Goal: Task Accomplishment & Management: Manage account settings

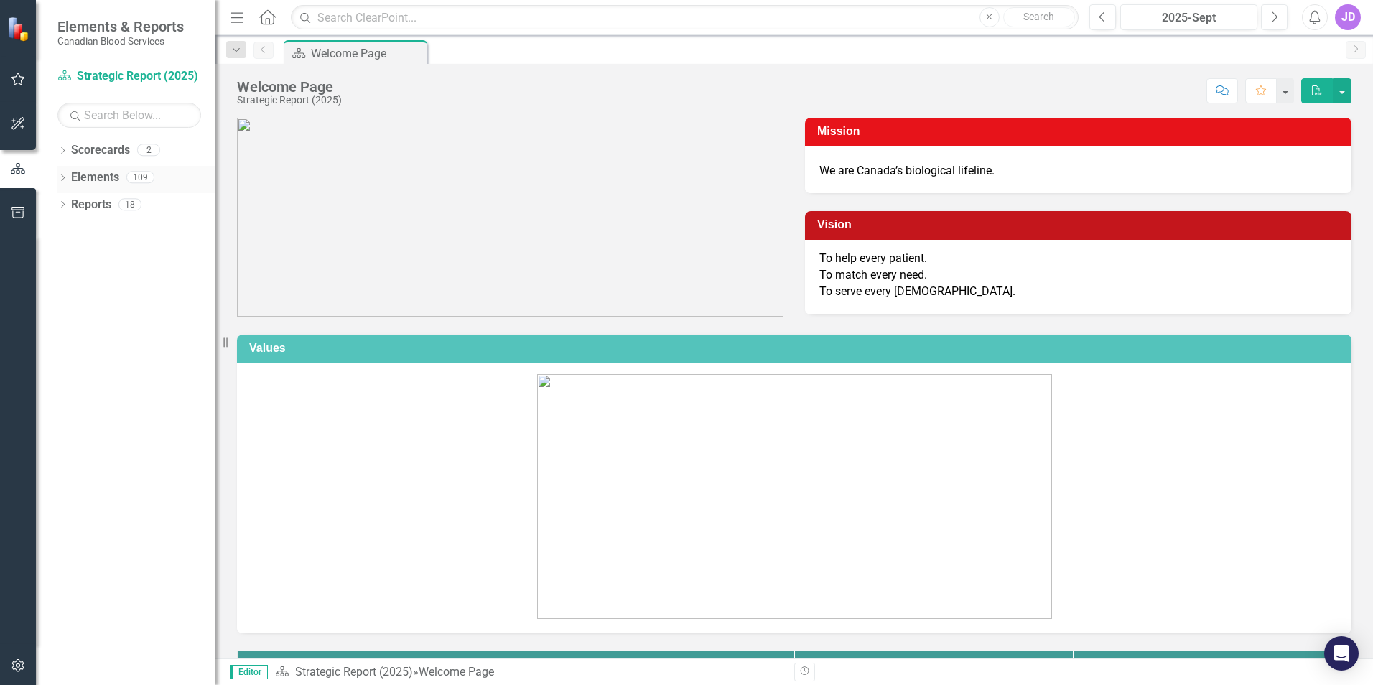
click at [60, 178] on icon "Dropdown" at bounding box center [62, 179] width 10 height 8
click at [113, 228] on link "Goal Goals" at bounding box center [102, 232] width 49 height 17
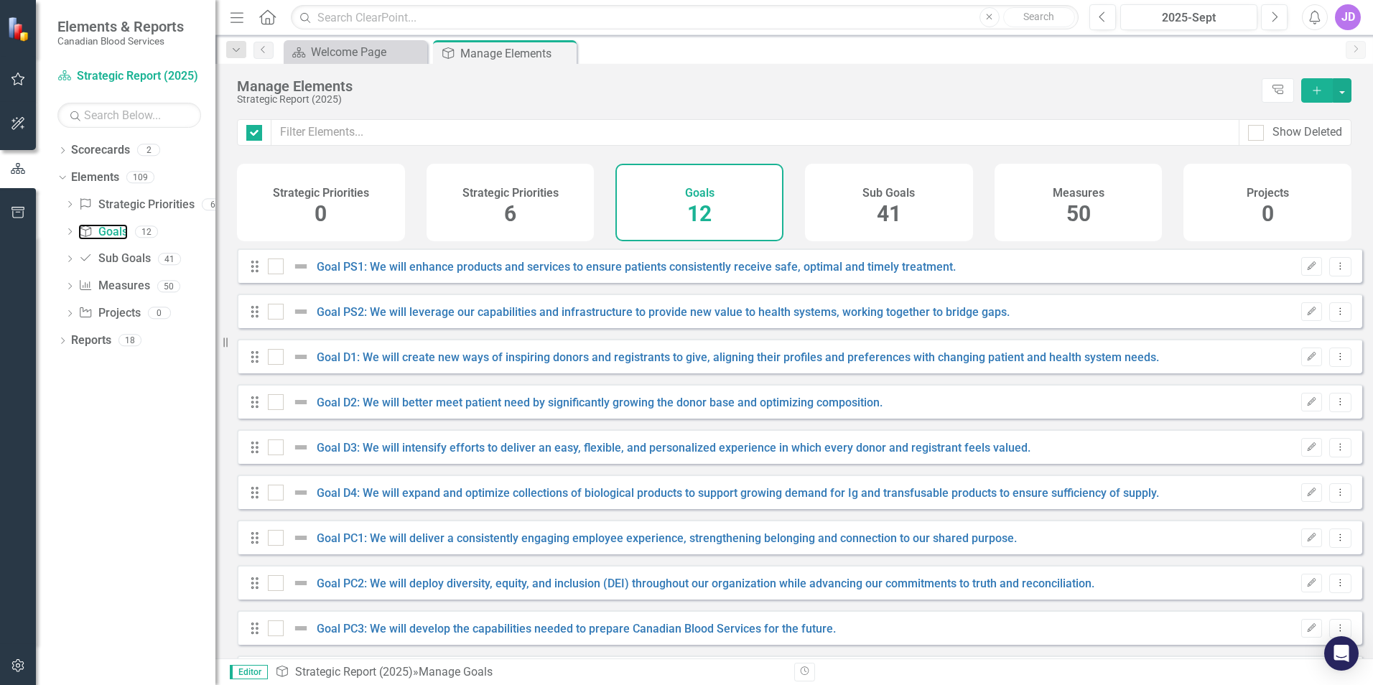
checkbox input "false"
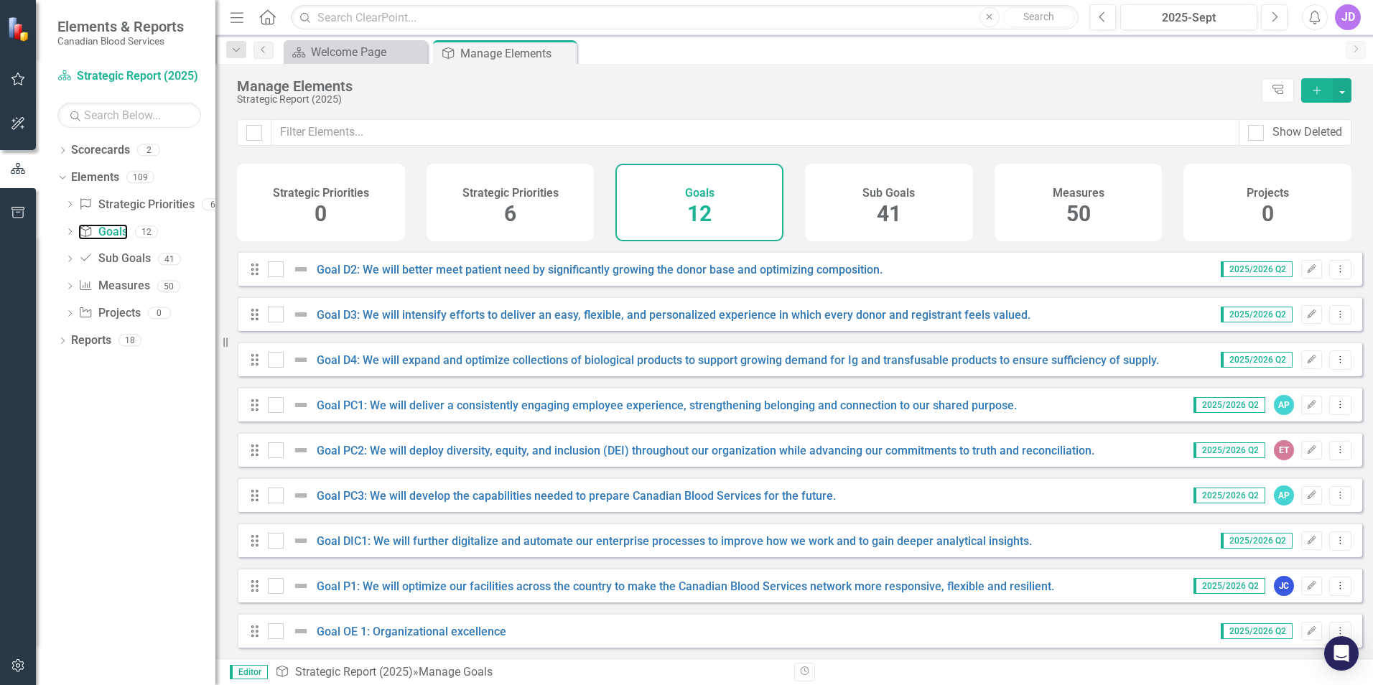
scroll to position [144, 0]
click at [540, 402] on link "Goal PC1: We will deliver a consistently engaging employee experience, strength…" at bounding box center [667, 406] width 700 height 14
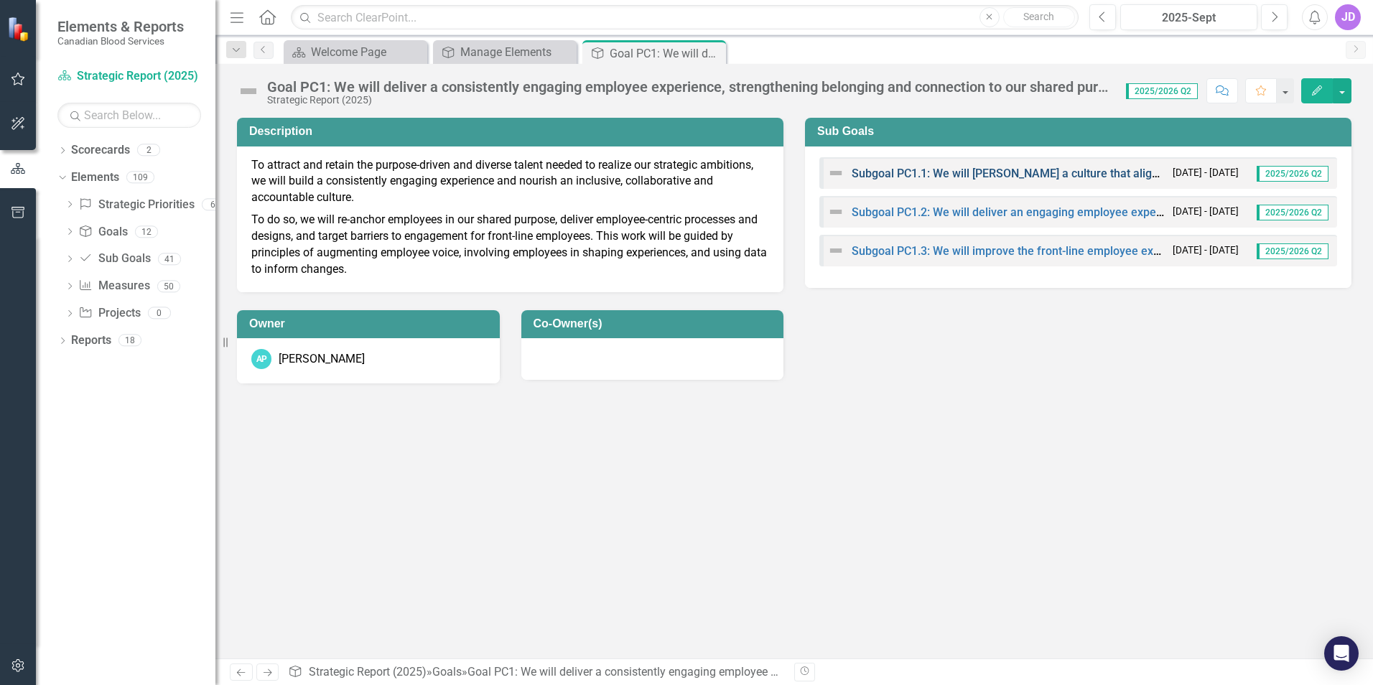
click at [993, 174] on link "Subgoal PC1.1: We will [PERSON_NAME] a culture that aligns with our values and …" at bounding box center [1155, 174] width 606 height 14
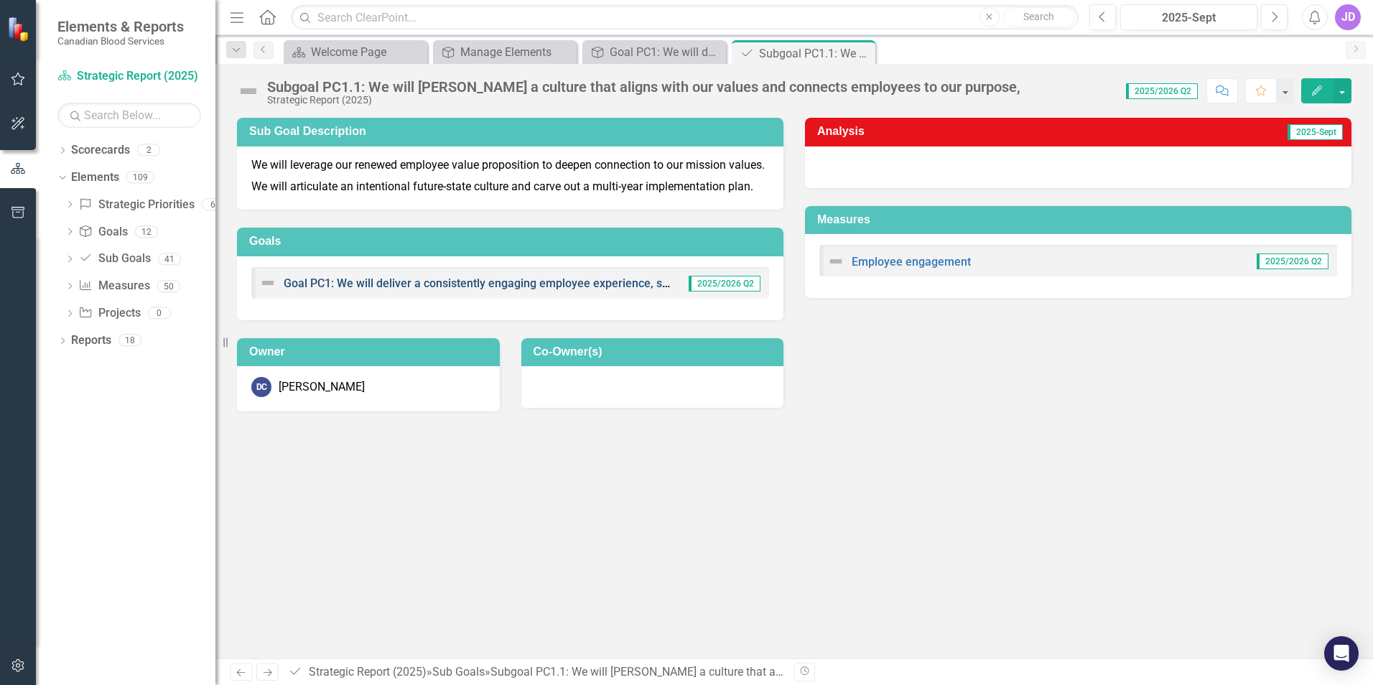
click at [573, 290] on link "Goal PC1: We will deliver a consistently engaging employee experience, strength…" at bounding box center [634, 283] width 700 height 14
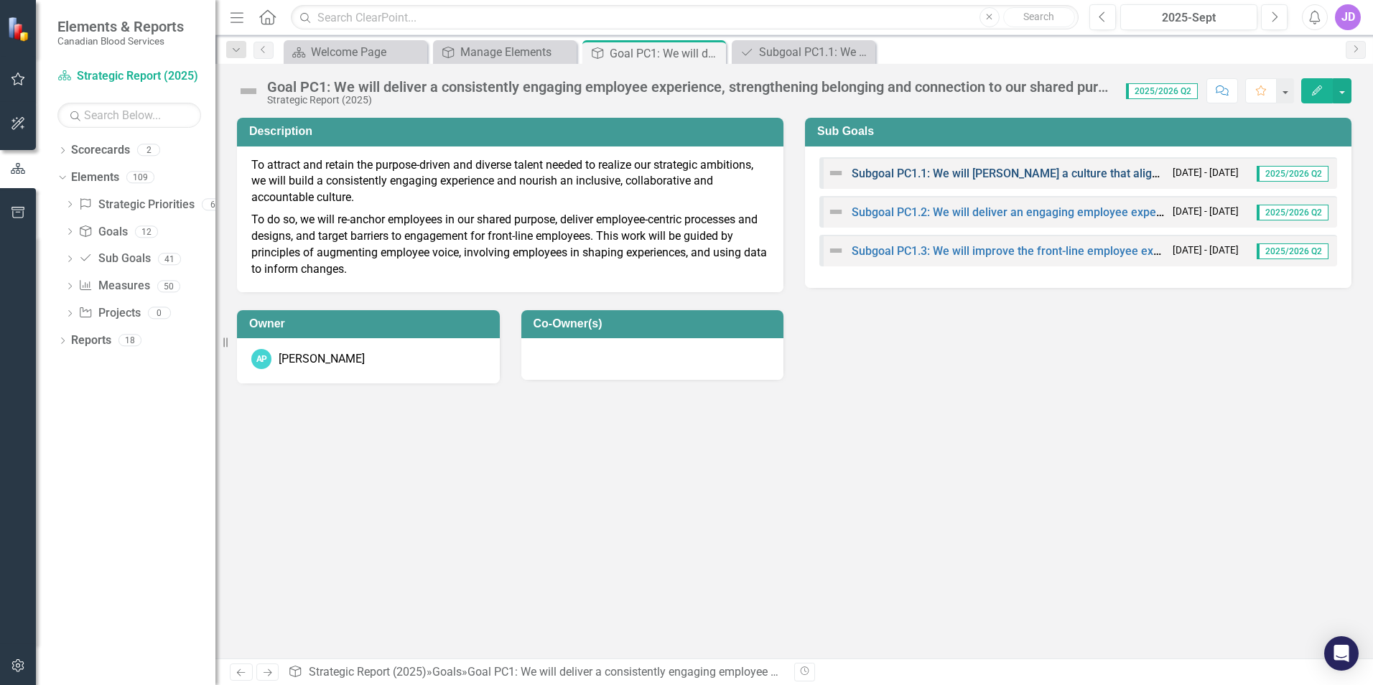
click at [1001, 169] on link "Subgoal PC1.1: We will [PERSON_NAME] a culture that aligns with our values and …" at bounding box center [1155, 174] width 606 height 14
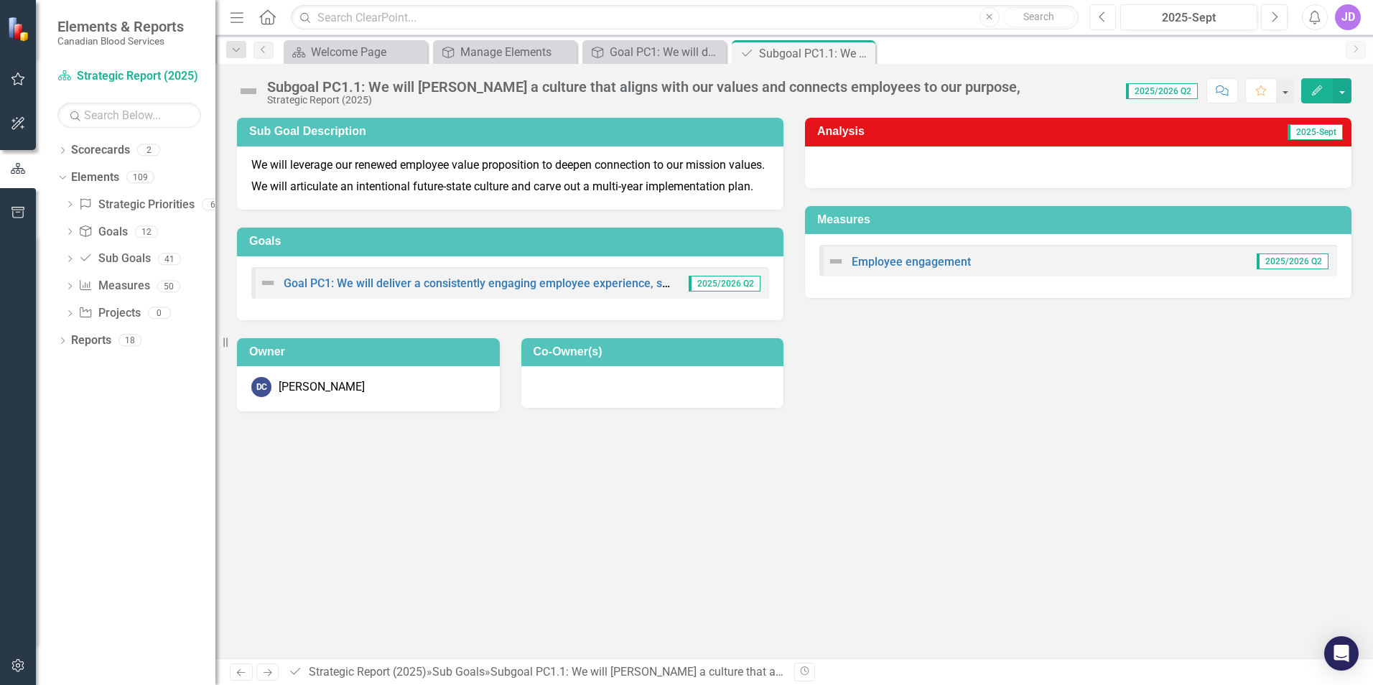
click at [1100, 22] on icon "Previous" at bounding box center [1103, 17] width 8 height 13
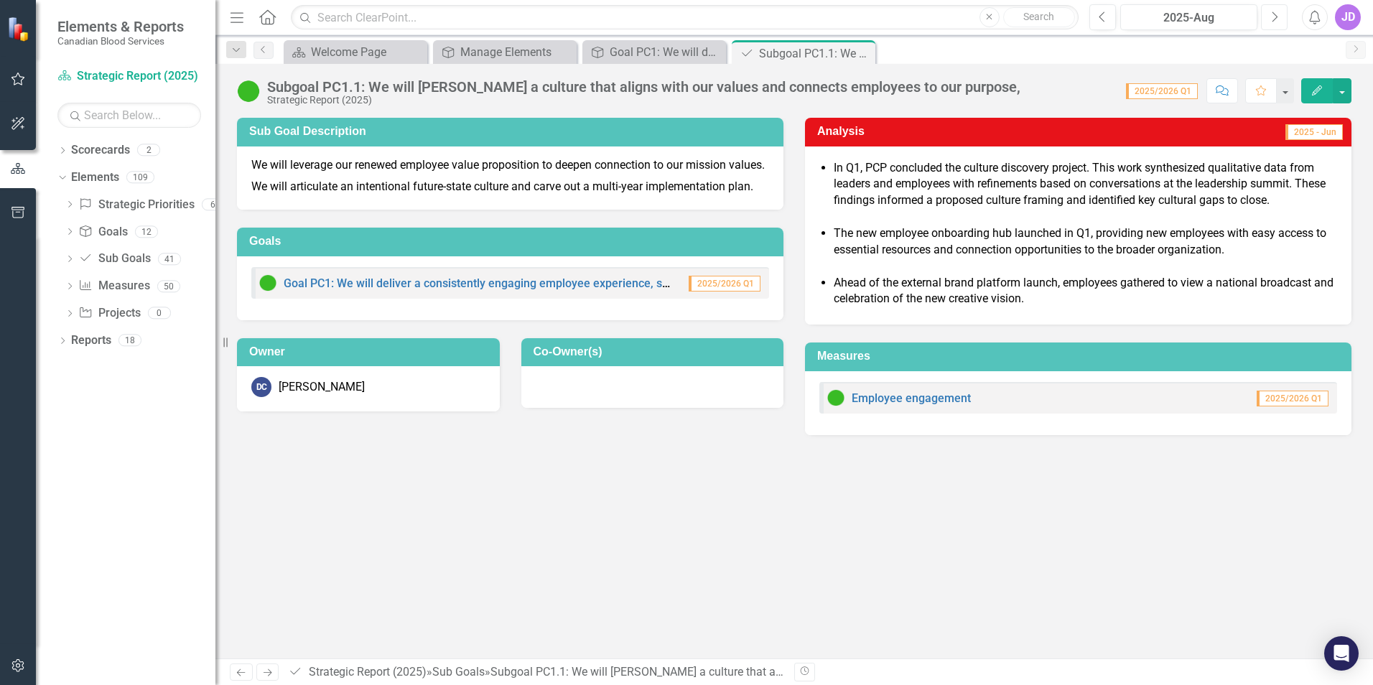
click at [1274, 19] on icon "Next" at bounding box center [1274, 17] width 8 height 13
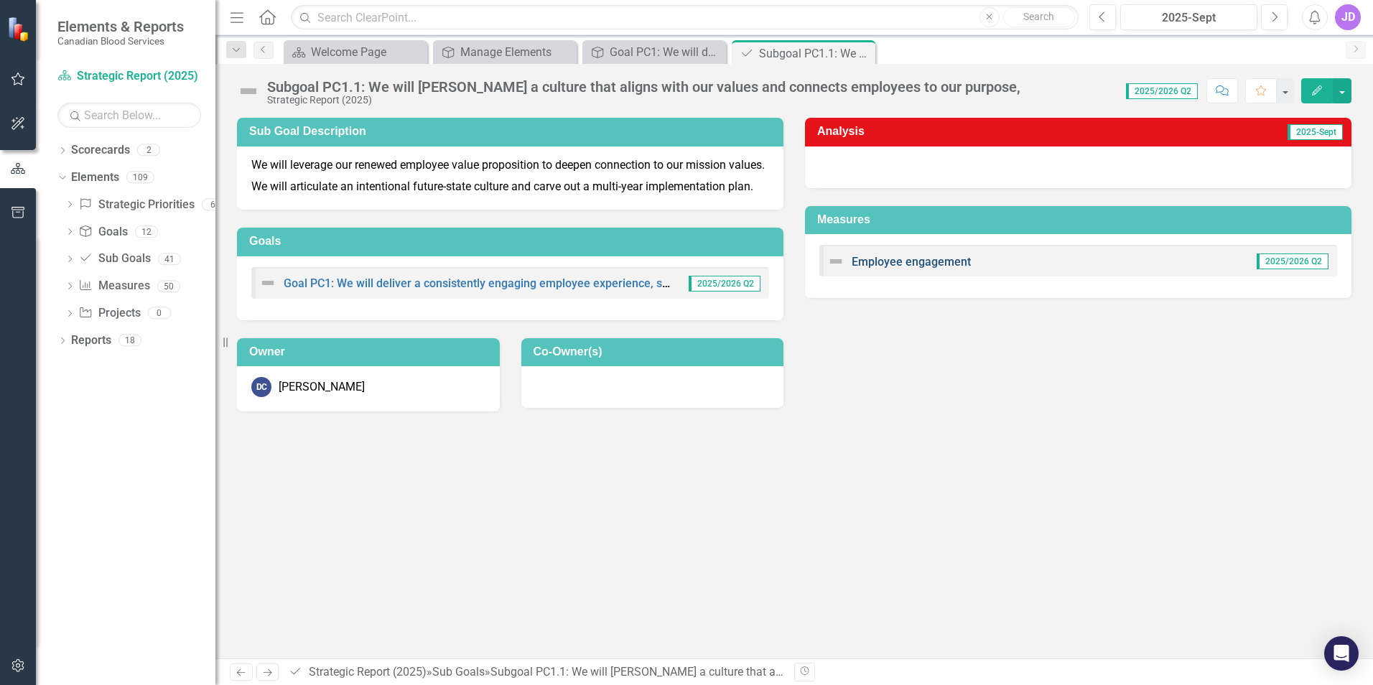
click at [930, 258] on link "Employee engagement" at bounding box center [911, 262] width 119 height 14
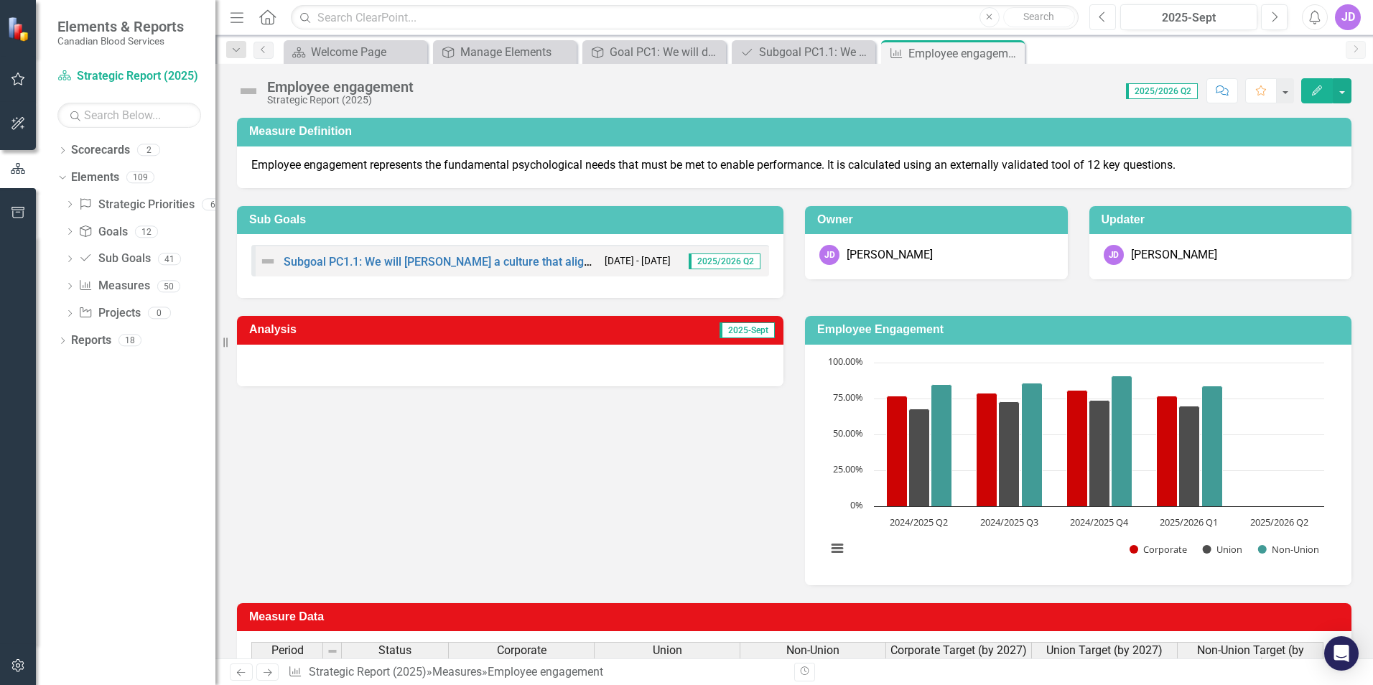
click at [1103, 15] on icon "Previous" at bounding box center [1103, 17] width 8 height 13
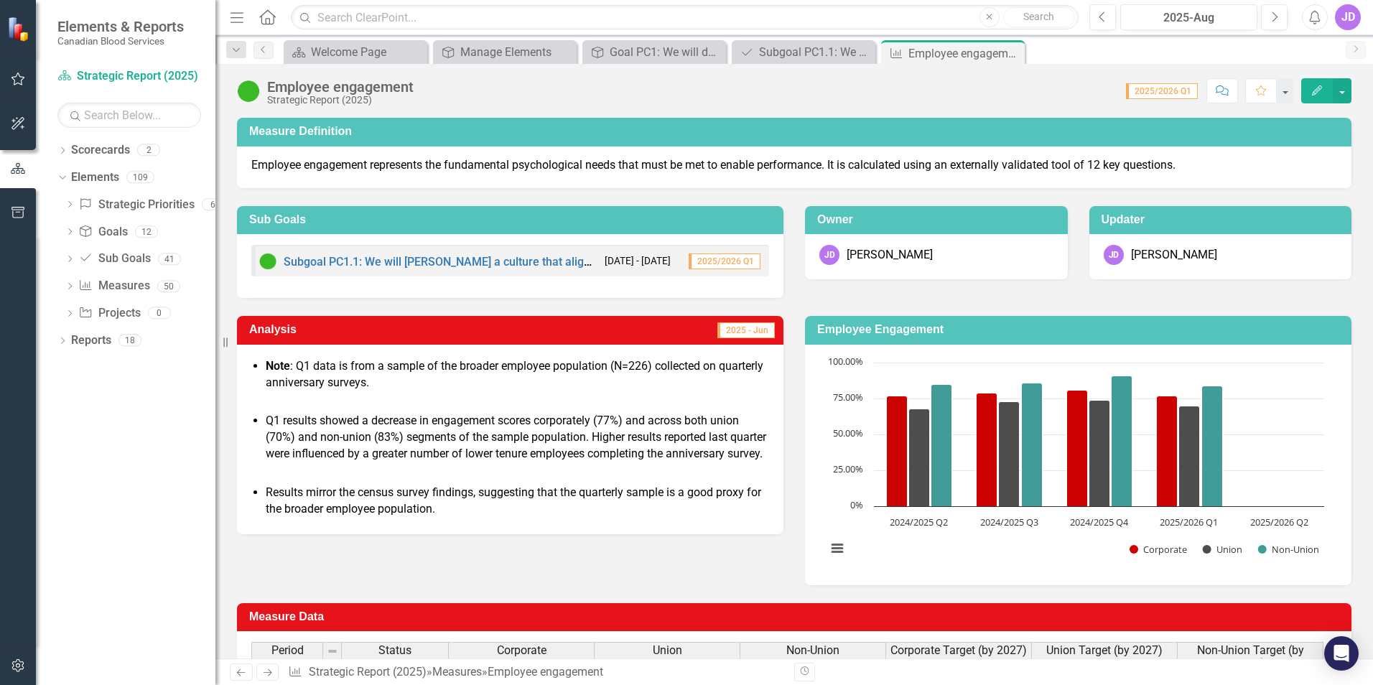
drag, startPoint x: 266, startPoint y: 366, endPoint x: 338, endPoint y: 406, distance: 82.9
click at [338, 406] on span "Note : Q1 data is from a sample of the broader employee population (N=226) coll…" at bounding box center [510, 439] width 518 height 162
drag, startPoint x: 540, startPoint y: 394, endPoint x: 513, endPoint y: 399, distance: 27.0
click at [513, 399] on p at bounding box center [510, 402] width 518 height 17
click at [1313, 85] on icon "Edit" at bounding box center [1317, 90] width 13 height 10
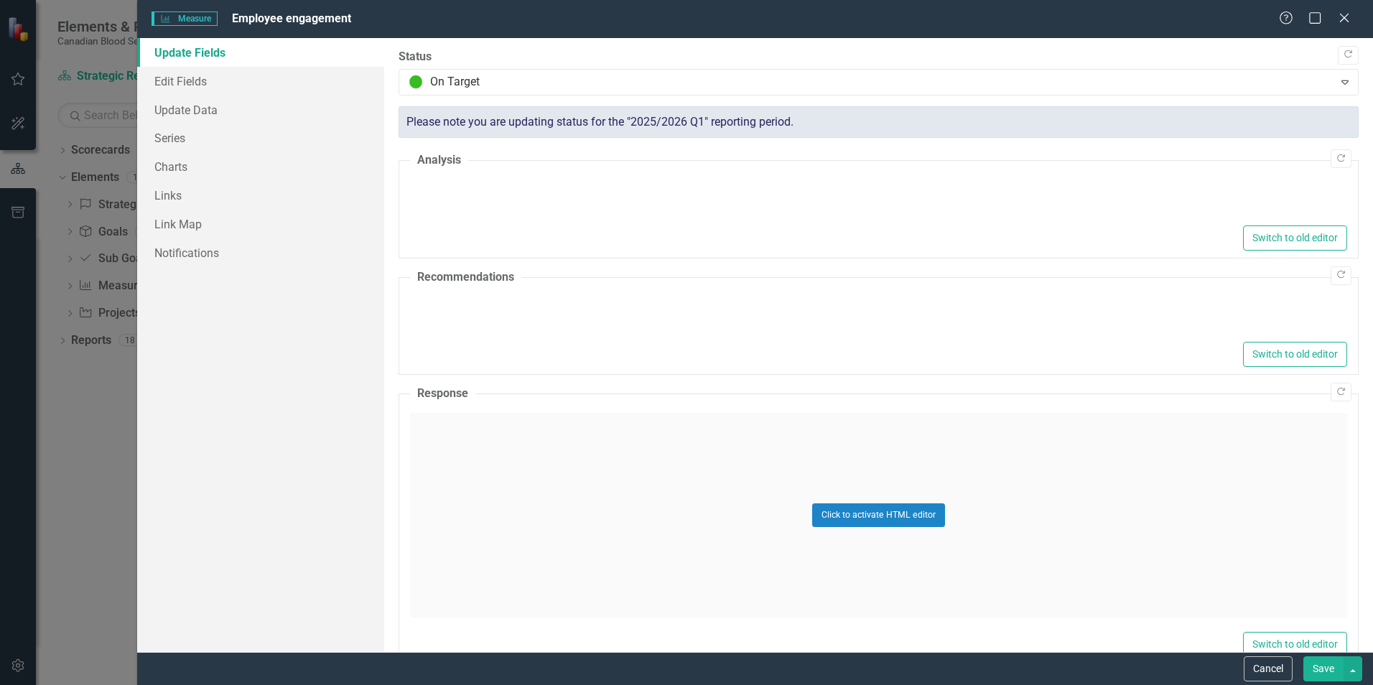
type textarea "<div> <ul> <li> <p><strong>Note</strong>: Q1 data is from a sample of the broad…"
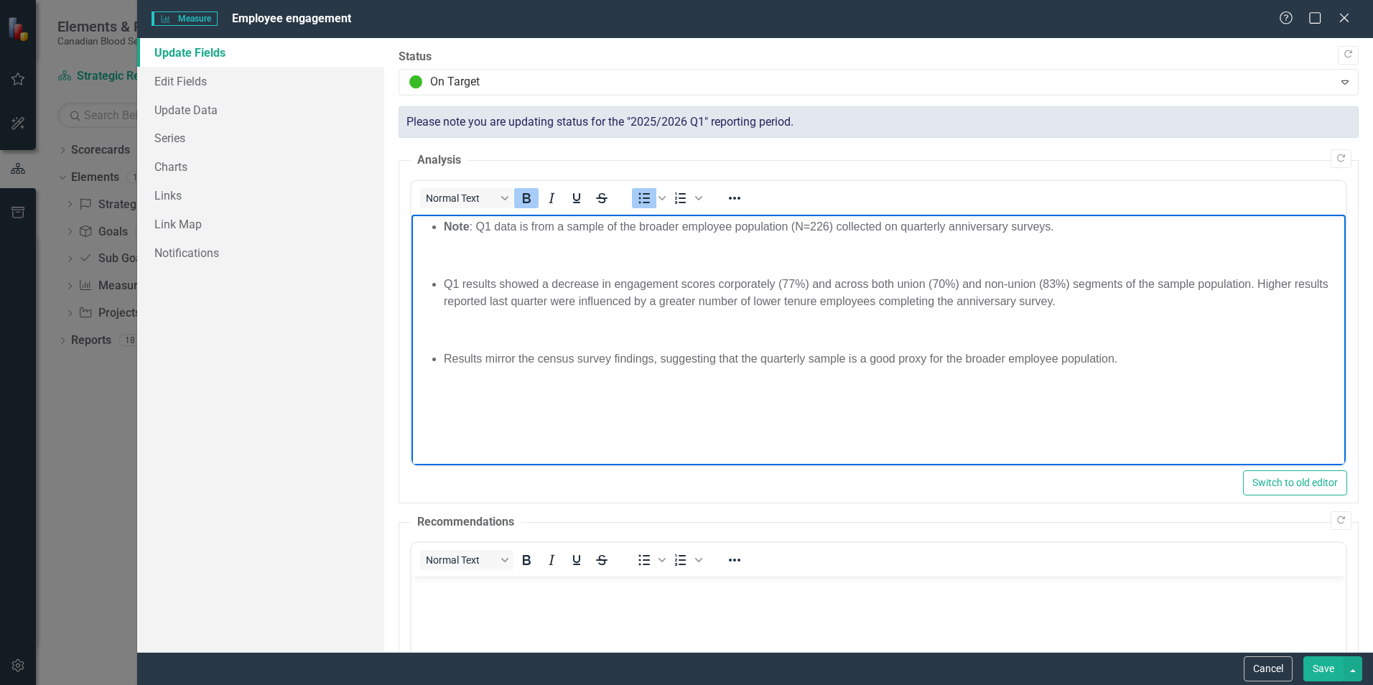
drag, startPoint x: 442, startPoint y: 225, endPoint x: 1154, endPoint y: 370, distance: 726.3
click at [1154, 370] on body "Note : Q1 data is from a sample of the broader employee population (N=226) coll…" at bounding box center [878, 322] width 934 height 215
copy body "Note : Q1 data is from a sample of the broader employee population (N=226) coll…"
click at [1262, 669] on button "Cancel" at bounding box center [1268, 668] width 49 height 25
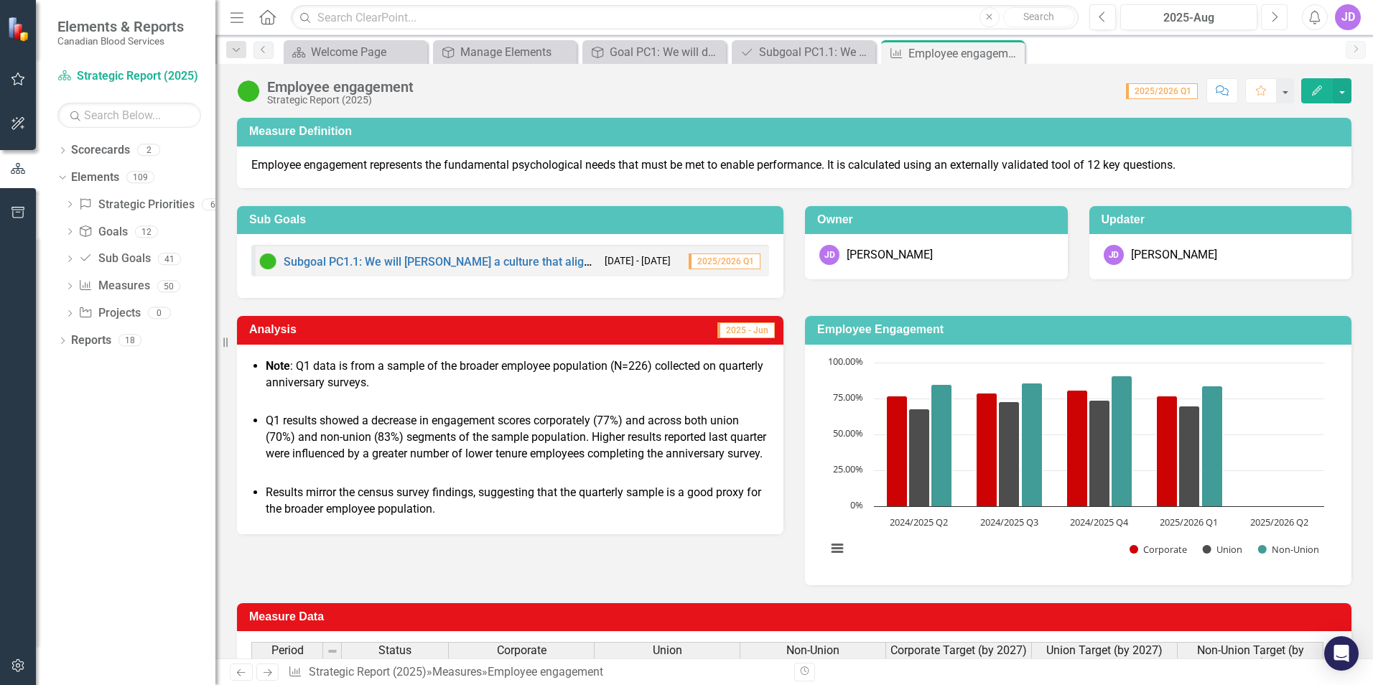
click at [1268, 13] on button "Next" at bounding box center [1274, 17] width 27 height 26
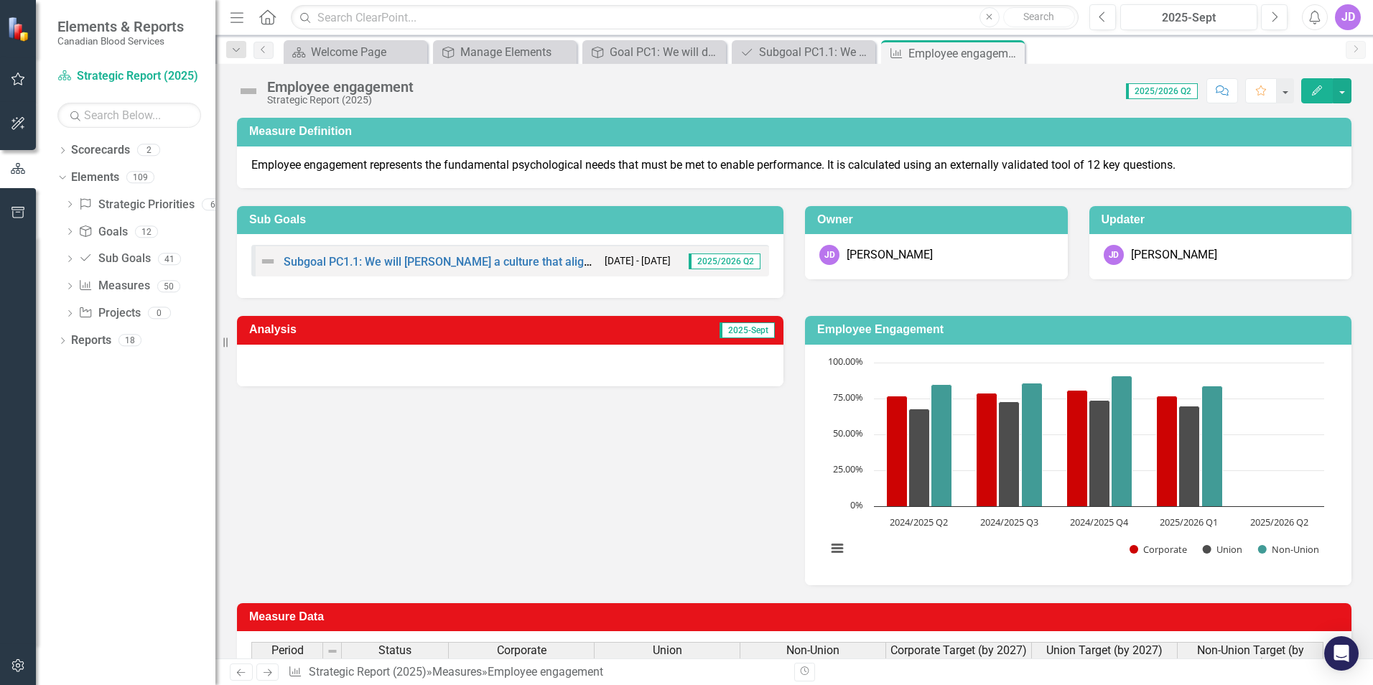
click at [1316, 88] on icon "Edit" at bounding box center [1317, 90] width 13 height 10
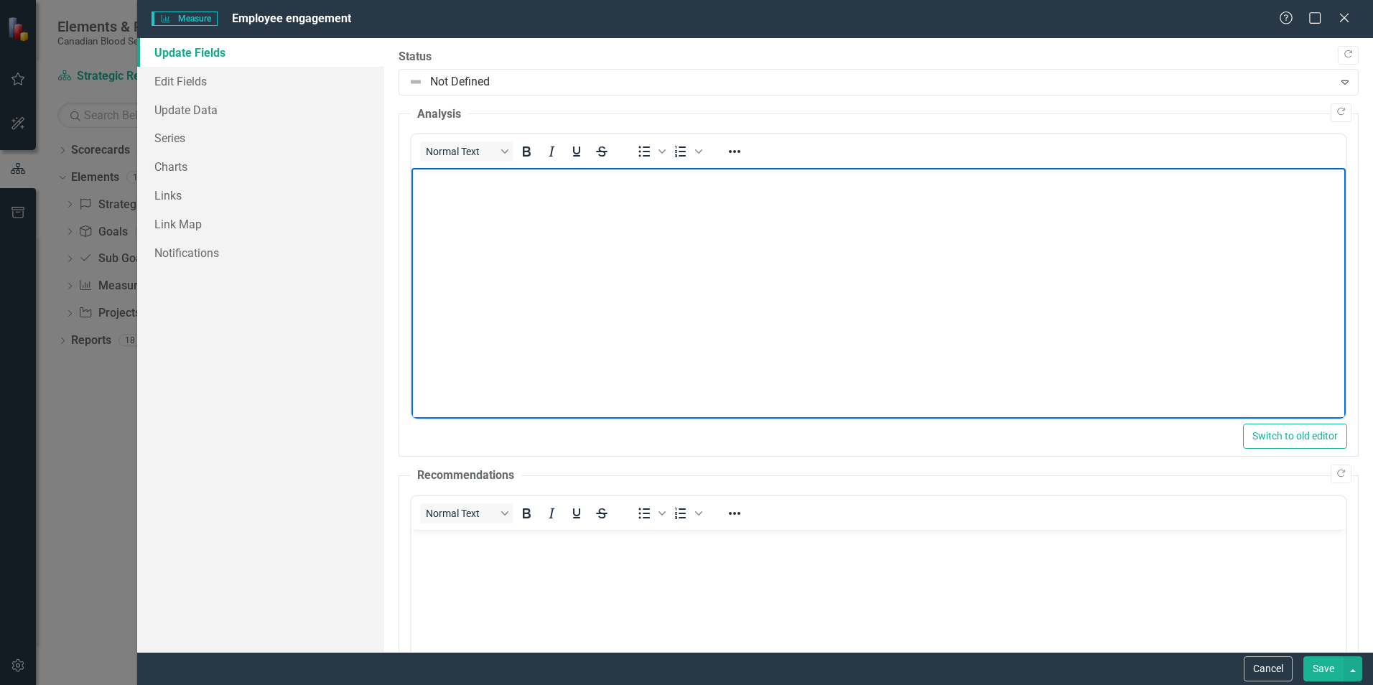
click at [484, 184] on p "Rich Text Area. Press ALT-0 for help." at bounding box center [878, 180] width 927 height 17
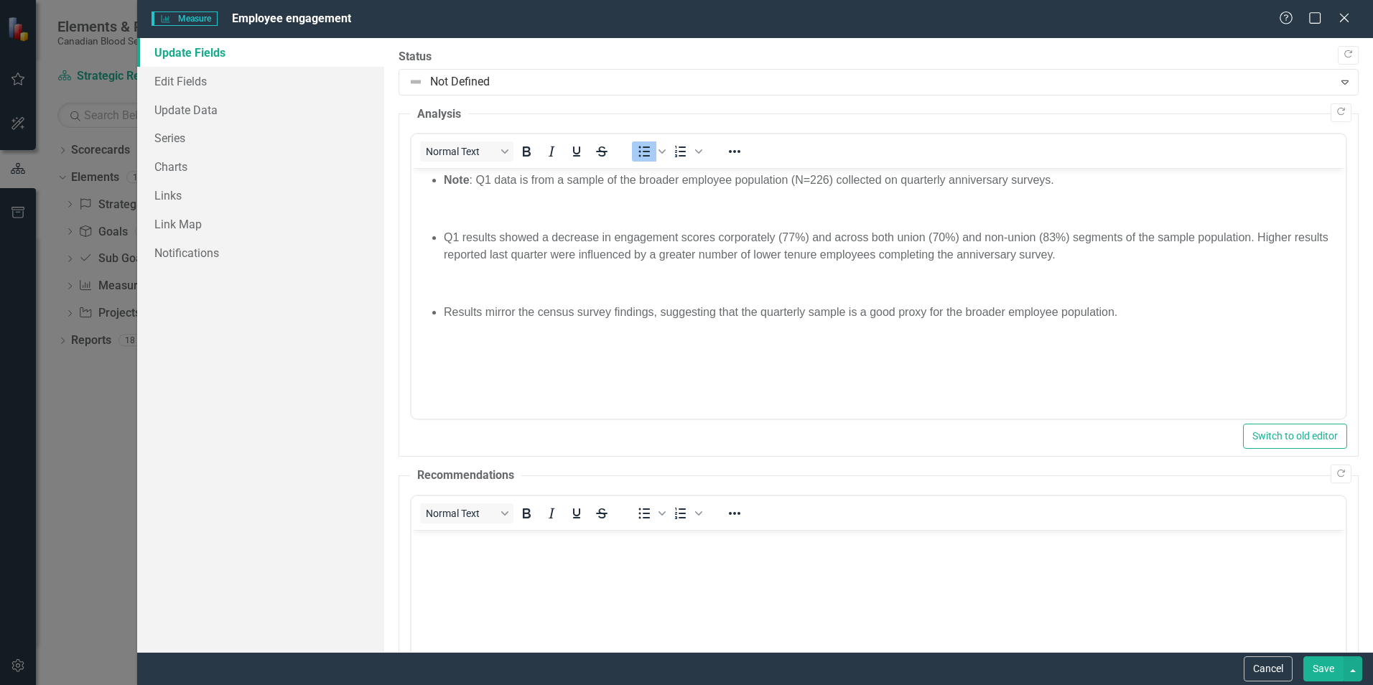
click at [1317, 666] on button "Save" at bounding box center [1323, 668] width 40 height 25
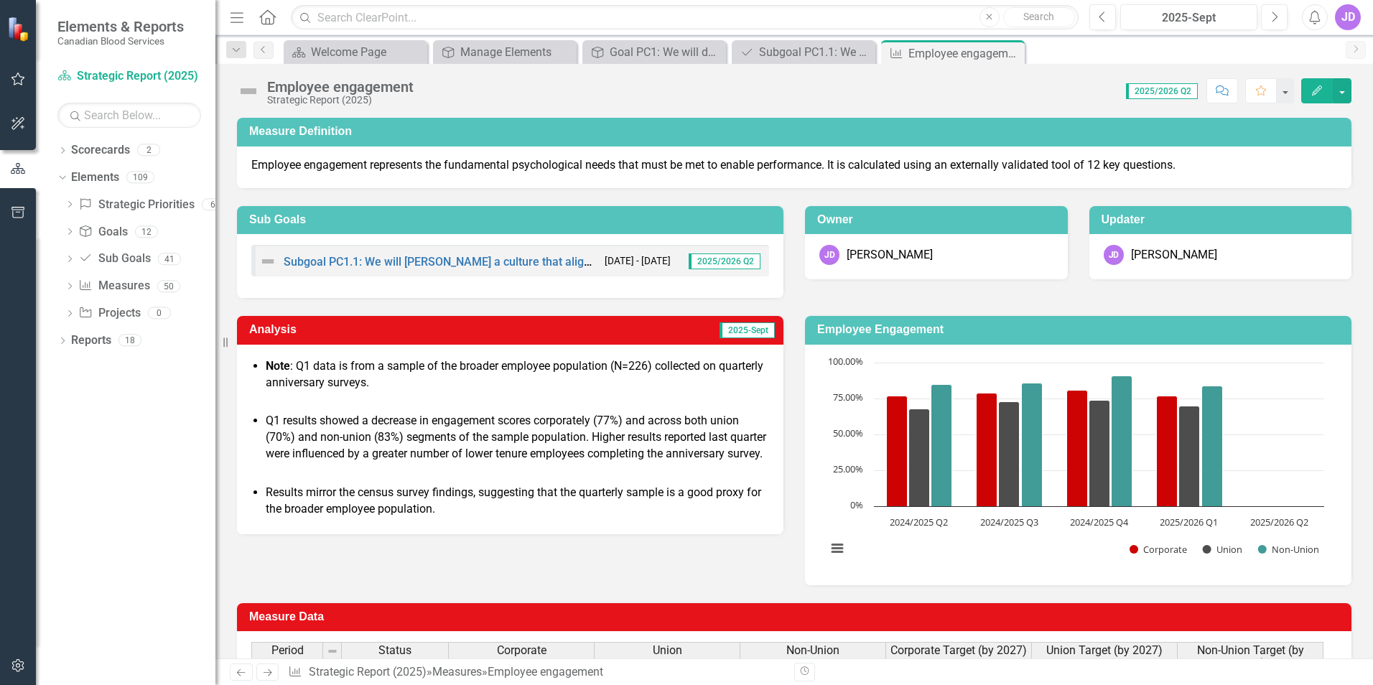
click at [1278, 331] on h3 "Employee Engagement" at bounding box center [1080, 329] width 527 height 13
click at [1283, 406] on rect "Interactive chart" at bounding box center [1075, 462] width 512 height 215
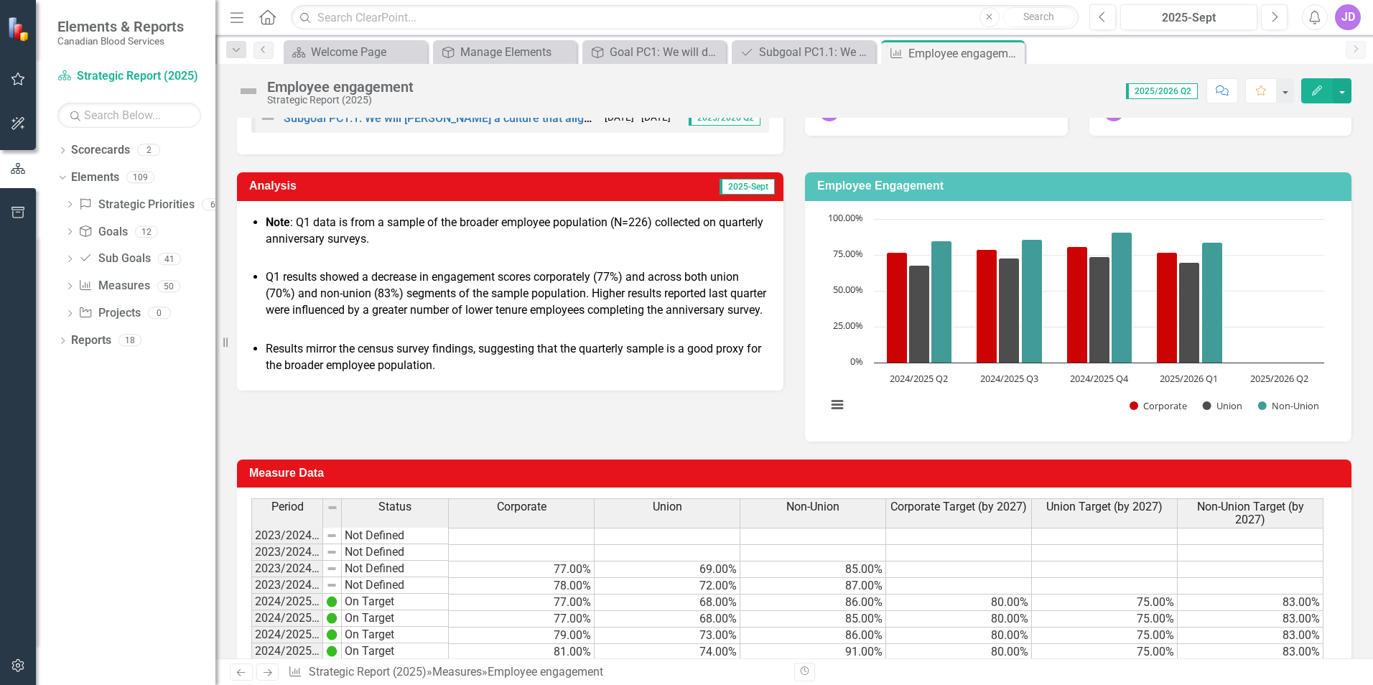
scroll to position [246, 0]
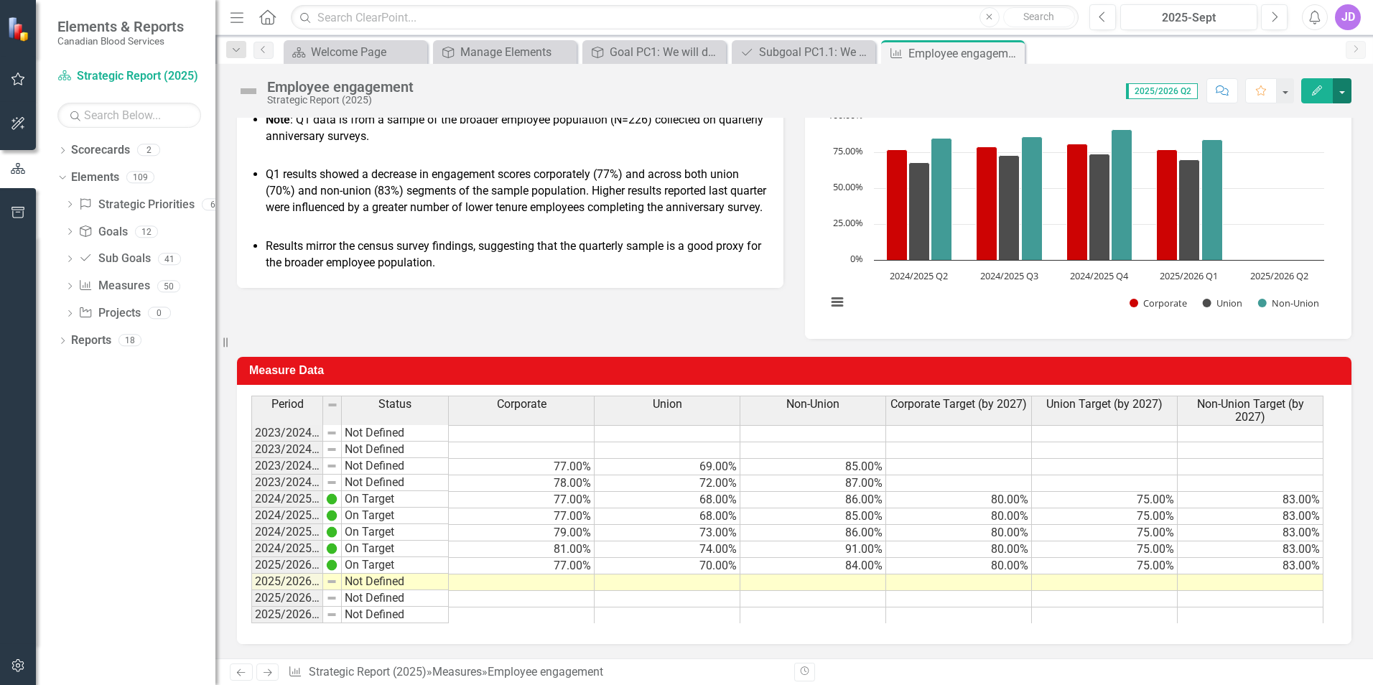
click at [1343, 93] on button "button" at bounding box center [1342, 90] width 19 height 25
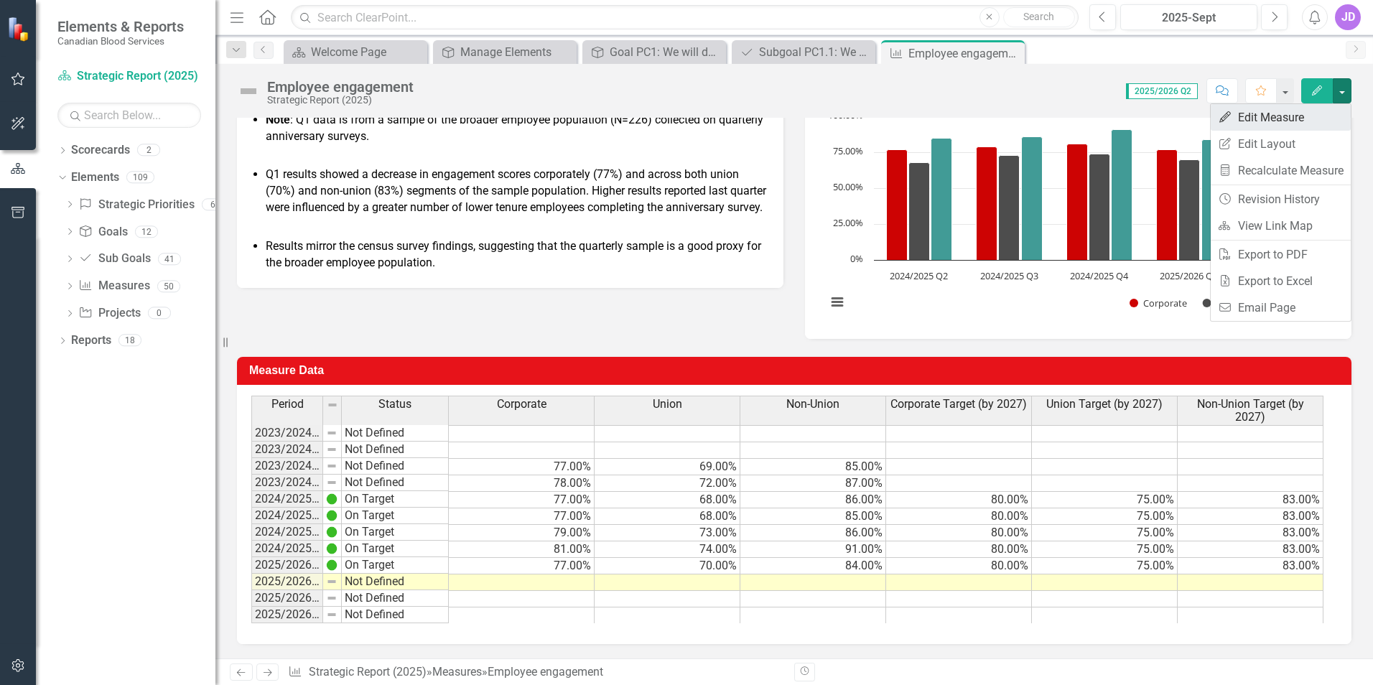
click at [1256, 113] on link "Edit Edit Measure" at bounding box center [1281, 117] width 140 height 27
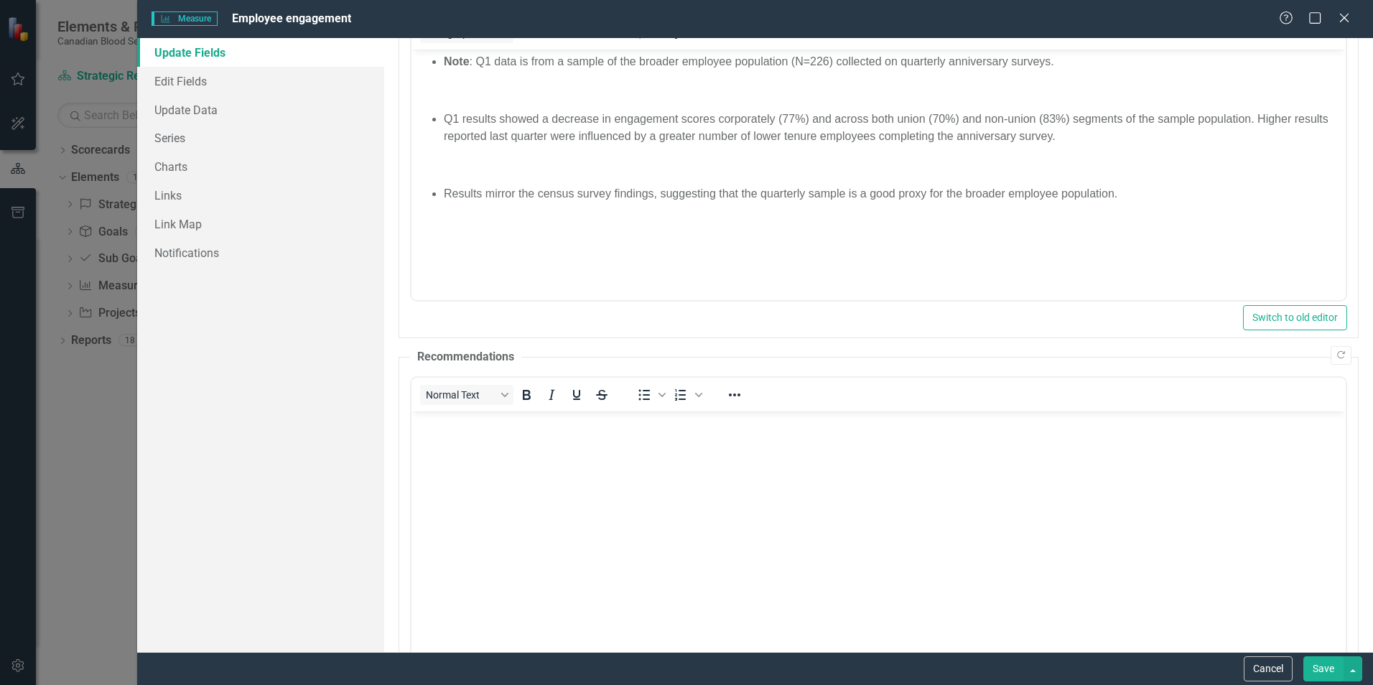
scroll to position [0, 0]
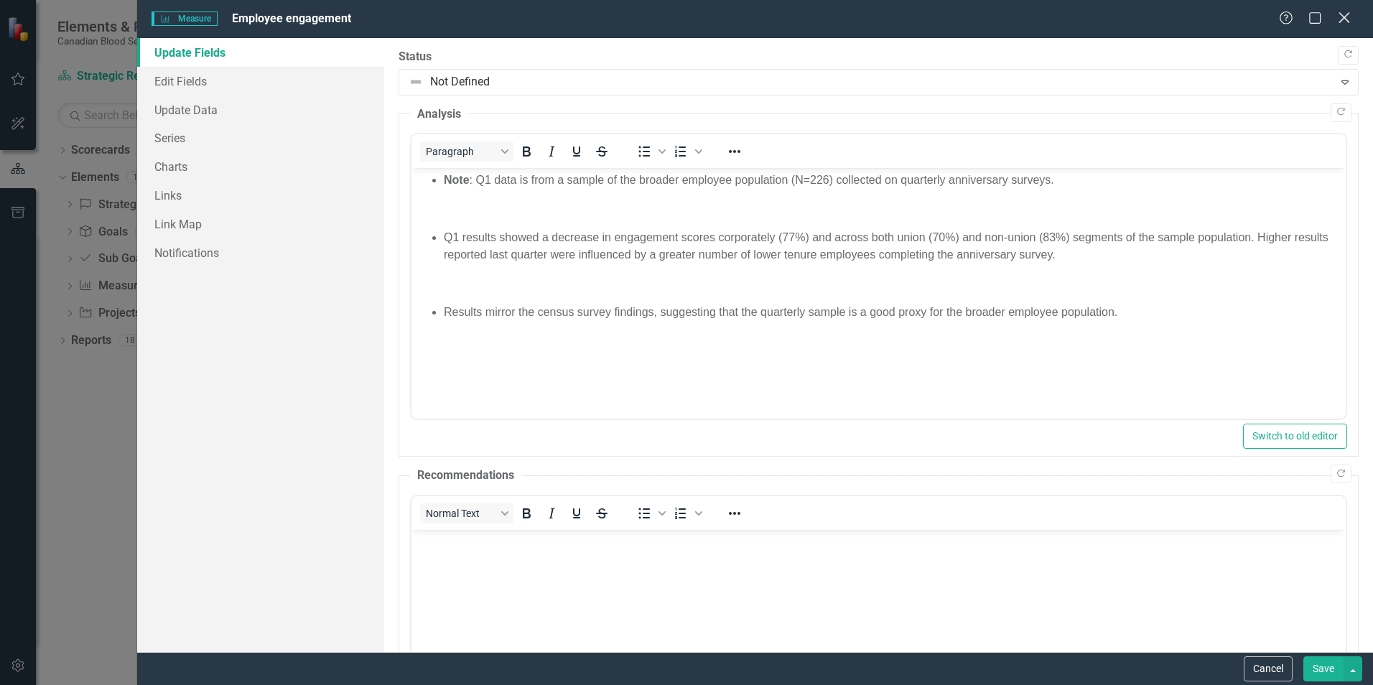
click at [1346, 13] on icon "Close" at bounding box center [1344, 18] width 18 height 14
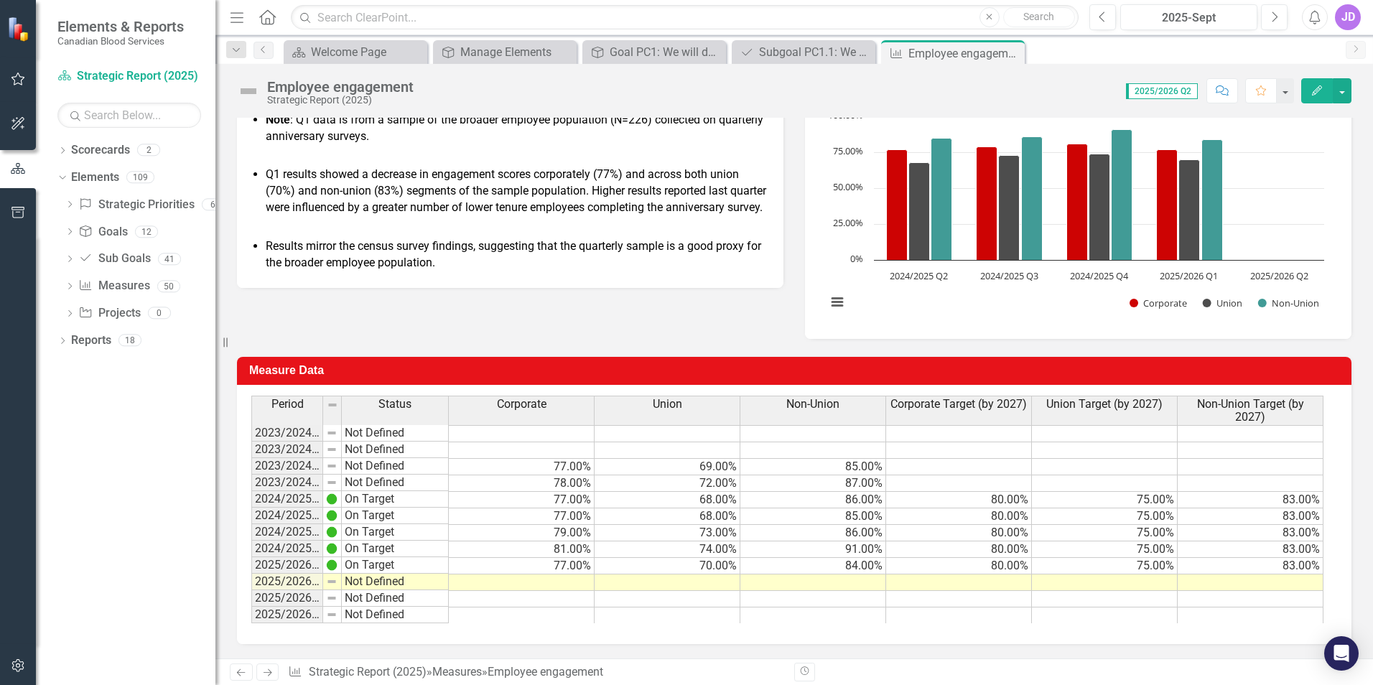
click at [579, 585] on td at bounding box center [522, 582] width 146 height 17
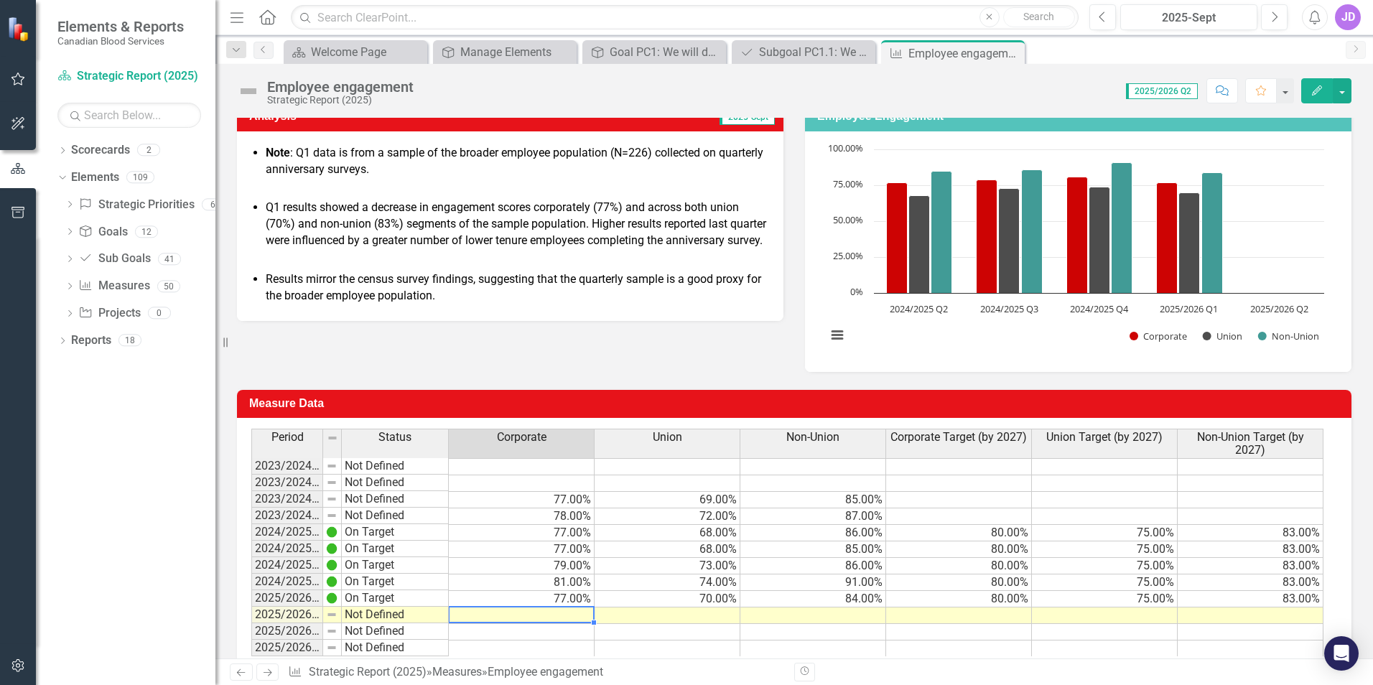
scroll to position [246, 0]
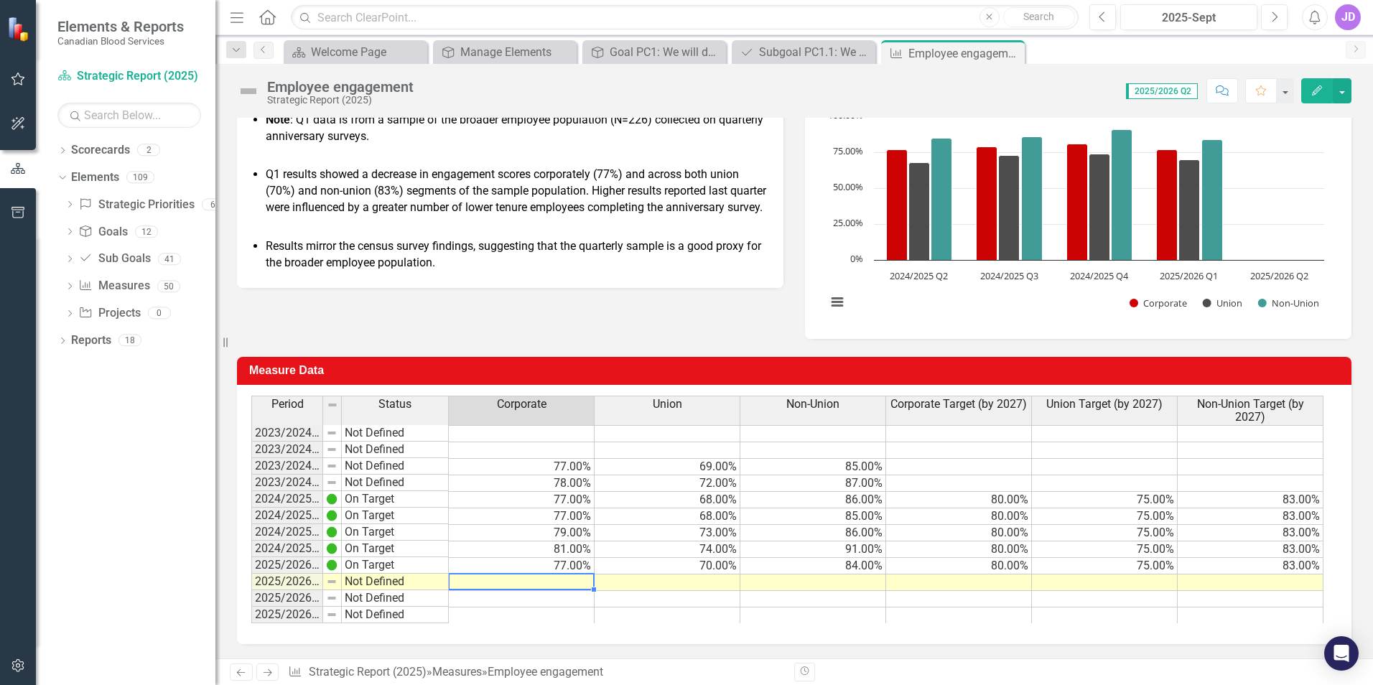
click at [532, 587] on td at bounding box center [522, 582] width 146 height 17
click at [536, 578] on td at bounding box center [522, 582] width 146 height 17
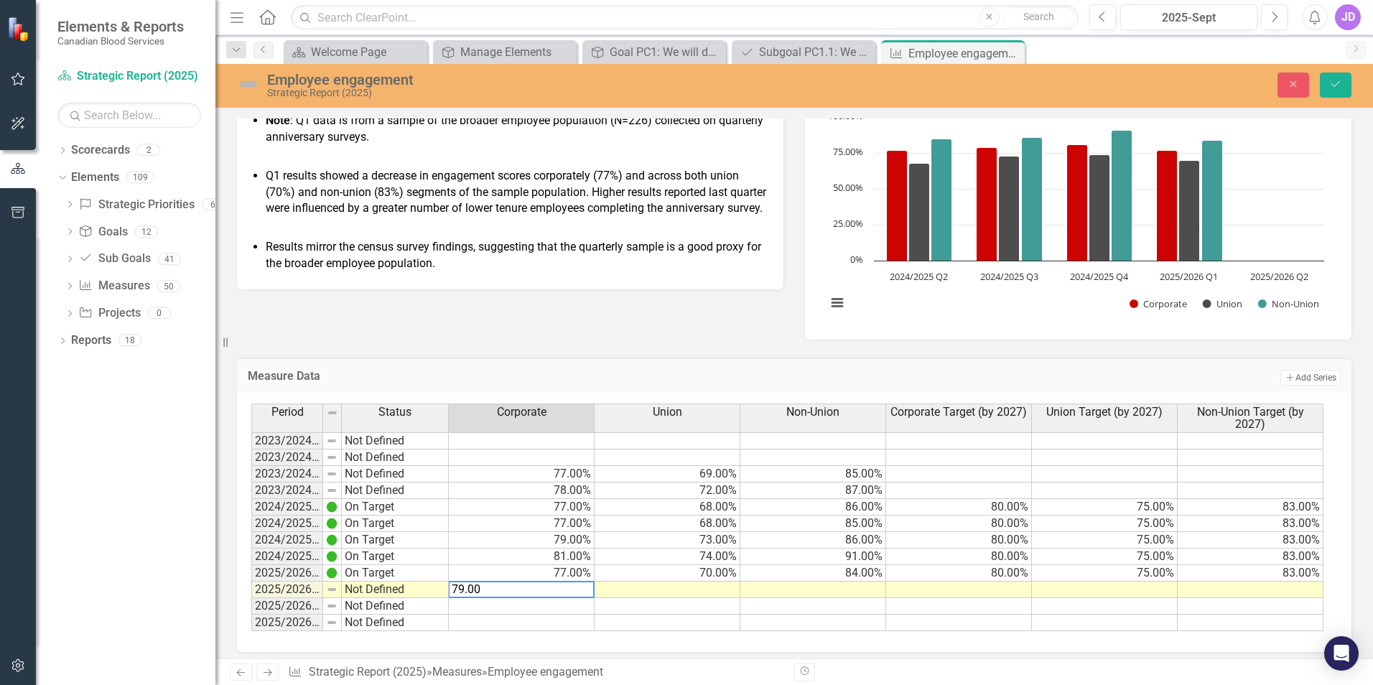
type textarea "79.00"
click at [699, 591] on td at bounding box center [668, 590] width 146 height 17
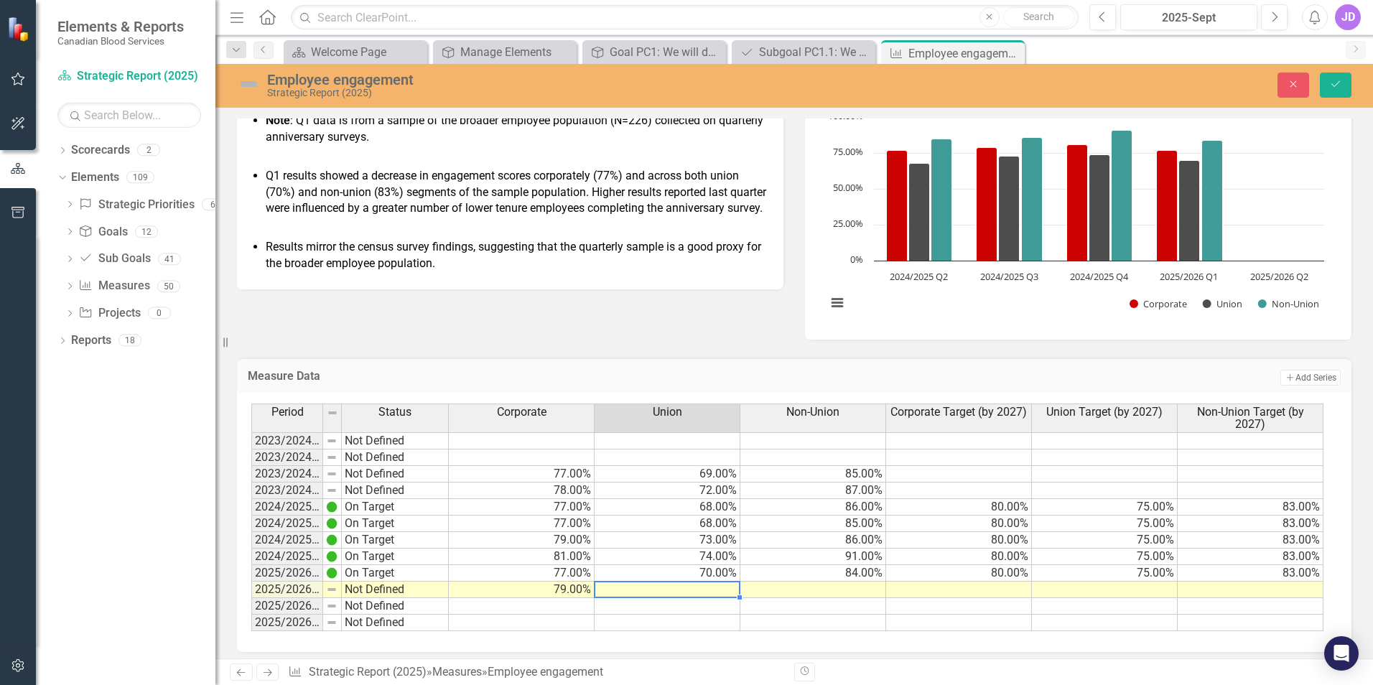
click at [716, 590] on td at bounding box center [668, 590] width 146 height 17
type textarea "72.00"
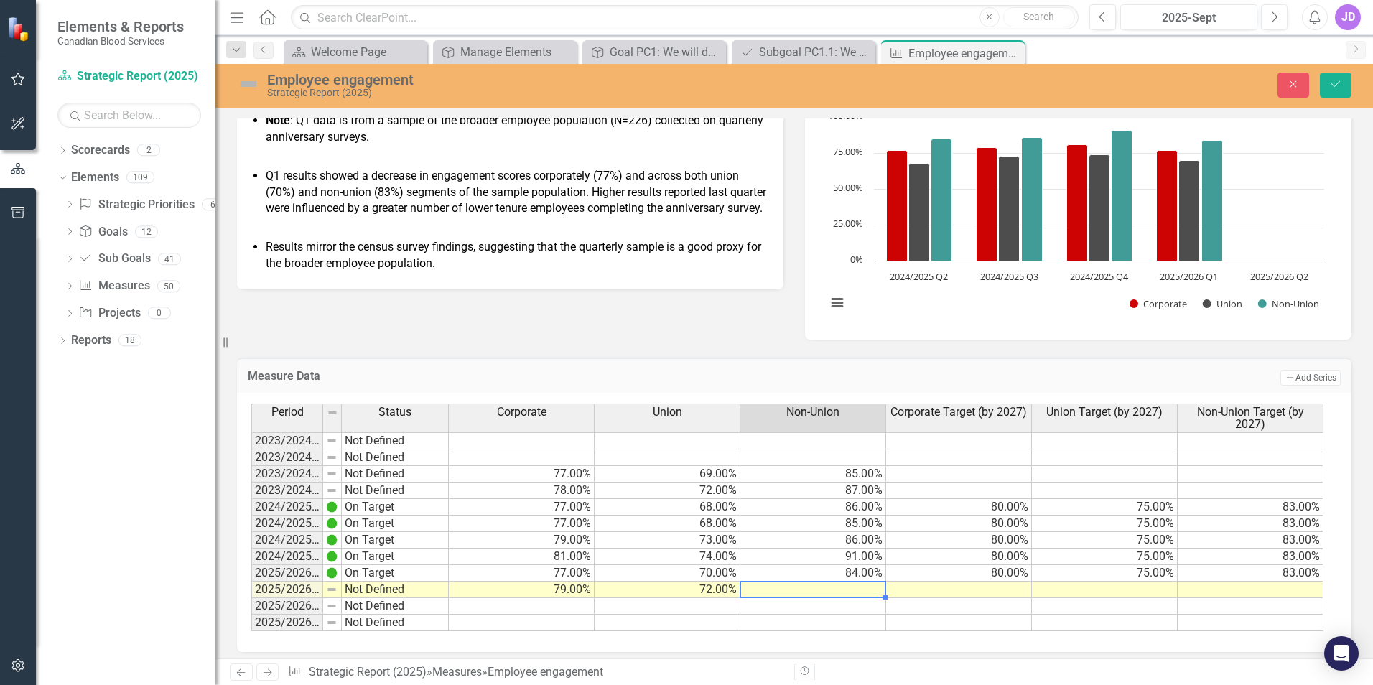
click at [845, 587] on td at bounding box center [813, 590] width 146 height 17
type textarea "84.00"
click at [251, 582] on div "Period Status Corporate Union Non-Union Corporate Target (by 2027) Union Target…" at bounding box center [251, 518] width 0 height 228
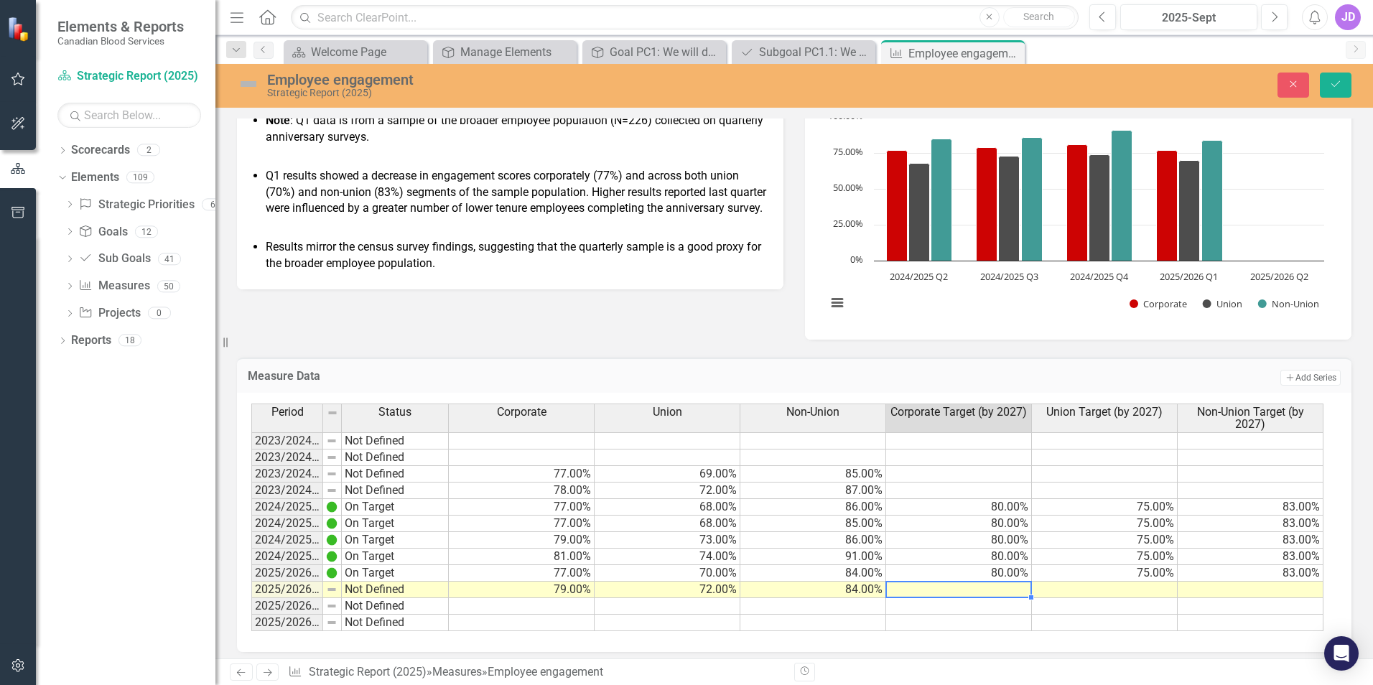
click at [994, 581] on div at bounding box center [958, 581] width 146 height 1
type textarea "80.00"
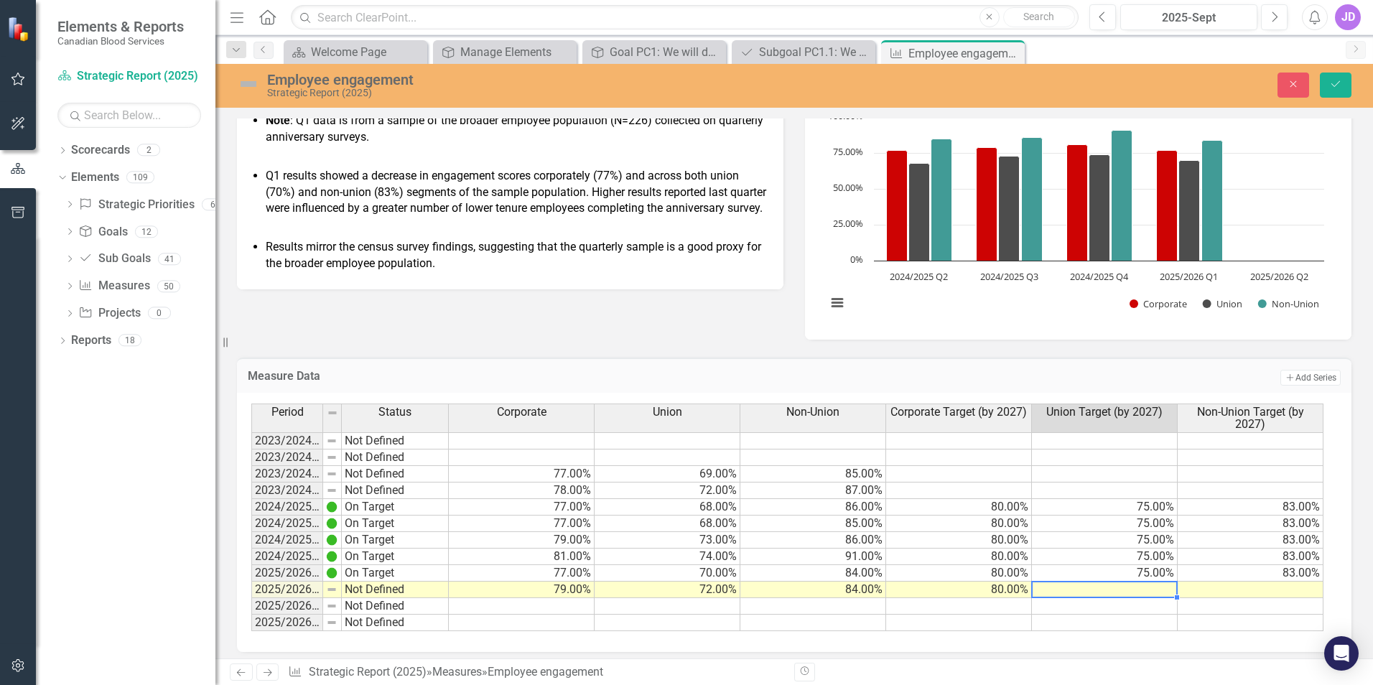
click at [1148, 593] on td at bounding box center [1105, 590] width 146 height 17
type textarea "75.00"
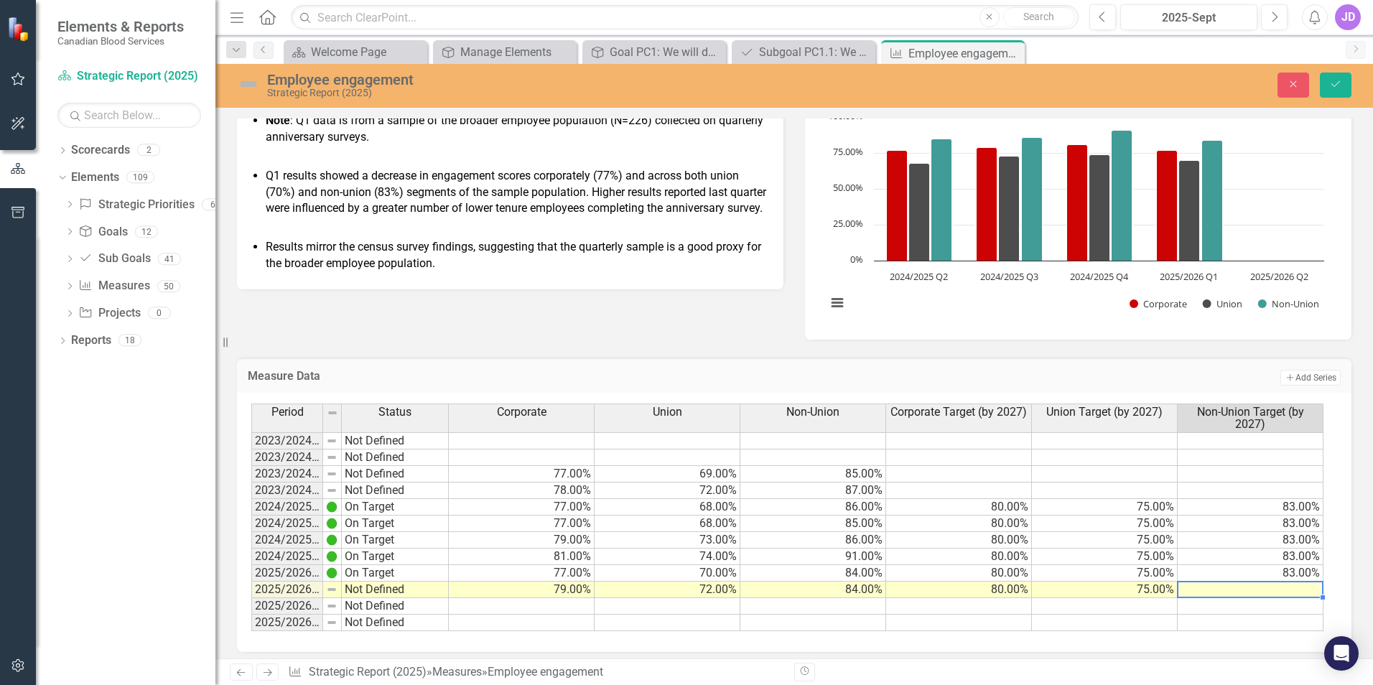
click at [1288, 590] on td at bounding box center [1251, 590] width 146 height 17
type textarea "83.00"
click at [1336, 84] on icon "Save" at bounding box center [1335, 84] width 13 height 10
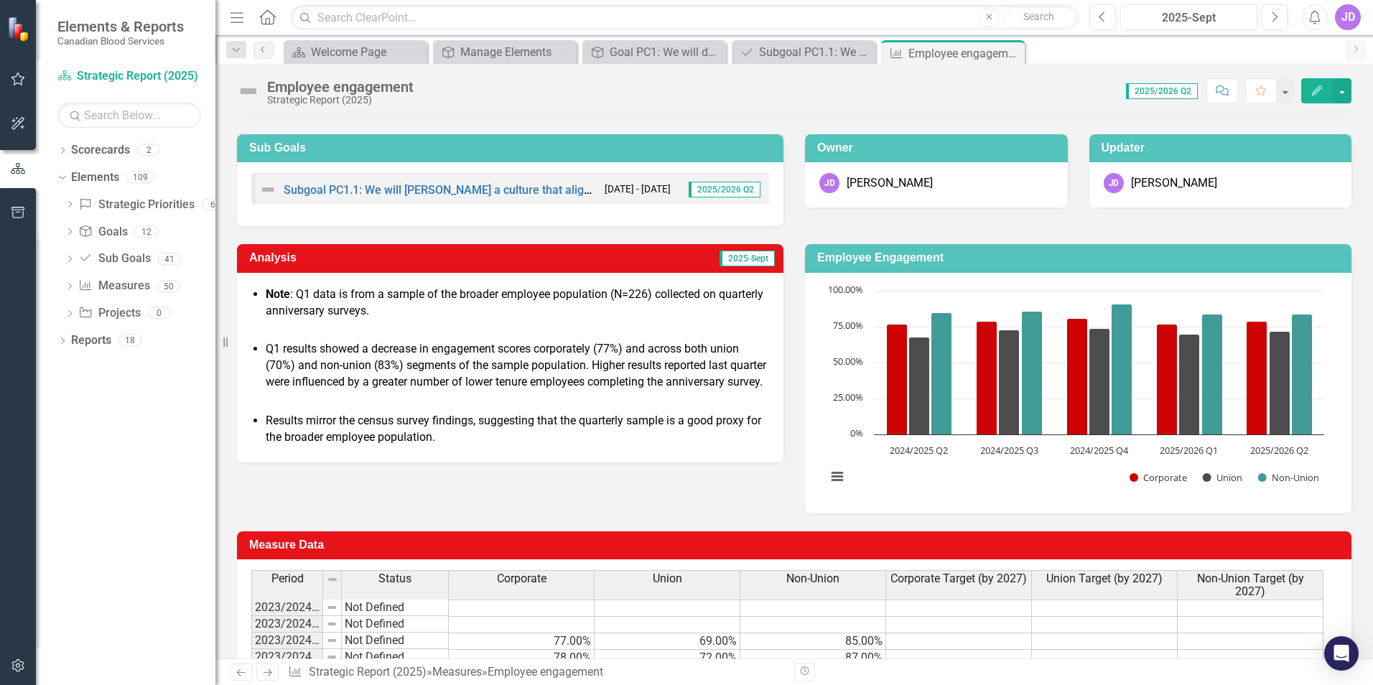
scroll to position [0, 0]
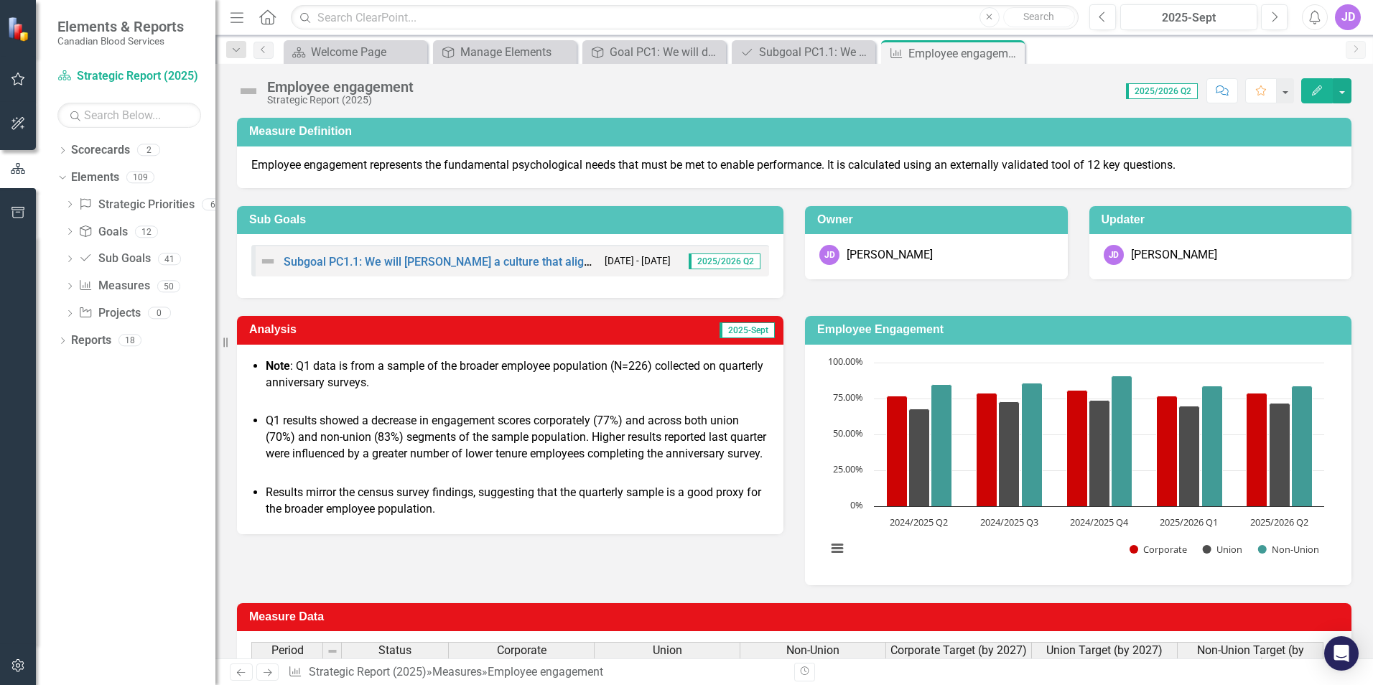
click at [667, 394] on p at bounding box center [510, 402] width 518 height 17
click at [579, 447] on p "Q1 results showed a decrease in engagement scores corporately (77%) and across …" at bounding box center [517, 438] width 503 height 50
click at [414, 409] on p at bounding box center [510, 402] width 518 height 17
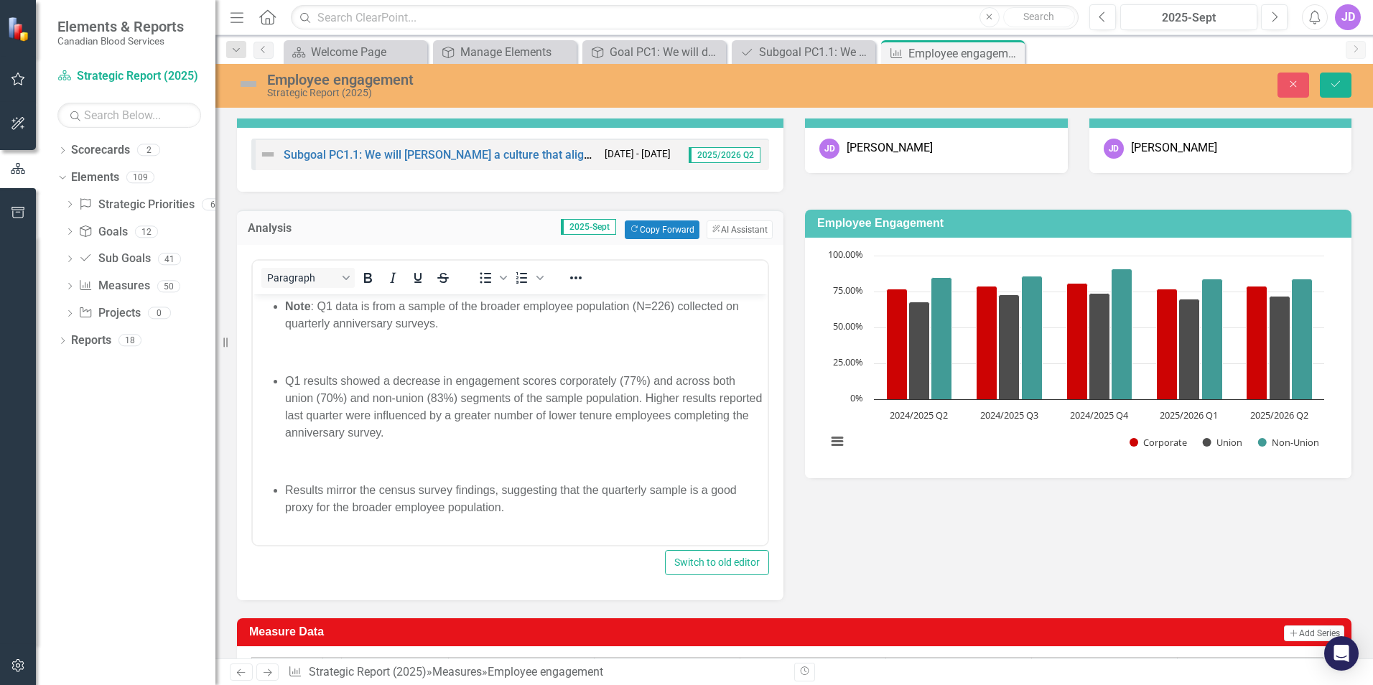
scroll to position [144, 0]
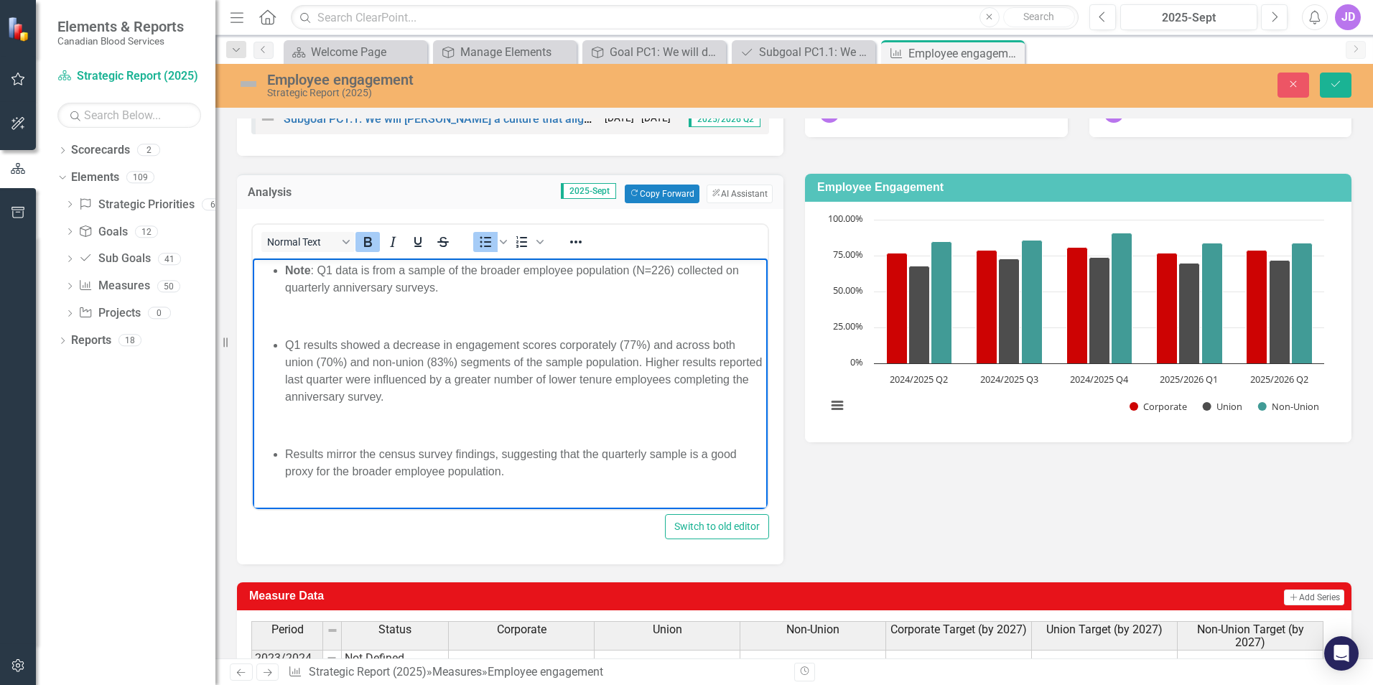
drag, startPoint x: 284, startPoint y: 270, endPoint x: 697, endPoint y: 478, distance: 462.5
click at [697, 478] on body "Note : Q1 data is from a sample of the broader employee population (N=226) coll…" at bounding box center [510, 376] width 515 height 237
copy body "Note : Q1 data is from a sample of the broader employee population (N=226) coll…"
click at [501, 307] on p "Rich Text Area. Press ALT-0 for help." at bounding box center [510, 315] width 508 height 17
click at [327, 267] on p "Note : Q1 data is from a sample of the broader employee population (N=226) coll…" at bounding box center [524, 278] width 479 height 34
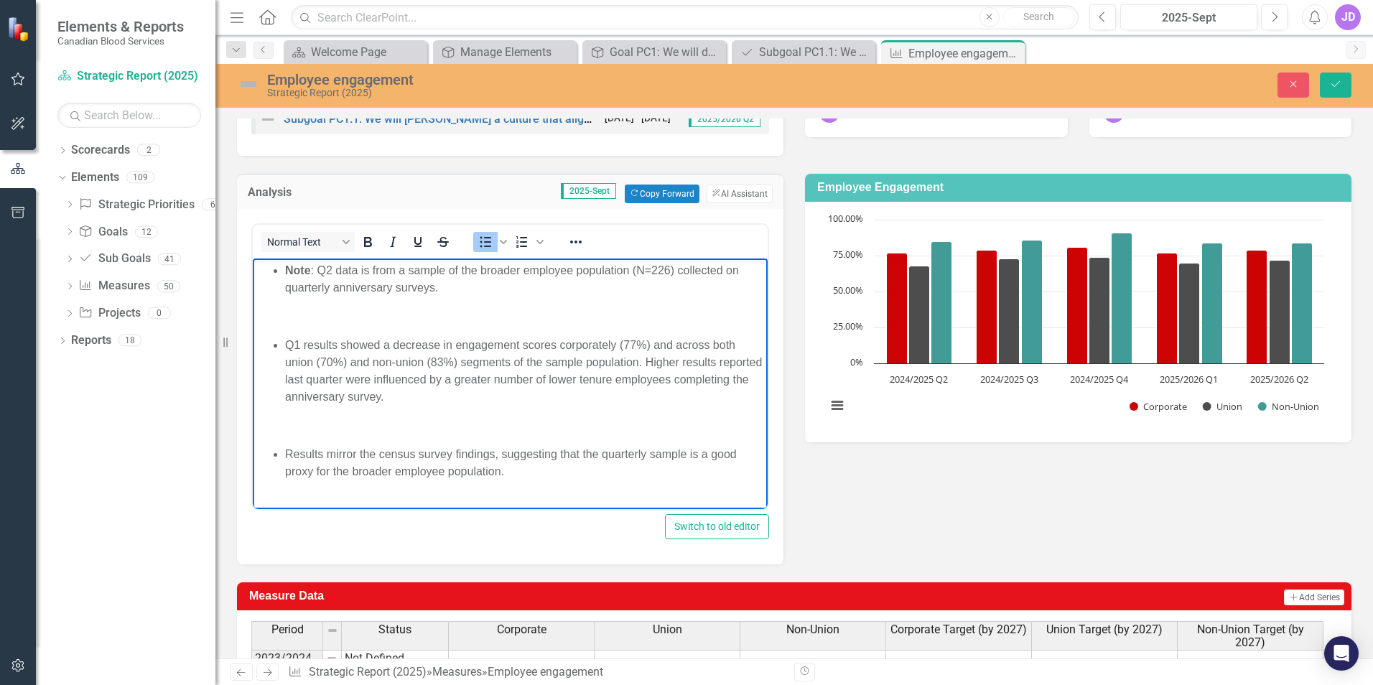
click at [662, 267] on p "Note : Q2 data is from a sample of the broader employee population (N=226) coll…" at bounding box center [524, 278] width 479 height 34
drag, startPoint x: 284, startPoint y: 343, endPoint x: 558, endPoint y: 391, distance: 277.7
click at [558, 391] on ul "Q1 results showed a decrease in engagement scores corporately (77%) and across …" at bounding box center [510, 370] width 508 height 69
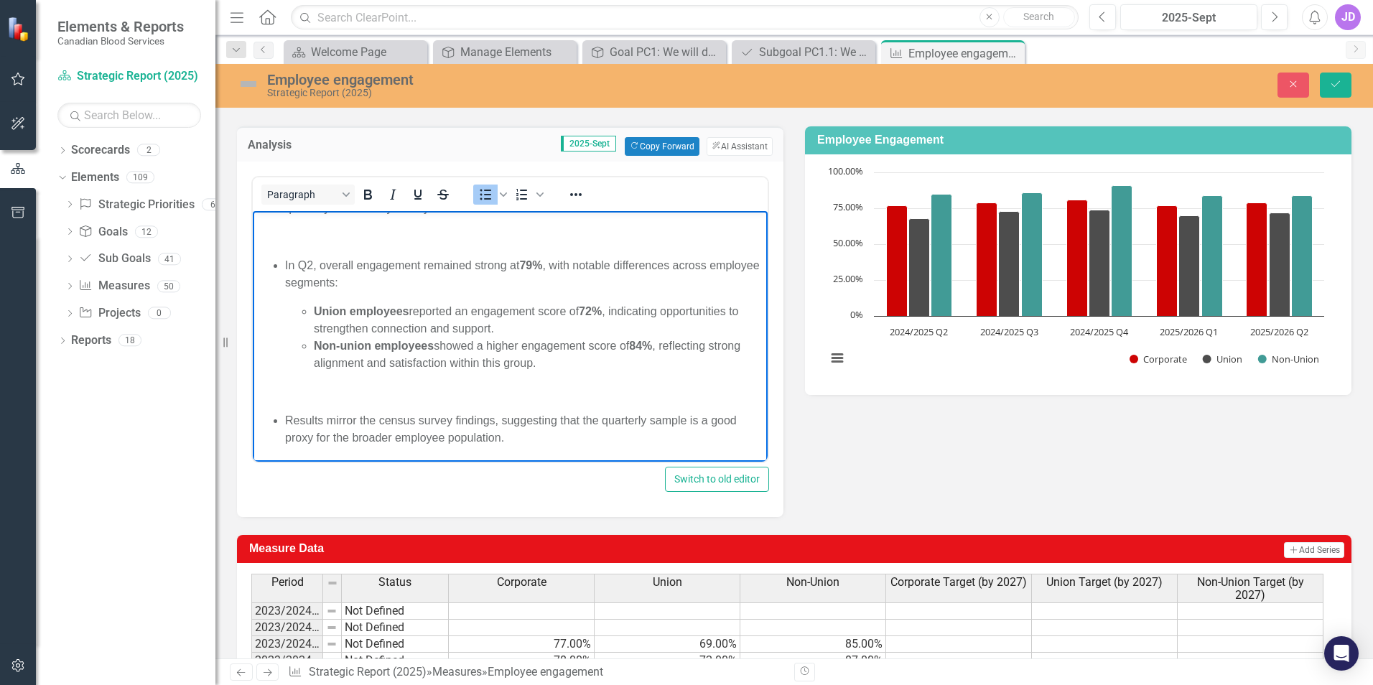
scroll to position [215, 0]
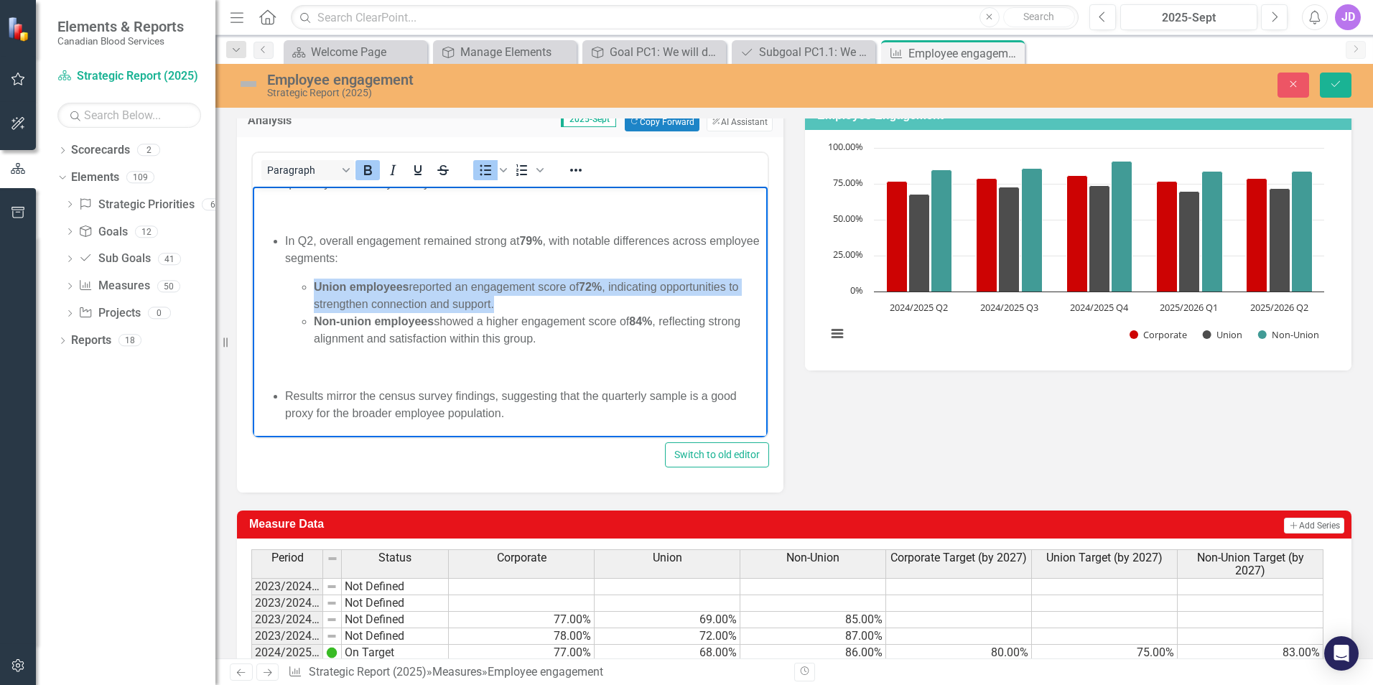
drag, startPoint x: 316, startPoint y: 285, endPoint x: 522, endPoint y: 304, distance: 207.0
click at [522, 304] on li "Union employees reported an engagement score of 72% , indicating opportunities …" at bounding box center [539, 295] width 450 height 34
copy li "Union employees reported an engagement score of 72% , indicating opportunities …"
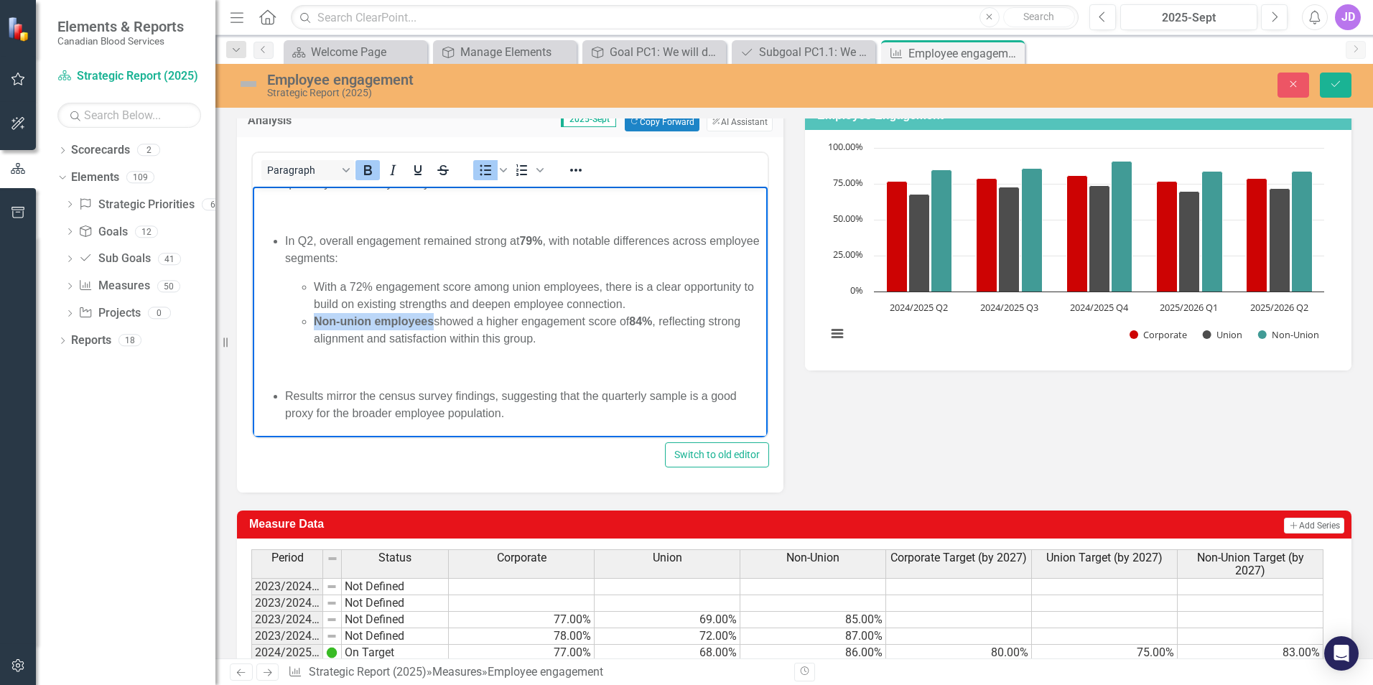
drag, startPoint x: 431, startPoint y: 320, endPoint x: 296, endPoint y: 322, distance: 135.0
click at [296, 322] on ul "With a 72% engagement score among union employees, there is a clear opportunity…" at bounding box center [524, 312] width 479 height 69
click at [439, 350] on body "Note : Q2 data is from a sample of the broader employee population (N=220) coll…" at bounding box center [510, 295] width 515 height 283
click at [313, 315] on ul "With a 72% engagement score among union employees, there is a clear opportunity…" at bounding box center [524, 312] width 479 height 69
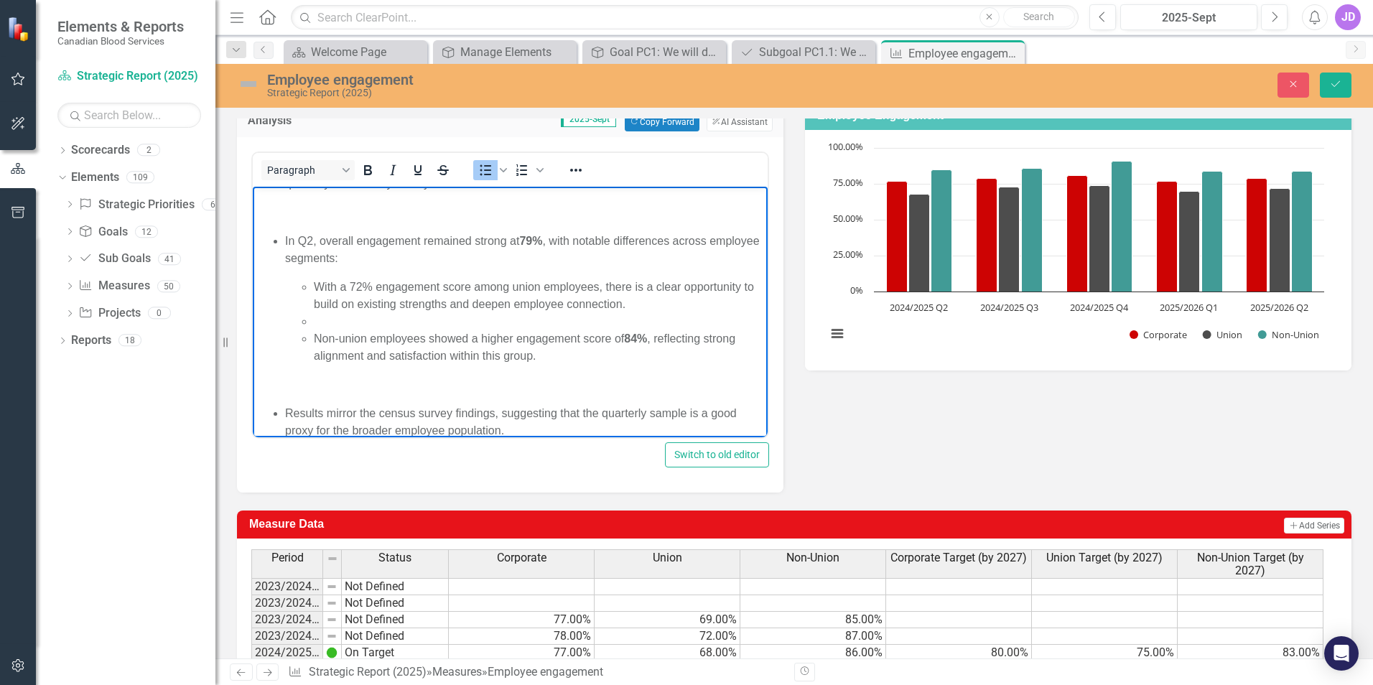
click at [337, 315] on li "Rich Text Area. Press ALT-0 for help." at bounding box center [539, 320] width 450 height 17
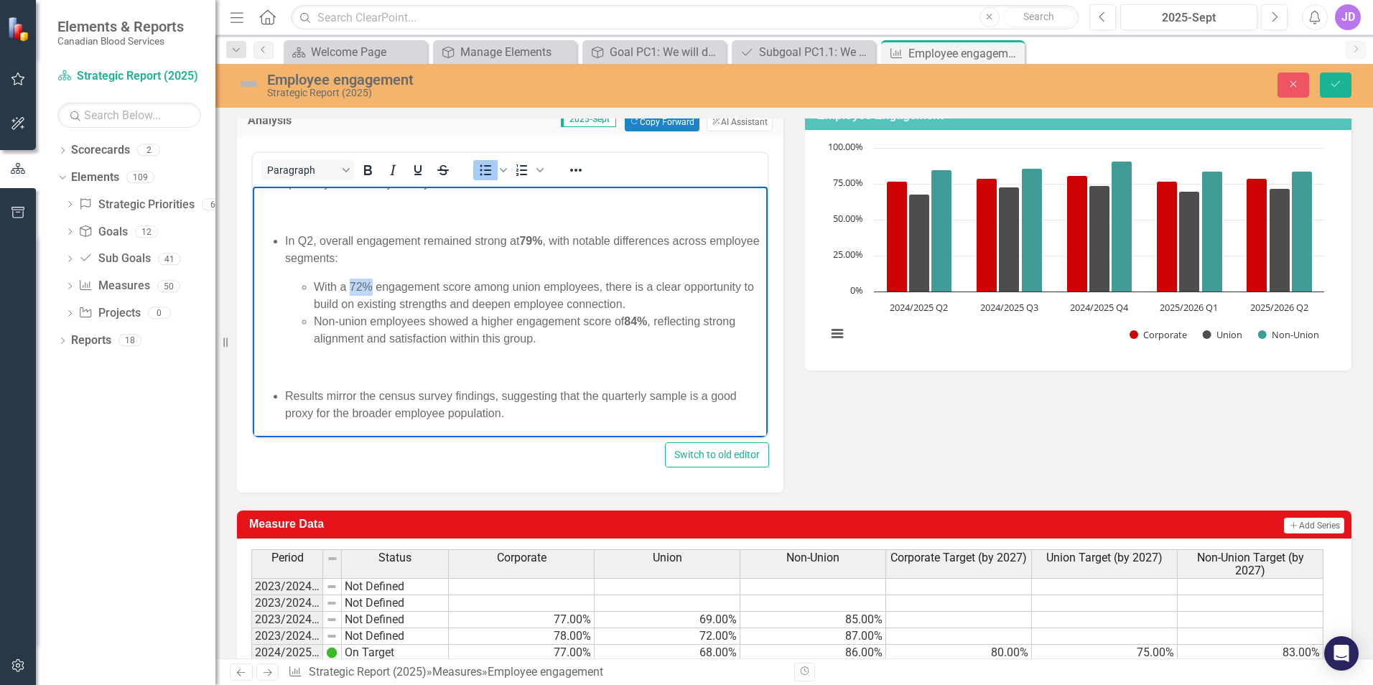
drag, startPoint x: 350, startPoint y: 286, endPoint x: 368, endPoint y: 280, distance: 19.5
click at [368, 280] on li "With a 72% engagement score among union employees, there is a clear opportunity…" at bounding box center [539, 295] width 450 height 34
click at [590, 356] on body "Note : Q2 data is from a sample of the broader employee population (N=220) coll…" at bounding box center [510, 295] width 515 height 283
drag, startPoint x: 345, startPoint y: 287, endPoint x: 318, endPoint y: 287, distance: 26.6
click at [318, 287] on li "With a 72% engagement score among union employees, there is a clear opportunity…" at bounding box center [539, 295] width 450 height 34
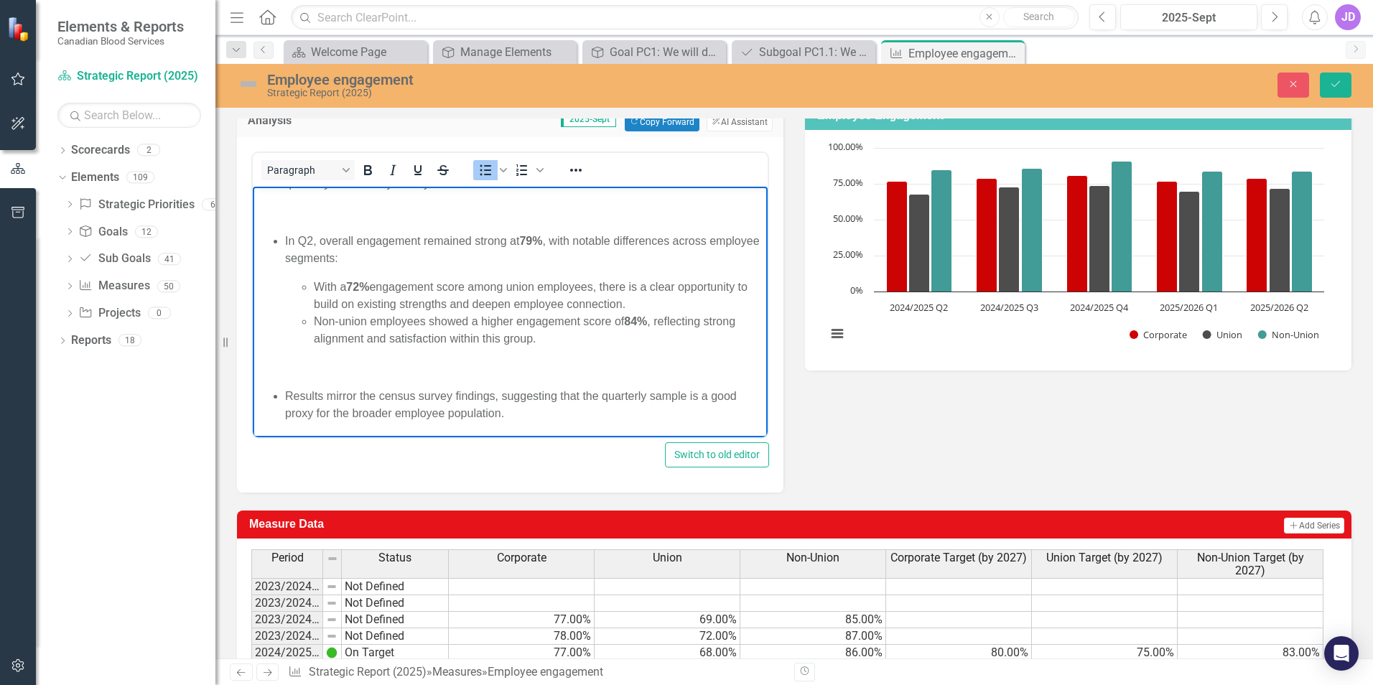
click at [578, 362] on p "Rich Text Area. Press ALT-0 for help." at bounding box center [510, 366] width 508 height 17
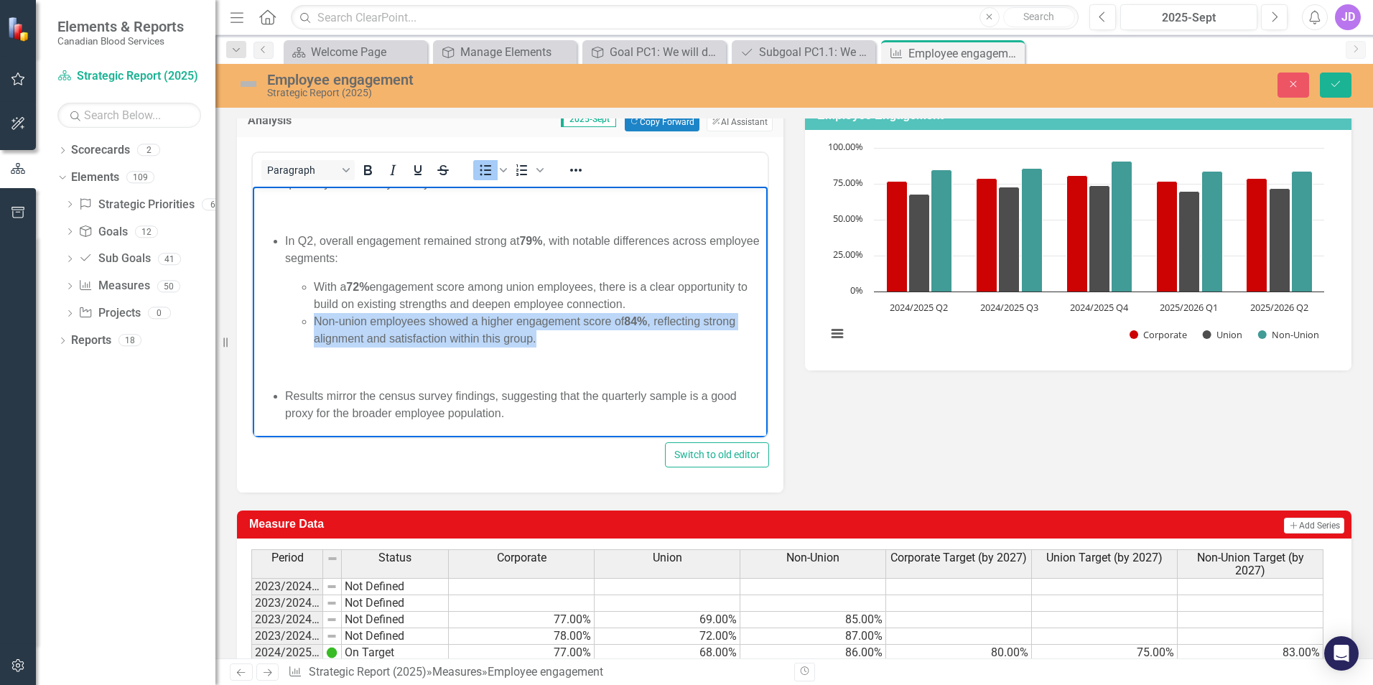
drag, startPoint x: 314, startPoint y: 322, endPoint x: 540, endPoint y: 345, distance: 227.4
click at [540, 345] on li "Non-union employees showed a higher engagement score of 84% , reflecting strong…" at bounding box center [539, 329] width 450 height 34
copy li "Non-union employees showed a higher engagement score of 84% , reflecting strong…"
click at [316, 321] on li "Non-union employees showed a higher engagement score of 84% , reflecting strong…" at bounding box center [539, 329] width 450 height 34
drag, startPoint x: 313, startPoint y: 322, endPoint x: 546, endPoint y: 336, distance: 233.1
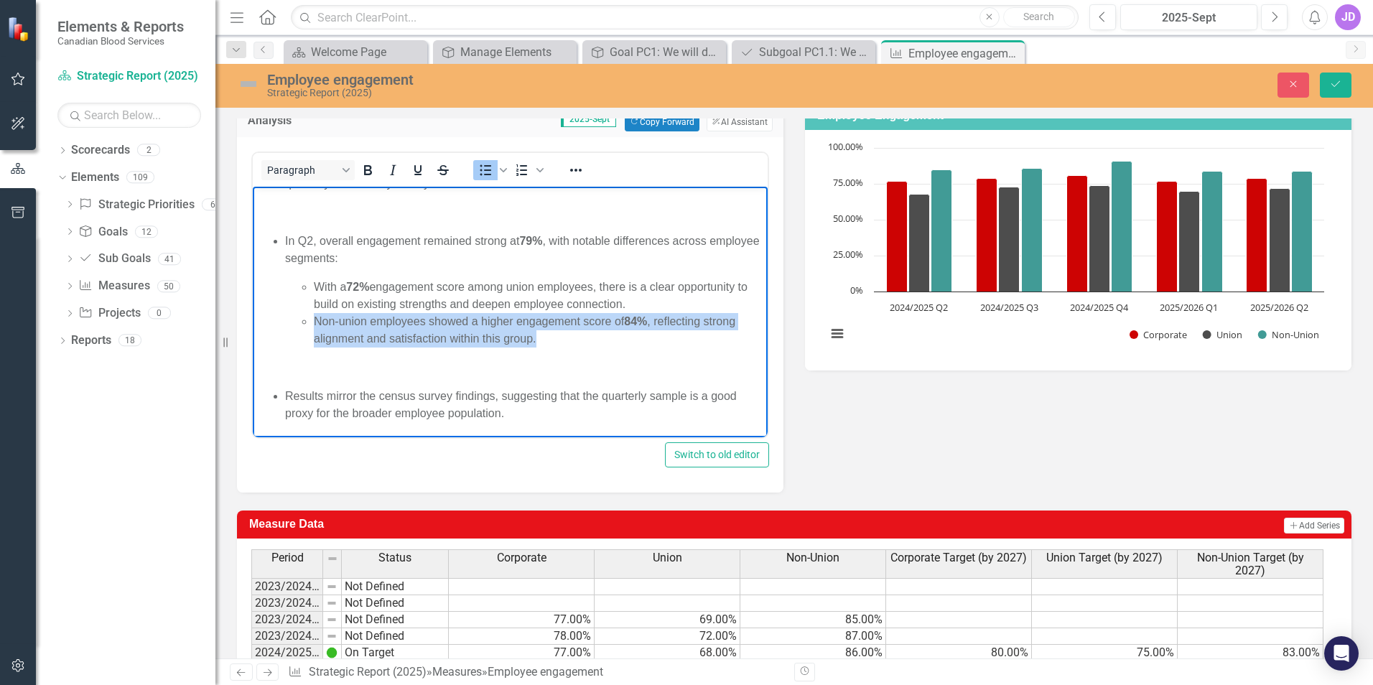
click at [546, 336] on ul "With a 72% engagement score among union employees, there is a clear opportunity…" at bounding box center [524, 312] width 479 height 69
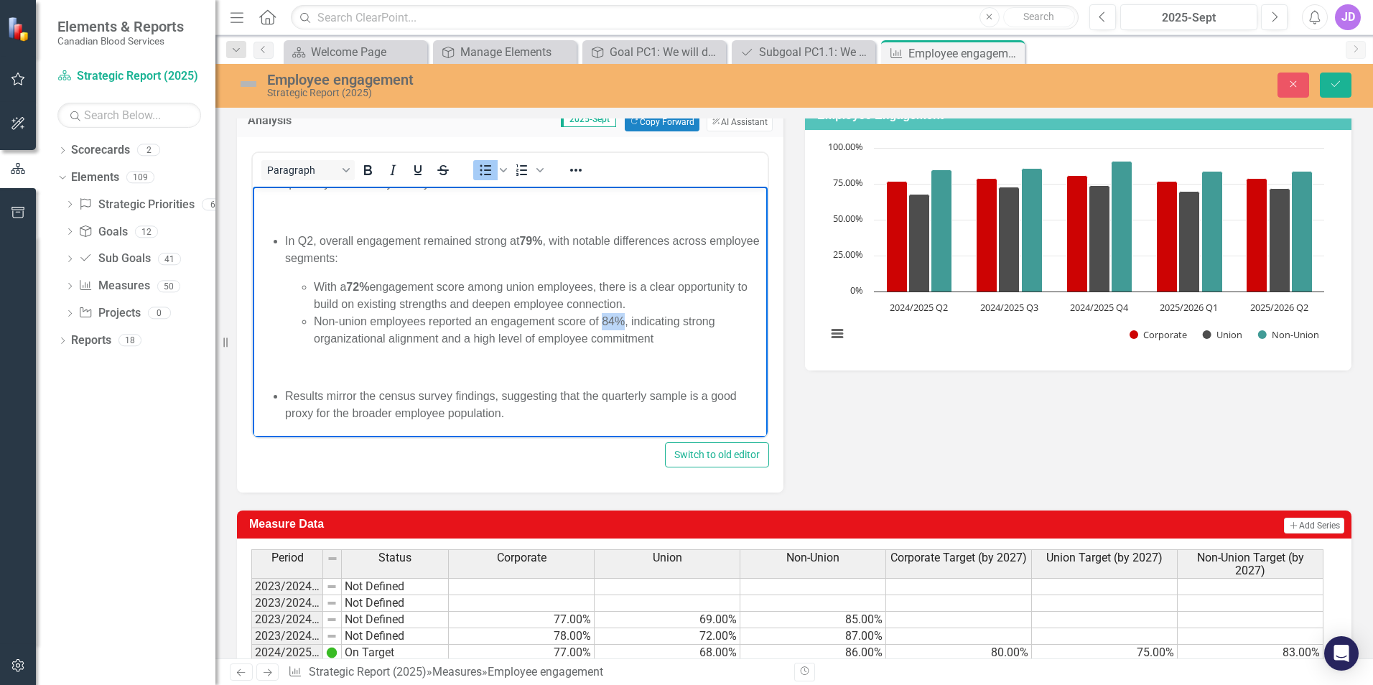
drag, startPoint x: 602, startPoint y: 323, endPoint x: 621, endPoint y: 317, distance: 20.2
click at [621, 317] on li "Non-union employees reported an engagement score of 84%, indicating strong orga…" at bounding box center [539, 329] width 450 height 34
click at [701, 368] on p "Rich Text Area. Press ALT-0 for help." at bounding box center [510, 366] width 508 height 17
drag, startPoint x: 513, startPoint y: 287, endPoint x: 541, endPoint y: 285, distance: 28.0
click at [541, 285] on li "With a 72% engagement score among union employees, there is a clear opportunity…" at bounding box center [539, 295] width 450 height 34
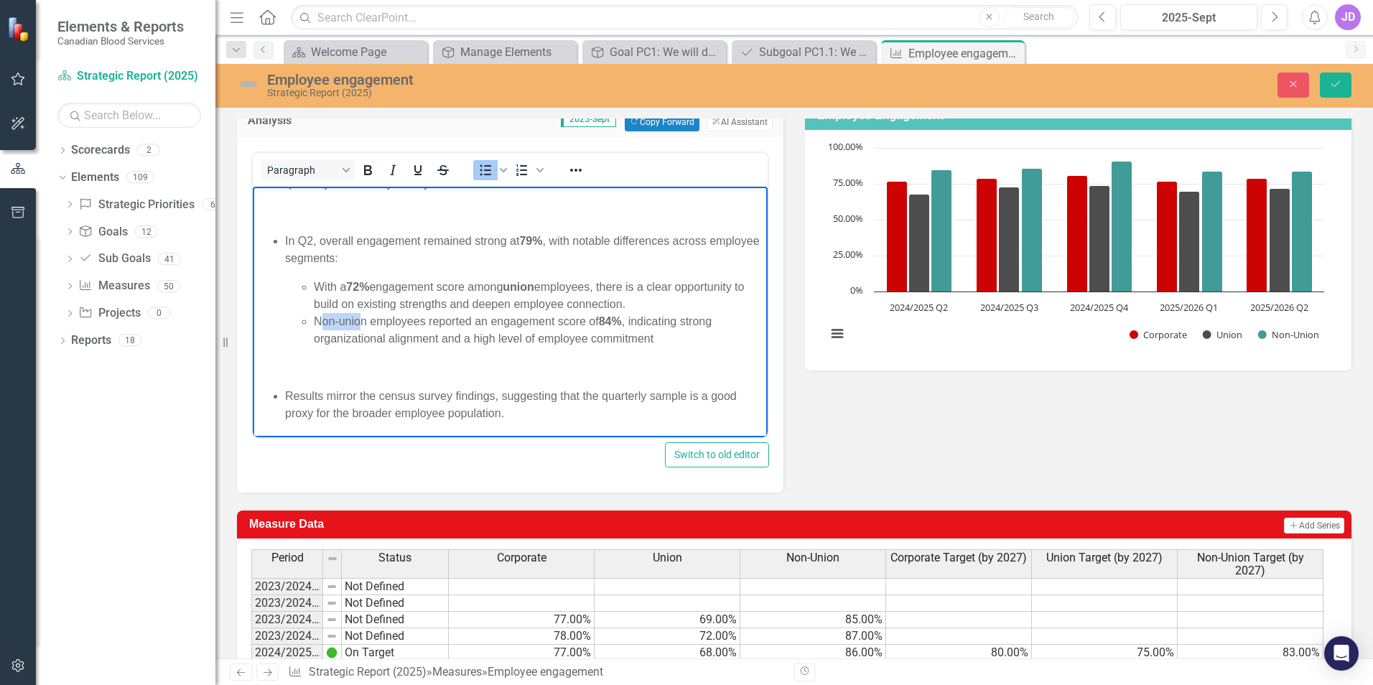
drag, startPoint x: 318, startPoint y: 320, endPoint x: 360, endPoint y: 319, distance: 42.4
click at [360, 319] on li "Non-union employees reported an engagement score of 84% , indicating strong org…" at bounding box center [539, 329] width 450 height 34
drag, startPoint x: 314, startPoint y: 322, endPoint x: 365, endPoint y: 322, distance: 51.0
click at [365, 322] on li "Non-union employees reported an engagement score of 84% , indicating strong org…" at bounding box center [539, 329] width 450 height 34
click at [540, 363] on p "Rich Text Area. Press ALT-0 for help." at bounding box center [510, 366] width 508 height 17
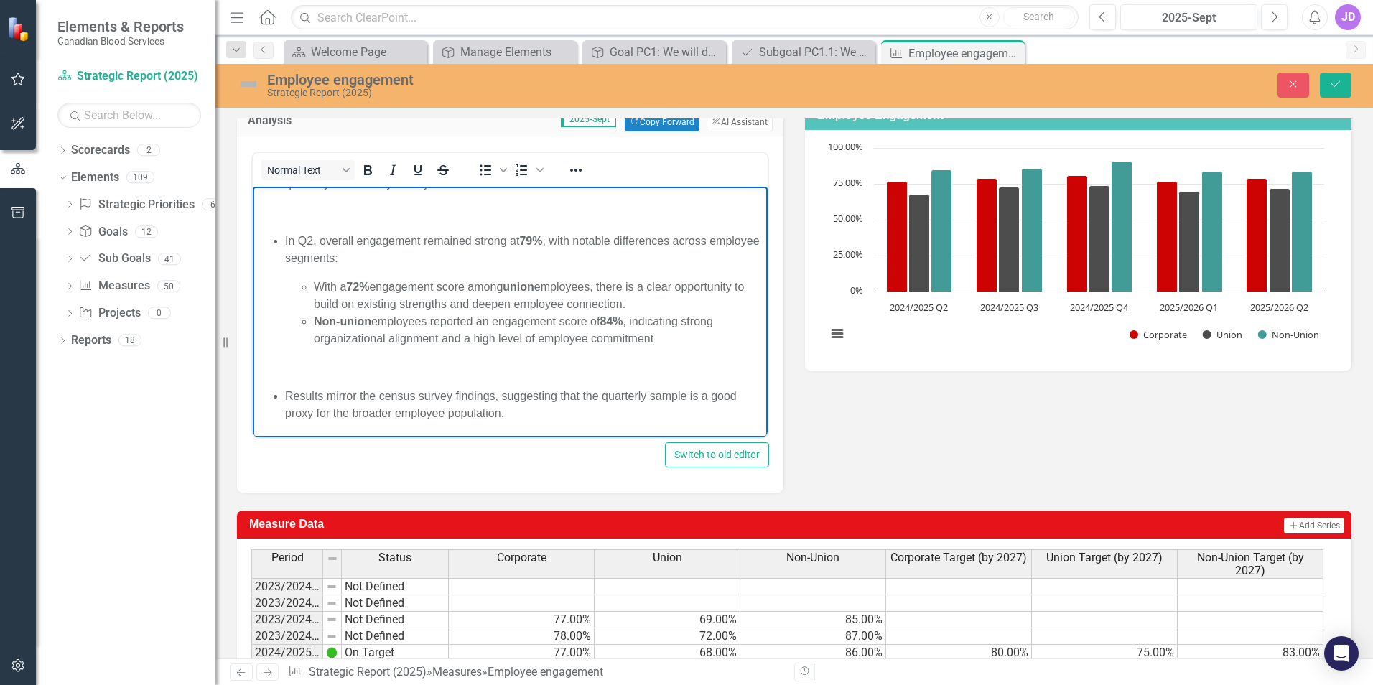
click at [659, 341] on li "Non-union employees reported an engagement score of 84% , indicating strong org…" at bounding box center [539, 329] width 450 height 34
click at [590, 356] on body "Note : Q2 data is from a sample of the broader employee population (N=220) coll…" at bounding box center [510, 295] width 515 height 283
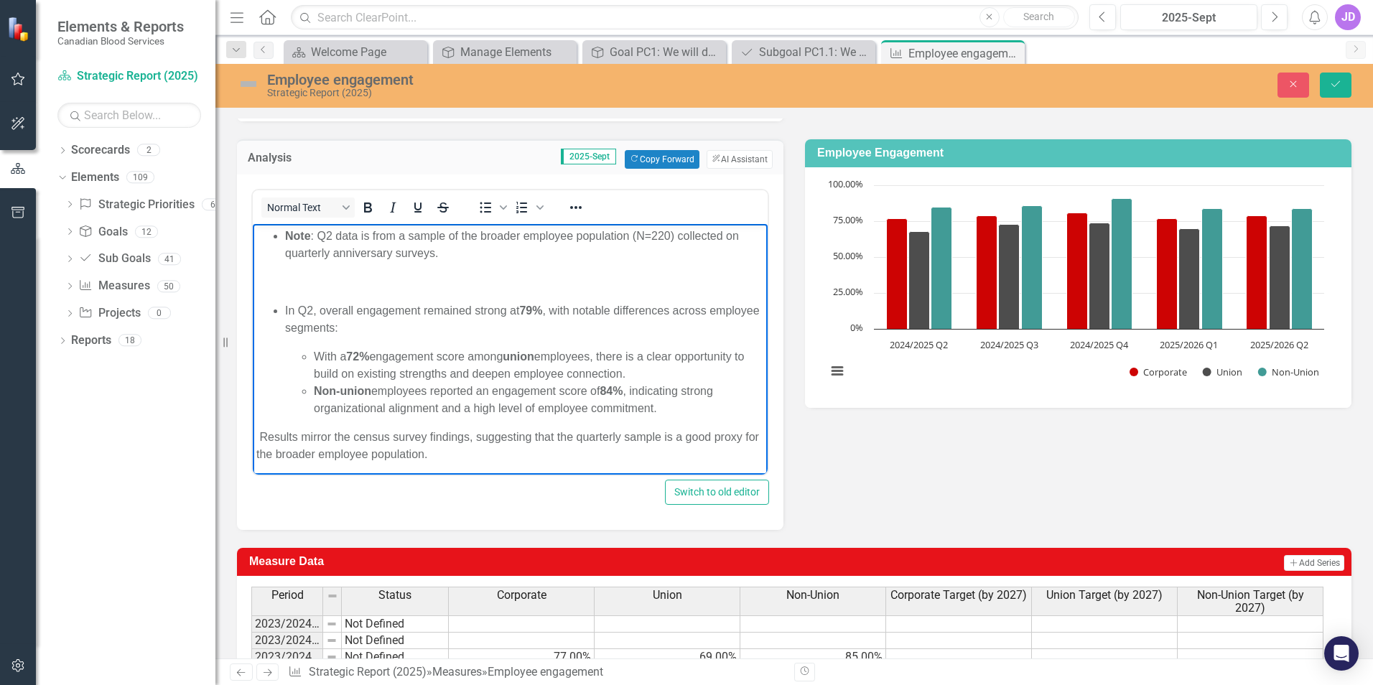
scroll to position [144, 0]
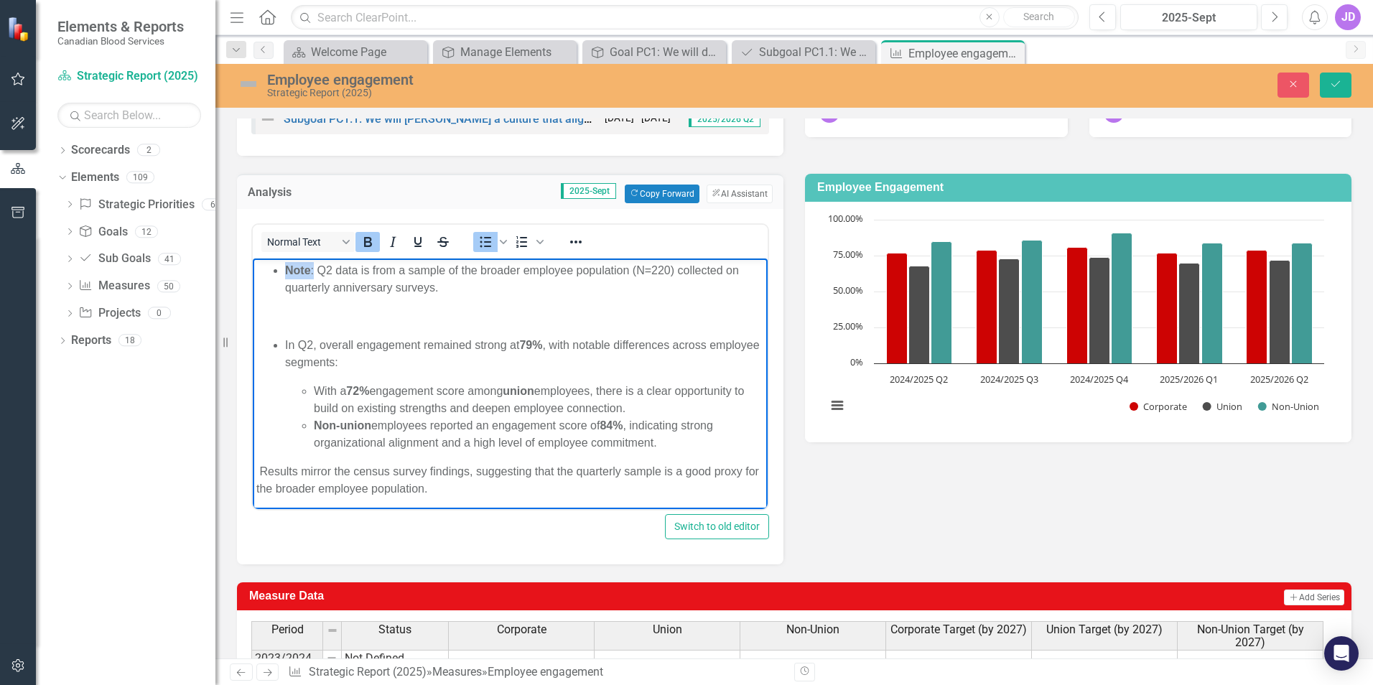
drag, startPoint x: 315, startPoint y: 269, endPoint x: 215, endPoint y: 266, distance: 99.1
click at [253, 266] on html "Note : Q2 data is from a sample of the broader employee population (N=220) coll…" at bounding box center [510, 385] width 515 height 254
click at [386, 306] on body "Q2 data is from a sample of the broader employee population (N=220) collected o…" at bounding box center [510, 385] width 515 height 254
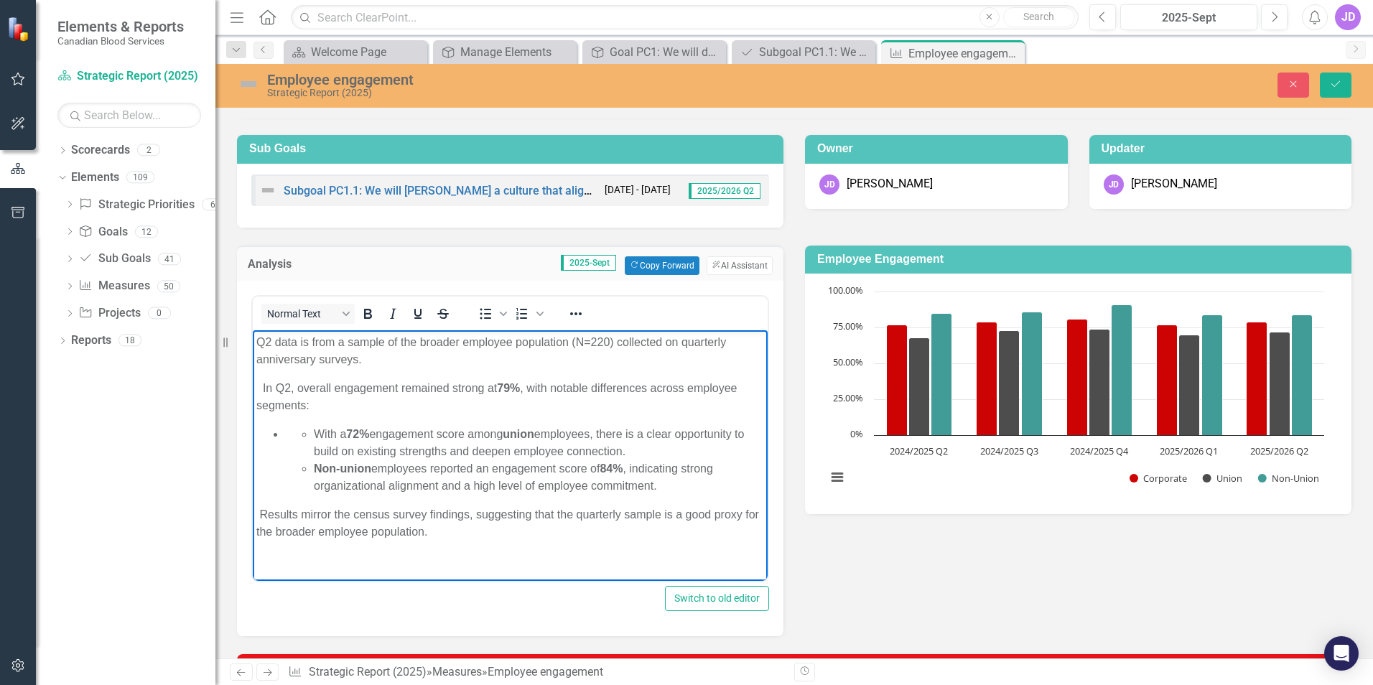
scroll to position [144, 0]
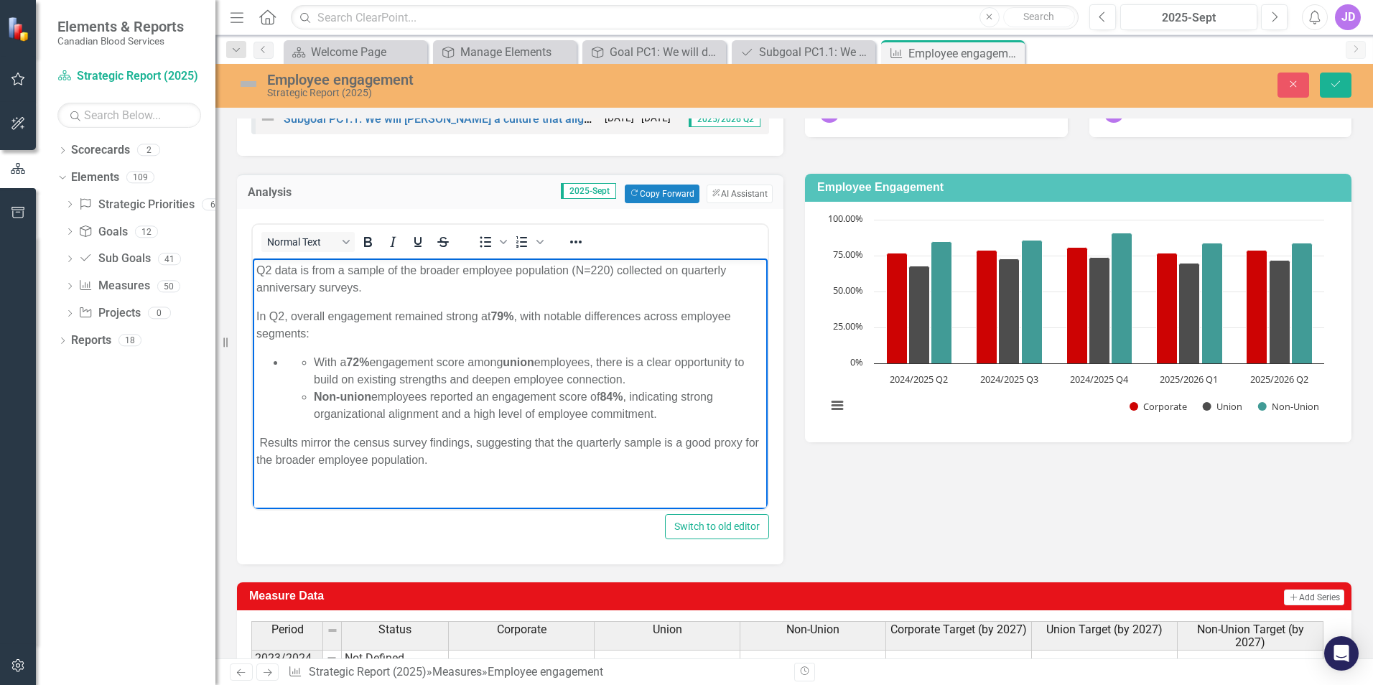
click at [353, 336] on p "In Q2, overall engagement remained strong at 79% , with notable differences acr…" at bounding box center [510, 324] width 508 height 34
click at [296, 361] on ul "With a 72% engagement score among union employees, there is a clear opportunity…" at bounding box center [524, 387] width 479 height 69
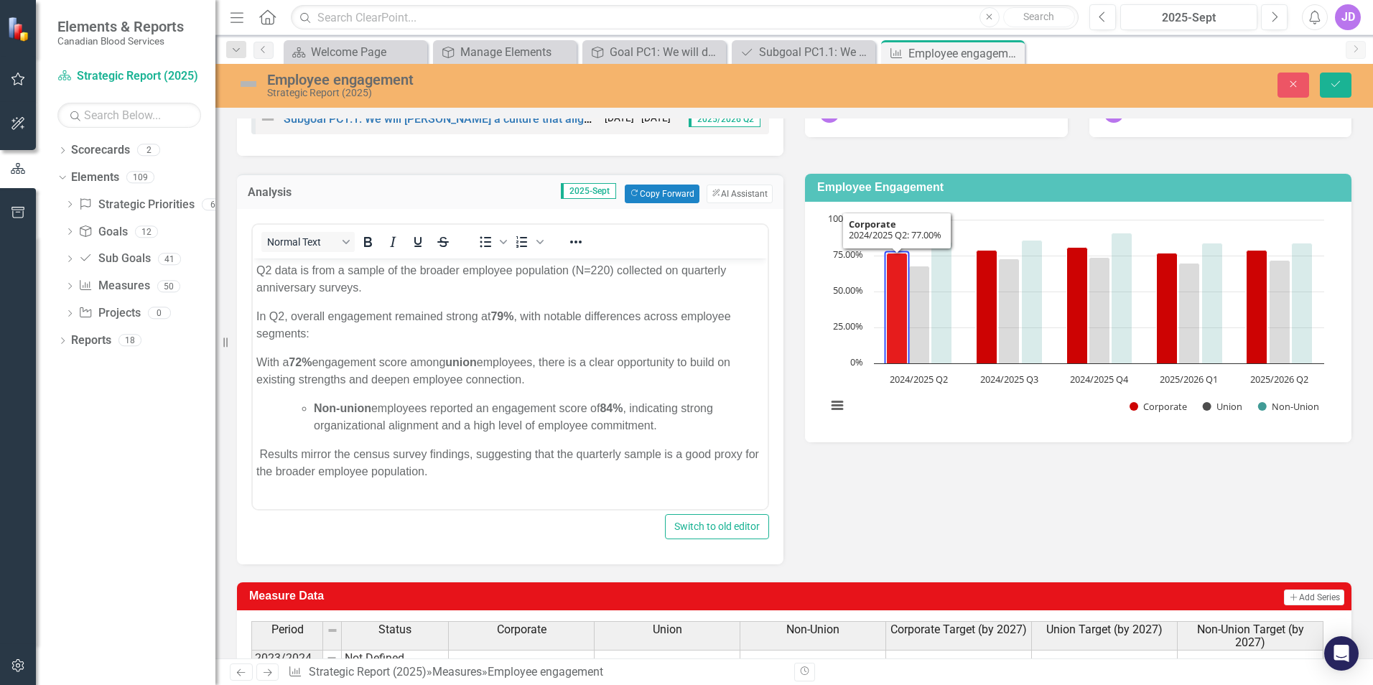
click at [259, 358] on p "With a 72% engagement score among union employees, there is a clear opportunity…" at bounding box center [510, 370] width 508 height 34
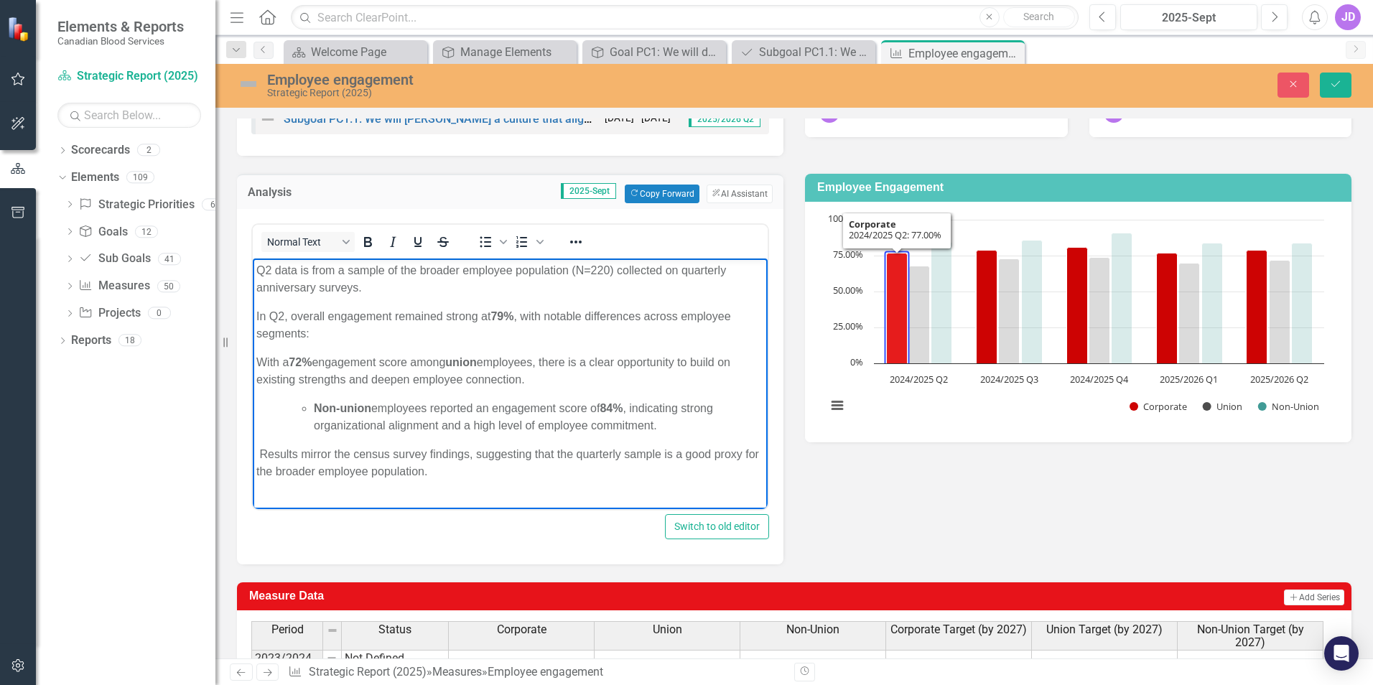
click at [259, 358] on p "With a 72% engagement score among union employees, there is a clear opportunity…" at bounding box center [510, 370] width 508 height 34
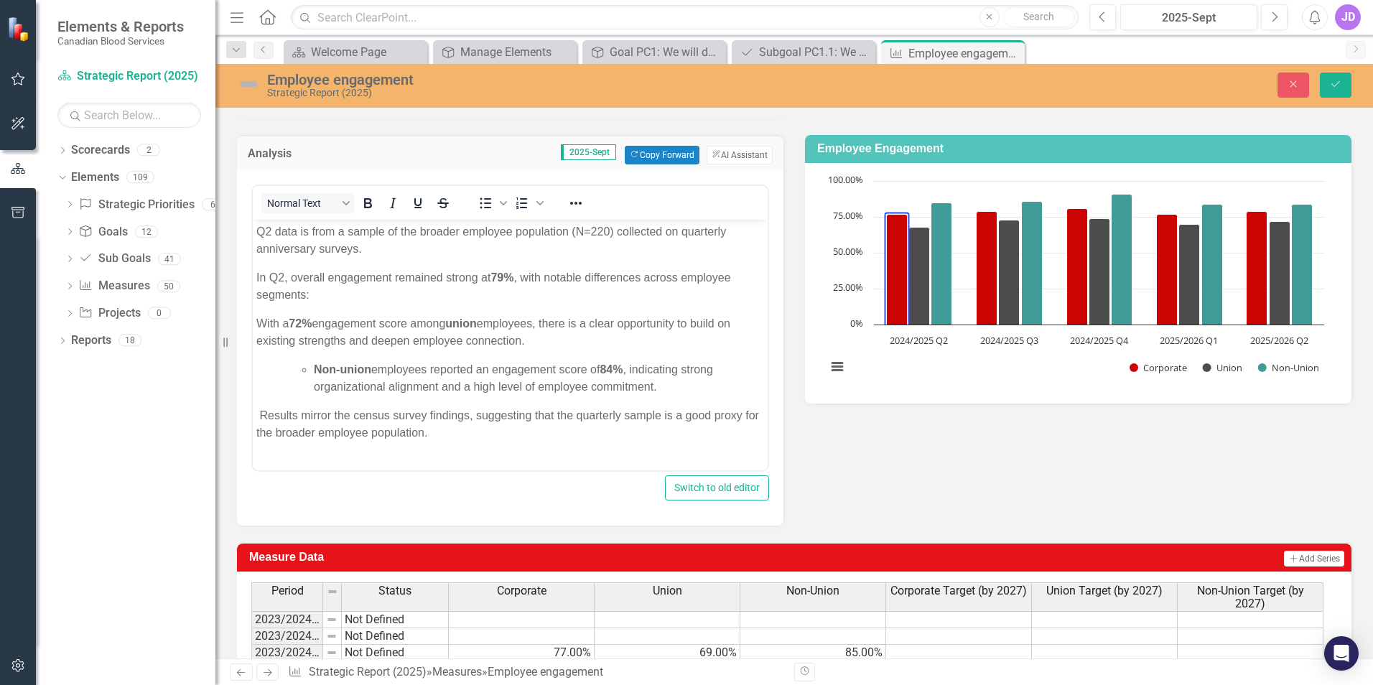
scroll to position [215, 0]
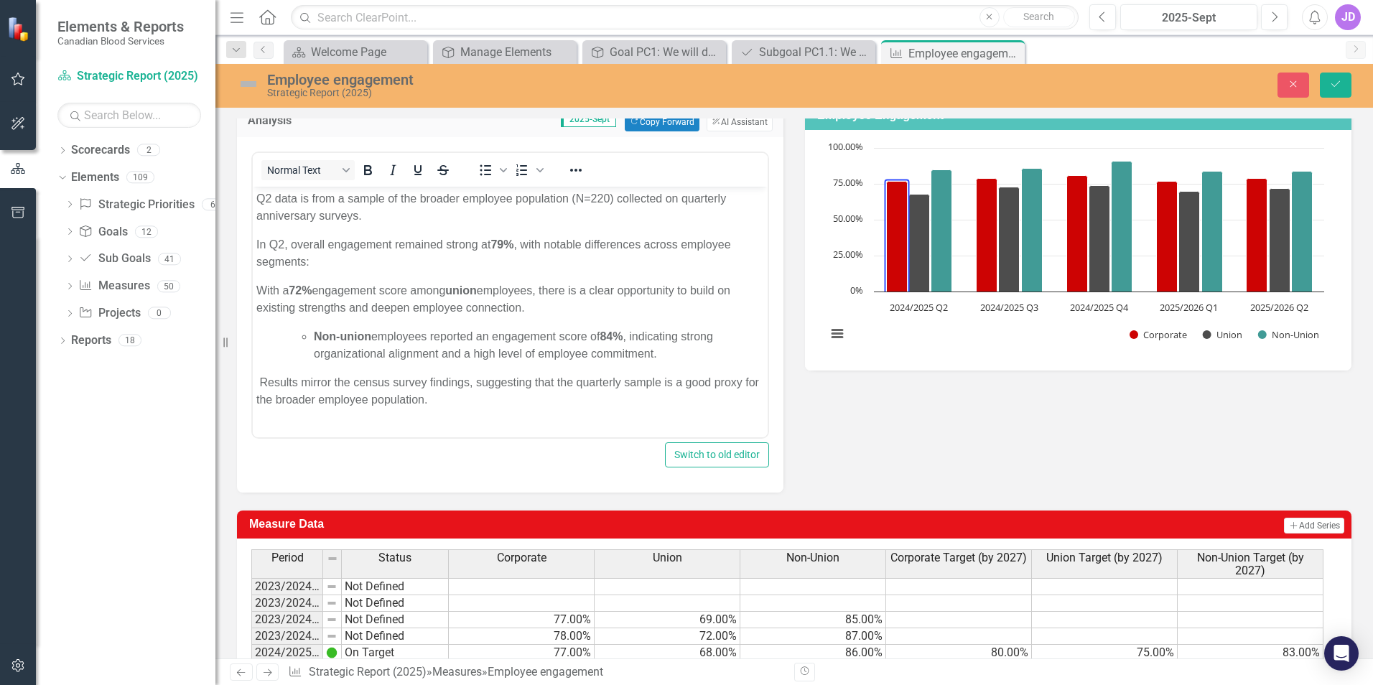
click at [335, 260] on p "In Q2, overall engagement remained strong at 79% , with notable differences acr…" at bounding box center [510, 253] width 508 height 34
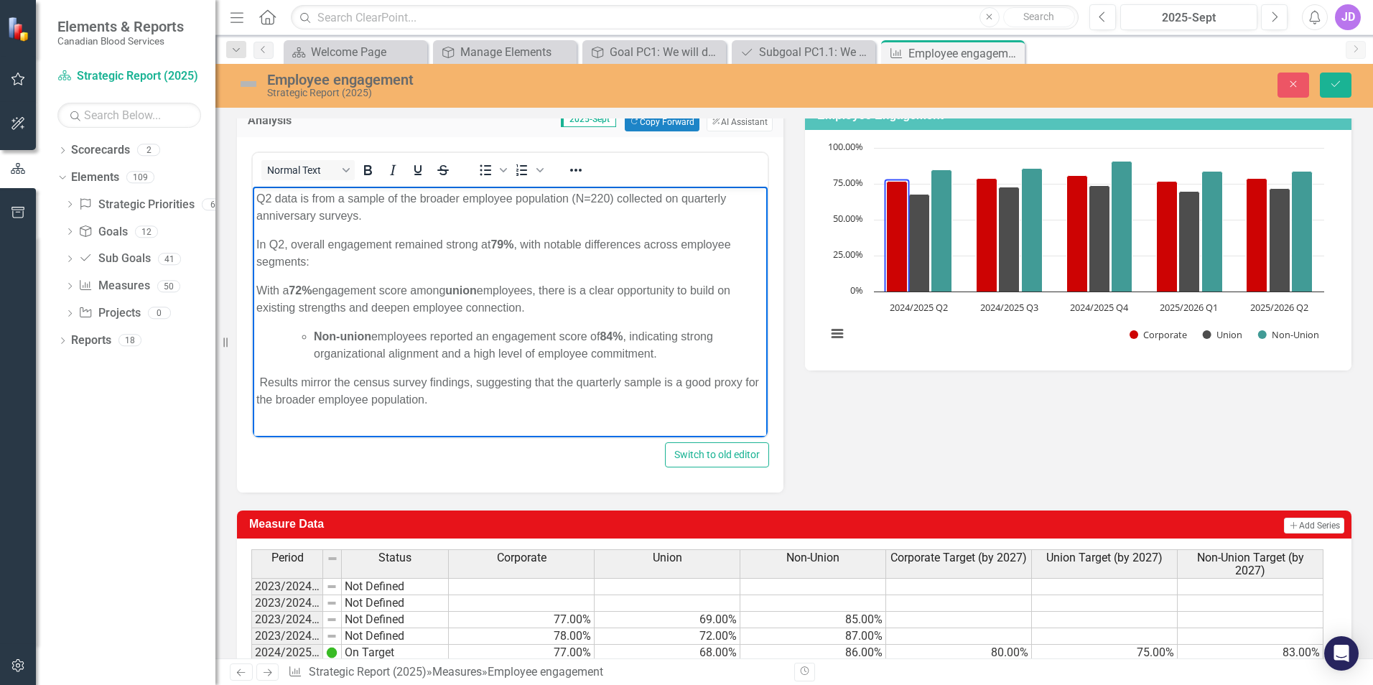
click at [260, 289] on p "With a 72% engagement score among union employees, there is a clear opportunity…" at bounding box center [510, 298] width 508 height 34
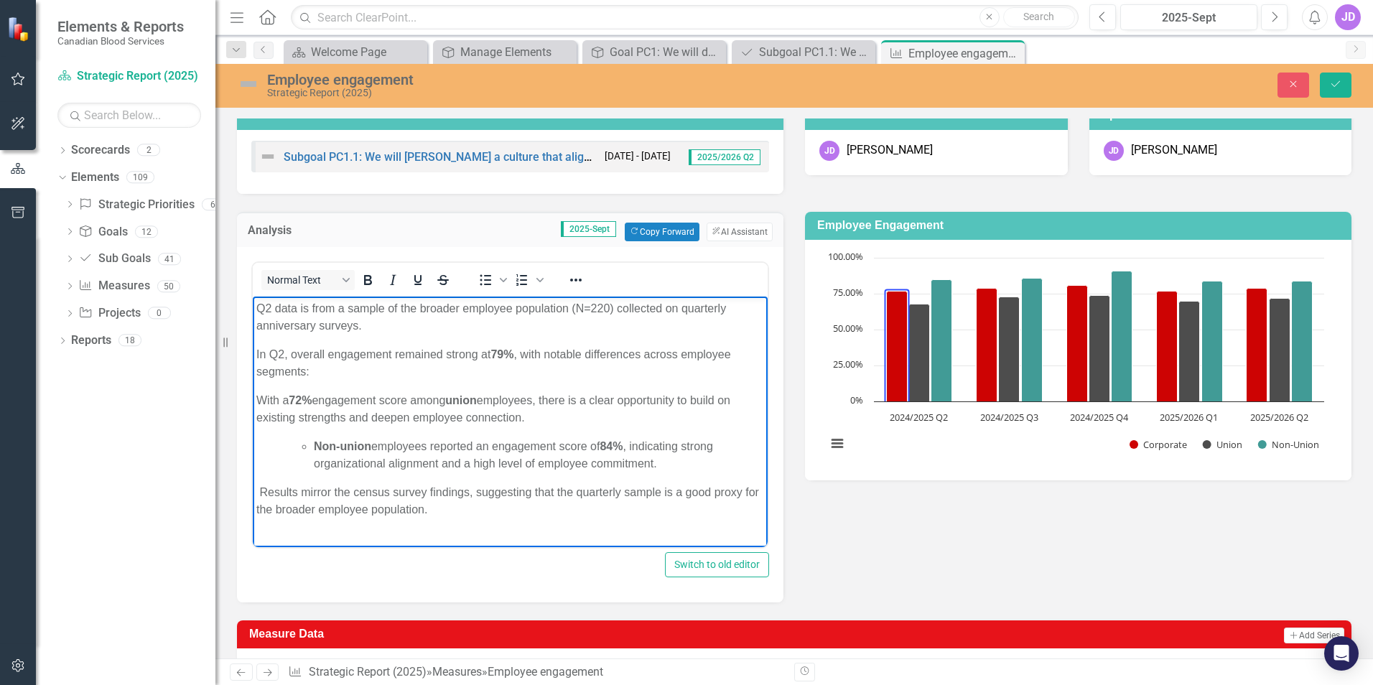
scroll to position [72, 0]
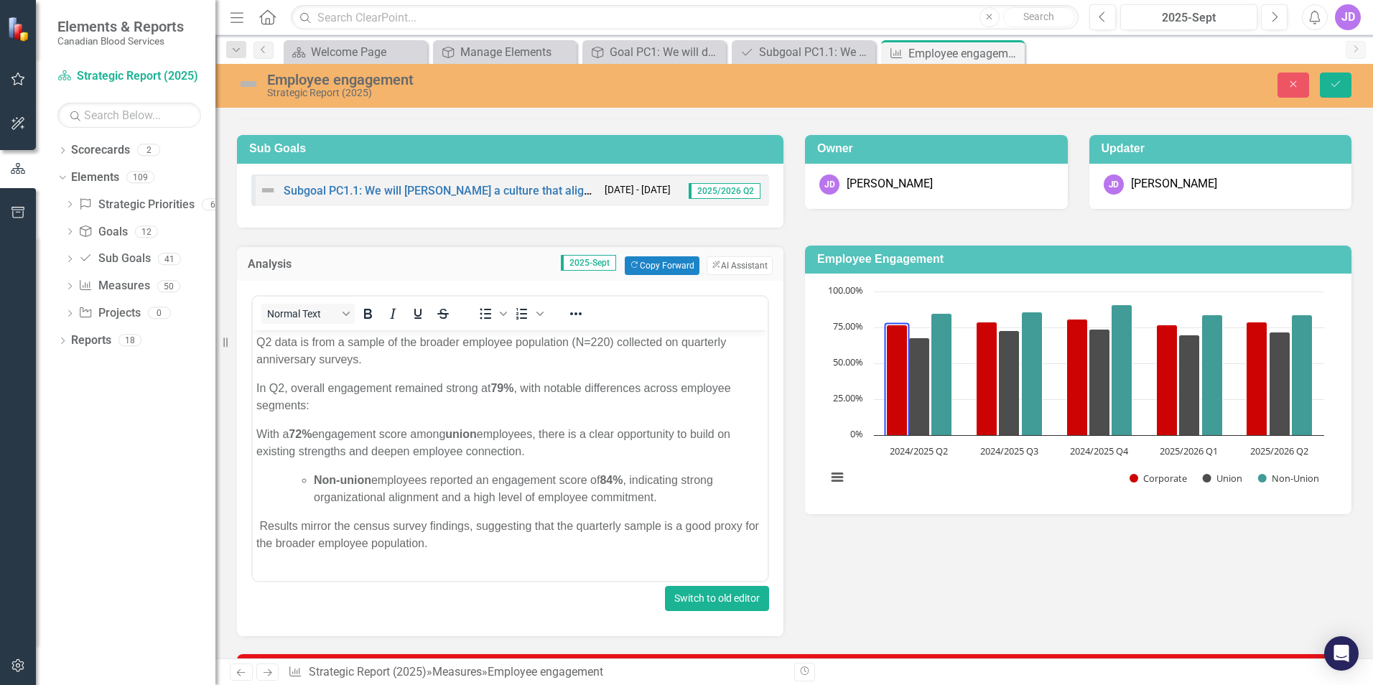
click at [710, 600] on button "Switch to old editor" at bounding box center [717, 598] width 104 height 25
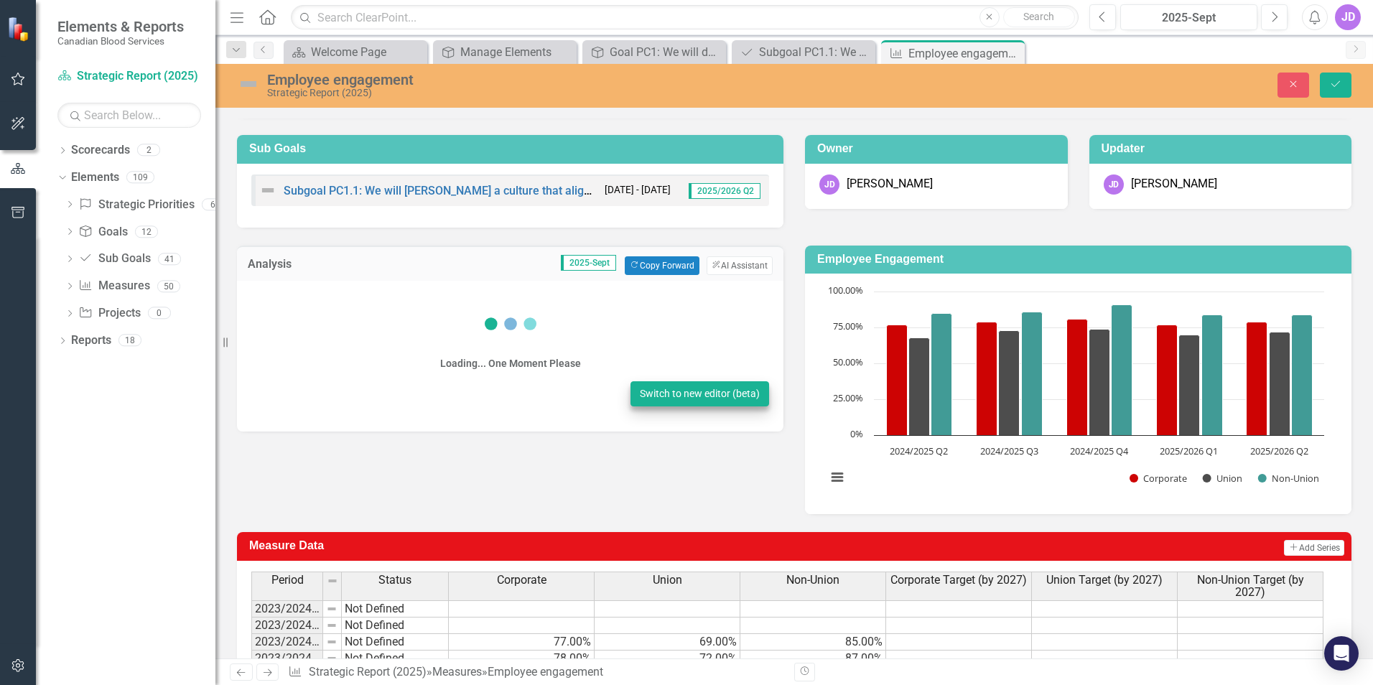
scroll to position [73, 0]
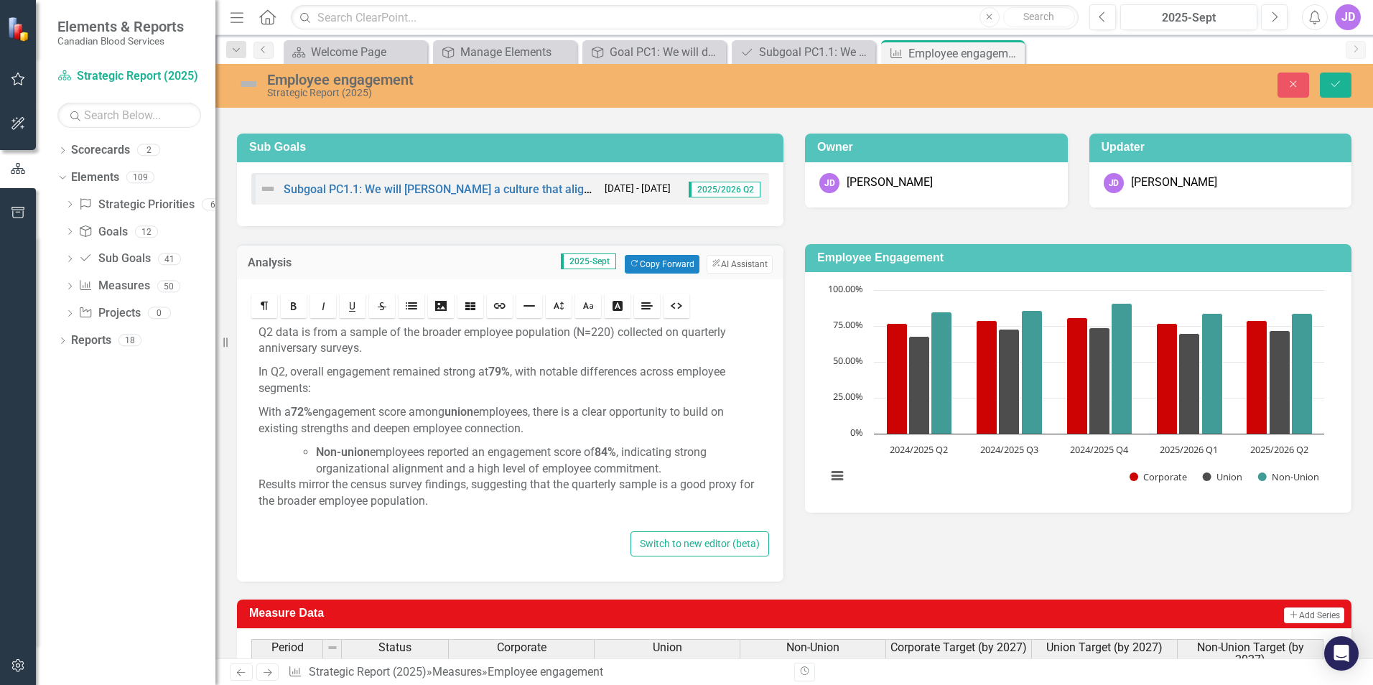
click at [258, 409] on div "Q2 data is from a sample of the broader employee population (N=220) collected o…" at bounding box center [510, 424] width 518 height 207
click at [264, 310] on icon "Format" at bounding box center [264, 305] width 11 height 11
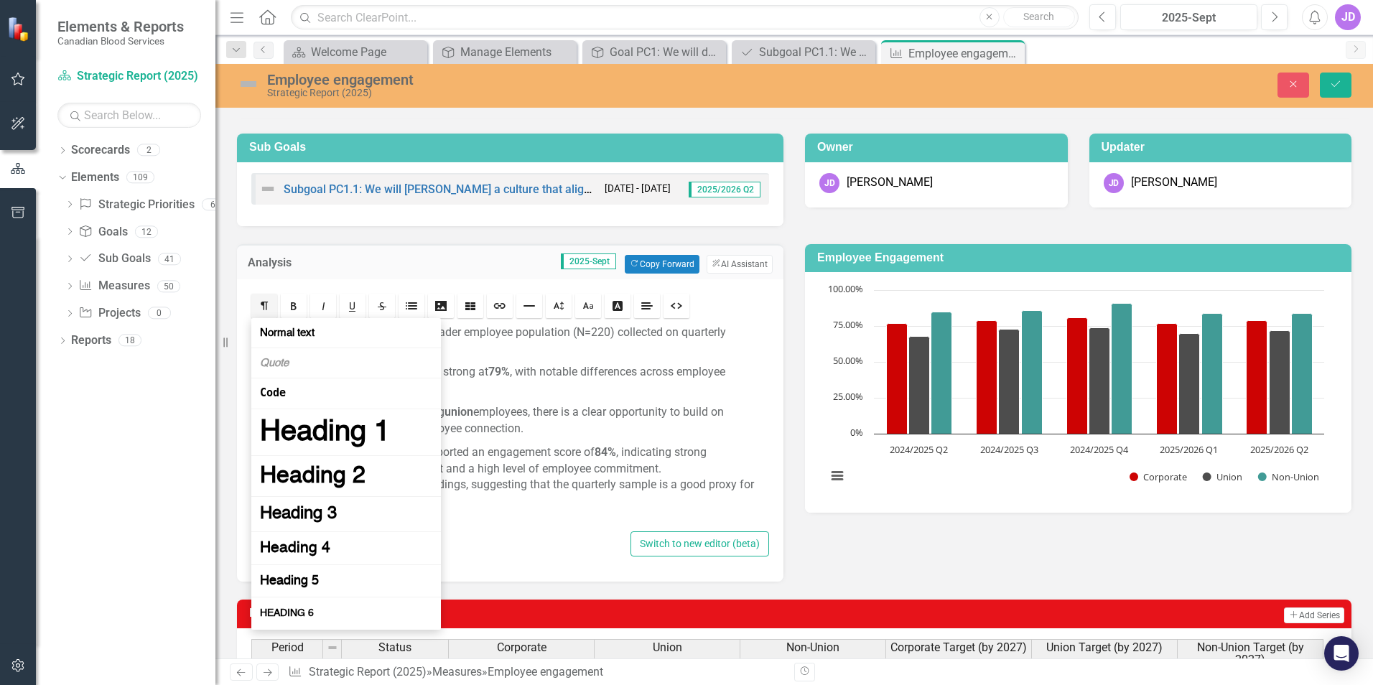
click at [758, 347] on div "Q2 data is from a sample of the broader employee population (N=220) collected o…" at bounding box center [510, 424] width 518 height 207
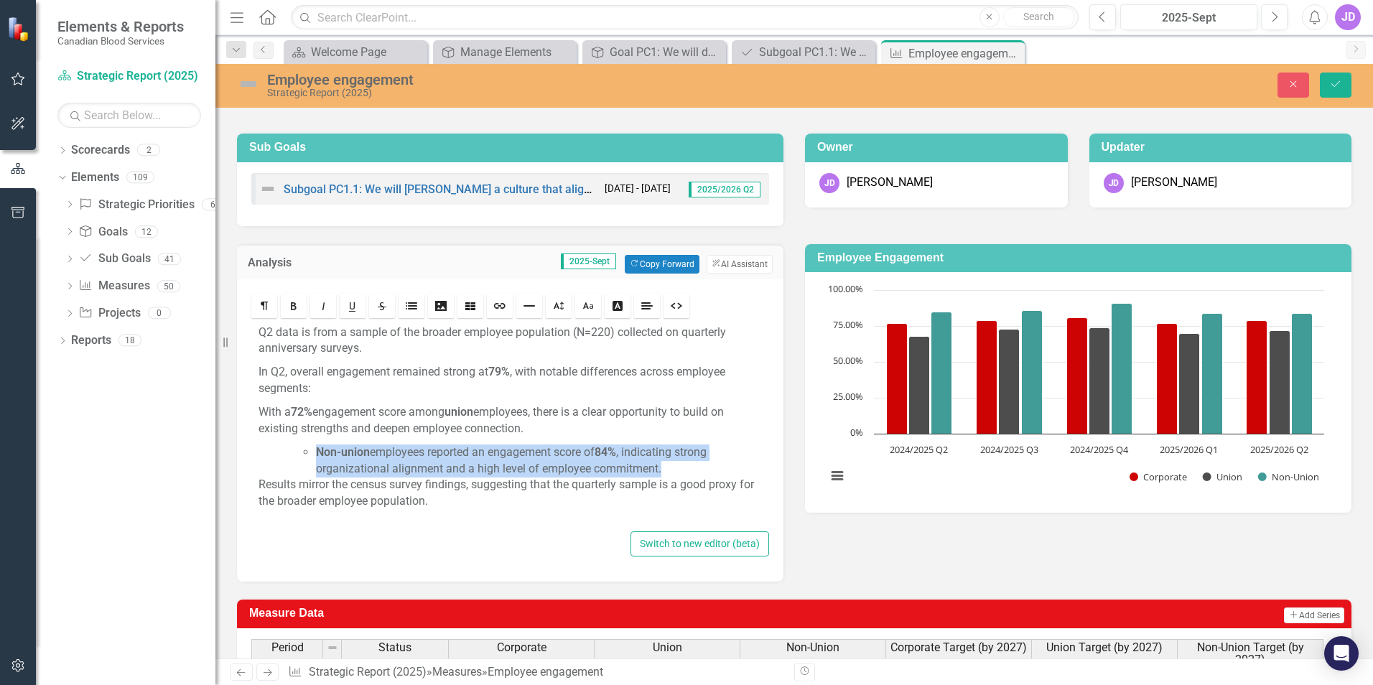
drag, startPoint x: 316, startPoint y: 449, endPoint x: 717, endPoint y: 465, distance: 401.0
click at [717, 465] on li "Non-union employees reported an engagement score of 84% , indicating strong org…" at bounding box center [539, 461] width 446 height 33
click at [402, 307] on link "Lists" at bounding box center [412, 306] width 26 height 24
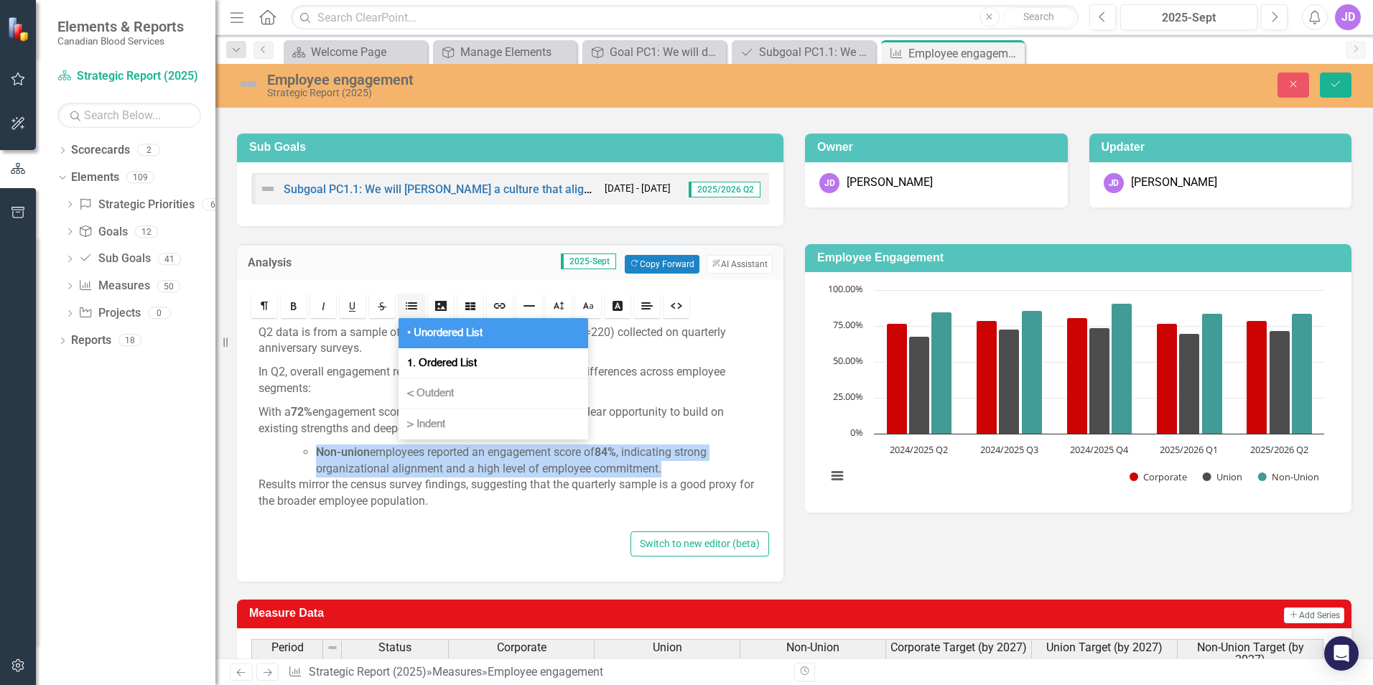
click at [453, 330] on span "• Unordered List" at bounding box center [444, 333] width 81 height 14
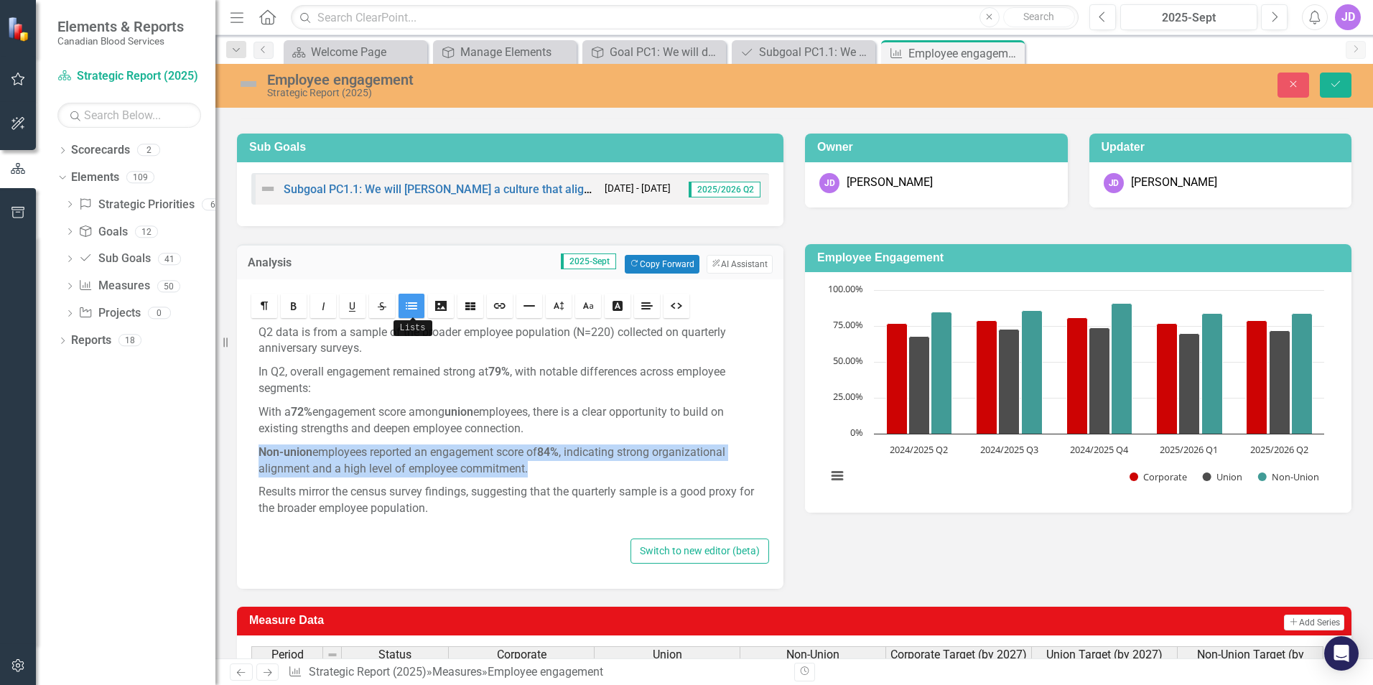
click at [417, 308] on icon "Lists" at bounding box center [411, 305] width 11 height 11
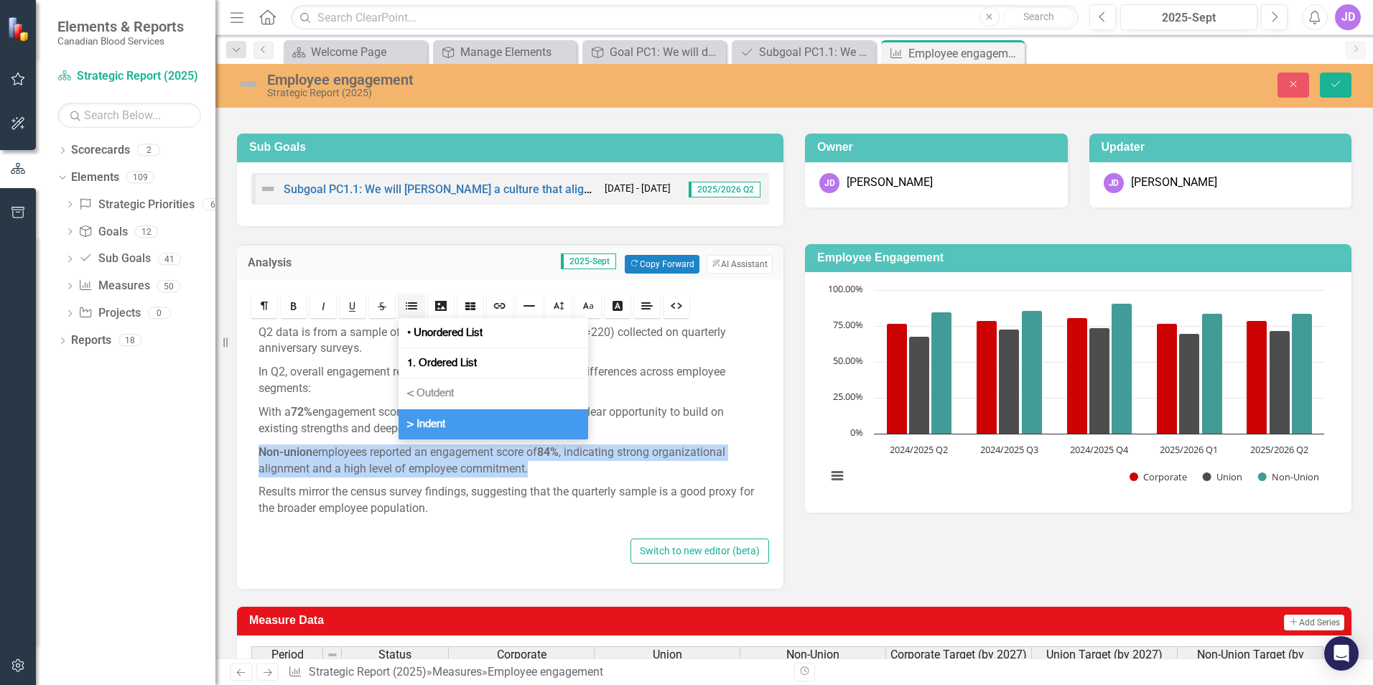
click at [417, 418] on span "> Indent" at bounding box center [426, 424] width 44 height 14
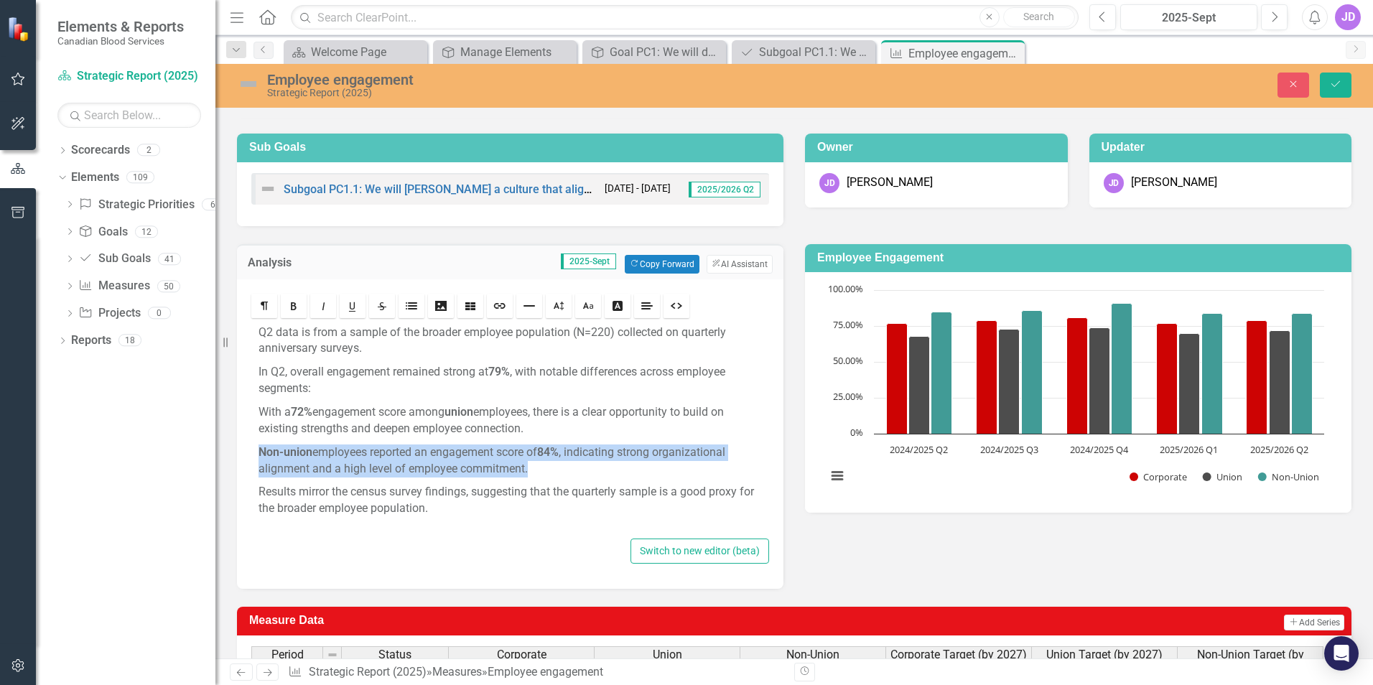
click at [259, 453] on strong "Non-union" at bounding box center [286, 452] width 54 height 14
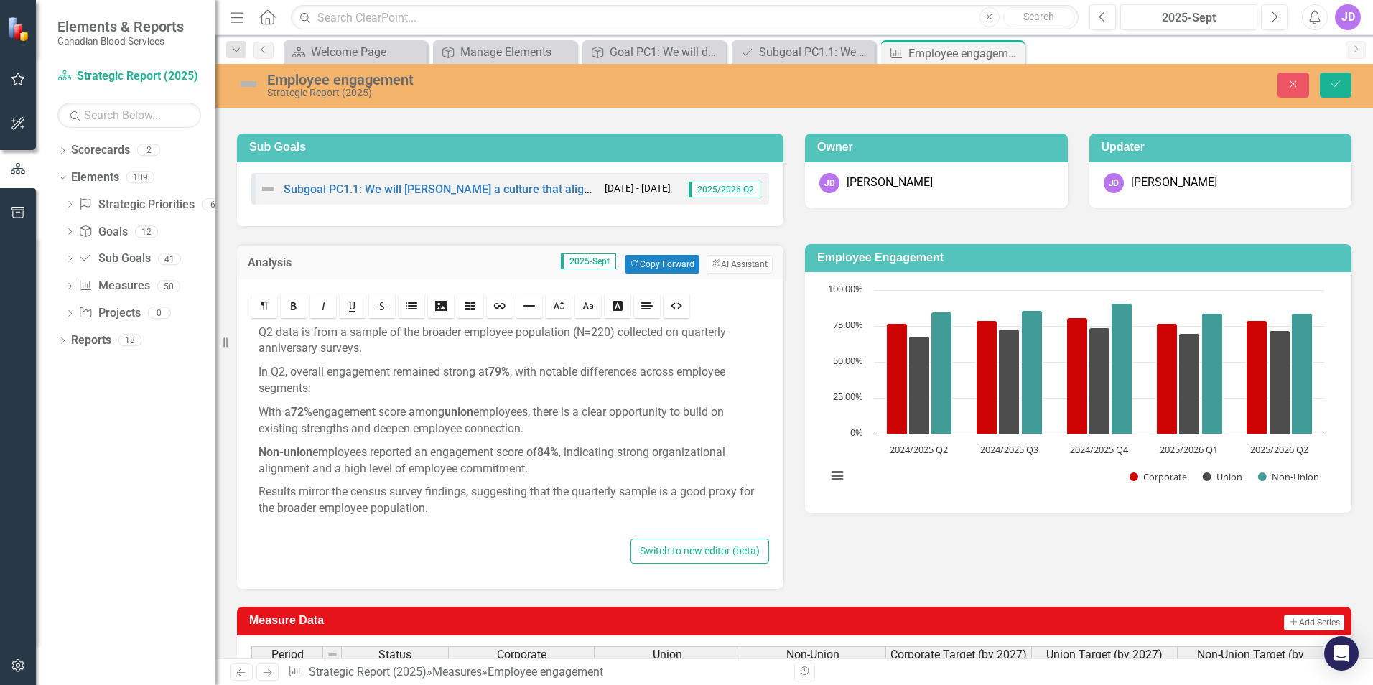
click at [261, 491] on p "Results mirror the census survey findings, suggesting that the quarterly sample…" at bounding box center [510, 500] width 503 height 33
click at [343, 388] on p "In Q2, overall engagement remained strong at 79% , with notable differences acr…" at bounding box center [510, 380] width 503 height 33
click at [256, 409] on div "Q2 data is from a sample of the broader employee population (N=220) collected o…" at bounding box center [510, 428] width 518 height 214
drag, startPoint x: 260, startPoint y: 406, endPoint x: 562, endPoint y: 425, distance: 302.9
click at [562, 425] on p "With a 72% engagement score among union employees, there is a clear opportunity…" at bounding box center [510, 420] width 503 height 33
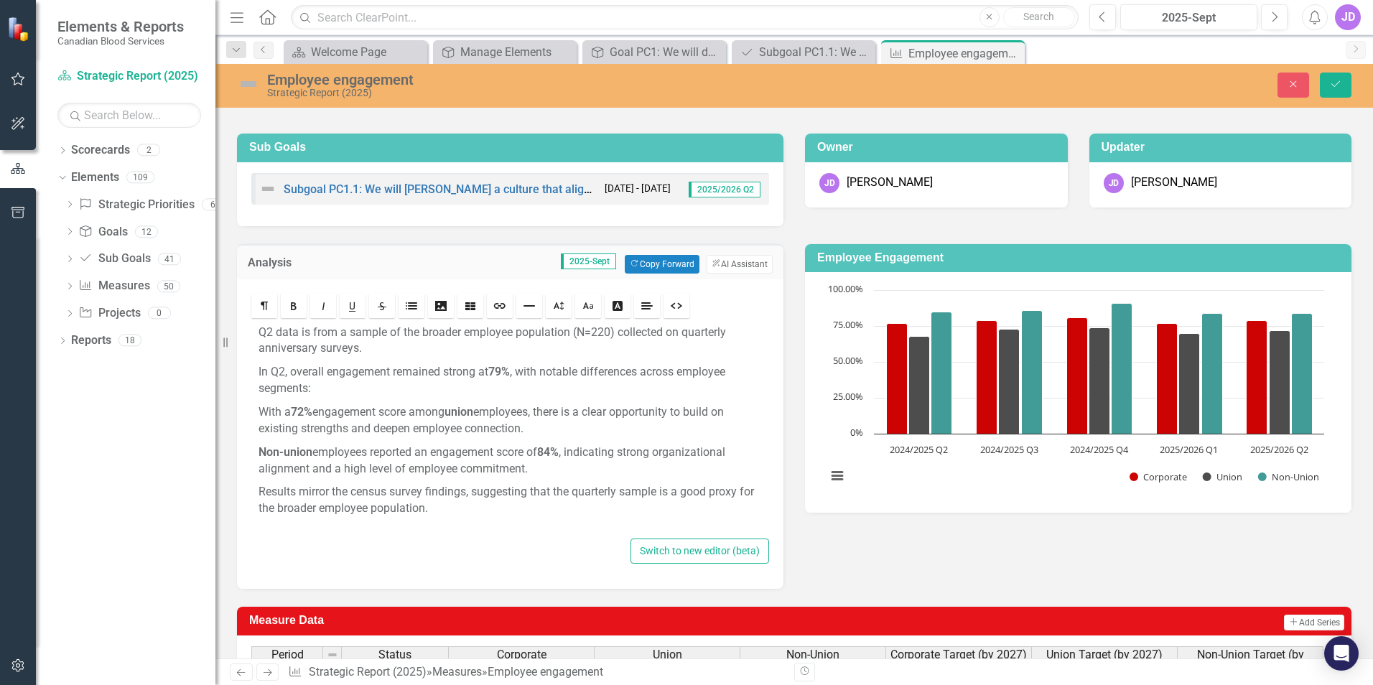
click at [562, 390] on p "In Q2, overall engagement remained strong at 79% , with notable differences acr…" at bounding box center [510, 380] width 503 height 33
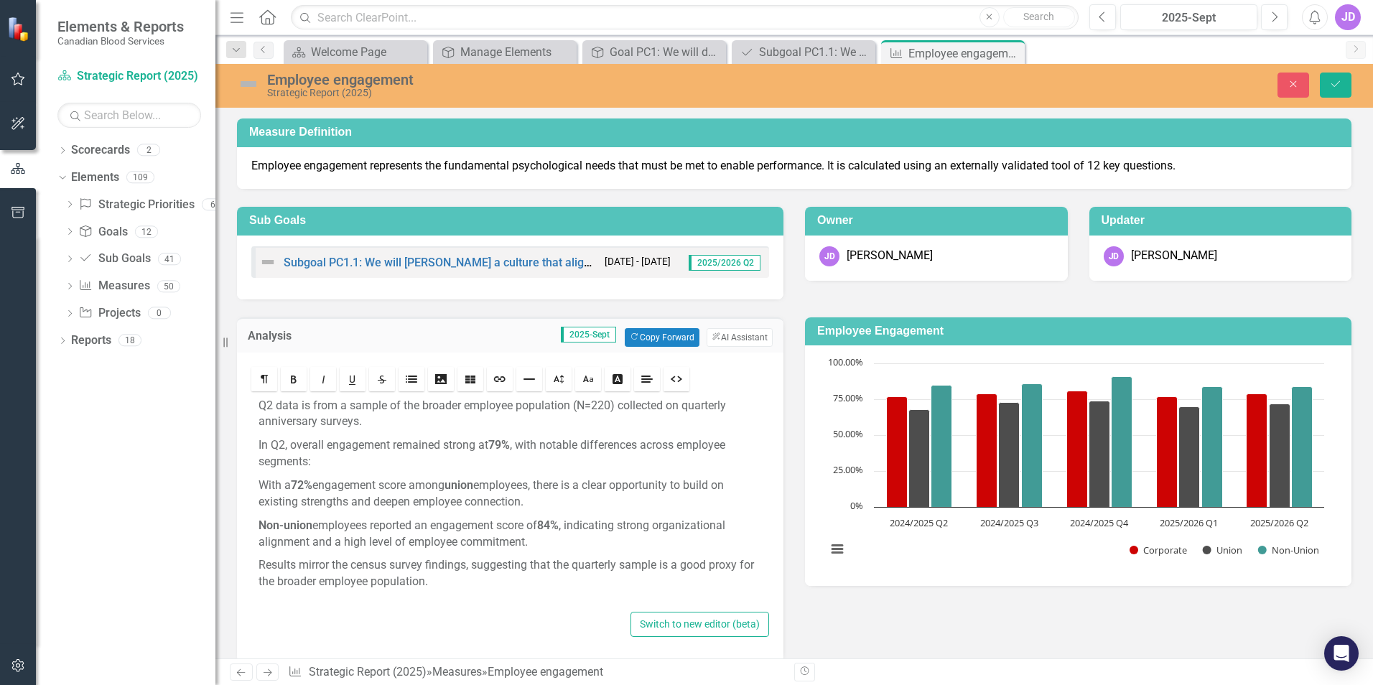
scroll to position [144, 0]
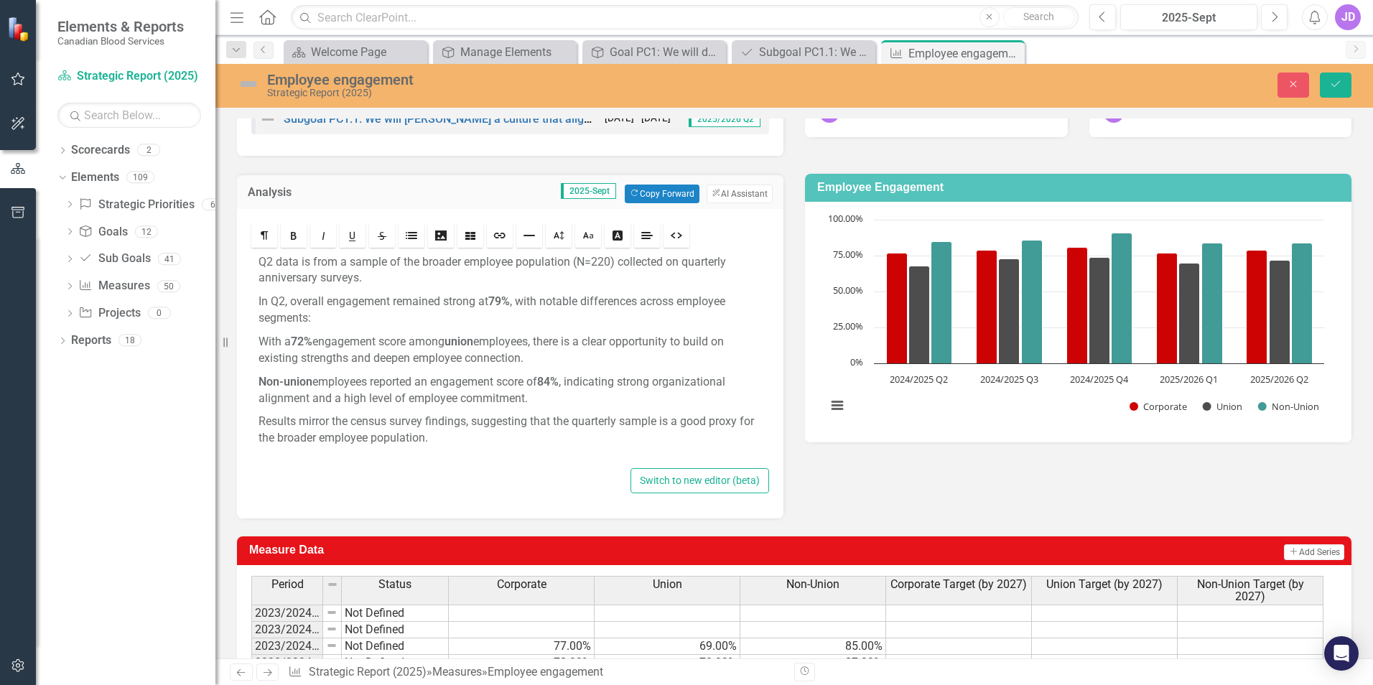
click at [259, 260] on p "Q2 data is from a sample of the broader employee population (N=220) collected o…" at bounding box center [510, 270] width 503 height 33
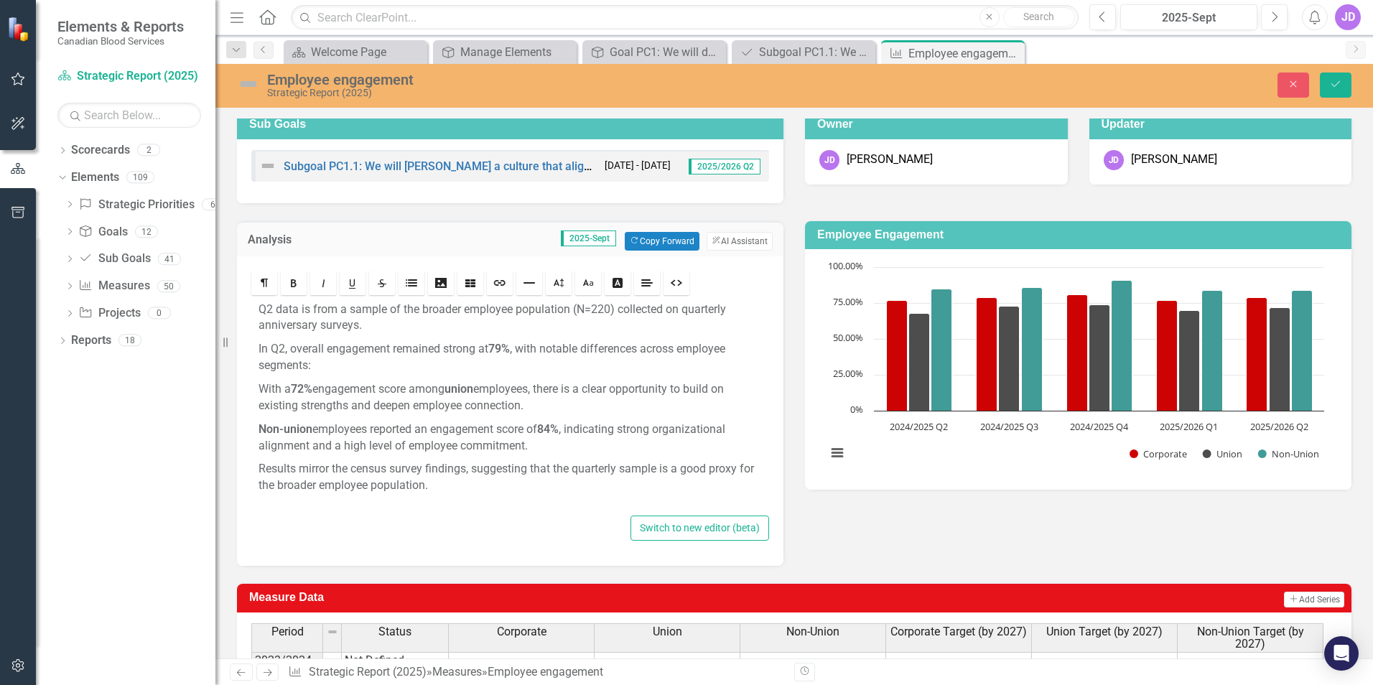
scroll to position [72, 0]
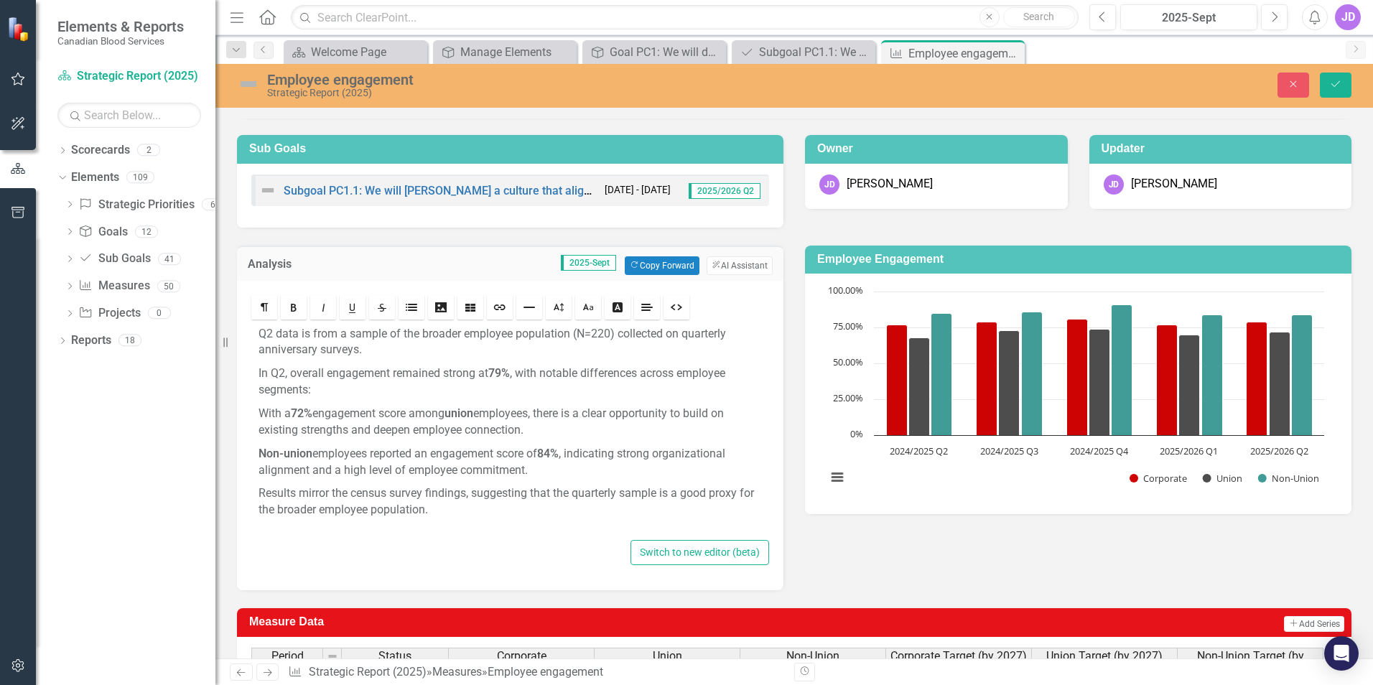
click at [342, 388] on p "In Q2, overall engagement remained strong at 79% , with notable differences acr…" at bounding box center [510, 382] width 503 height 33
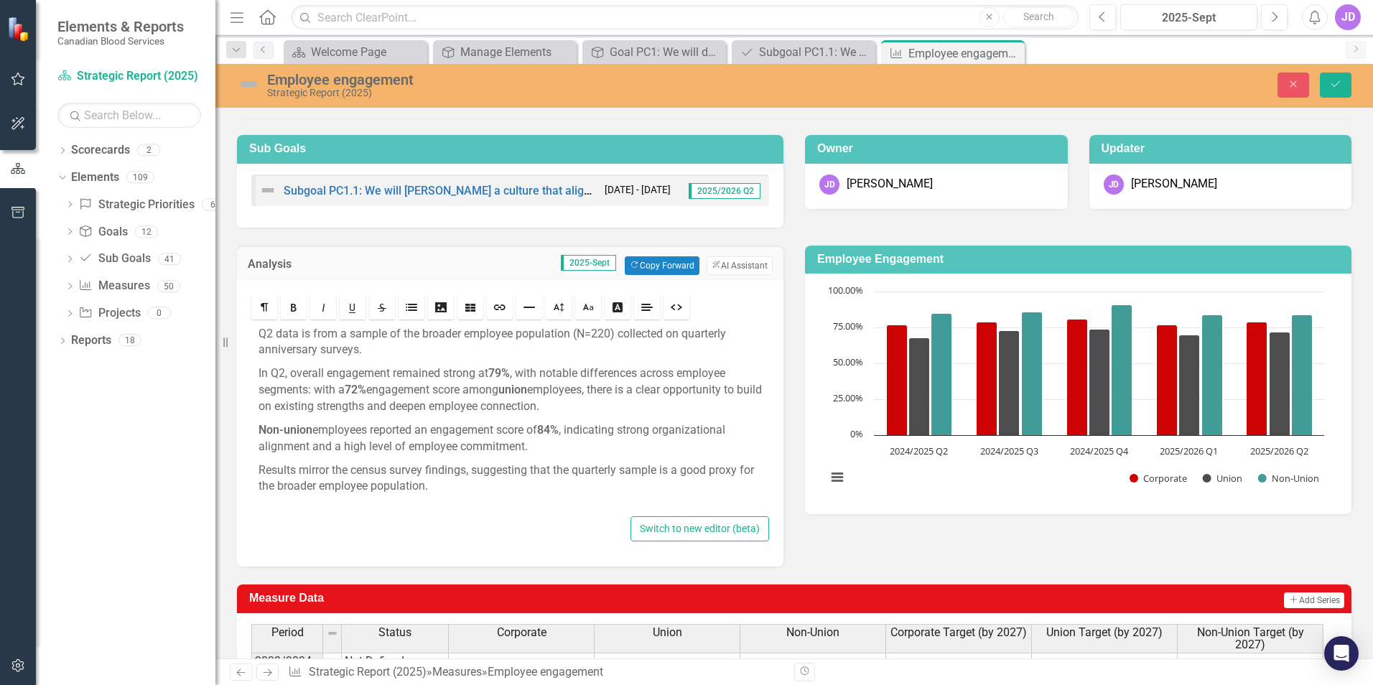
click at [316, 387] on p "In Q2, overall engagement remained strong at 79% , with notable differences acr…" at bounding box center [510, 391] width 503 height 50
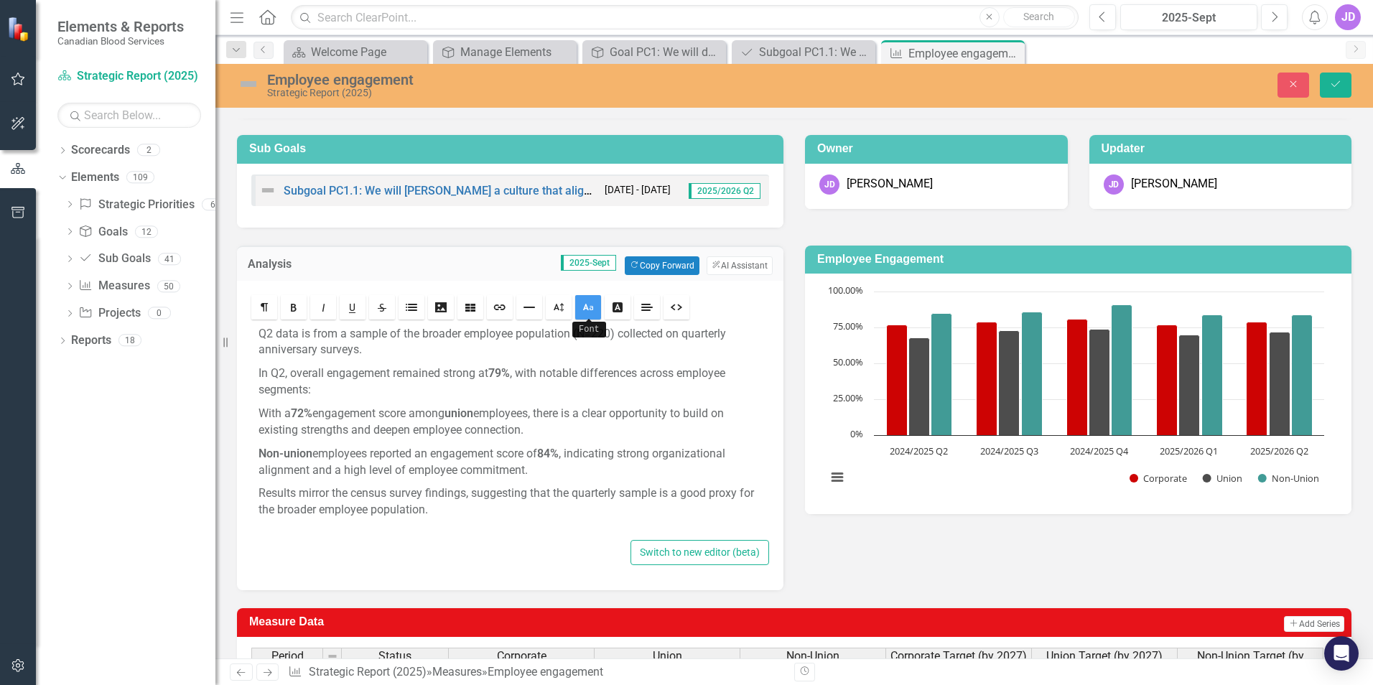
click at [590, 311] on icon "Font" at bounding box center [587, 307] width 11 height 11
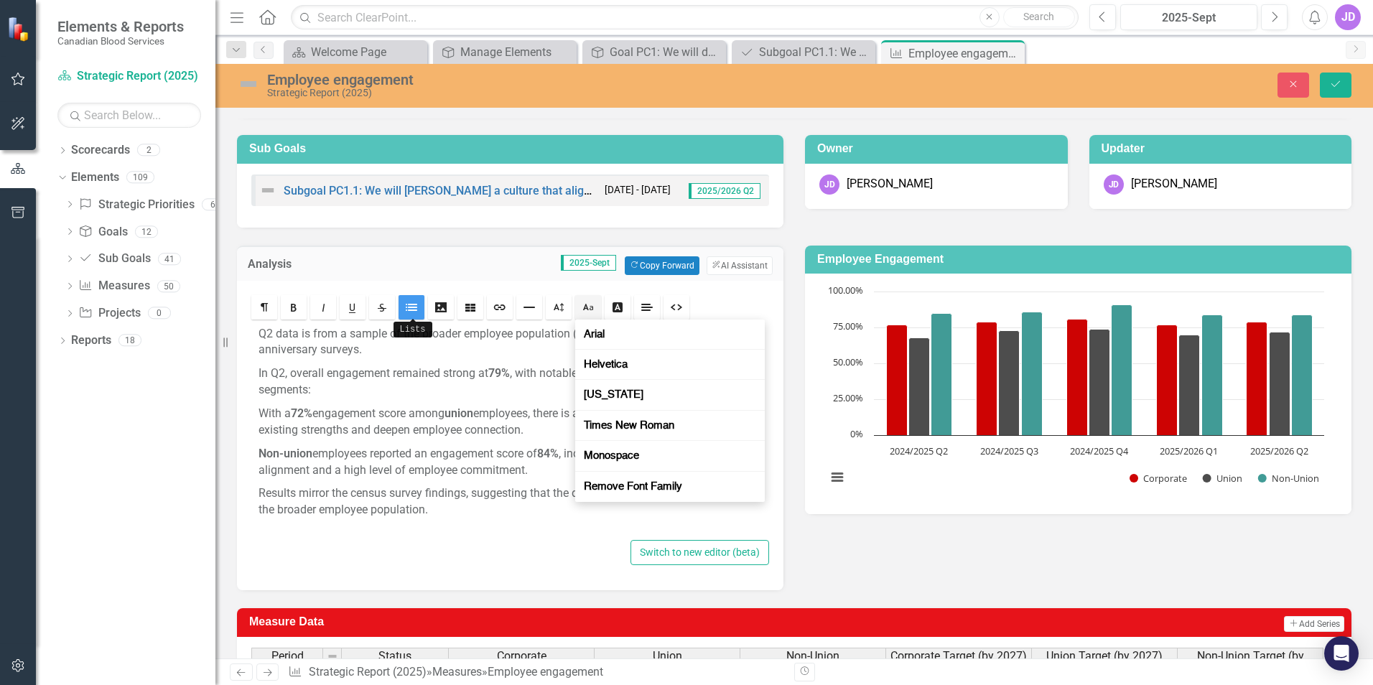
click at [409, 307] on icon "Lists" at bounding box center [411, 307] width 11 height 11
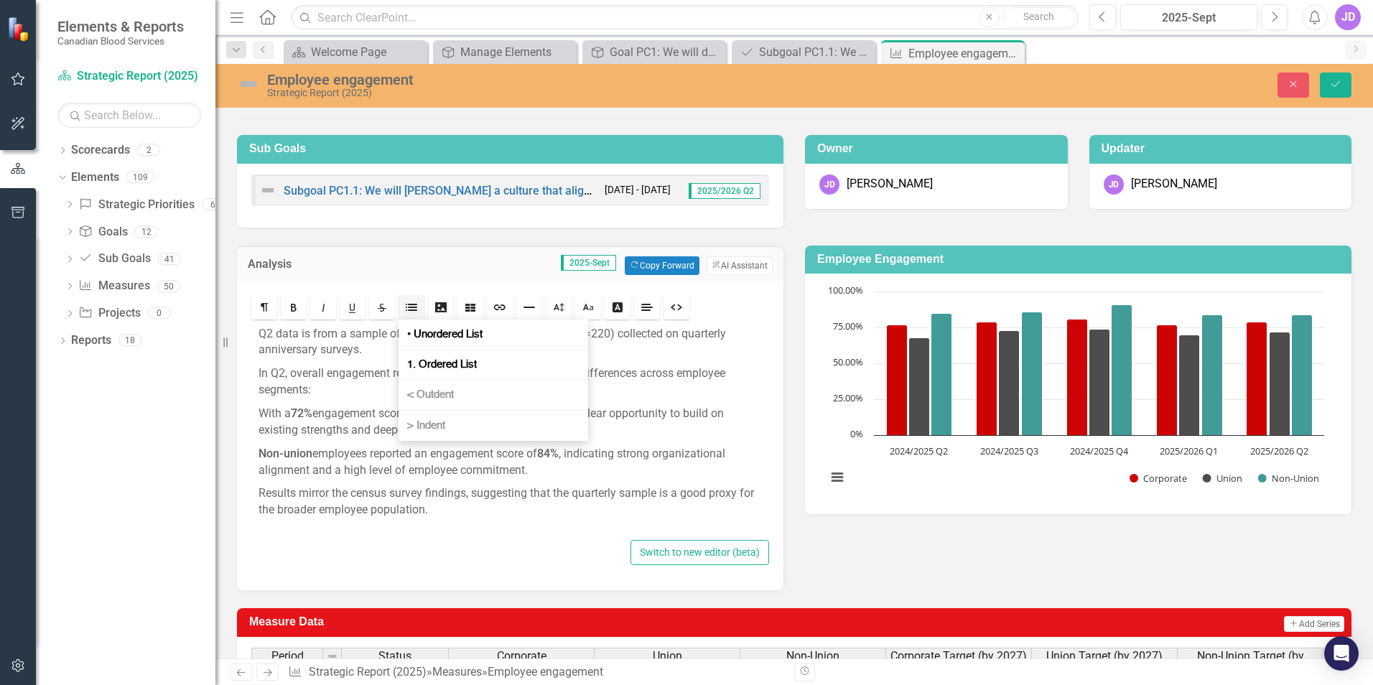
click at [350, 389] on p "In Q2, overall engagement remained strong at 79% , with notable differences acr…" at bounding box center [510, 382] width 503 height 33
drag, startPoint x: 271, startPoint y: 411, endPoint x: 539, endPoint y: 422, distance: 267.4
click at [539, 422] on div "Q2 data is from a sample of the broader employee population (N=220) collected o…" at bounding box center [510, 429] width 518 height 214
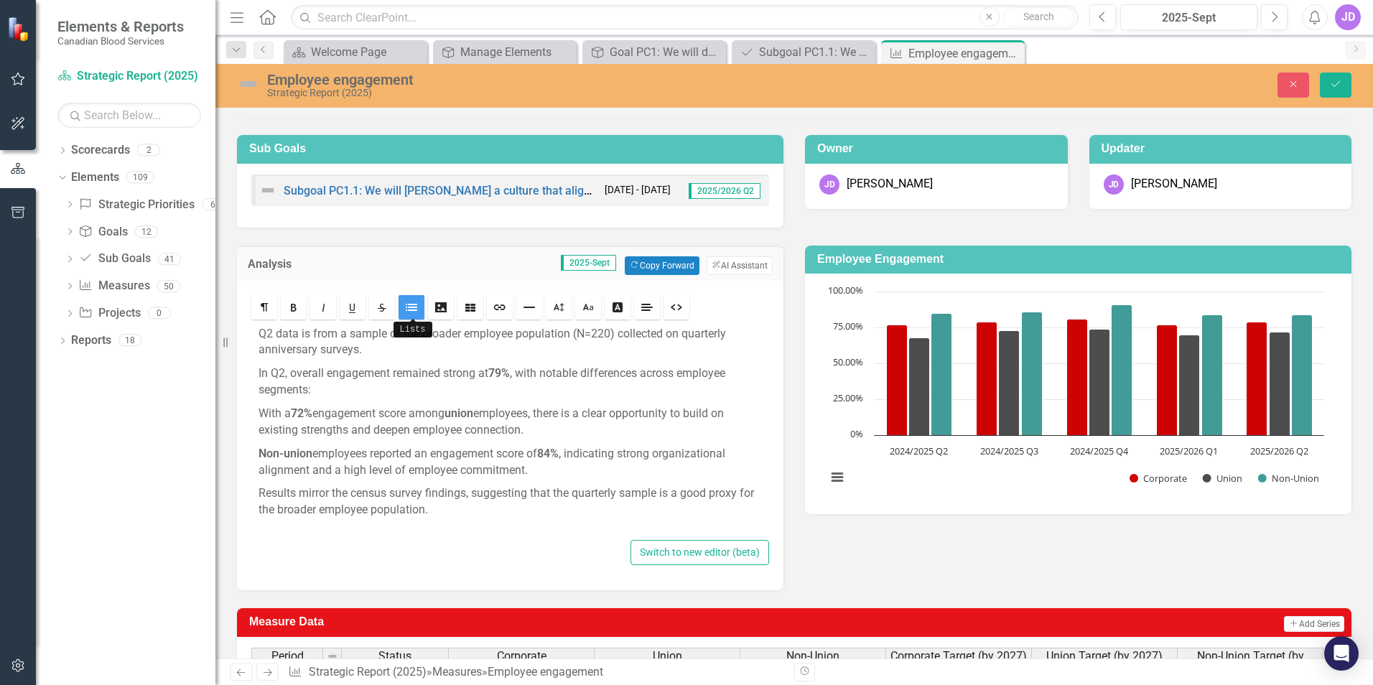
click at [411, 309] on icon "Lists" at bounding box center [411, 307] width 11 height 11
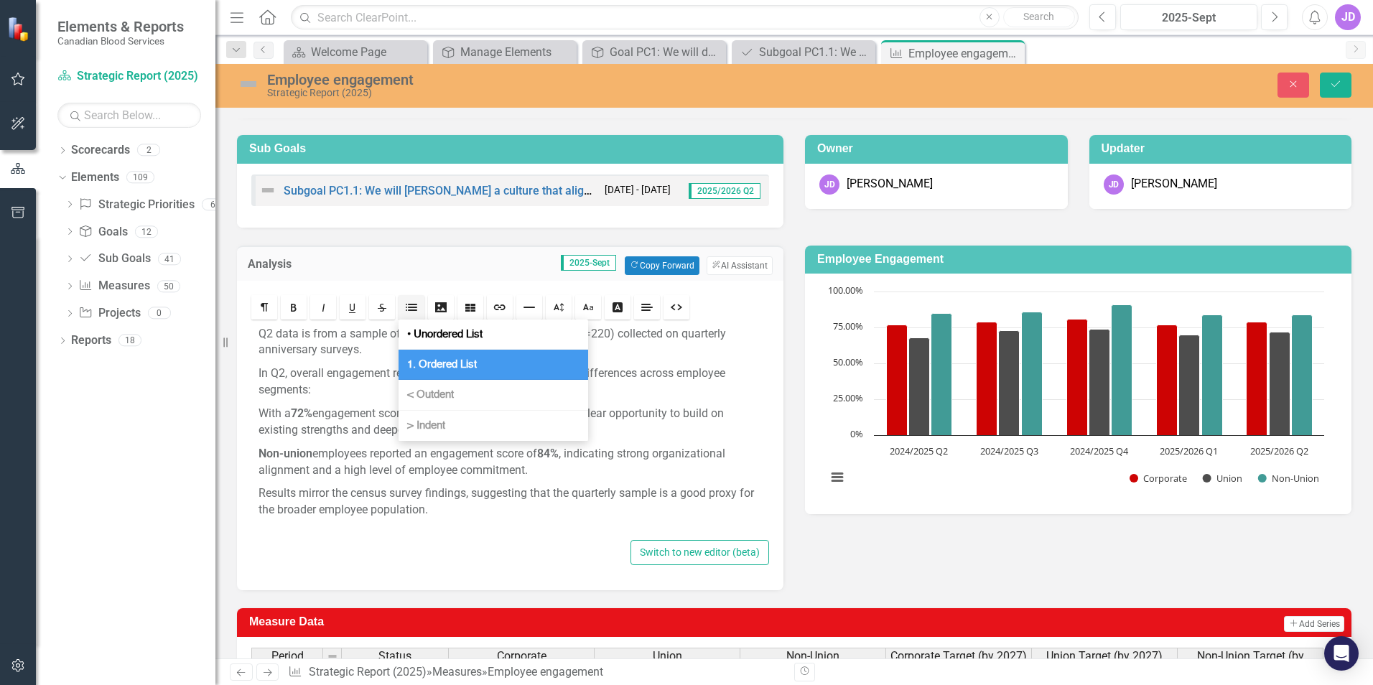
click at [445, 363] on span "1. Ordered List" at bounding box center [441, 365] width 75 height 14
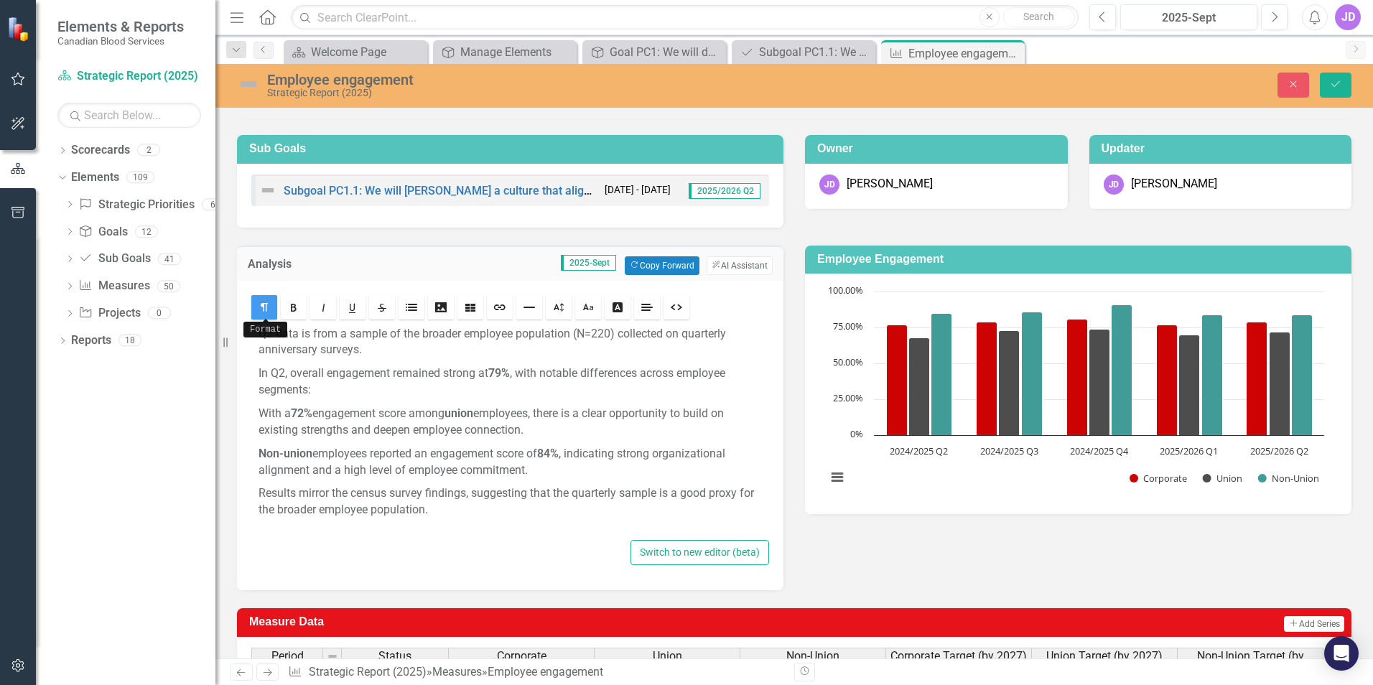
click at [267, 304] on icon "Format" at bounding box center [264, 307] width 11 height 11
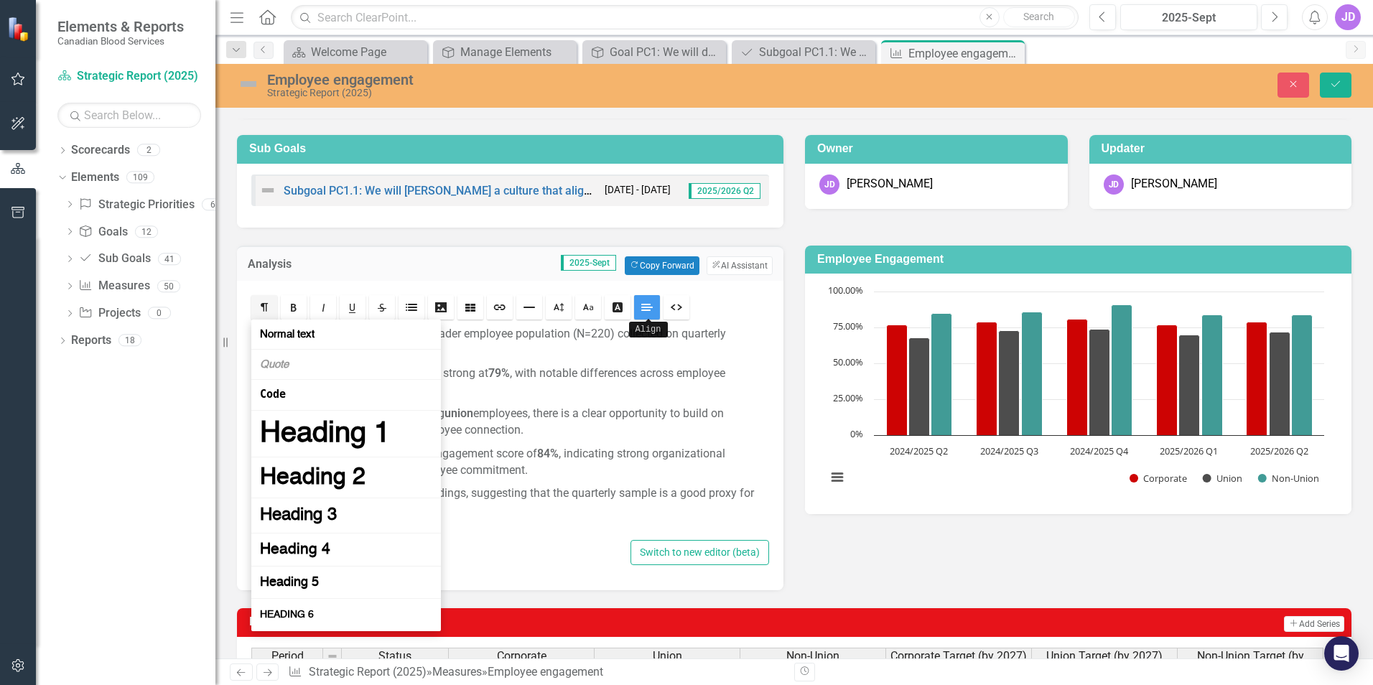
click at [651, 307] on icon "Align" at bounding box center [646, 307] width 11 height 11
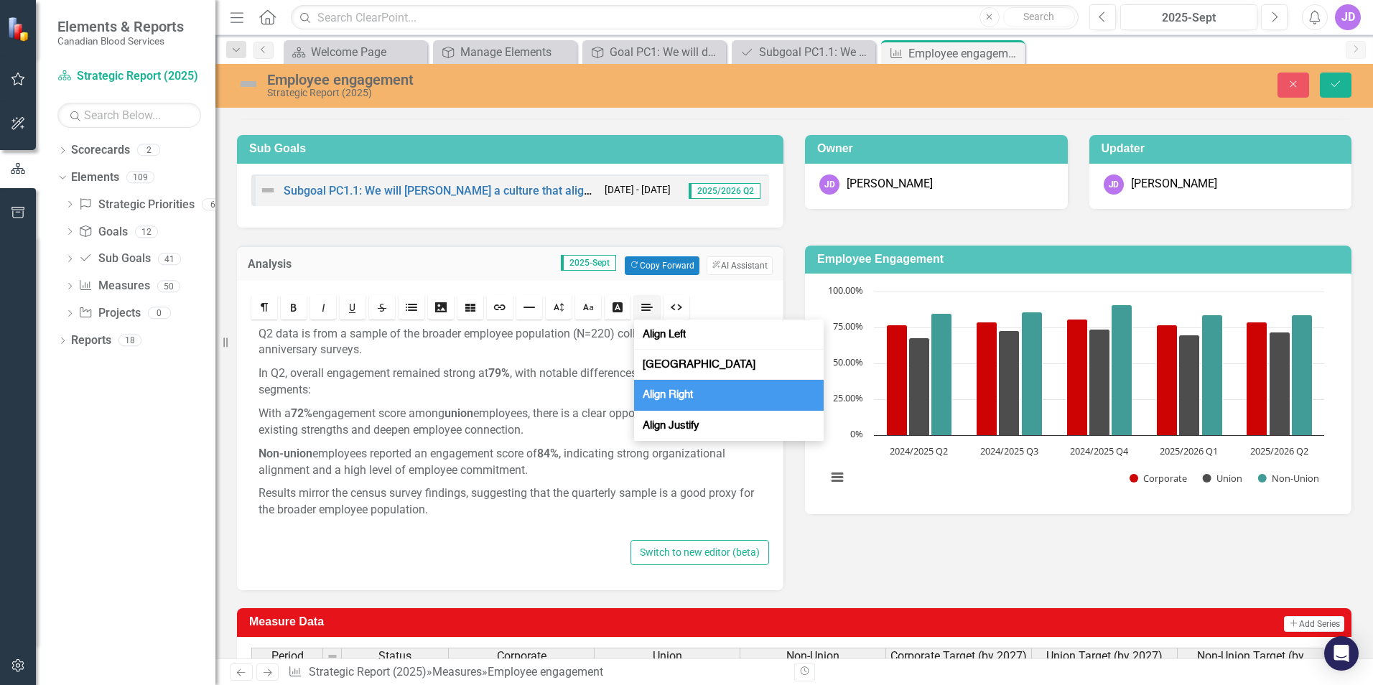
click at [671, 388] on span "Align Right" at bounding box center [668, 395] width 56 height 14
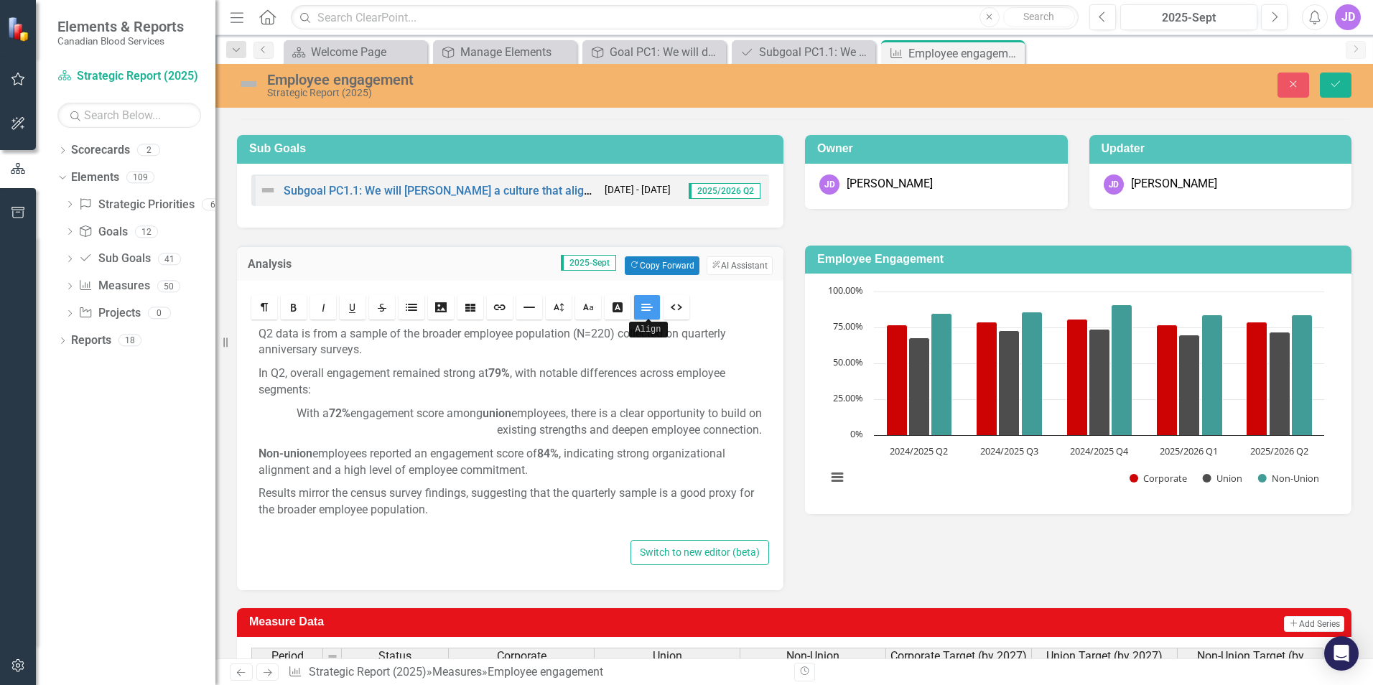
click at [648, 311] on icon "Align" at bounding box center [646, 307] width 11 height 11
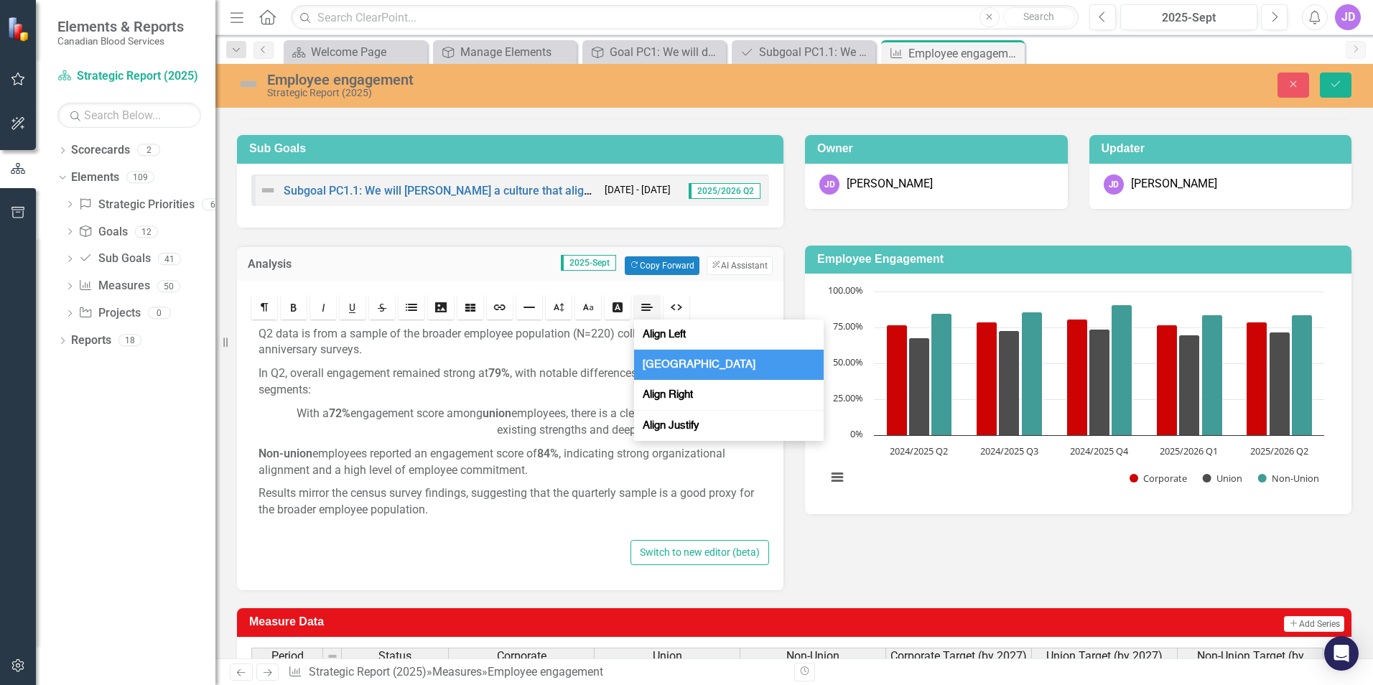
click at [655, 361] on span "[GEOGRAPHIC_DATA]" at bounding box center [699, 365] width 118 height 14
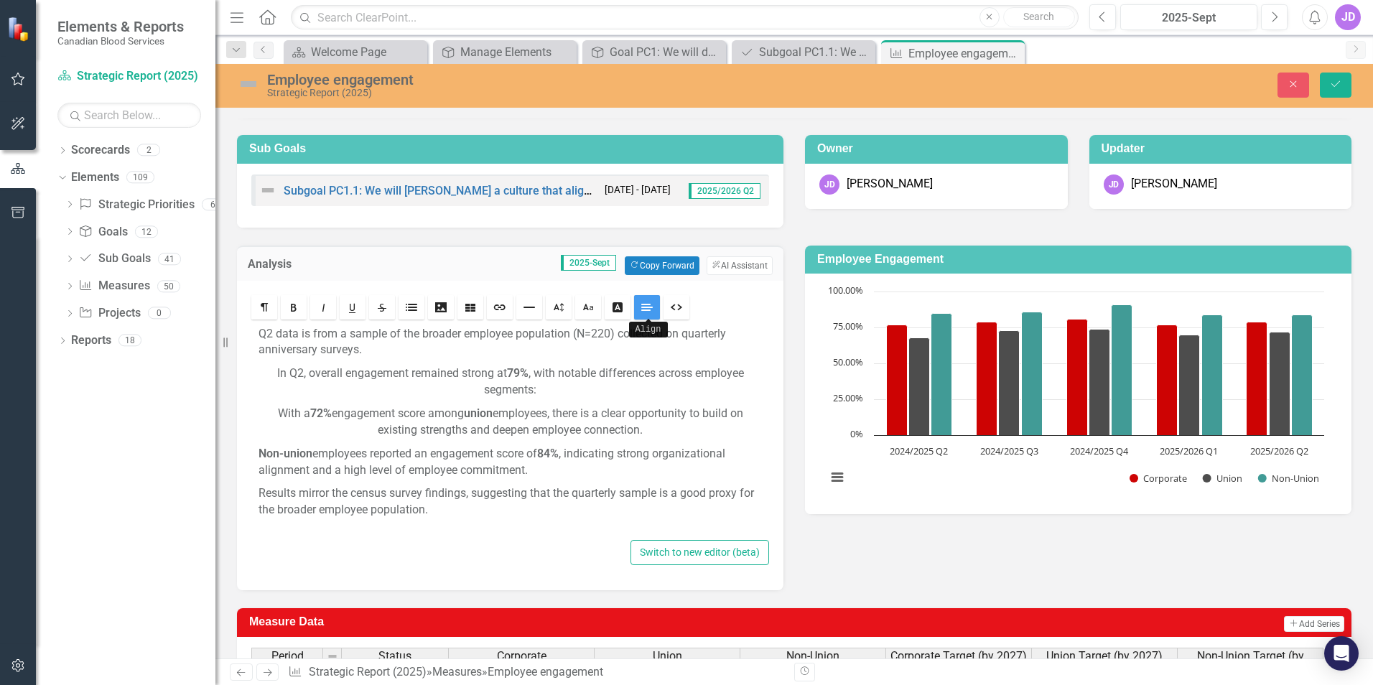
click at [646, 311] on icon "Align" at bounding box center [646, 307] width 11 height 11
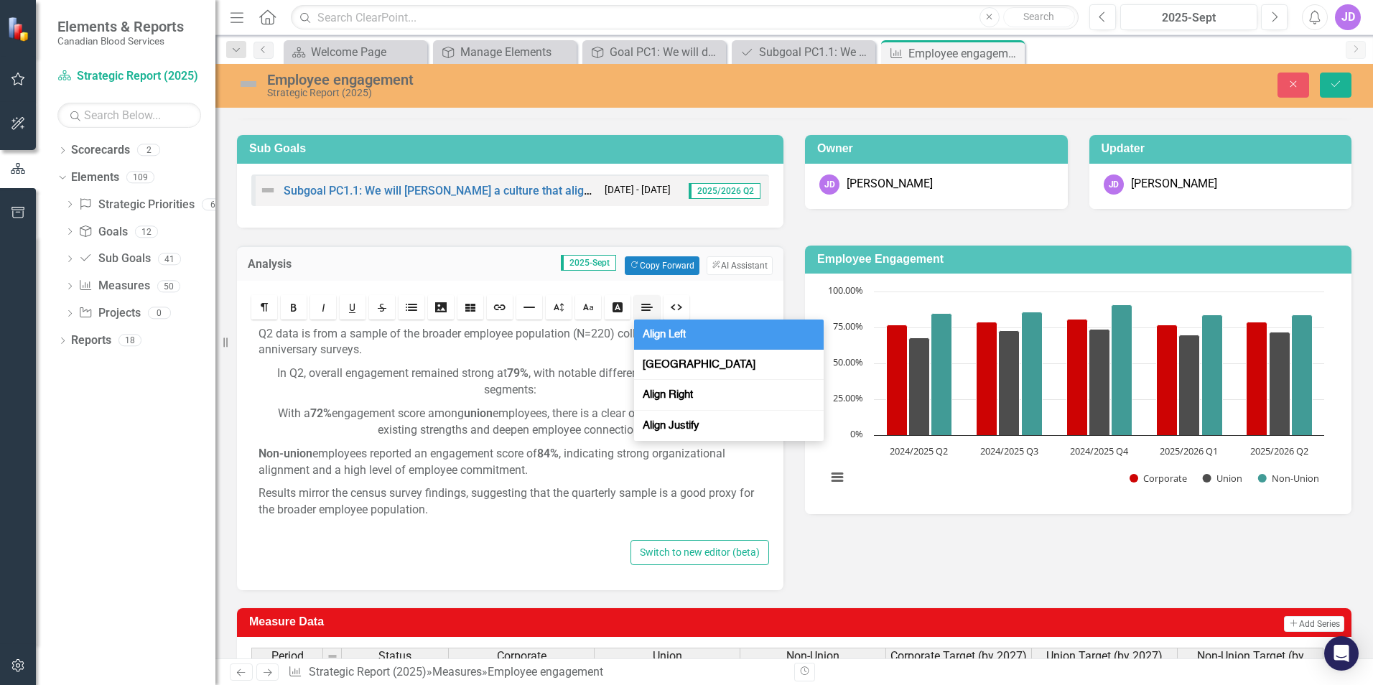
click at [659, 339] on span "Align Left" at bounding box center [664, 334] width 49 height 14
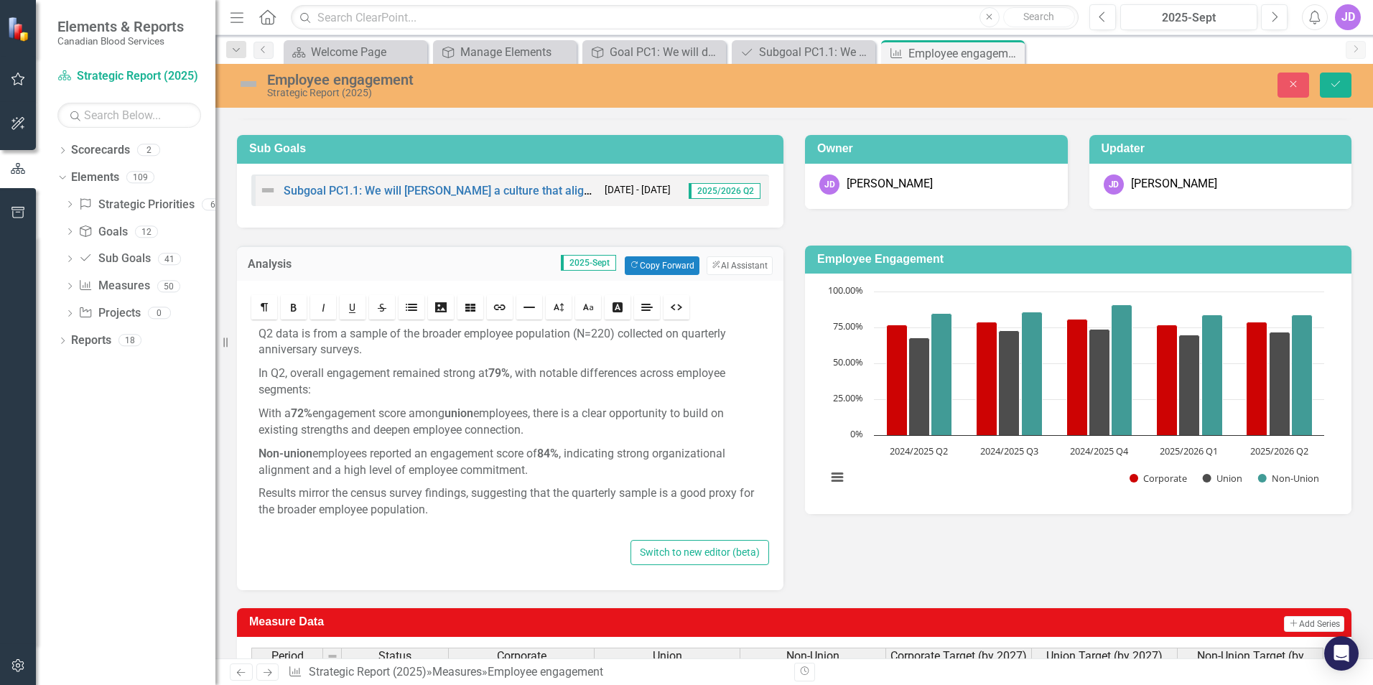
click at [671, 432] on p "W ith a 72% engagement score among union employees, there is a clear opportunit…" at bounding box center [510, 422] width 503 height 33
click at [572, 427] on p "W ith a 72% engagement score among union employees, there is a clear opportunit…" at bounding box center [510, 422] width 503 height 33
click at [493, 412] on p "W ith a 72% engagement score among union employees, there is a clear opportunit…" at bounding box center [510, 422] width 503 height 33
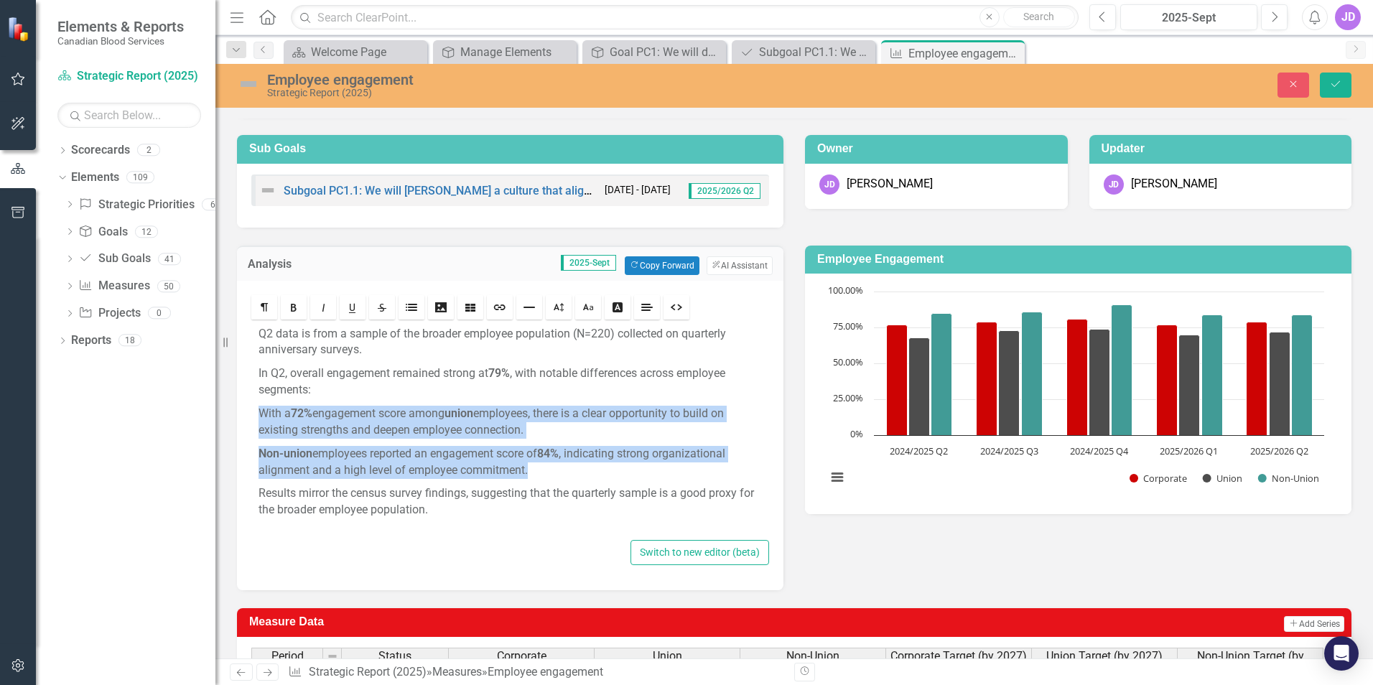
drag, startPoint x: 260, startPoint y: 414, endPoint x: 579, endPoint y: 468, distance: 323.5
click at [579, 468] on div "Q2 data is from a sample of the broader employee population (N=220) collected o…" at bounding box center [510, 429] width 518 height 214
click at [330, 312] on link "Italic" at bounding box center [323, 307] width 26 height 24
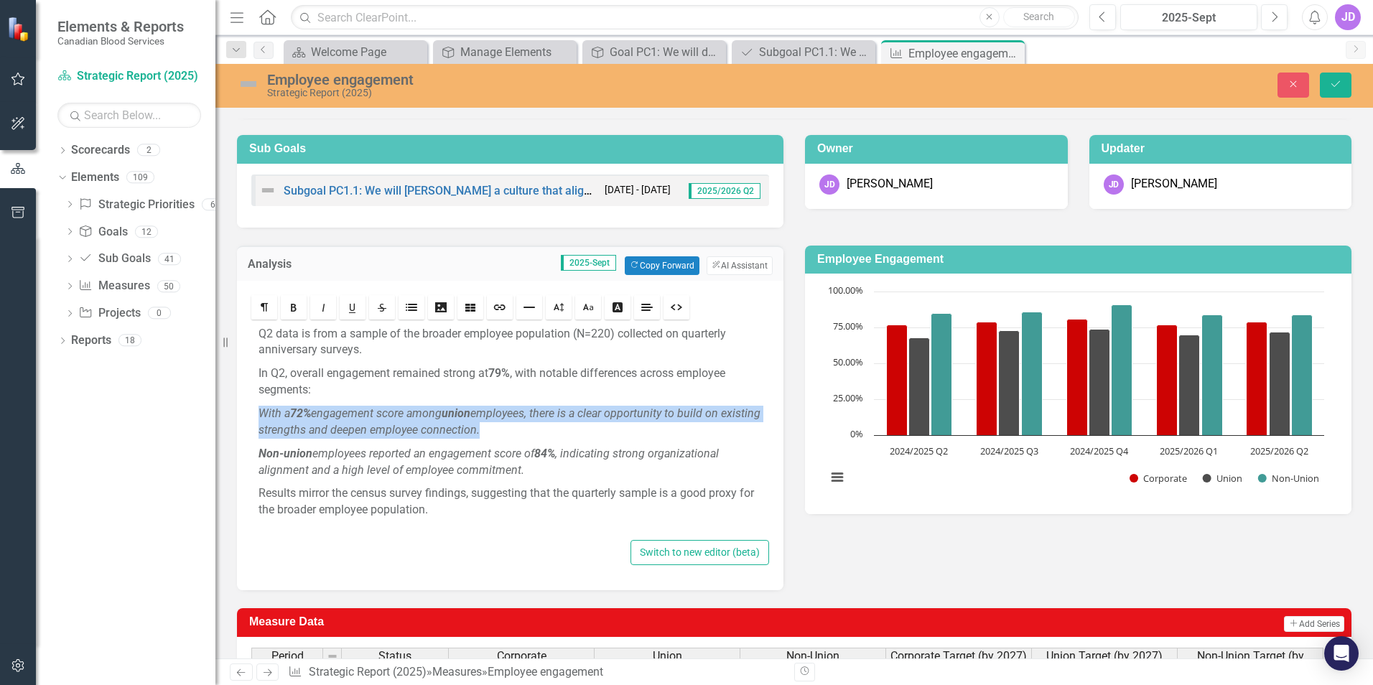
click at [738, 397] on p "In Q2, overall engagement remained strong at 79% , with notable differences acr…" at bounding box center [510, 382] width 503 height 33
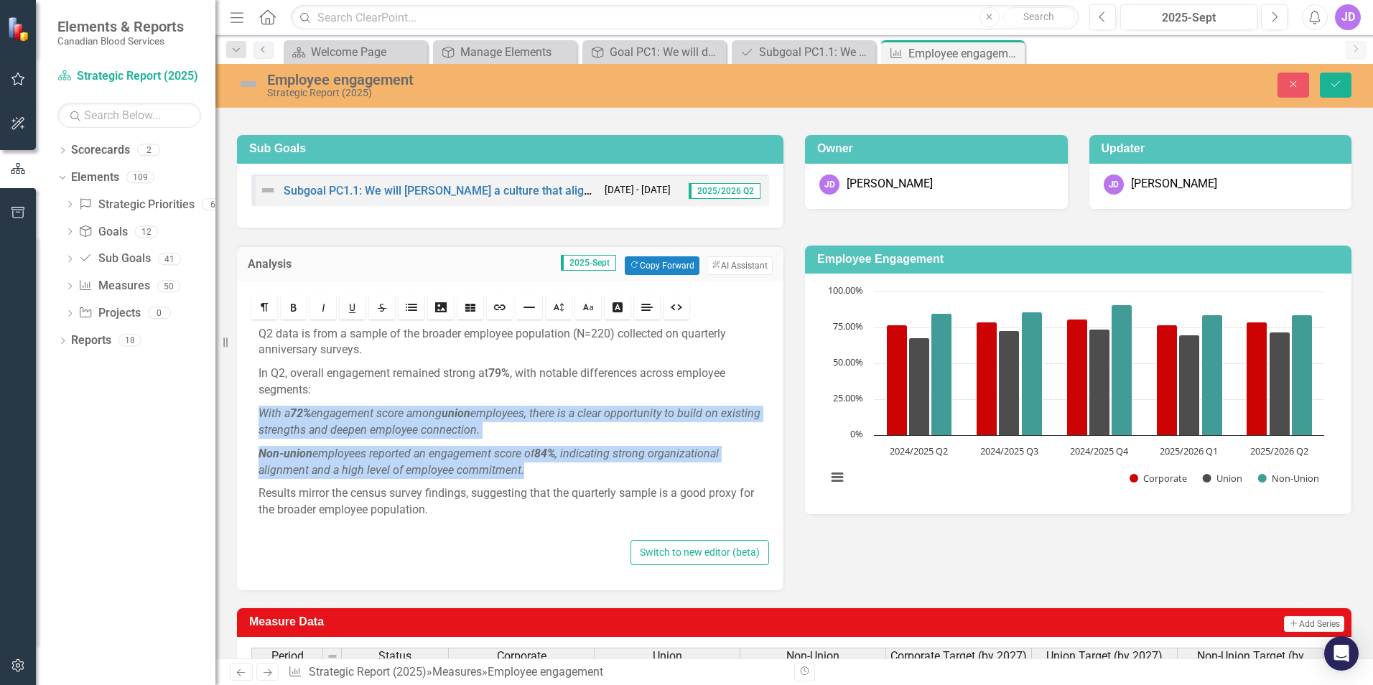
drag, startPoint x: 256, startPoint y: 409, endPoint x: 584, endPoint y: 471, distance: 334.1
click at [584, 471] on div "Q2 data is from a sample of the broader employee population (N=220) collected o…" at bounding box center [510, 429] width 518 height 214
click at [322, 307] on icon "Italic" at bounding box center [322, 307] width 11 height 11
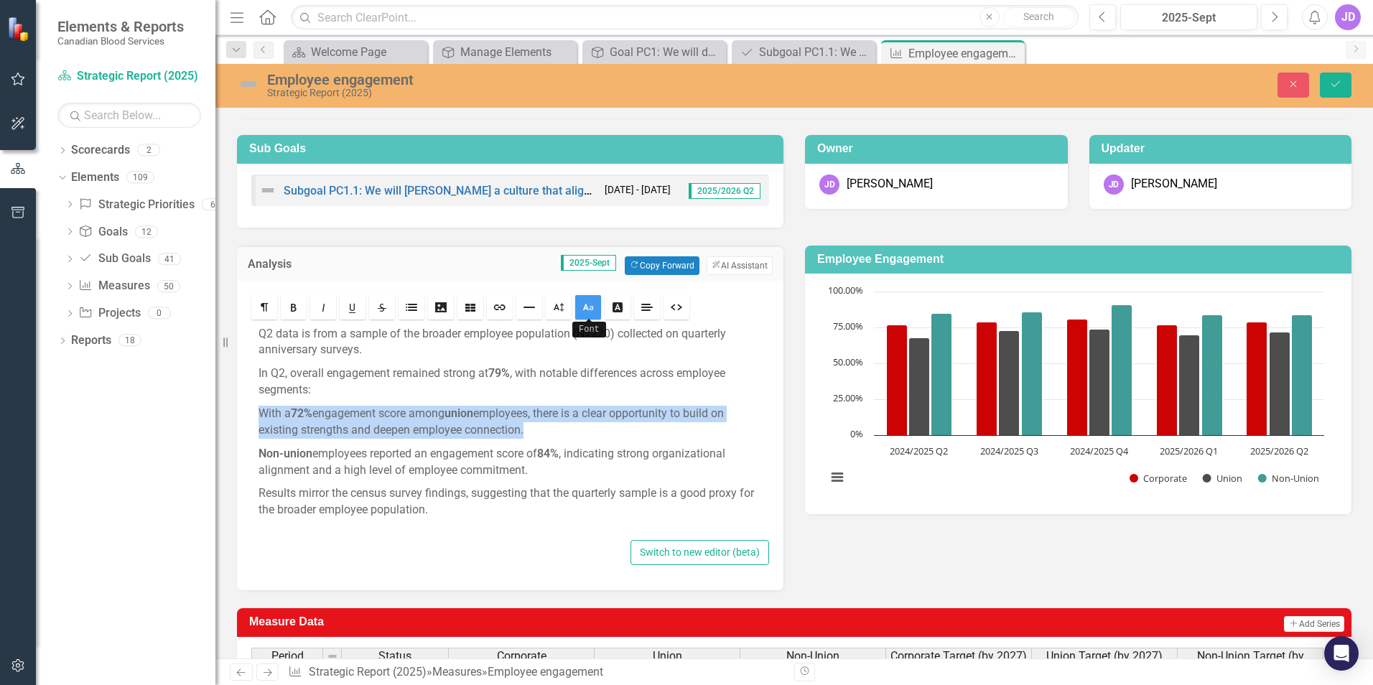
click at [593, 310] on icon "Font" at bounding box center [587, 307] width 11 height 11
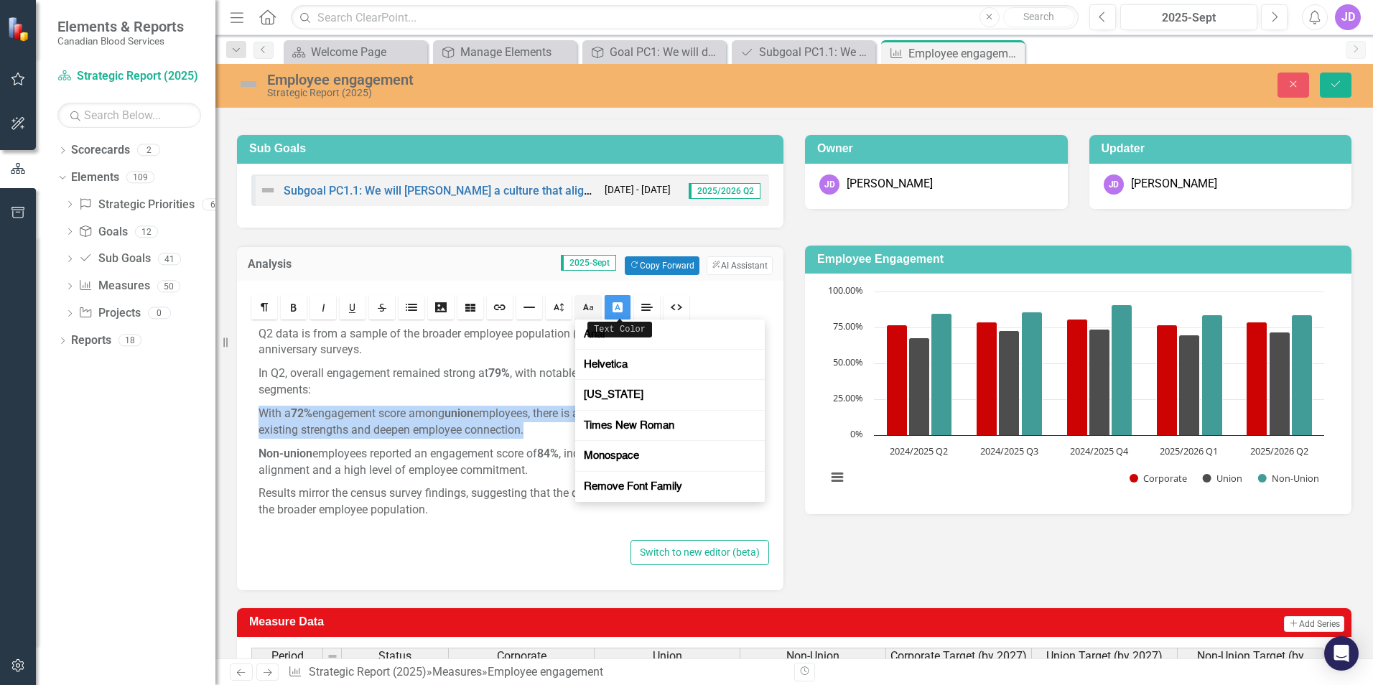
click at [614, 309] on icon "Text Color" at bounding box center [617, 307] width 11 height 11
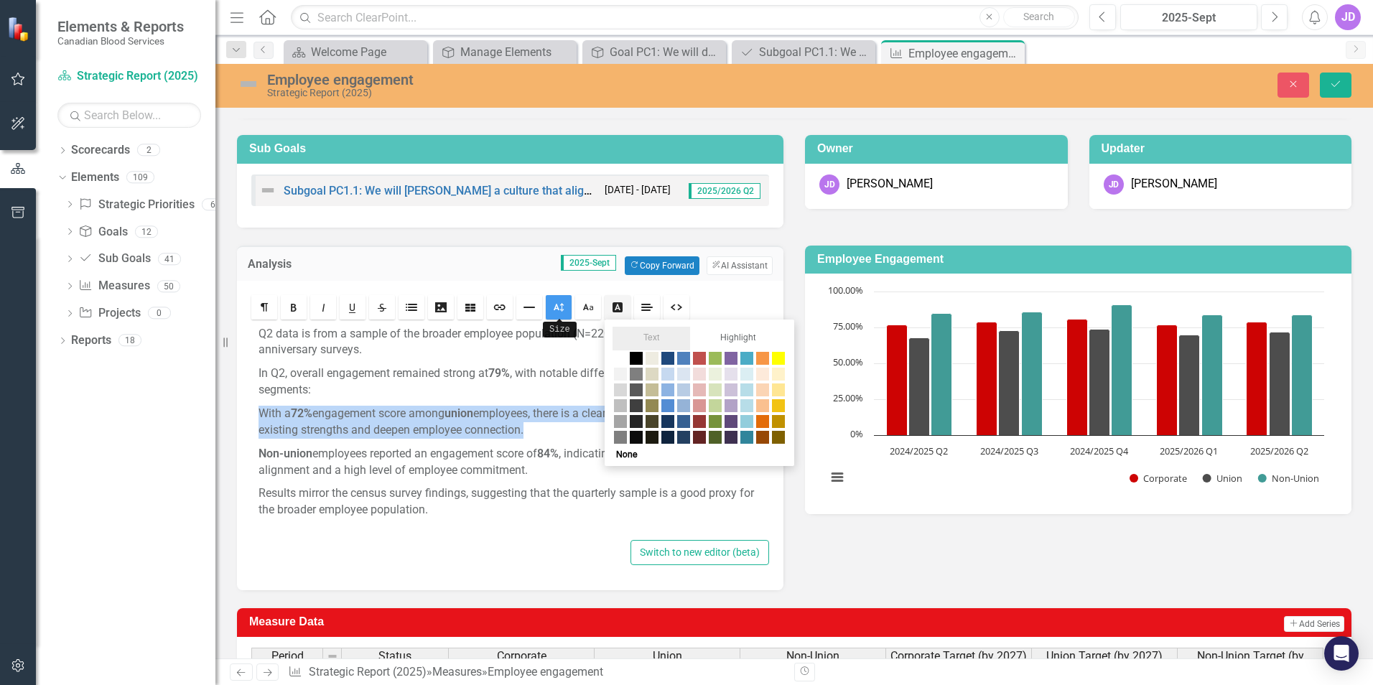
click at [562, 307] on icon "Size" at bounding box center [558, 307] width 11 height 11
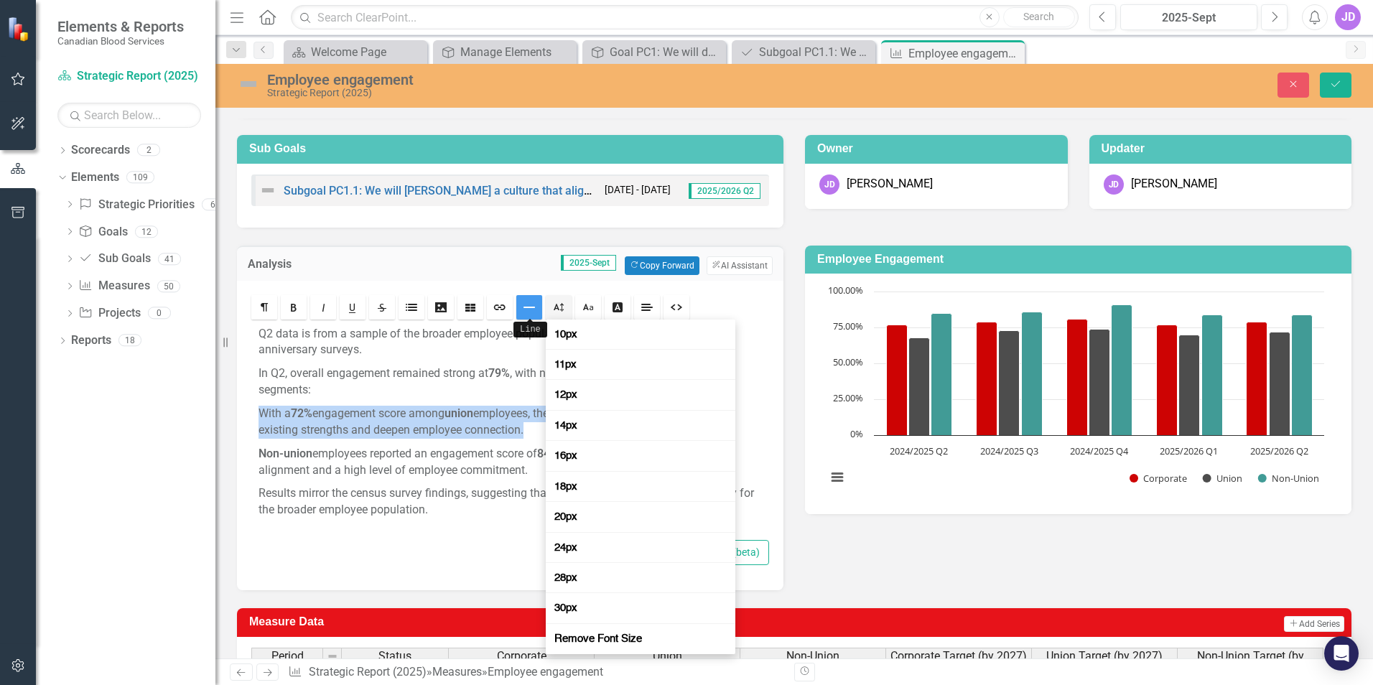
click at [531, 311] on icon "Line" at bounding box center [529, 307] width 11 height 11
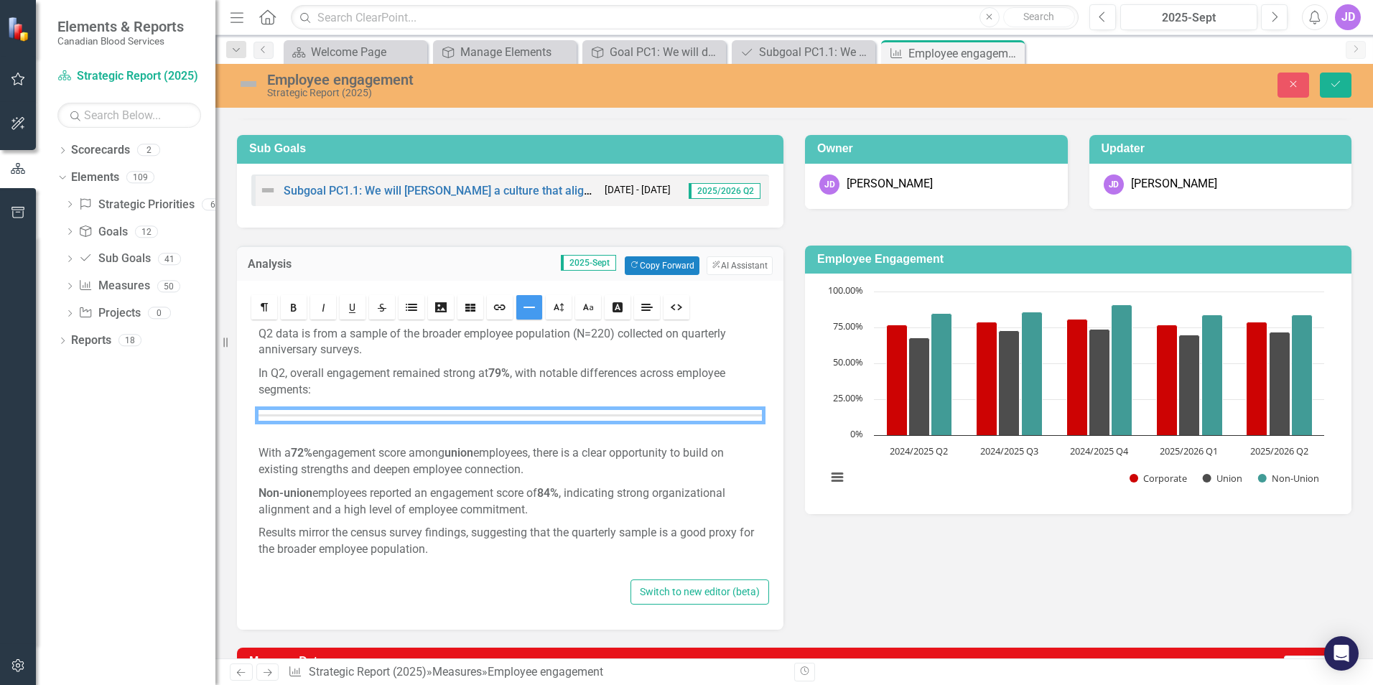
click at [531, 311] on icon "Line" at bounding box center [529, 307] width 11 height 11
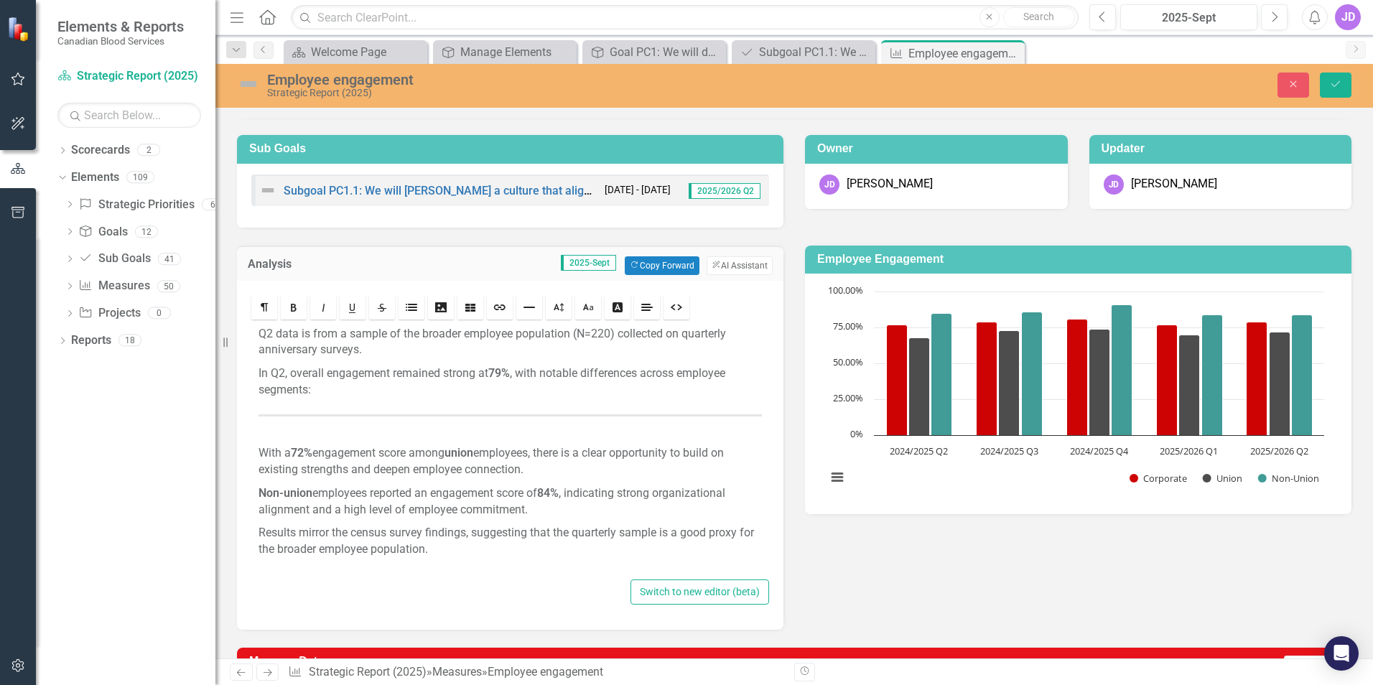
click at [526, 411] on figure "﻿" at bounding box center [510, 415] width 503 height 11
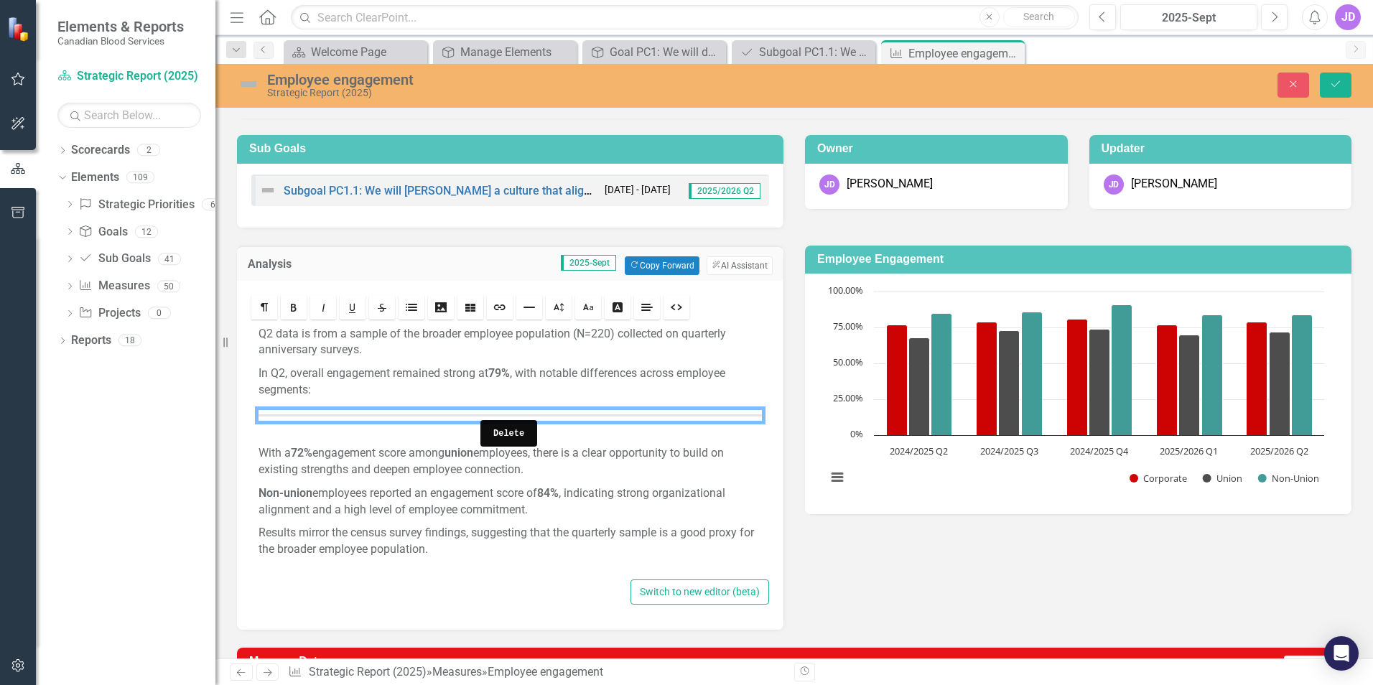
click at [518, 437] on link "Delete" at bounding box center [508, 433] width 31 height 15
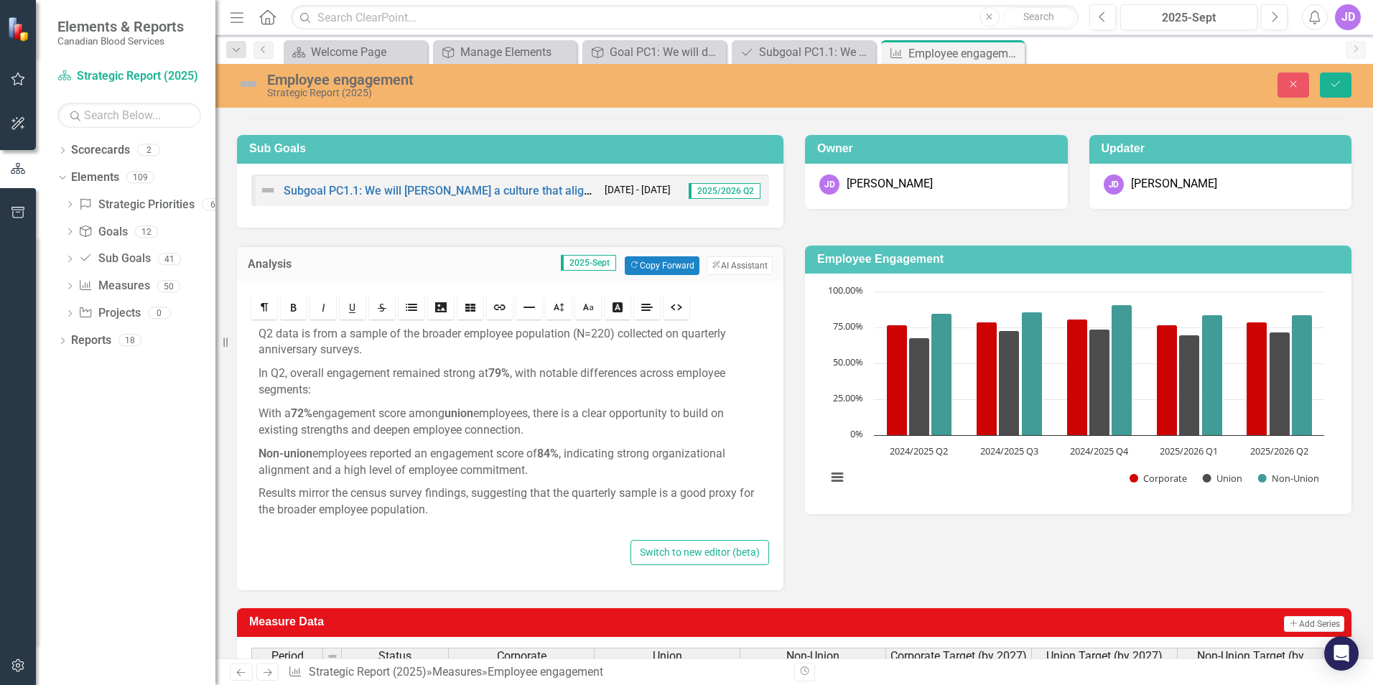
drag, startPoint x: 257, startPoint y: 335, endPoint x: 578, endPoint y: 527, distance: 373.9
click at [578, 527] on div "Q2 data is from a sample of the broader employee population (N=220) collected o…" at bounding box center [510, 429] width 518 height 214
copy div "Q2 data is from a sample of the broader employee population (N=220) collected o…"
click at [479, 542] on div "Switch to new editor (beta)" at bounding box center [510, 552] width 518 height 25
click at [520, 394] on p "In Q2, overall engagement remained strong at 79% , with notable differences acr…" at bounding box center [510, 382] width 503 height 33
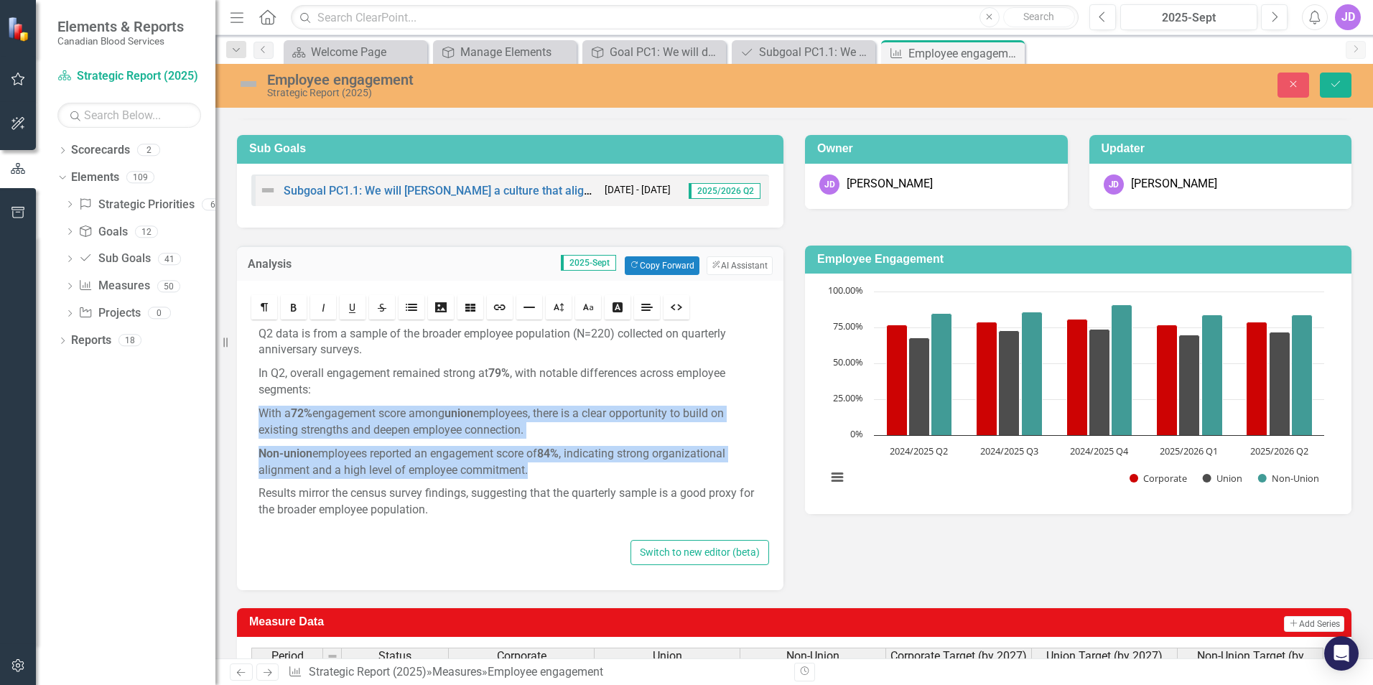
drag, startPoint x: 259, startPoint y: 411, endPoint x: 587, endPoint y: 473, distance: 334.5
click at [587, 473] on div "Q2 data is from a sample of the broader employee population (N=220) collected o…" at bounding box center [510, 429] width 518 height 214
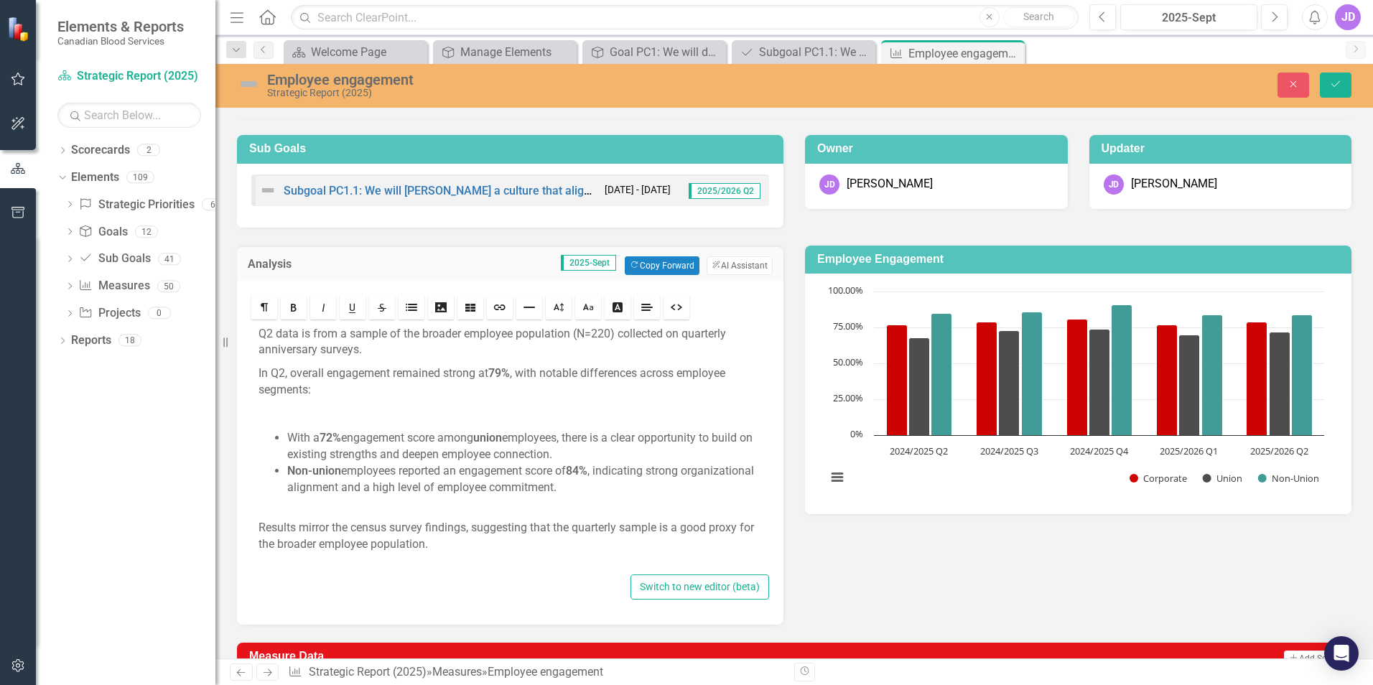
click at [433, 408] on p at bounding box center [510, 414] width 503 height 17
click at [422, 381] on p "In Q2, overall engagement remained strong at 79% , with notable differences acr…" at bounding box center [510, 382] width 503 height 33
click at [352, 391] on p "In Q2, overall engagement remained strong at 79% , with notable differences acr…" at bounding box center [510, 382] width 503 height 33
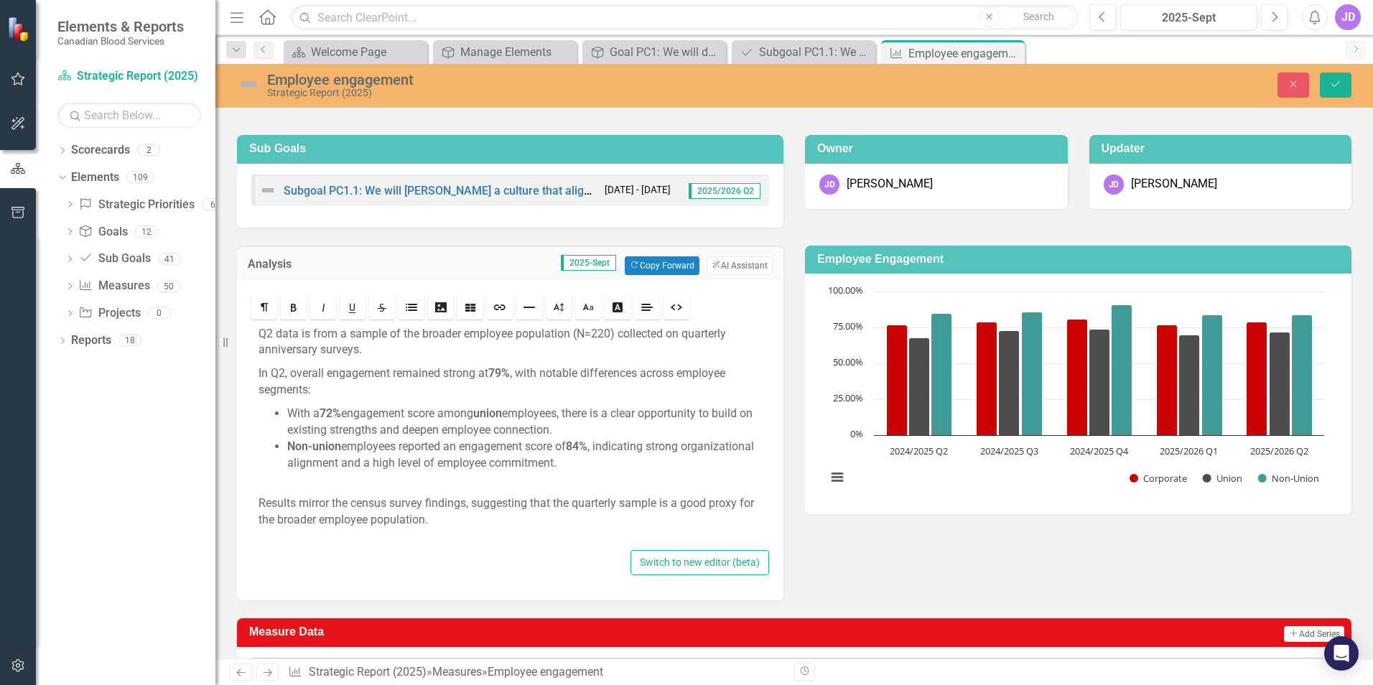
click at [427, 488] on p at bounding box center [510, 479] width 503 height 17
click at [693, 467] on li "Non-union employees reported an engagement score of 84% , indicating strong org…" at bounding box center [524, 455] width 475 height 33
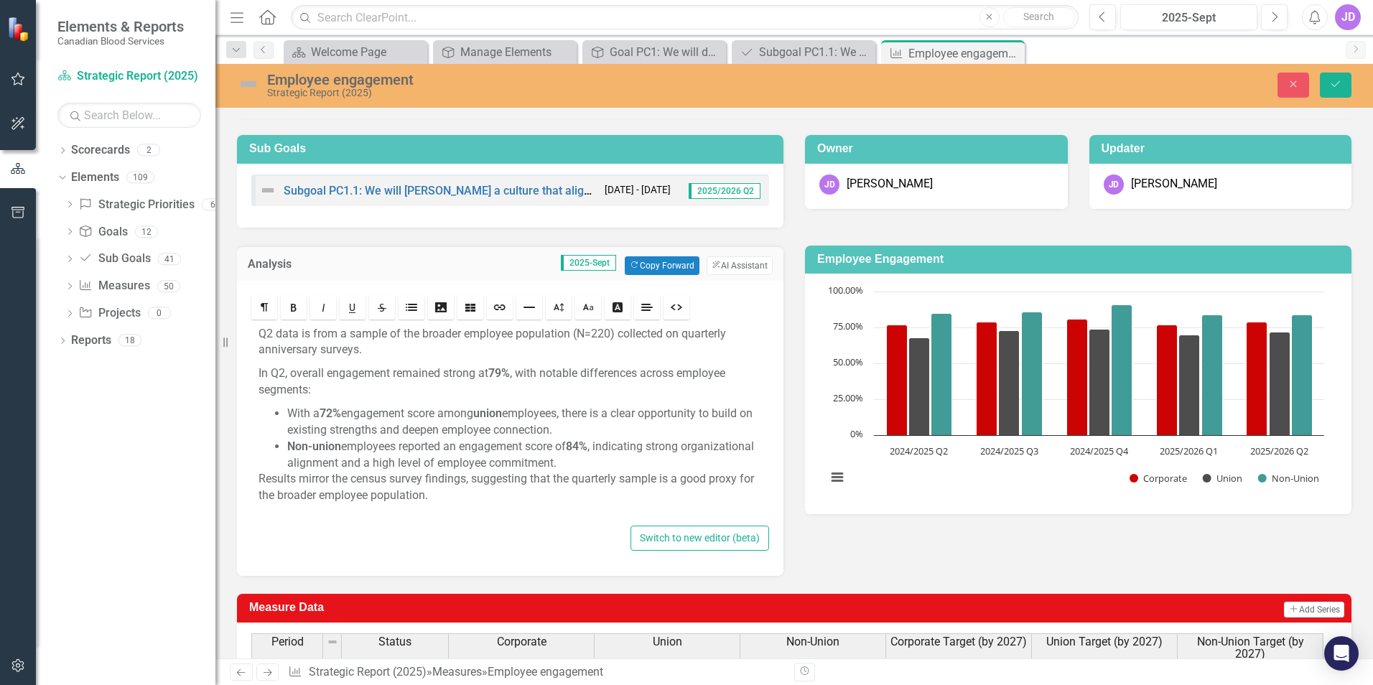
click at [257, 476] on div "Q2 data is from a sample of the broader employee population (N=220) collected o…" at bounding box center [510, 422] width 518 height 200
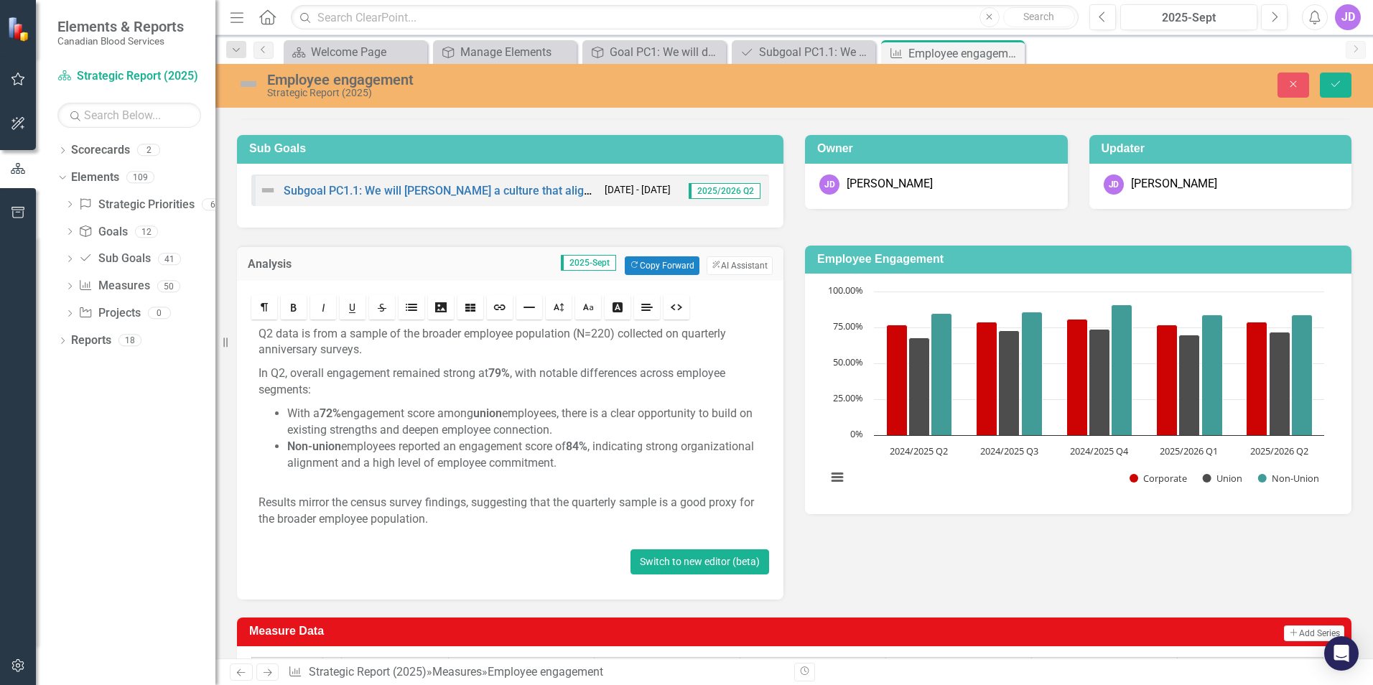
click at [689, 559] on button "Switch to new editor (beta)" at bounding box center [700, 561] width 139 height 25
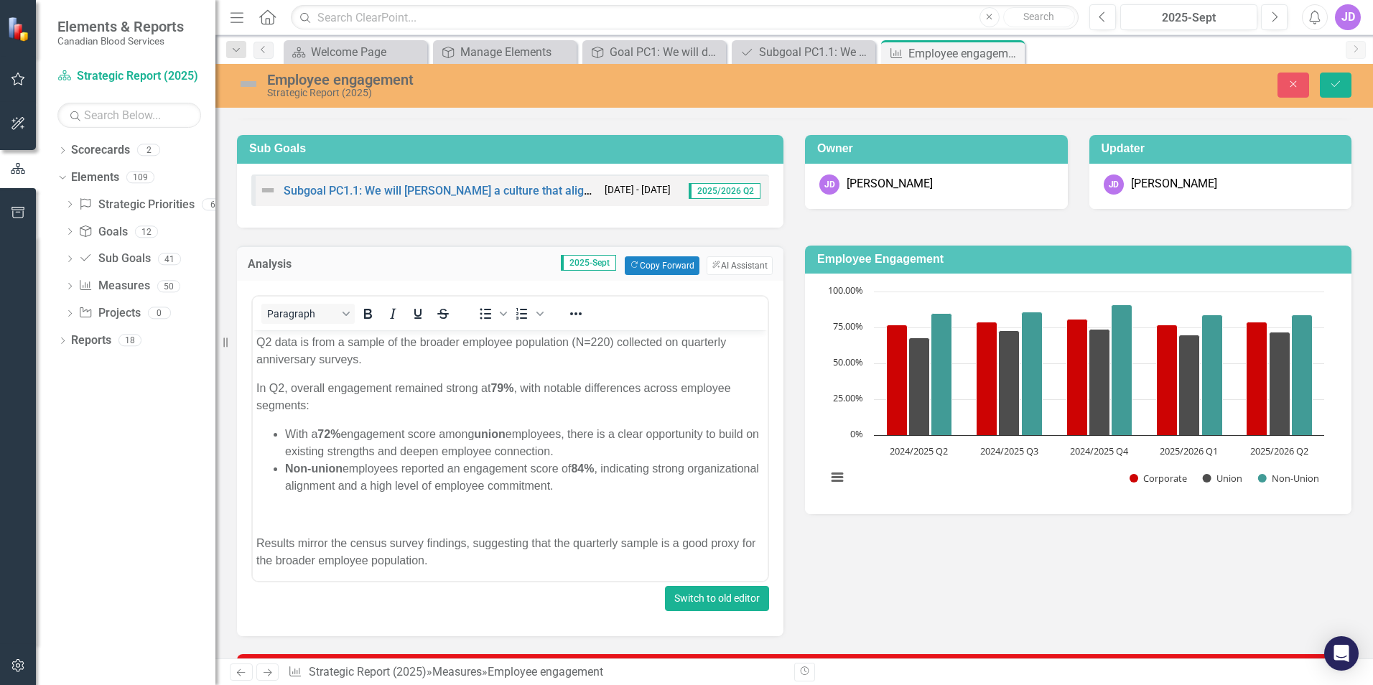
scroll to position [0, 0]
click at [774, 568] on div "<div> <p>Q2 data is from a sample of the broader employee population (N=220) co…" at bounding box center [510, 458] width 546 height 355
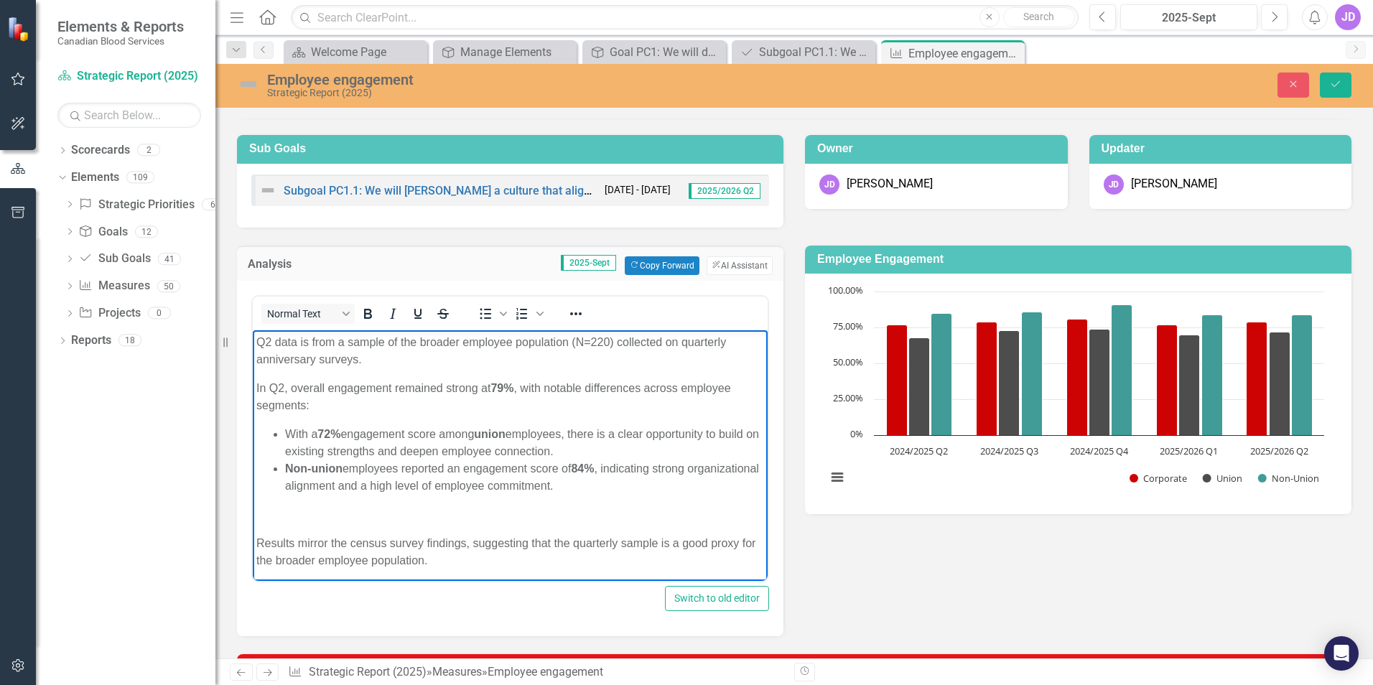
click at [457, 516] on p "Rich Text Area. Press ALT-0 for help." at bounding box center [510, 514] width 508 height 17
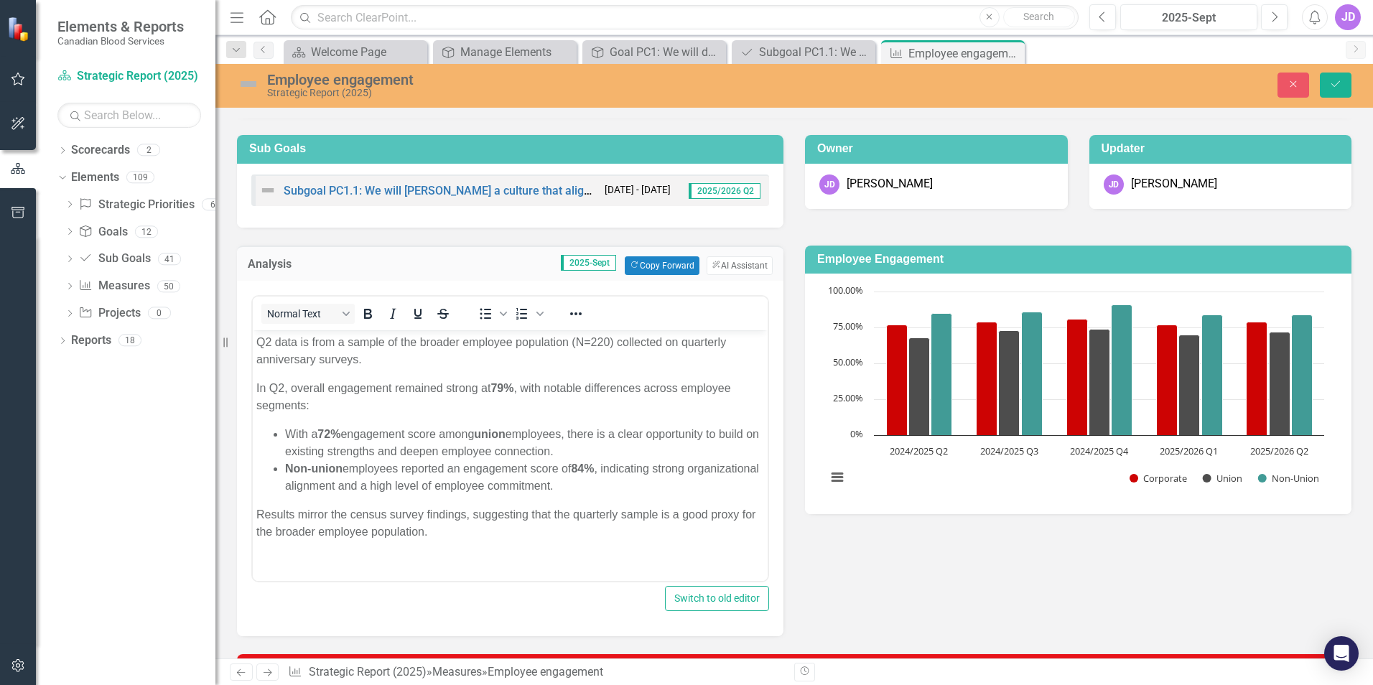
click at [552, 618] on div "<div> <p>Q2 data is from a sample of the broader employee population (N=220) co…" at bounding box center [510, 458] width 546 height 355
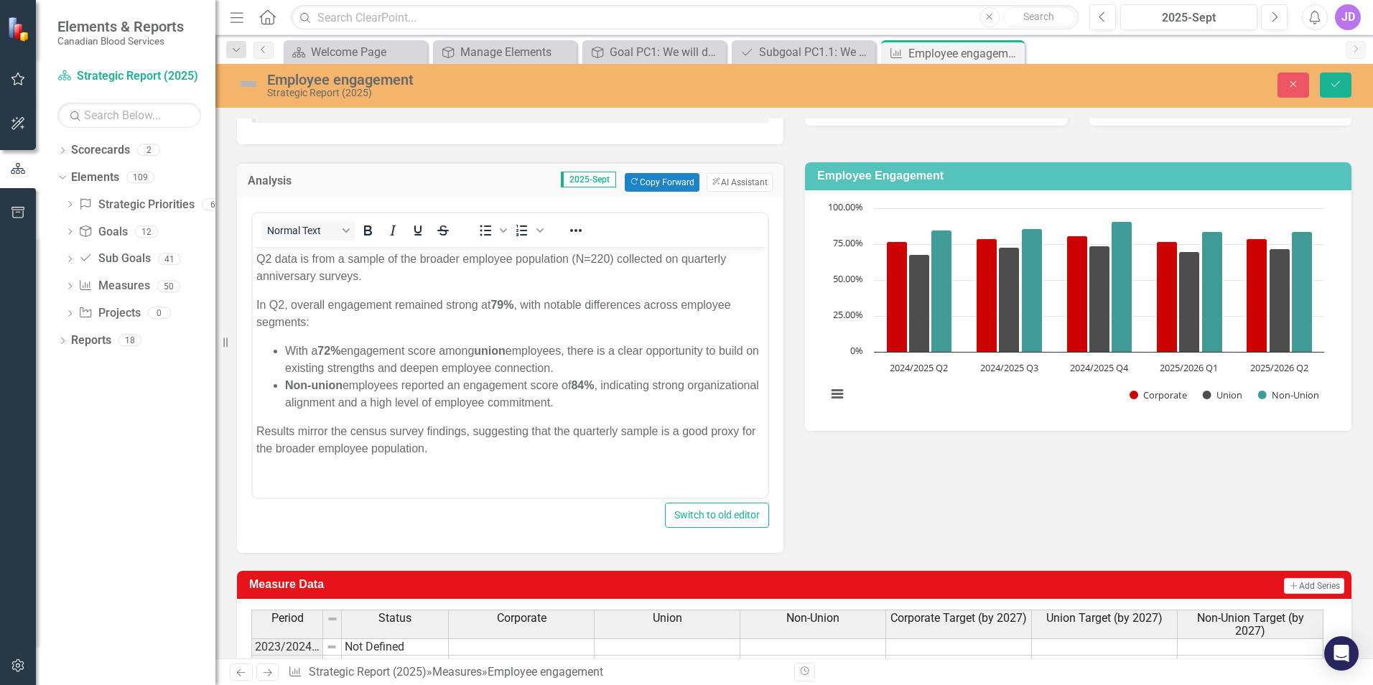
scroll to position [154, 0]
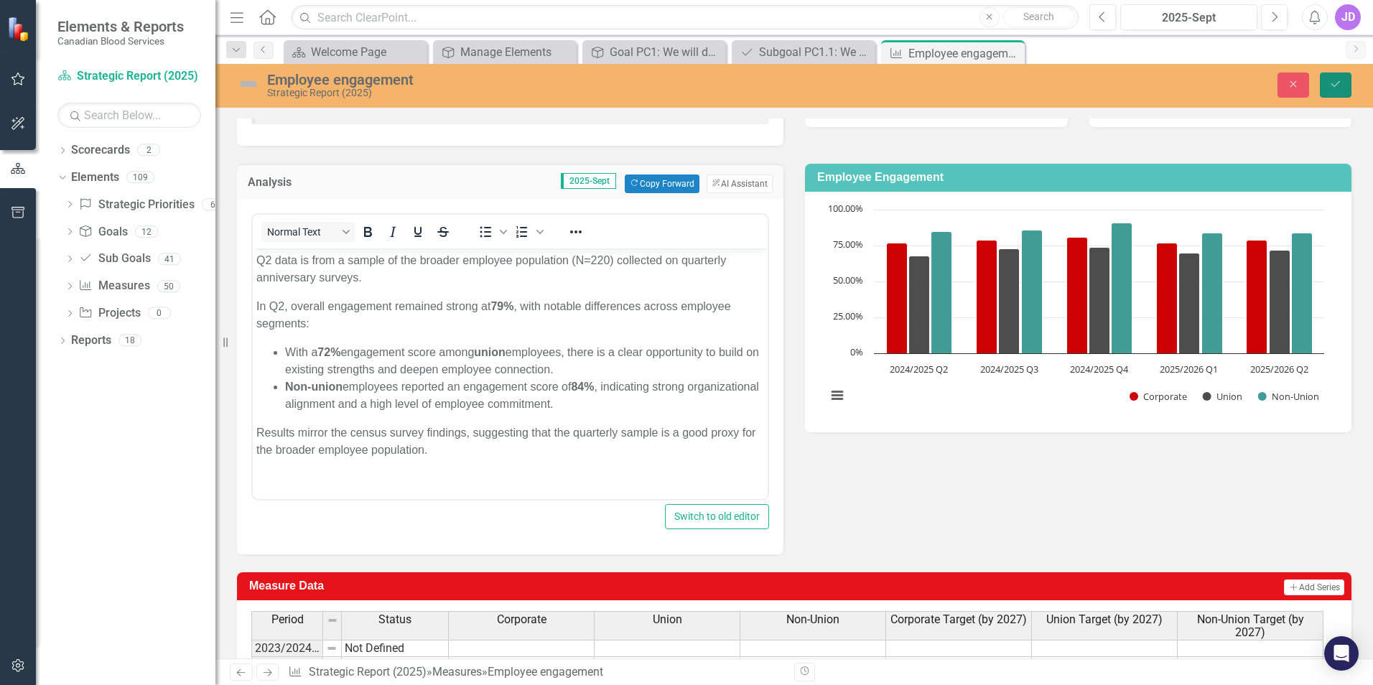
click at [1334, 77] on button "Save" at bounding box center [1336, 85] width 32 height 25
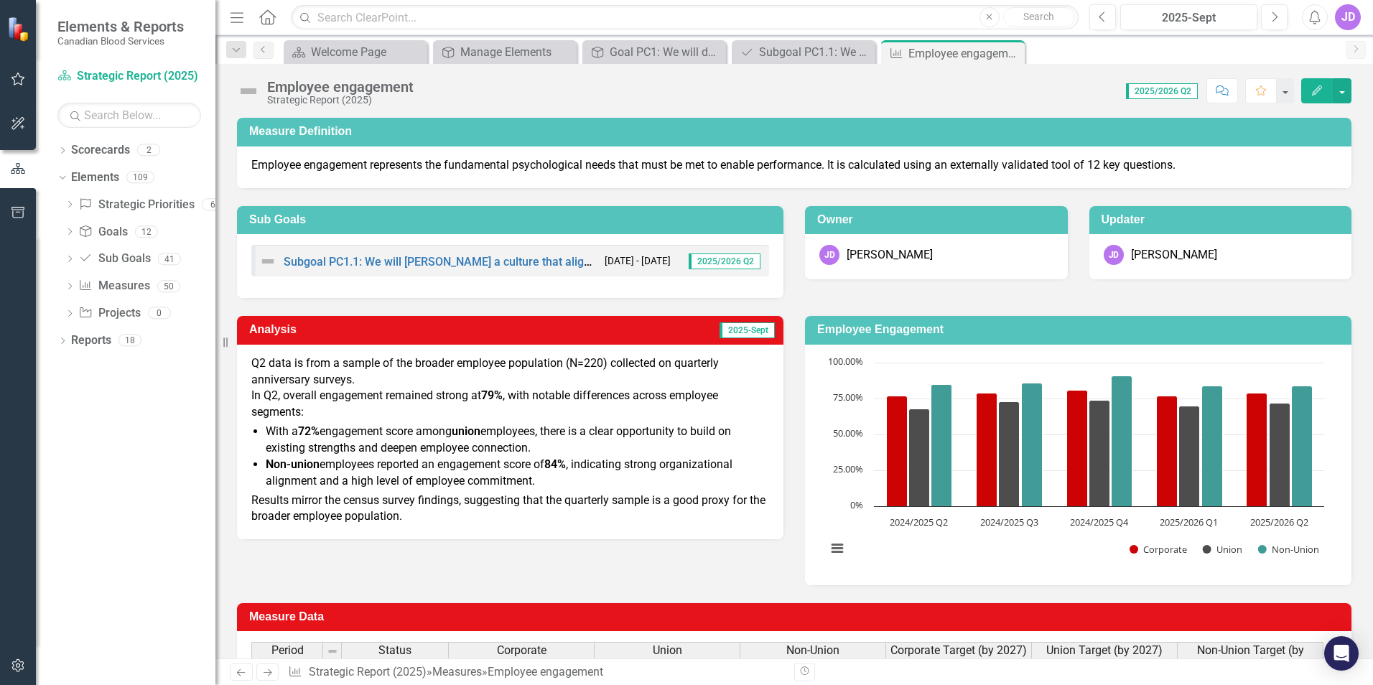
click at [1316, 85] on icon "Edit" at bounding box center [1317, 90] width 13 height 10
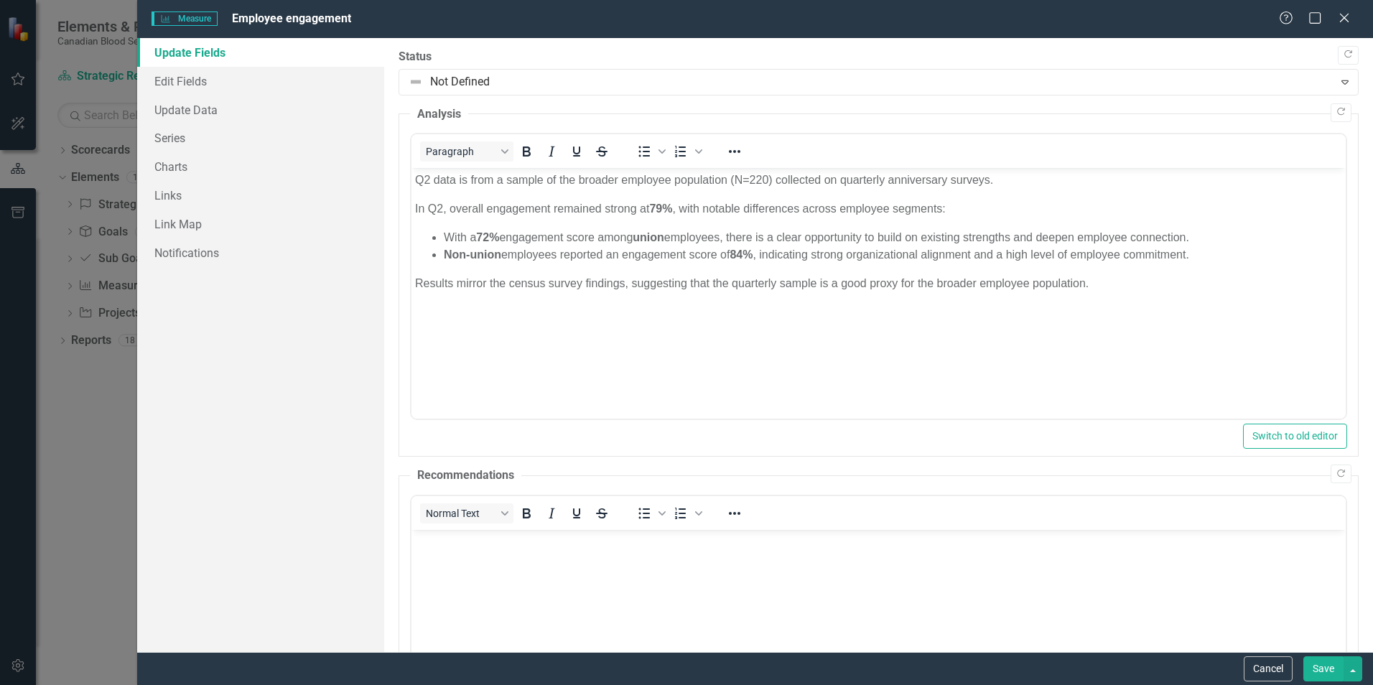
scroll to position [0, 0]
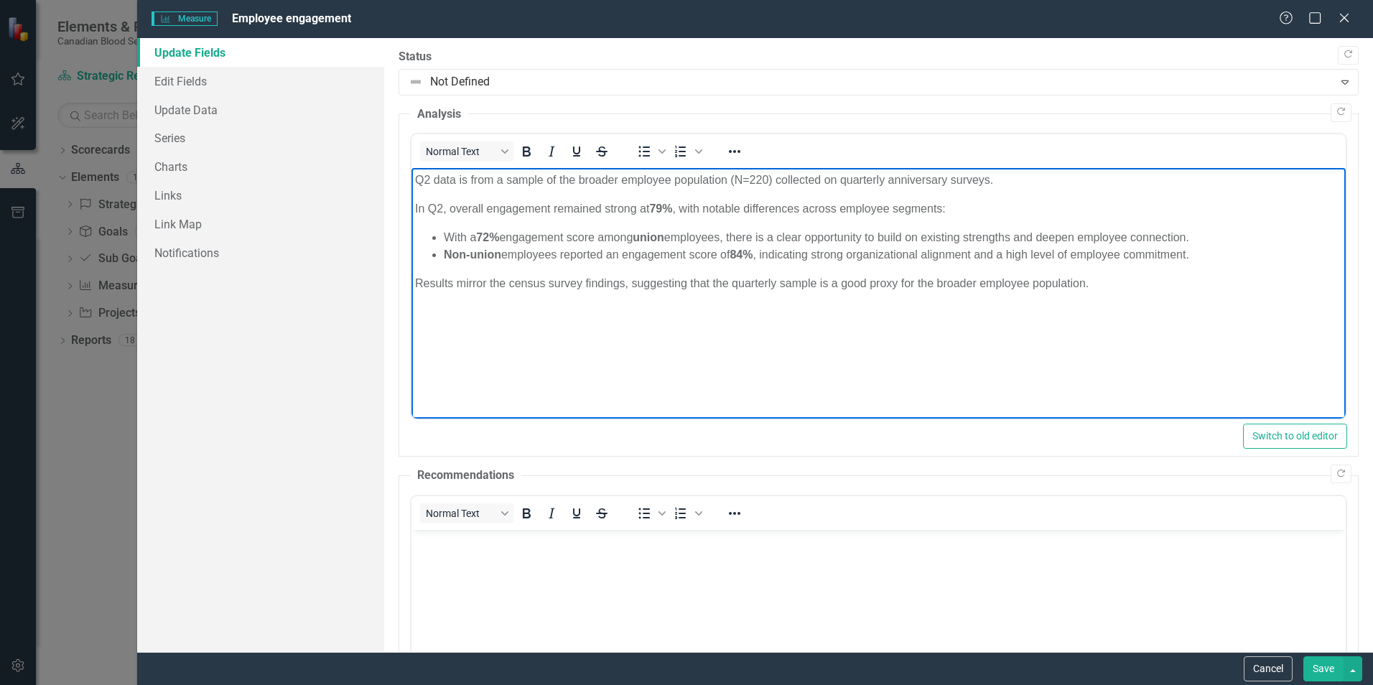
click at [1036, 180] on p "Q2 data is from a sample of the broader employee population (N=220) collected o…" at bounding box center [878, 180] width 927 height 17
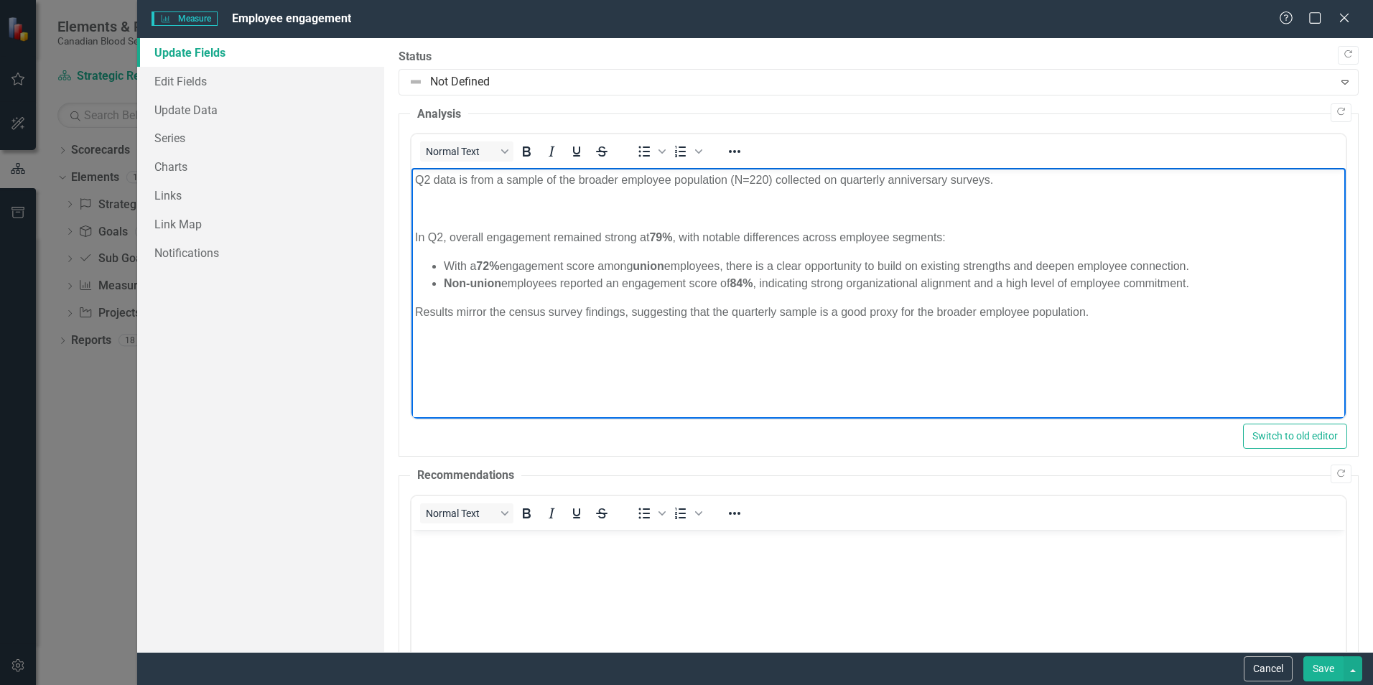
click at [1214, 281] on li "Non-union employees reported an engagement score of 84% , indicating strong org…" at bounding box center [893, 283] width 898 height 17
click at [411, 310] on body "Q2 data is from a sample of the broader employee population (N=220) collected o…" at bounding box center [878, 275] width 934 height 215
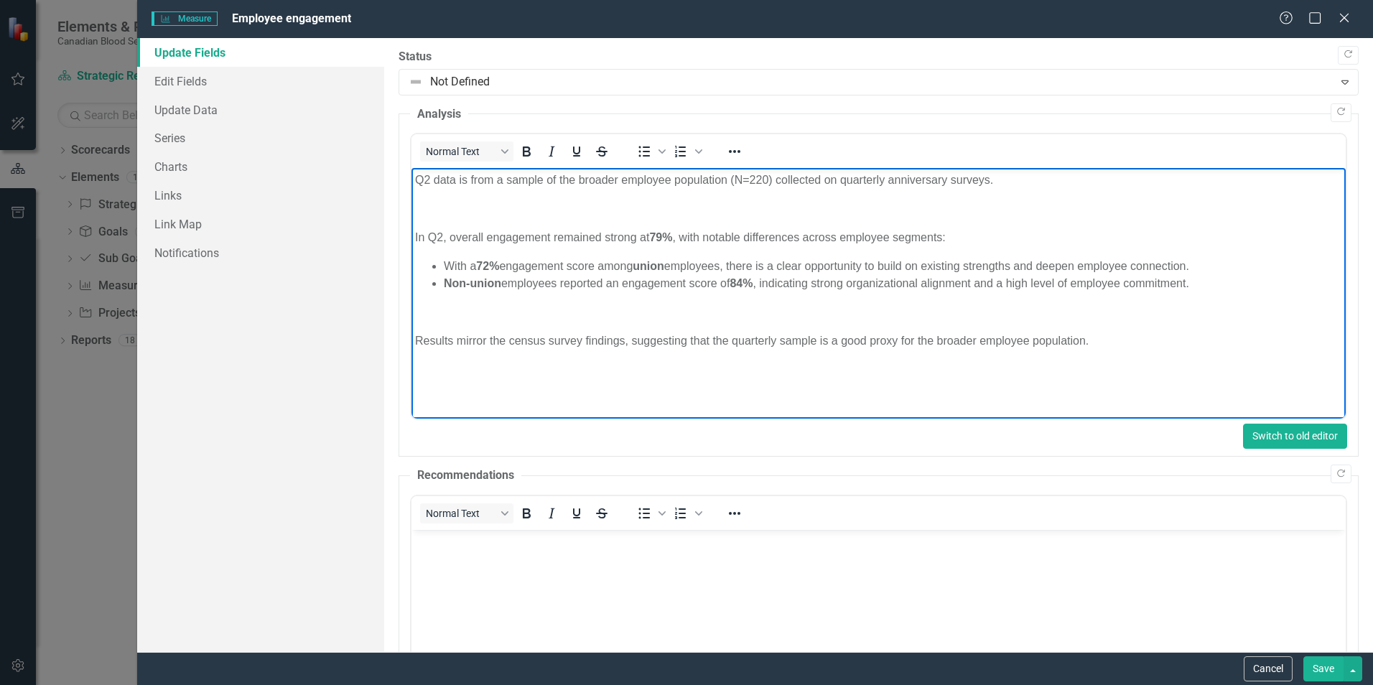
click at [1279, 432] on button "Switch to old editor" at bounding box center [1295, 436] width 104 height 25
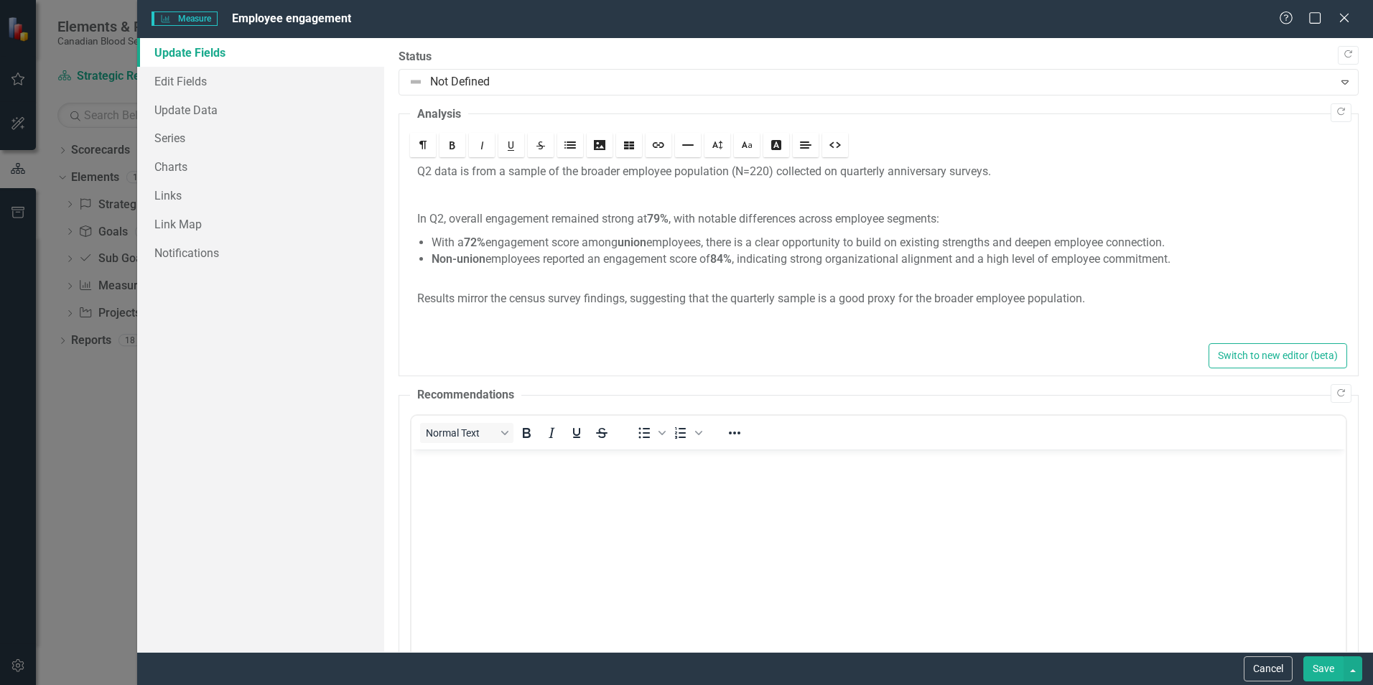
click at [1319, 666] on button "Save" at bounding box center [1323, 668] width 40 height 25
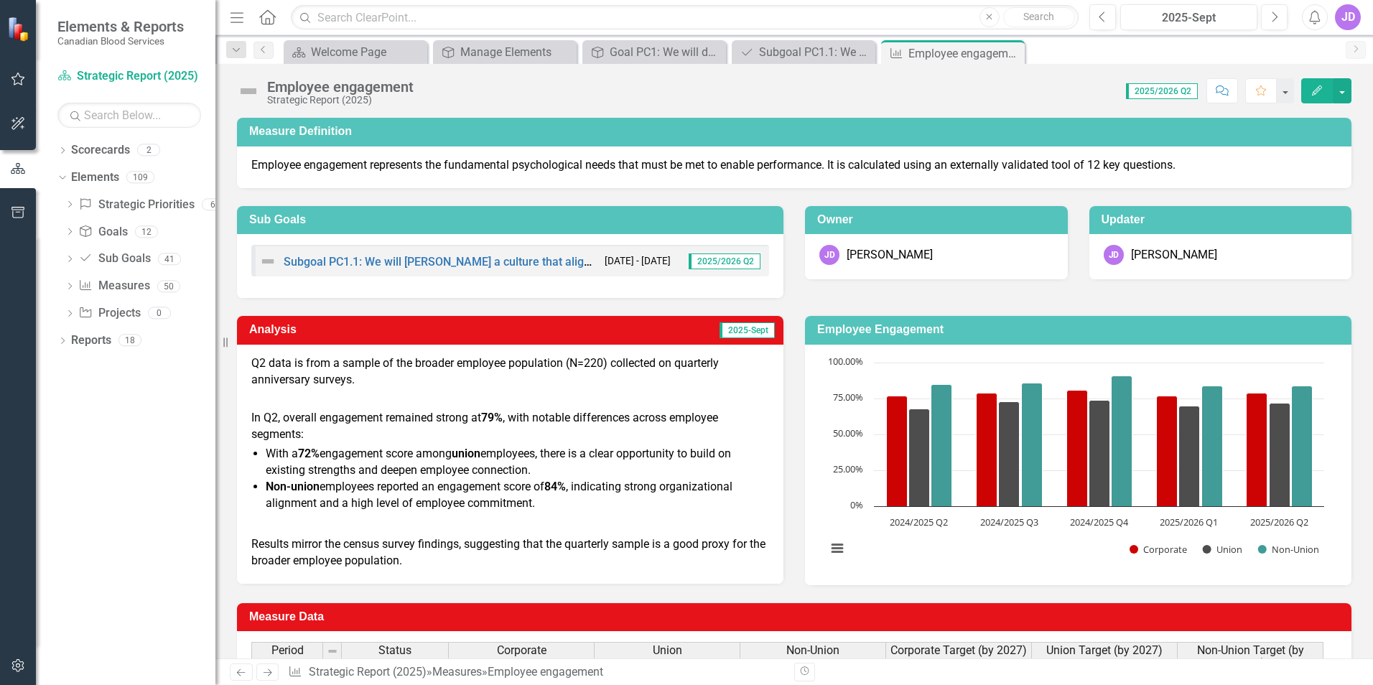
click at [1313, 82] on button "Edit" at bounding box center [1317, 90] width 32 height 25
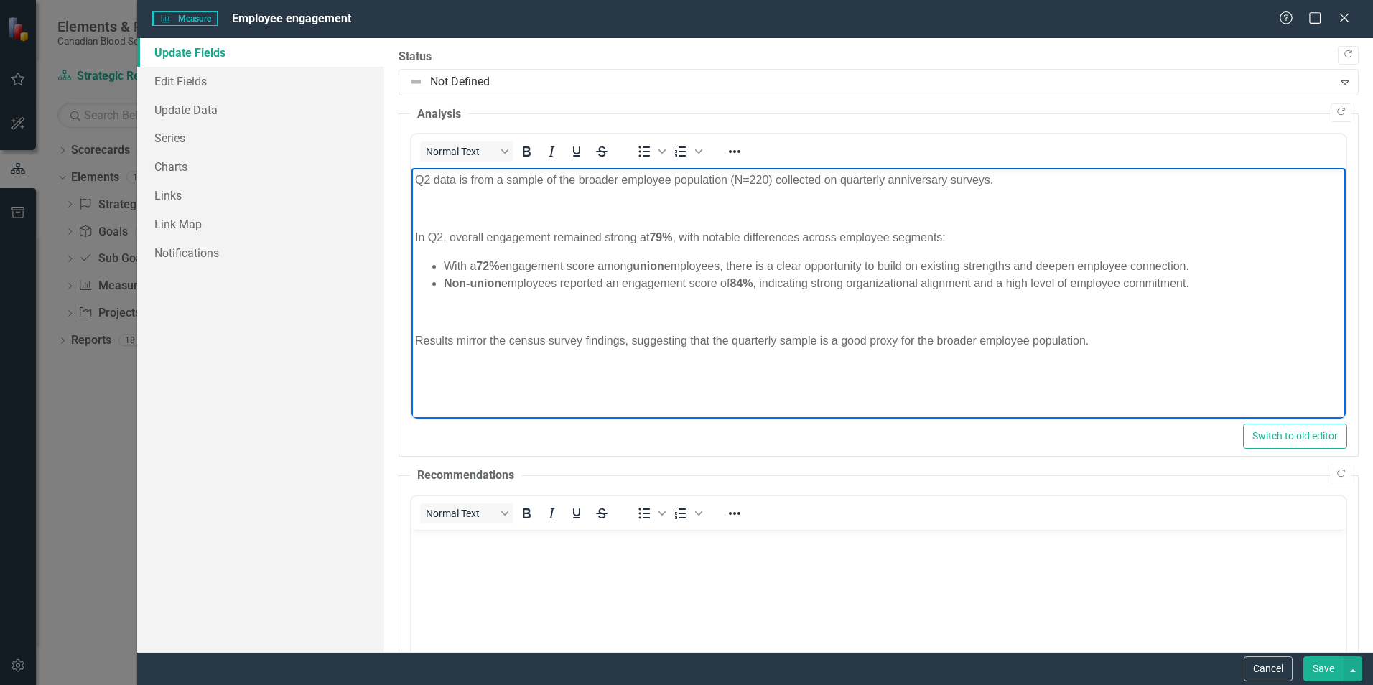
drag, startPoint x: 416, startPoint y: 334, endPoint x: 1172, endPoint y: 326, distance: 756.2
click at [1172, 326] on div "Results mirror the census survey findings, suggesting that the quarterly sample…" at bounding box center [878, 327] width 927 height 46
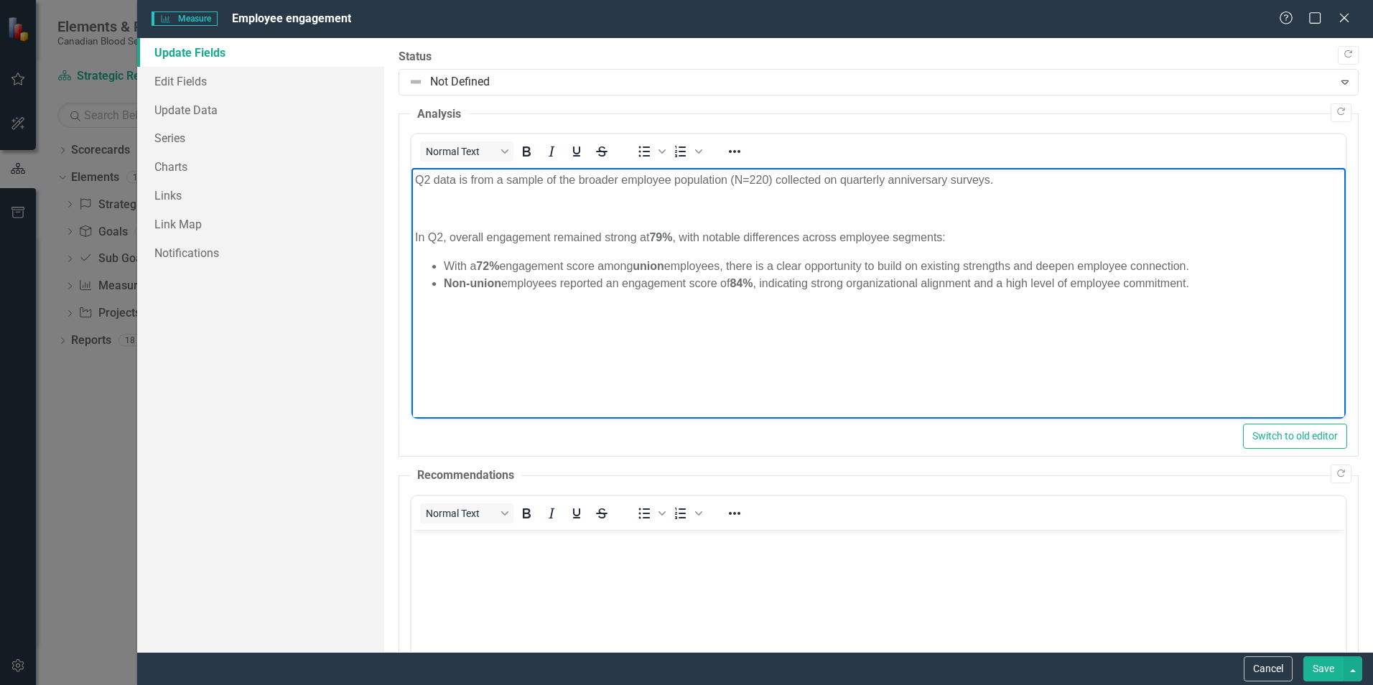
click at [1021, 178] on p "Q2 data is from a sample of the broader employee population (N=220) collected o…" at bounding box center [878, 180] width 927 height 17
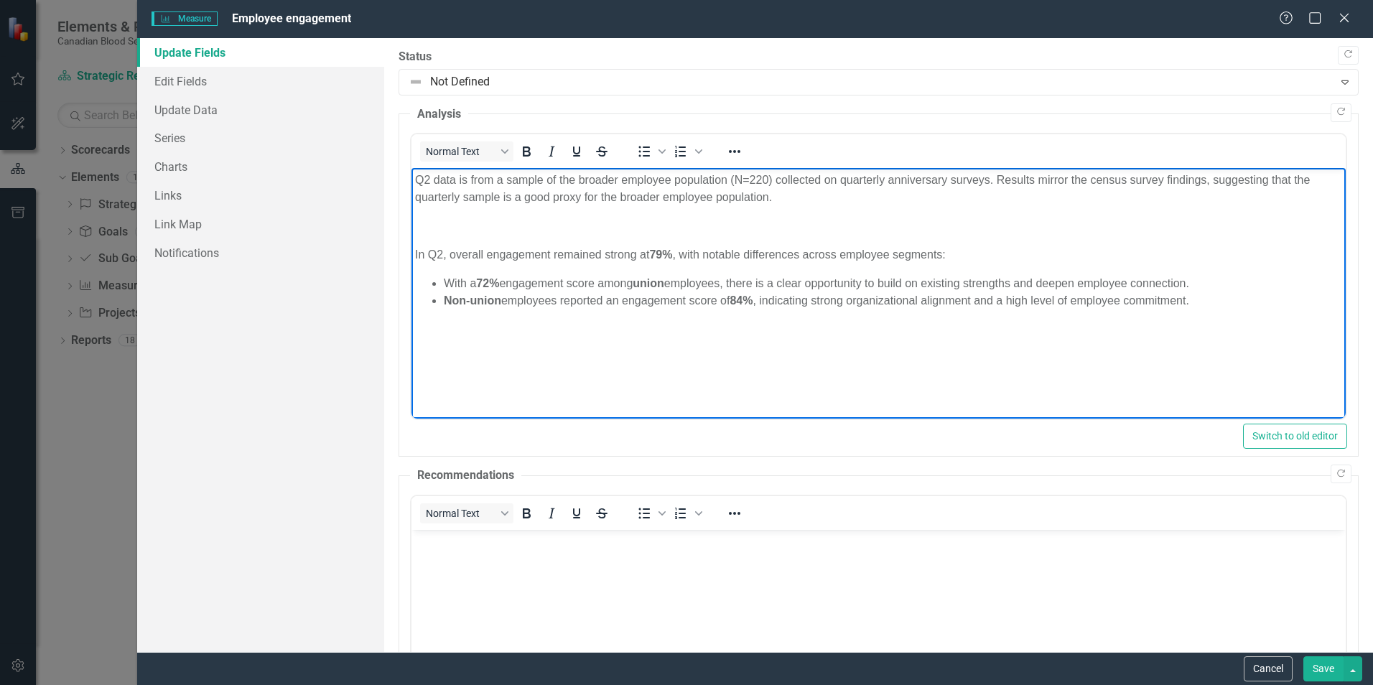
click at [860, 218] on p "Rich Text Area. Press ALT-0 for help." at bounding box center [878, 226] width 927 height 17
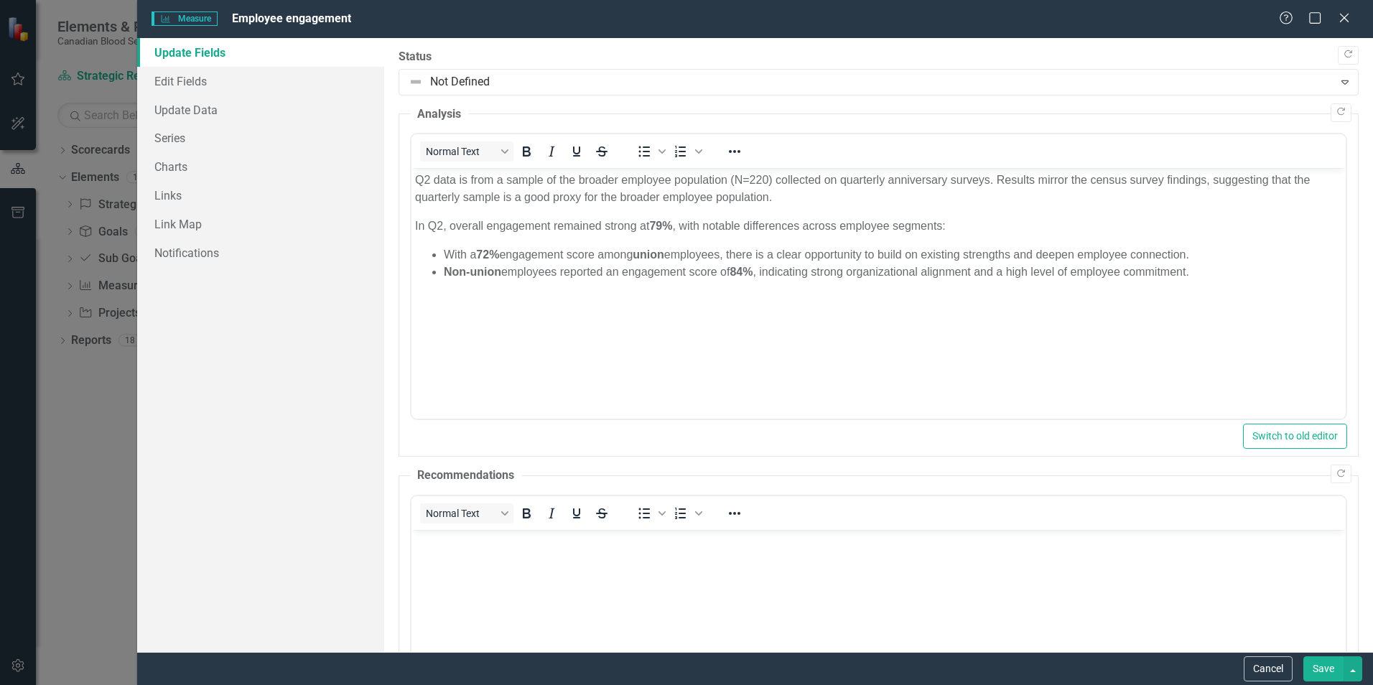
drag, startPoint x: 1329, startPoint y: 664, endPoint x: 561, endPoint y: 35, distance: 993.0
click at [1329, 664] on button "Save" at bounding box center [1323, 668] width 40 height 25
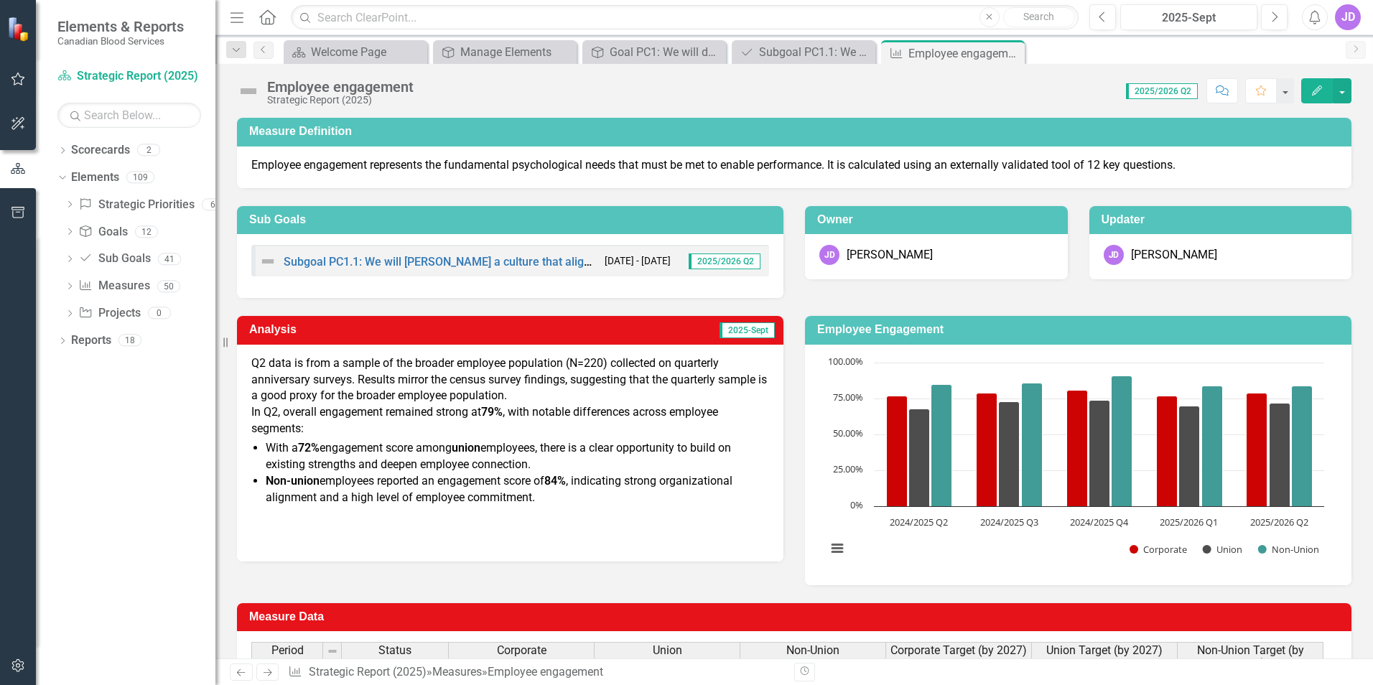
click at [1318, 94] on icon "Edit" at bounding box center [1317, 90] width 13 height 10
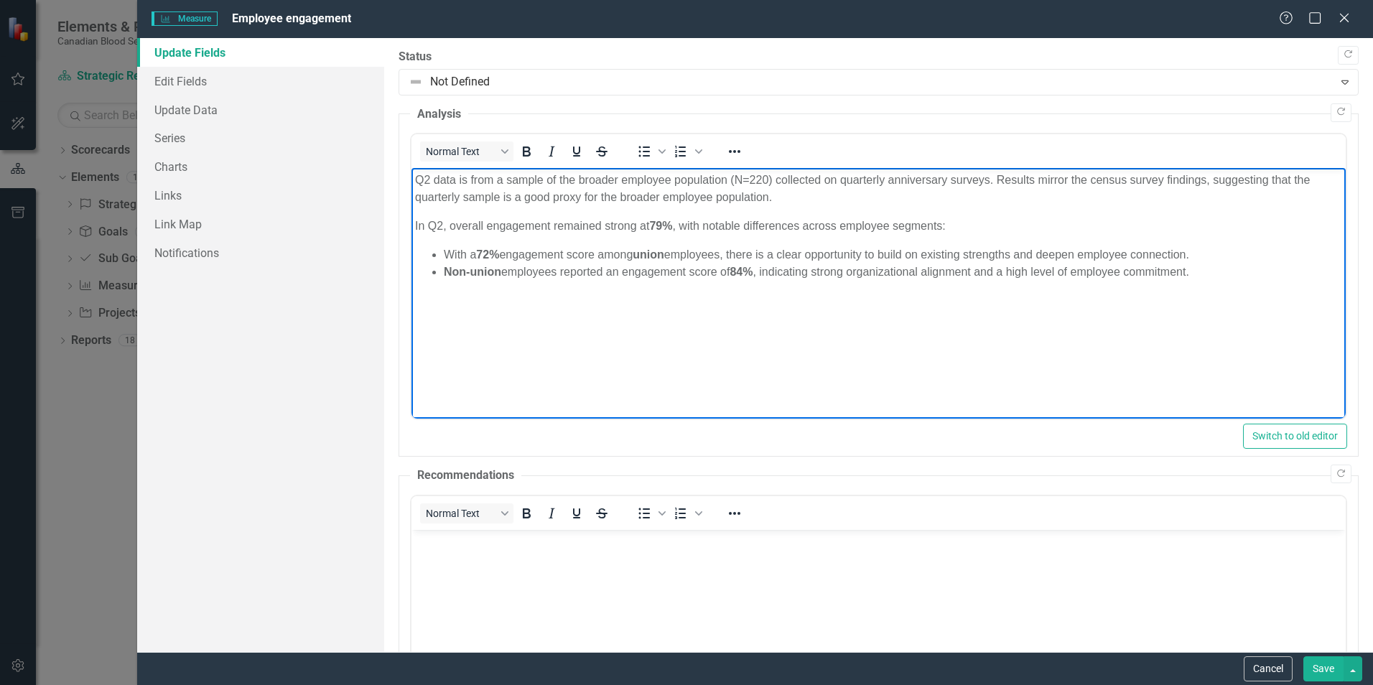
click at [414, 225] on body "Q2 data is from a sample of the broader employee population (N=220) collected o…" at bounding box center [878, 275] width 934 height 215
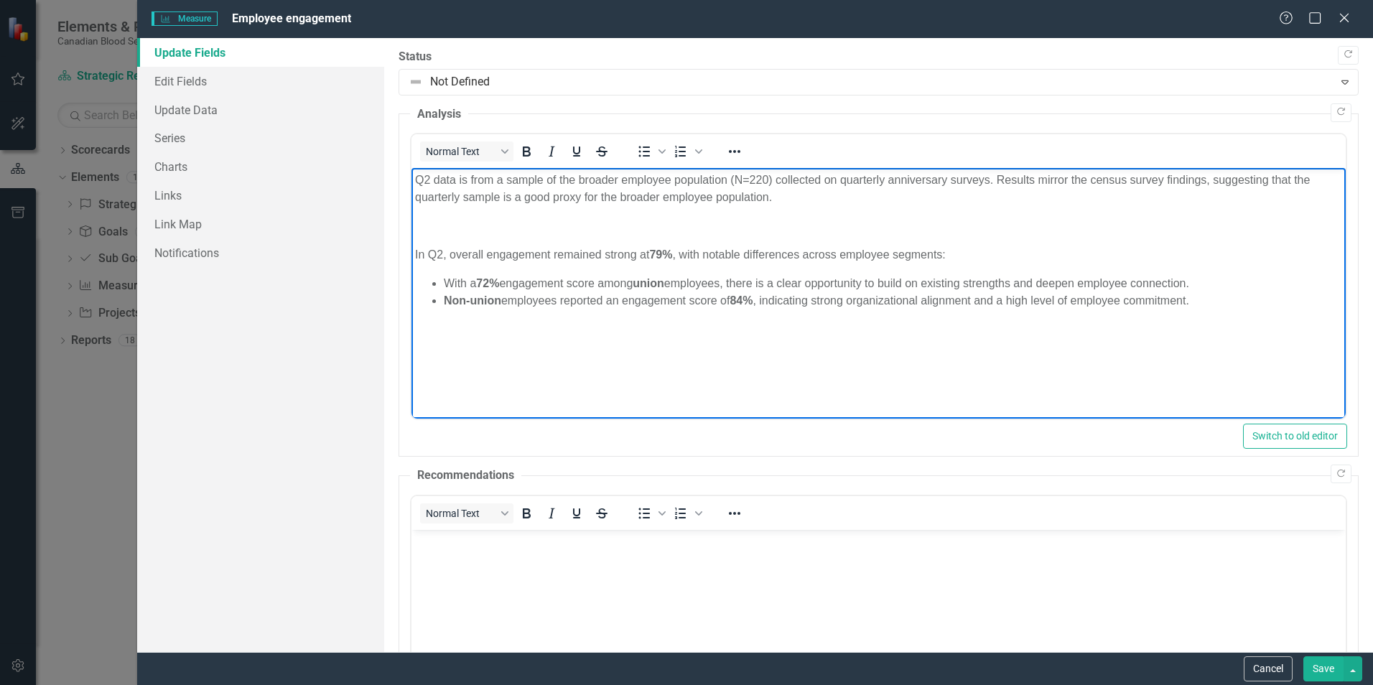
click at [1328, 665] on button "Save" at bounding box center [1323, 668] width 40 height 25
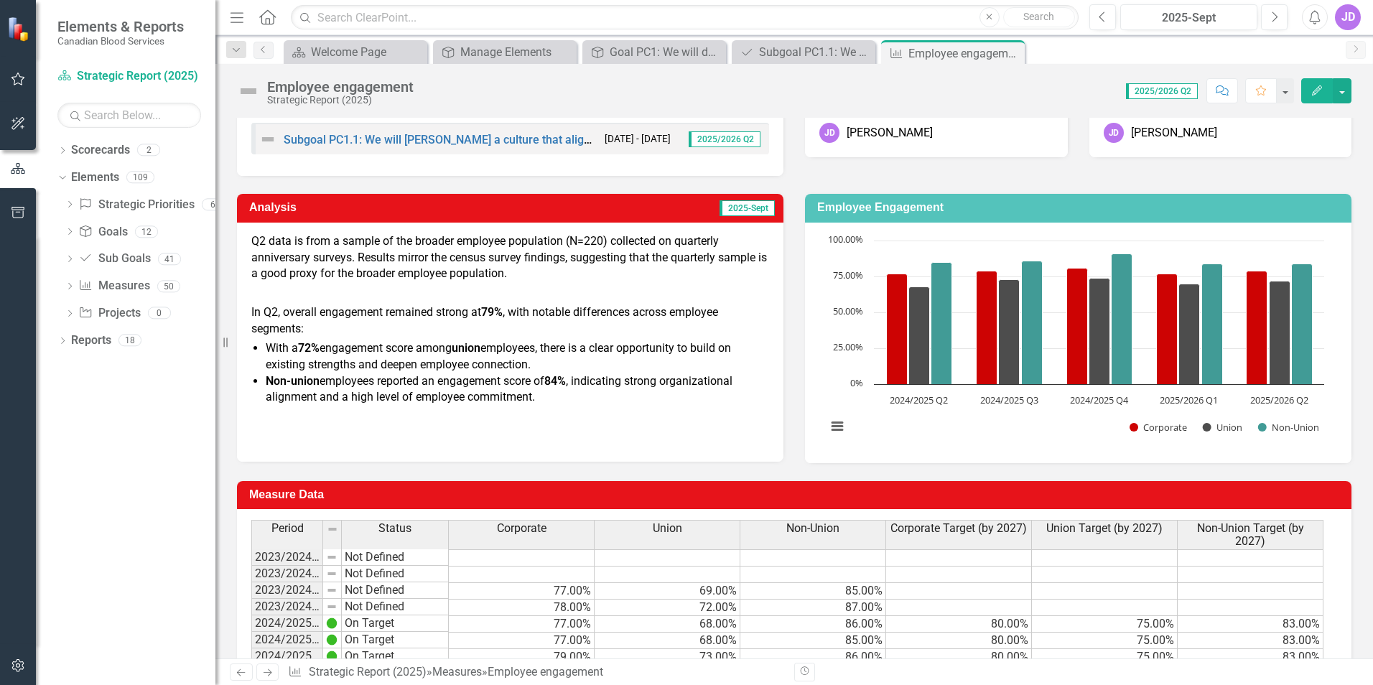
scroll to position [72, 0]
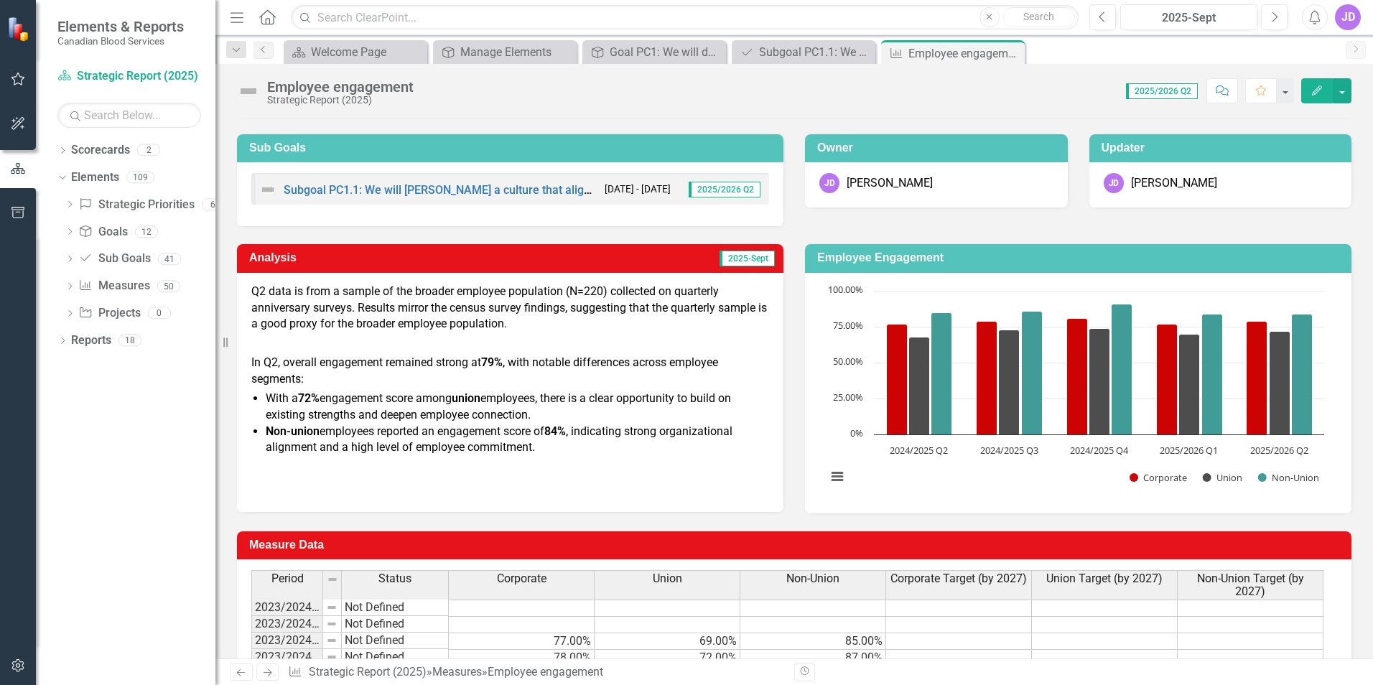
drag, startPoint x: 1361, startPoint y: 564, endPoint x: 1358, endPoint y: 610, distance: 46.8
click at [1358, 610] on div "Measure Definition Employee engagement represents the fundamental psychological…" at bounding box center [794, 430] width 1158 height 805
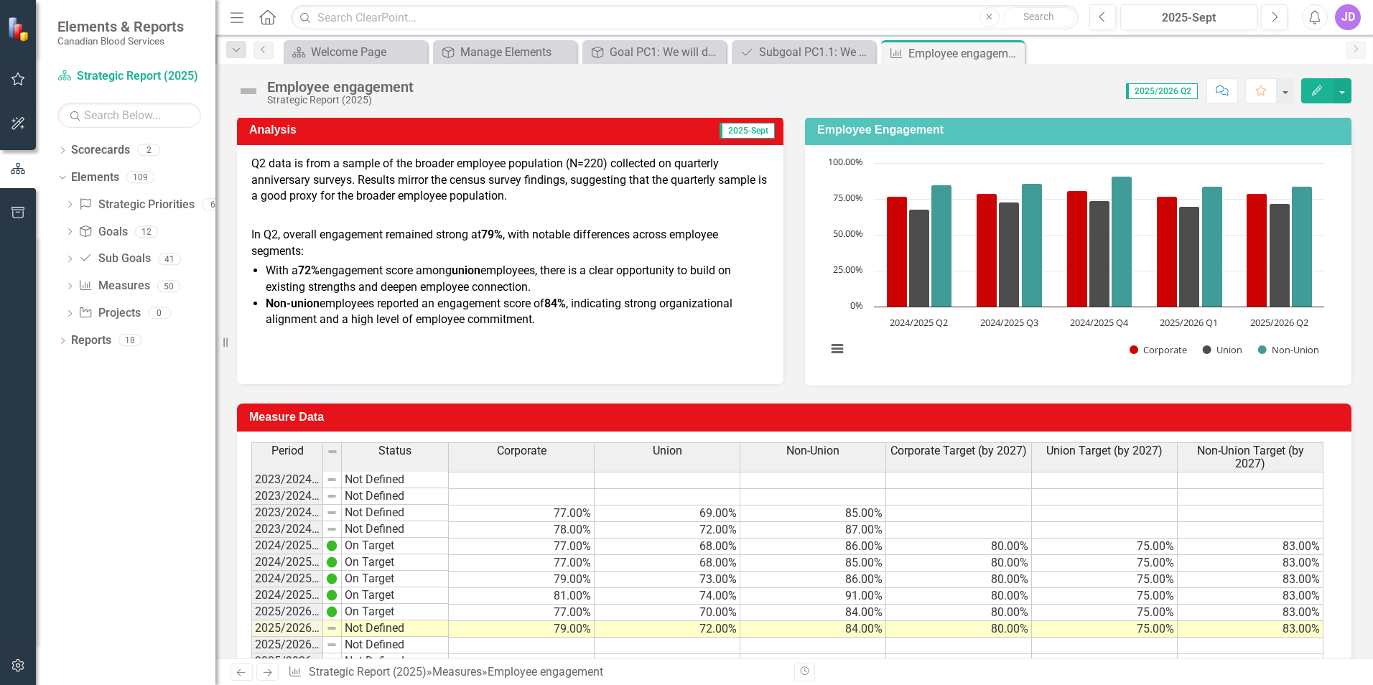
scroll to position [175, 0]
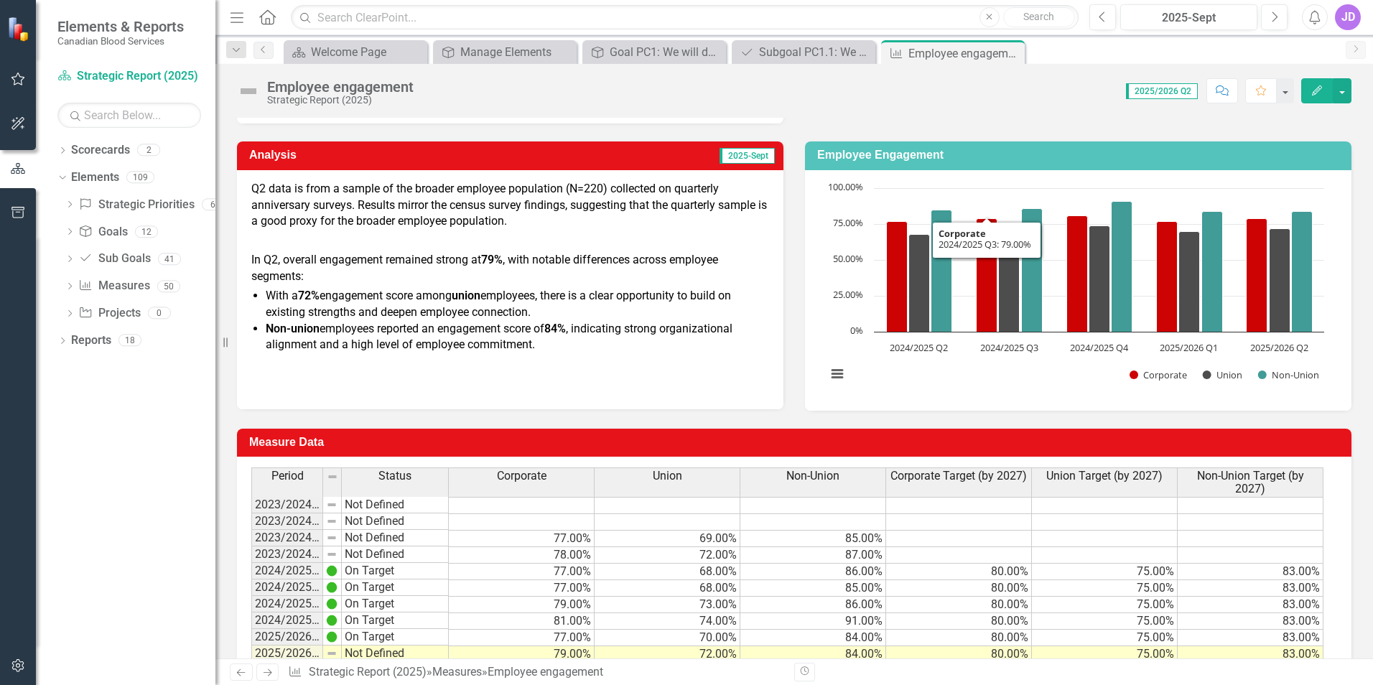
click at [1013, 170] on div "Chart Bar chart with 3 data series. Employee Engagement (Chart Type: Column) Pl…" at bounding box center [1078, 290] width 546 height 241
click at [1013, 154] on h3 "Employee Engagement" at bounding box center [1080, 155] width 527 height 13
drag, startPoint x: 1013, startPoint y: 163, endPoint x: 979, endPoint y: 158, distance: 34.8
click at [979, 158] on h3 "Employee Engagement" at bounding box center [1080, 155] width 527 height 13
drag, startPoint x: 977, startPoint y: 195, endPoint x: 814, endPoint y: 126, distance: 177.7
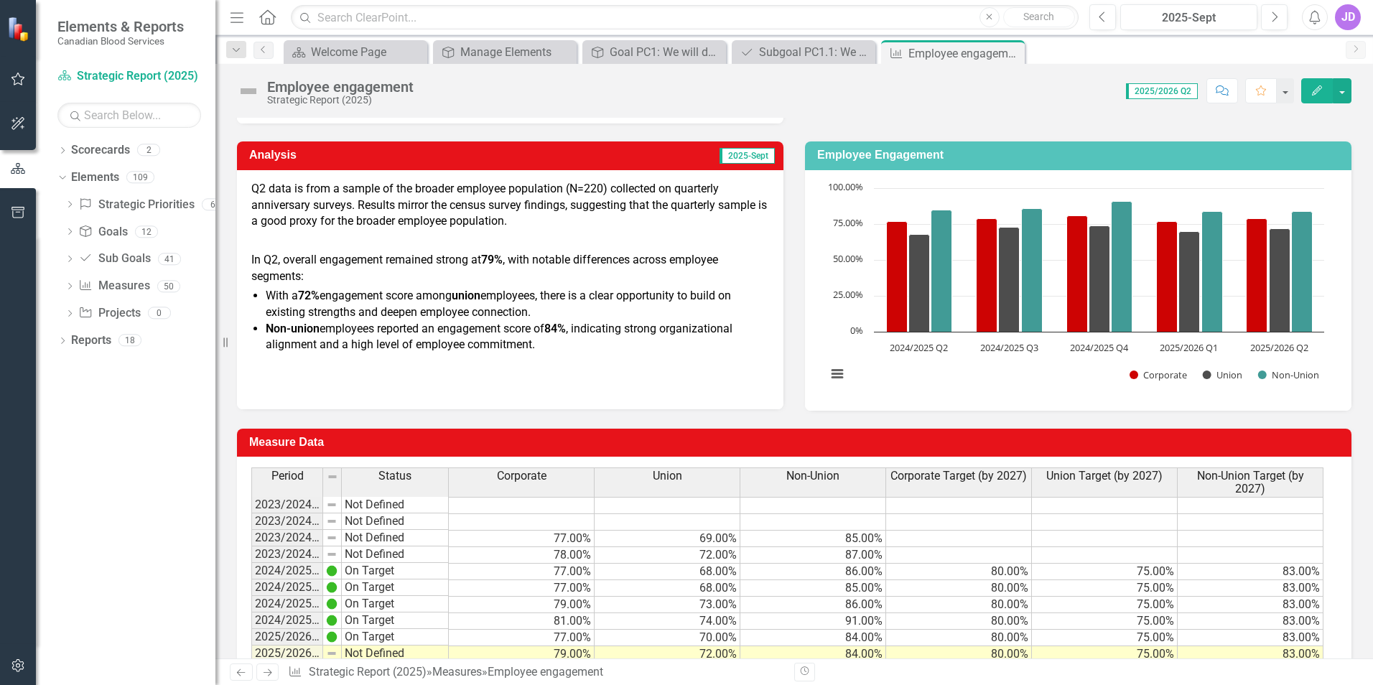
click at [814, 126] on div "Employee Engagement Chart Bar chart with 3 data series. Employee Engagement (Ch…" at bounding box center [1078, 267] width 568 height 287
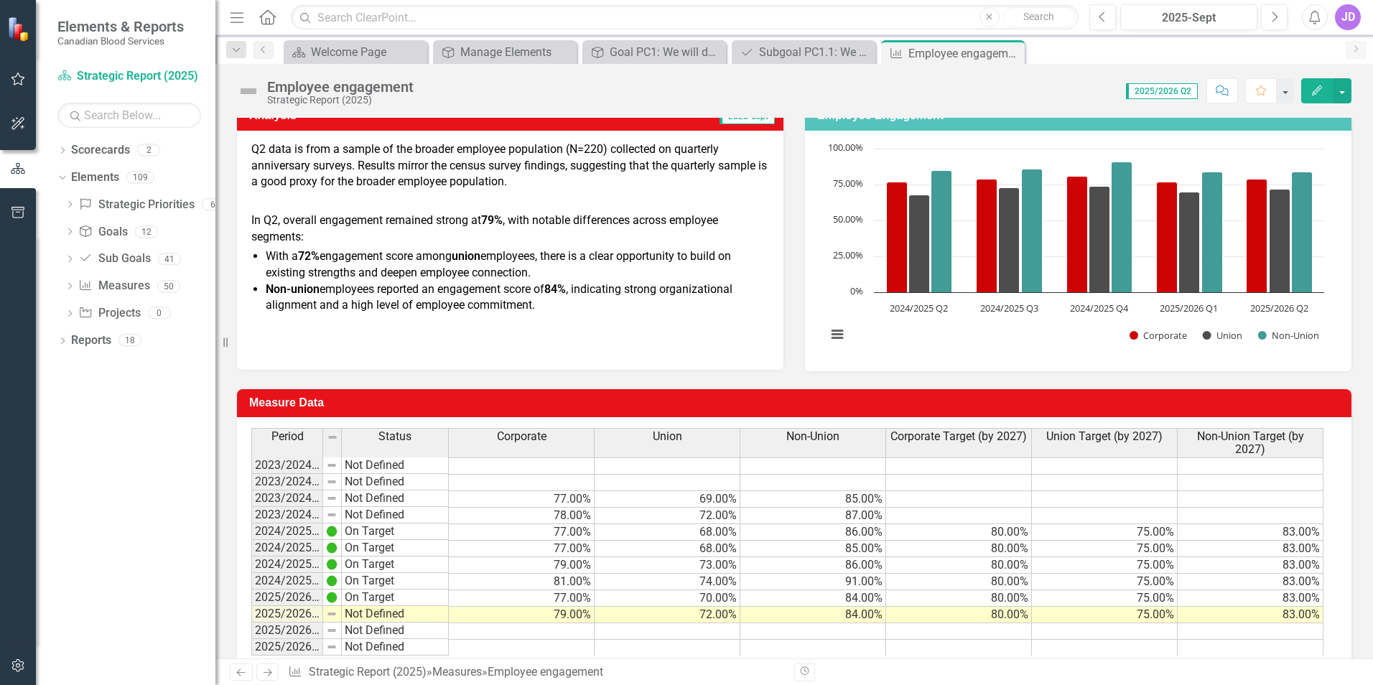
scroll to position [246, 0]
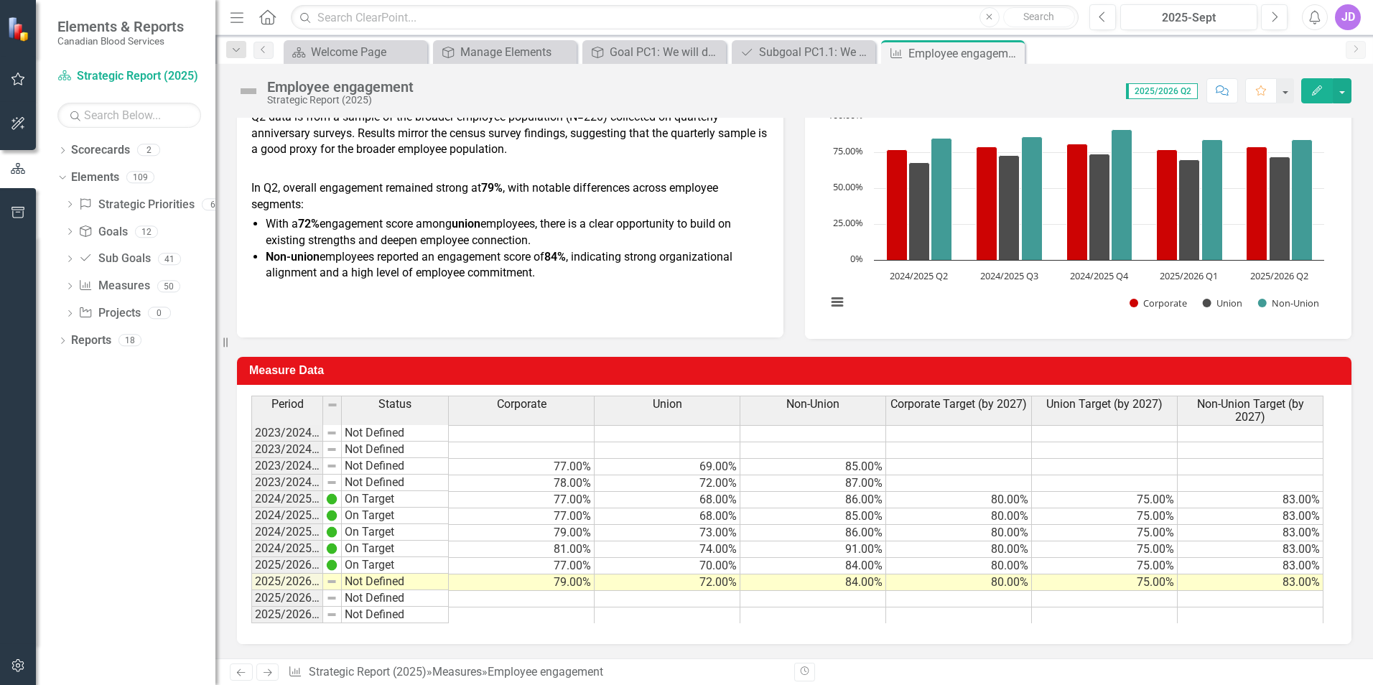
click at [352, 580] on td "Not Defined" at bounding box center [395, 582] width 107 height 17
click at [354, 582] on td "Not Defined" at bounding box center [395, 582] width 107 height 17
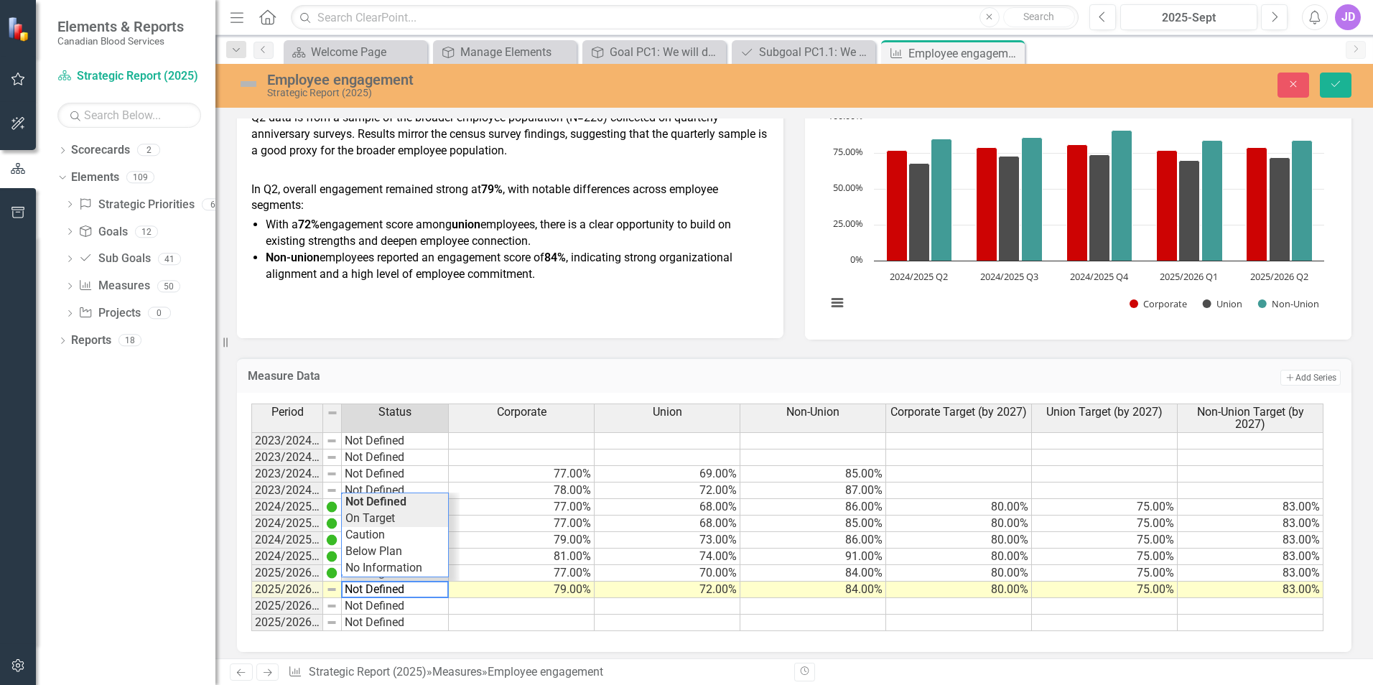
type textarea "On Target"
click at [383, 521] on div "Period Status Corporate Union Non-Union Corporate Target (by 2027) Union Target…" at bounding box center [788, 518] width 1075 height 228
click at [1331, 602] on div "Period Status Corporate Union Non-Union Corporate Target (by 2027) Union Target…" at bounding box center [794, 522] width 1115 height 259
click at [409, 439] on td "Not Defined" at bounding box center [395, 440] width 107 height 17
click at [278, 573] on td "2025/2026 Q1" at bounding box center [287, 573] width 72 height 17
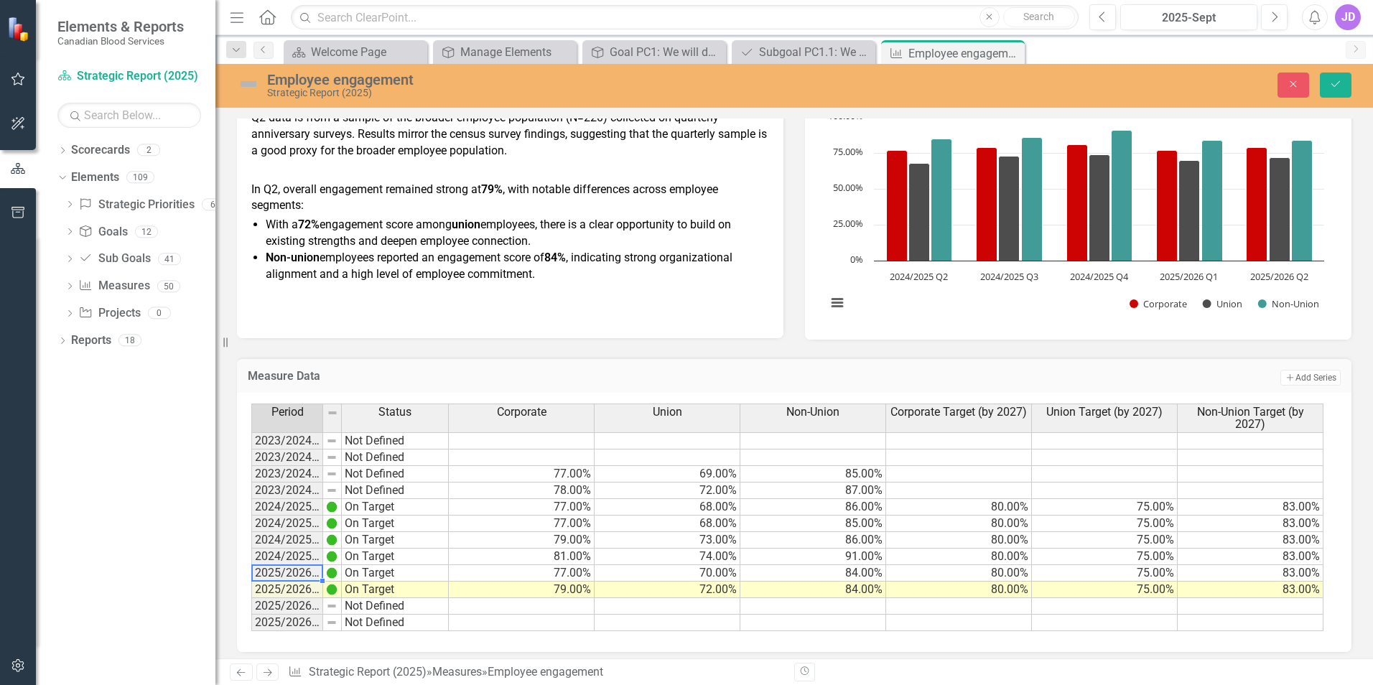
click at [265, 577] on td "2025/2026 Q1" at bounding box center [287, 573] width 72 height 17
click at [271, 588] on td "2025/2026 Q2" at bounding box center [287, 590] width 72 height 17
click at [1354, 608] on div "Measure Definition Employee engagement represents the fundamental psychological…" at bounding box center [794, 259] width 1158 height 811
click at [1340, 85] on icon "Save" at bounding box center [1335, 84] width 13 height 10
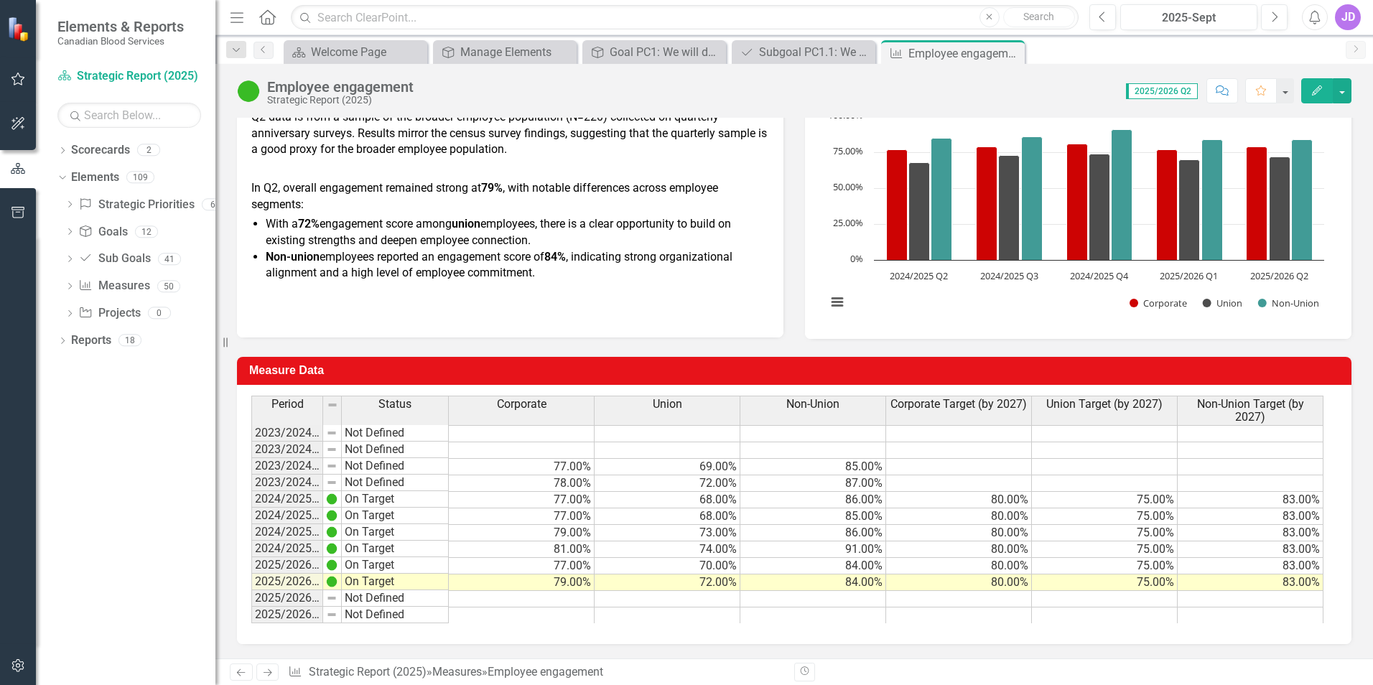
click at [417, 616] on td "Not Defined" at bounding box center [395, 615] width 107 height 17
click at [542, 633] on div "Period Status Corporate Union Non-Union Corporate Target (by 2027) Union Target…" at bounding box center [794, 514] width 1115 height 259
click at [542, 631] on div "Period Status Corporate Union Non-Union Corporate Target (by 2027) Union Target…" at bounding box center [794, 514] width 1115 height 259
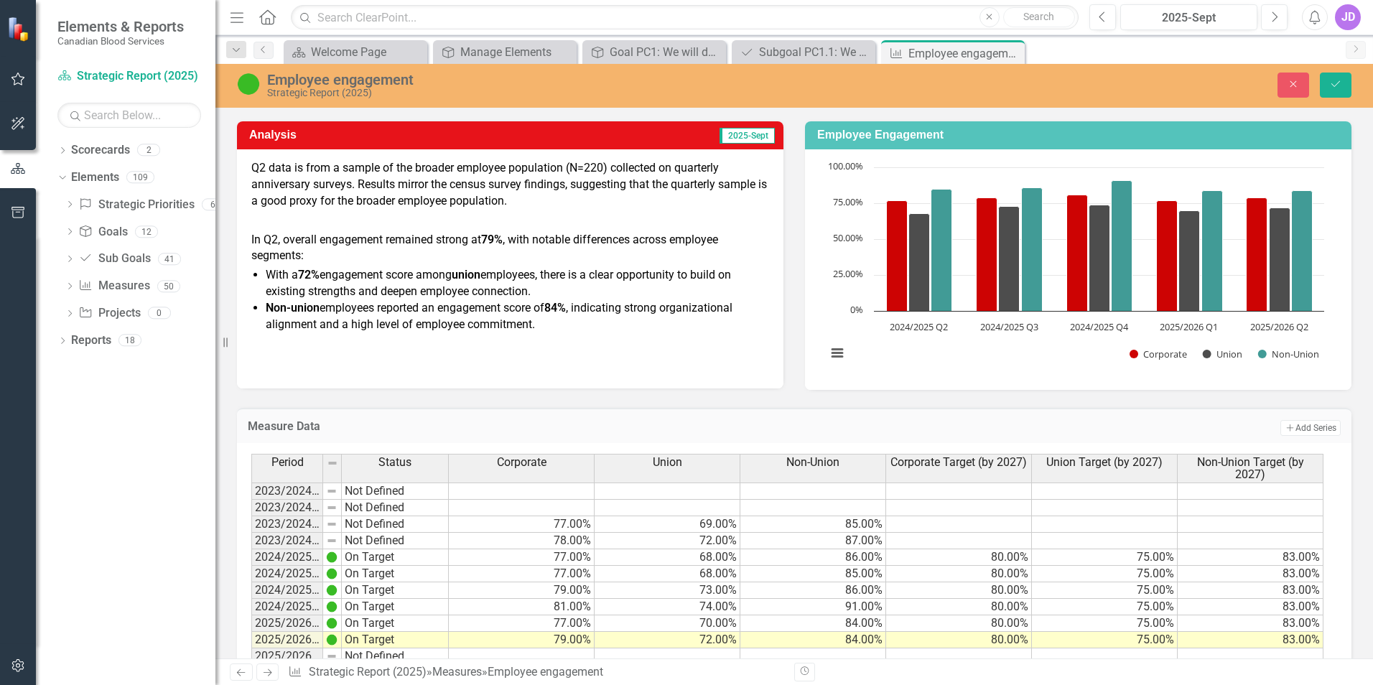
scroll to position [182, 0]
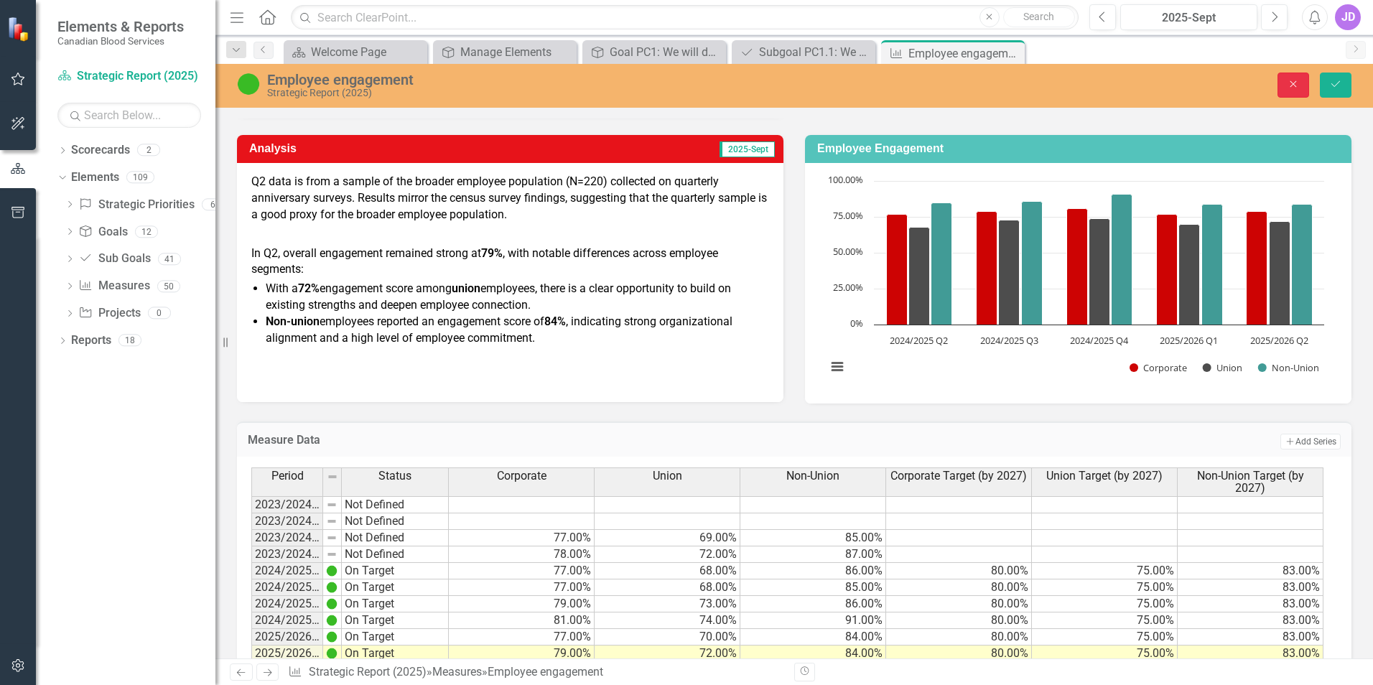
click at [1290, 79] on icon "Close" at bounding box center [1293, 84] width 13 height 10
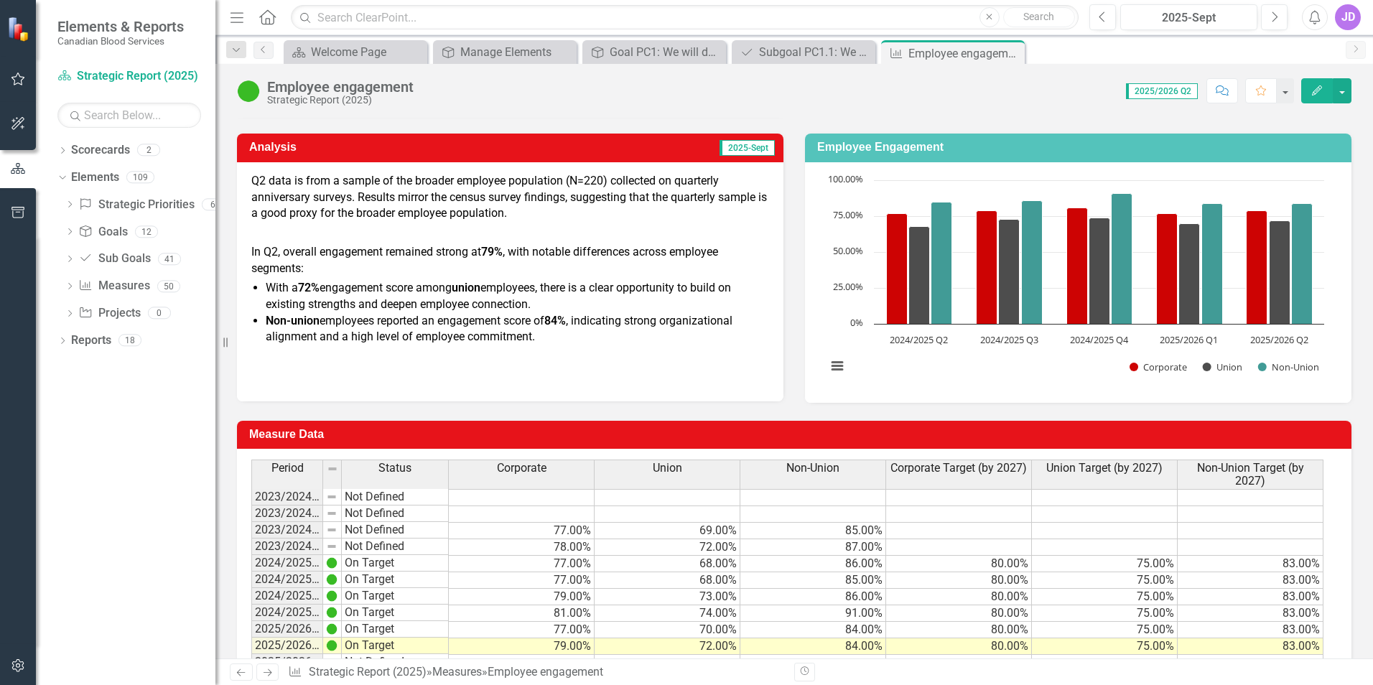
type textarea "Not Defined"
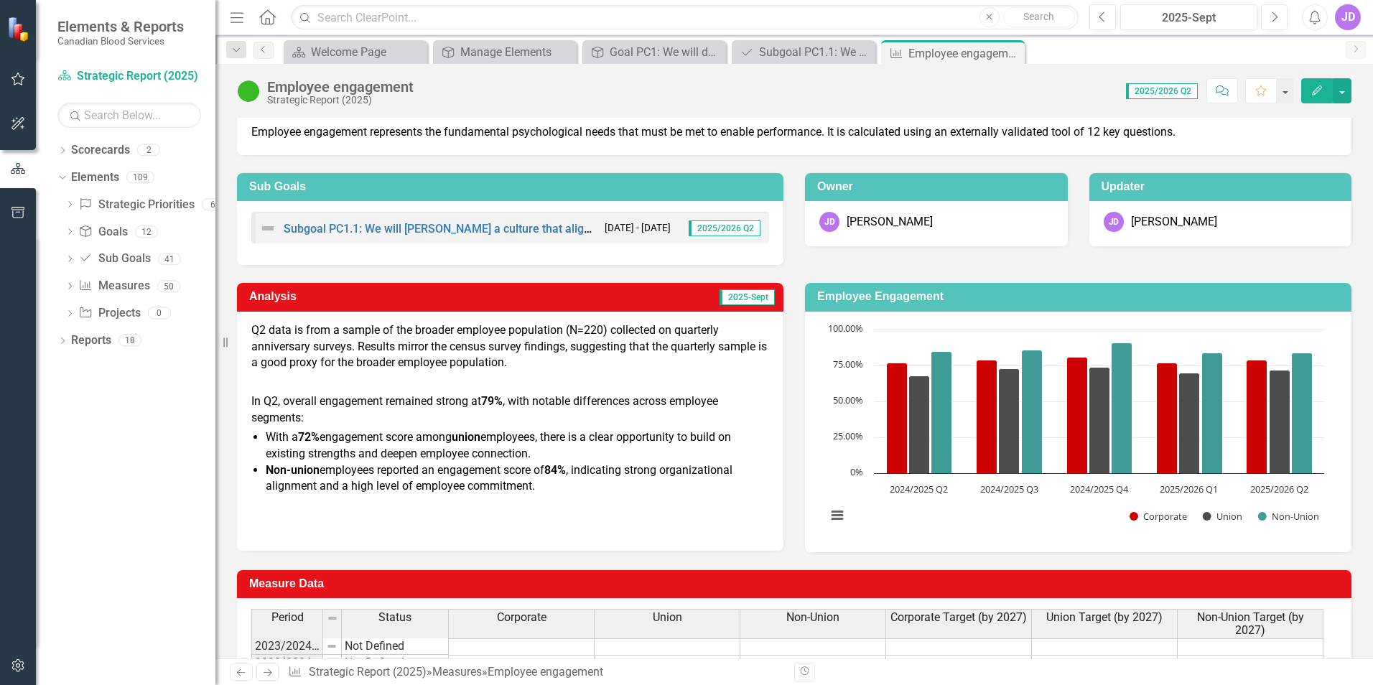
scroll to position [0, 0]
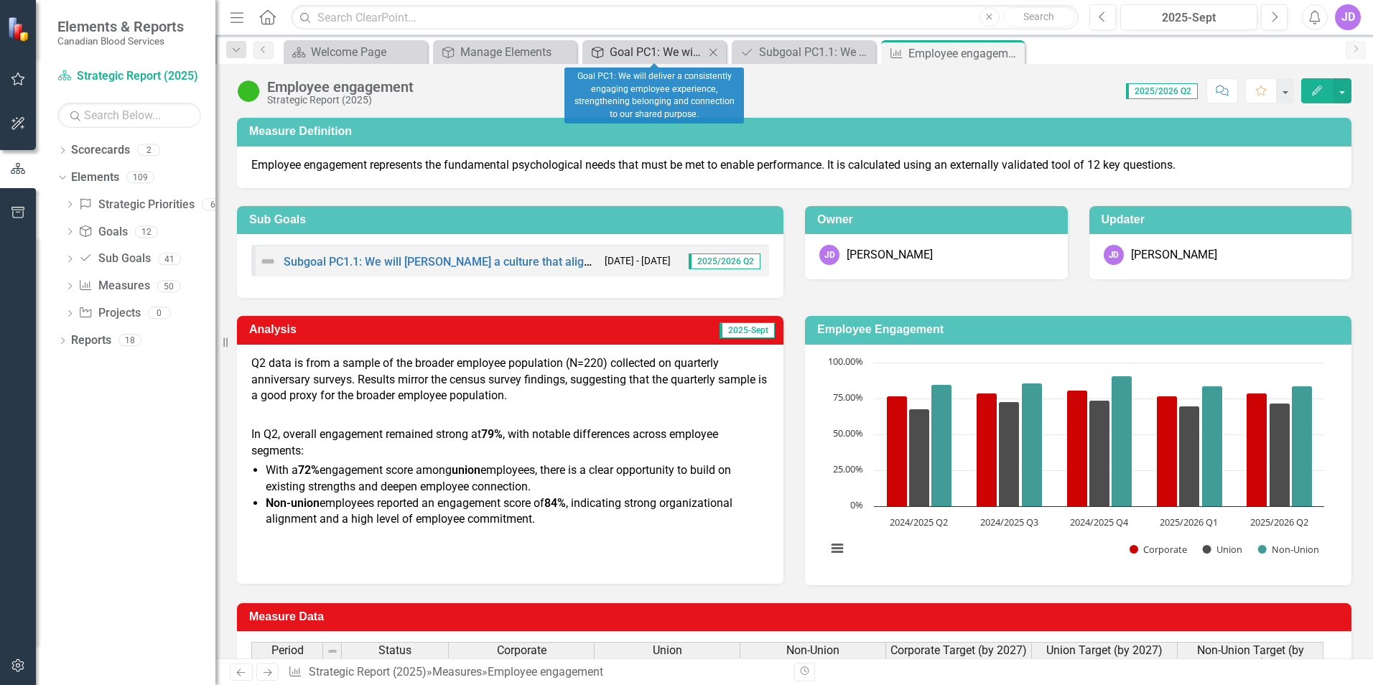
click at [669, 52] on div "Goal PC1: We will deliver a consistently engaging employee experience, strength…" at bounding box center [657, 52] width 95 height 18
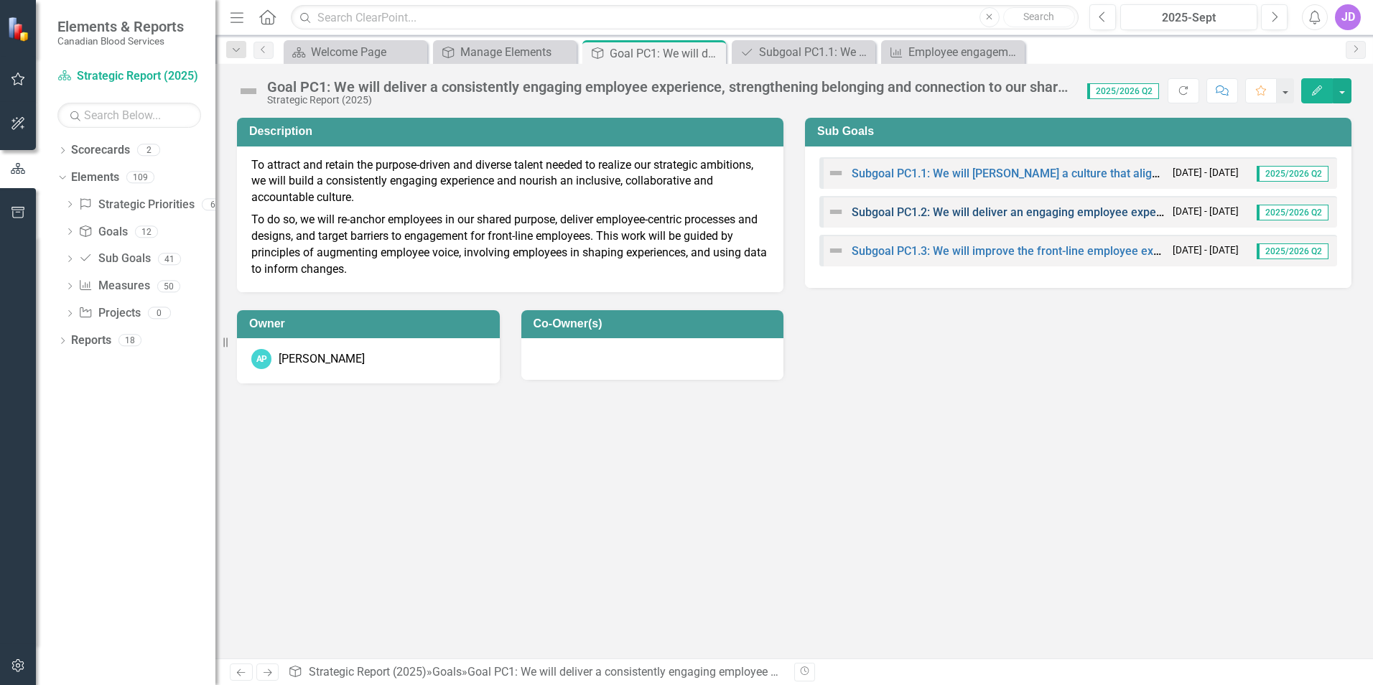
click at [908, 213] on link "Subgoal PC1.2: We will deliver an engaging employee experience in alignment wit…" at bounding box center [1110, 212] width 516 height 14
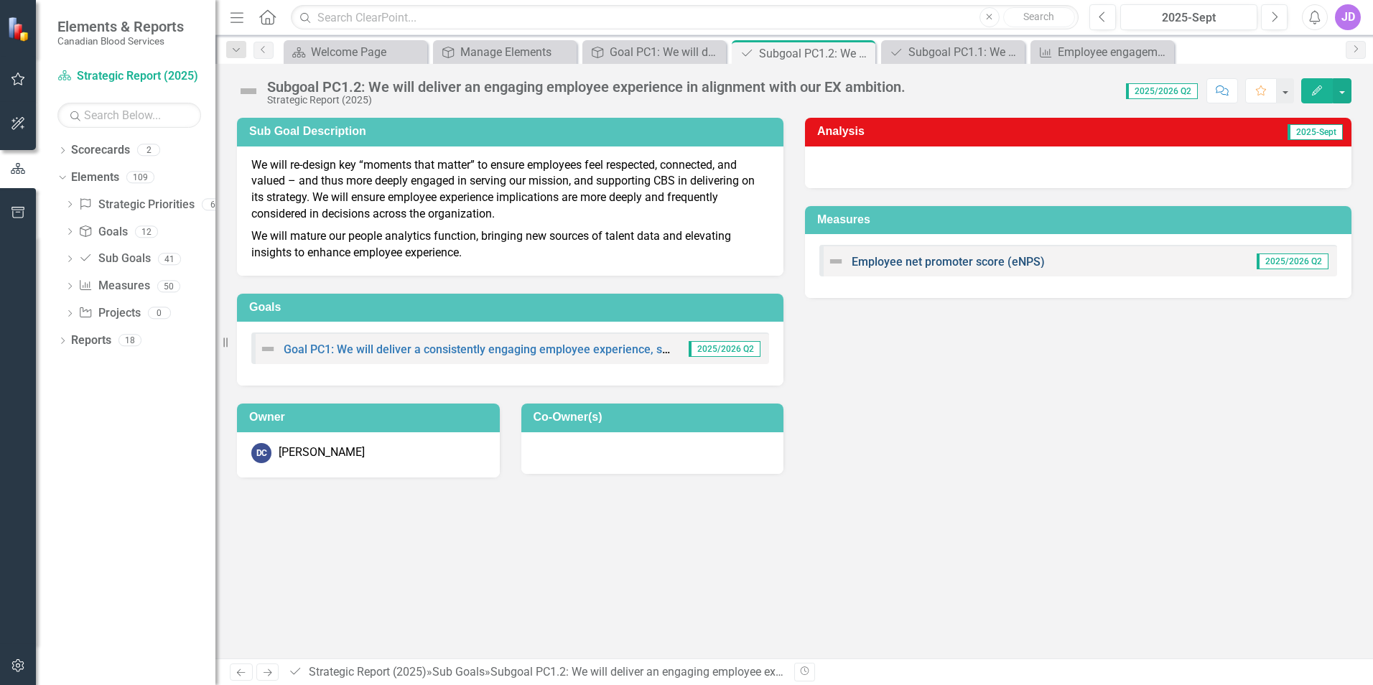
click at [915, 259] on link "Employee net promoter score (eNPS)" at bounding box center [948, 262] width 193 height 14
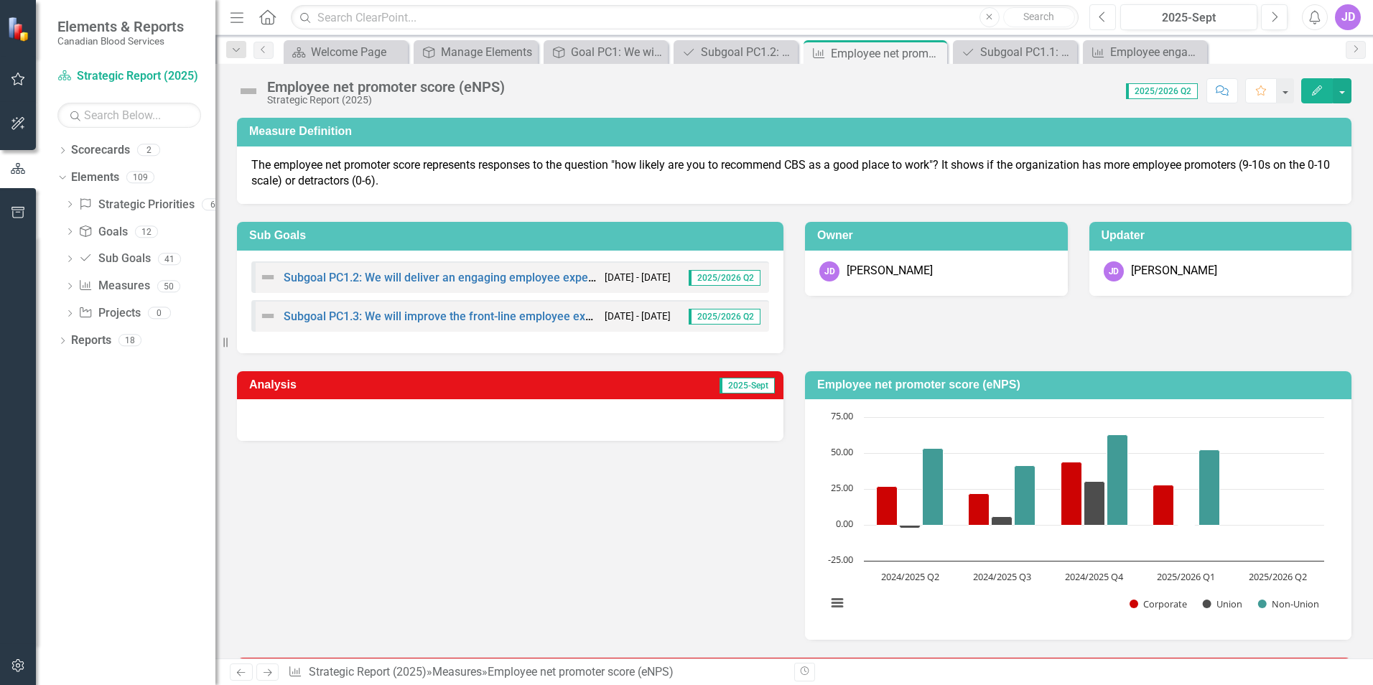
click at [1100, 19] on icon "Previous" at bounding box center [1103, 17] width 8 height 13
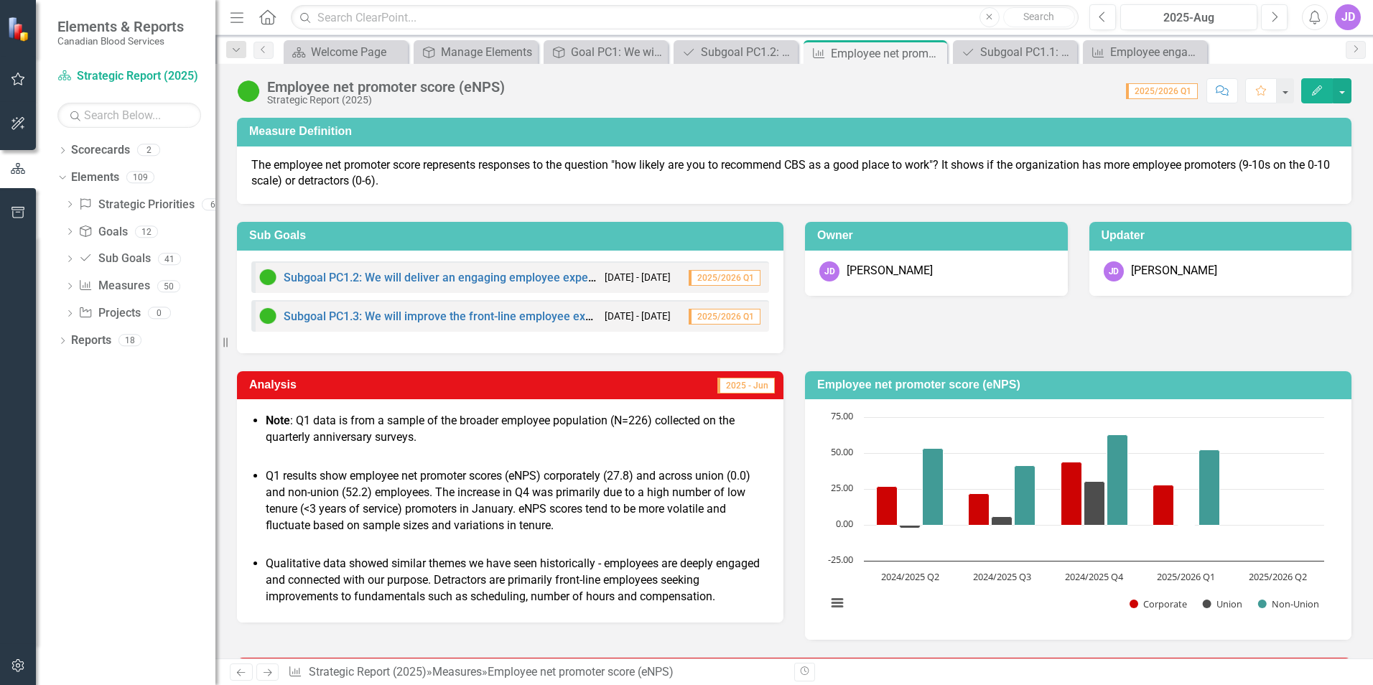
click at [709, 460] on p at bounding box center [510, 457] width 518 height 17
click at [694, 452] on p at bounding box center [510, 457] width 518 height 17
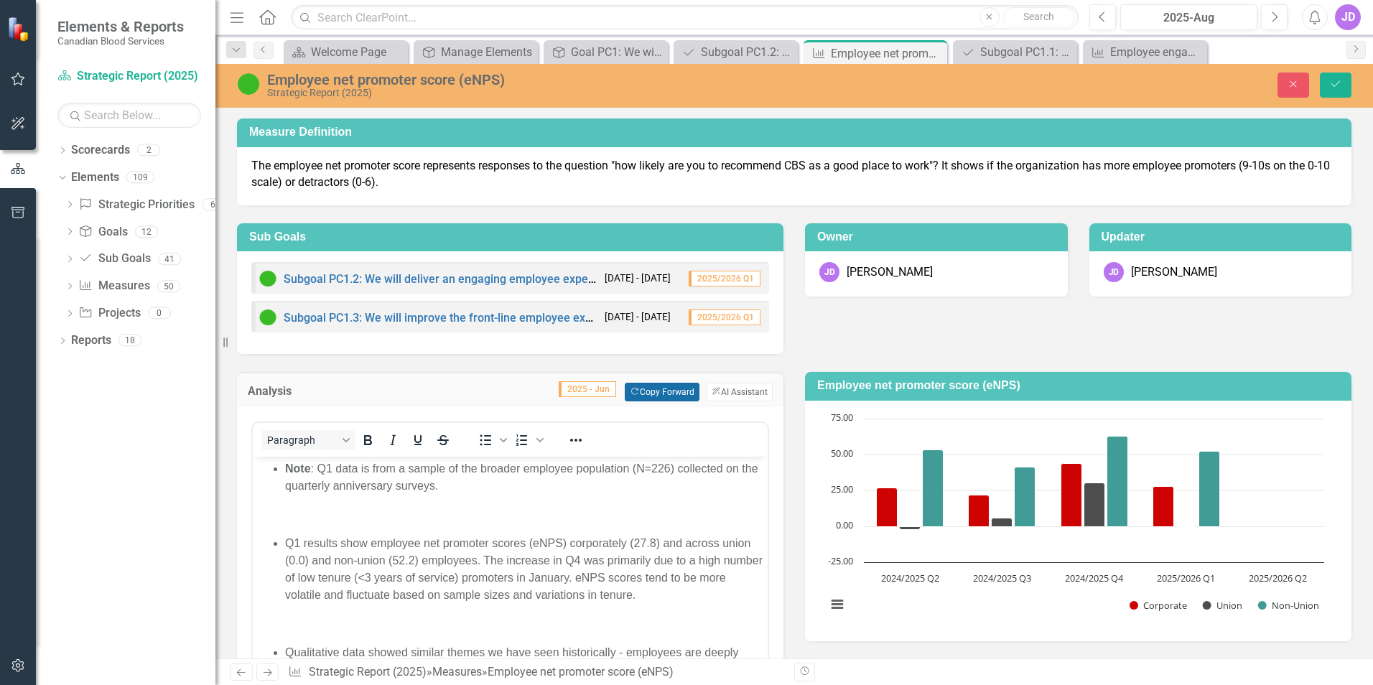
click at [663, 390] on button "Copy Forward Copy Forward" at bounding box center [662, 392] width 74 height 19
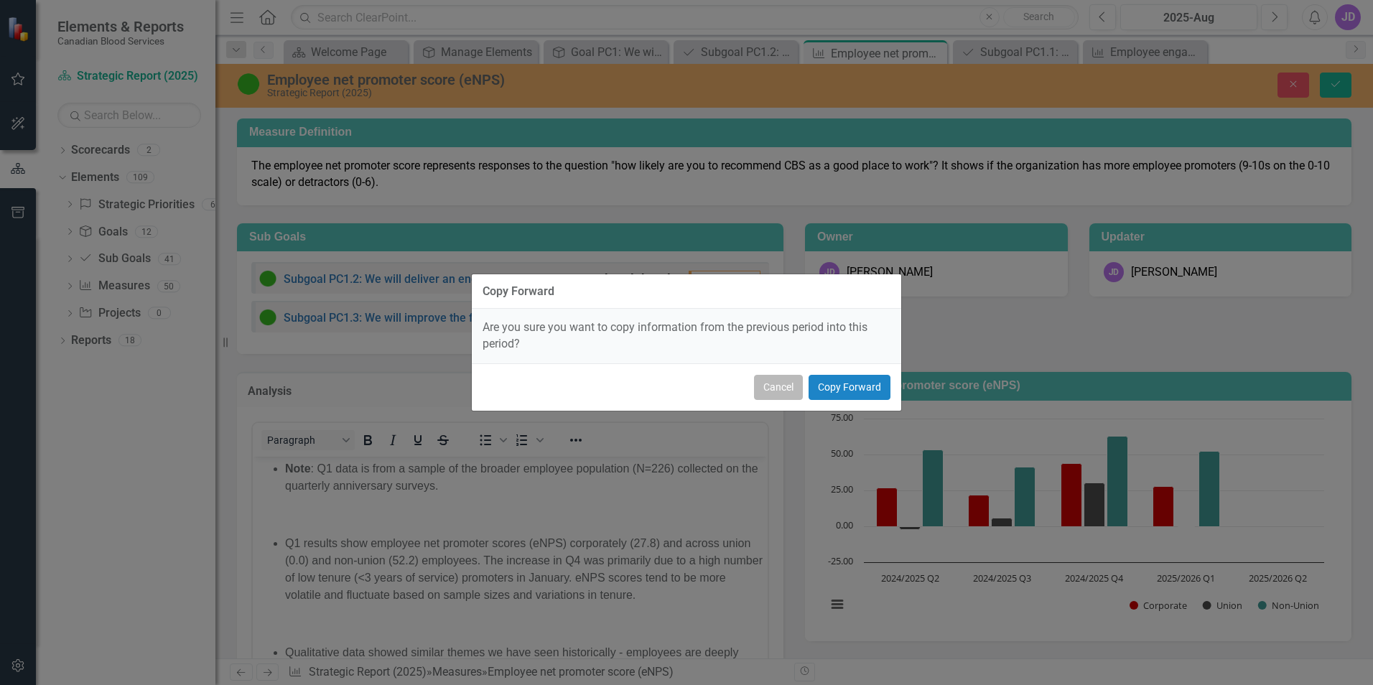
click at [780, 387] on button "Cancel" at bounding box center [778, 387] width 49 height 25
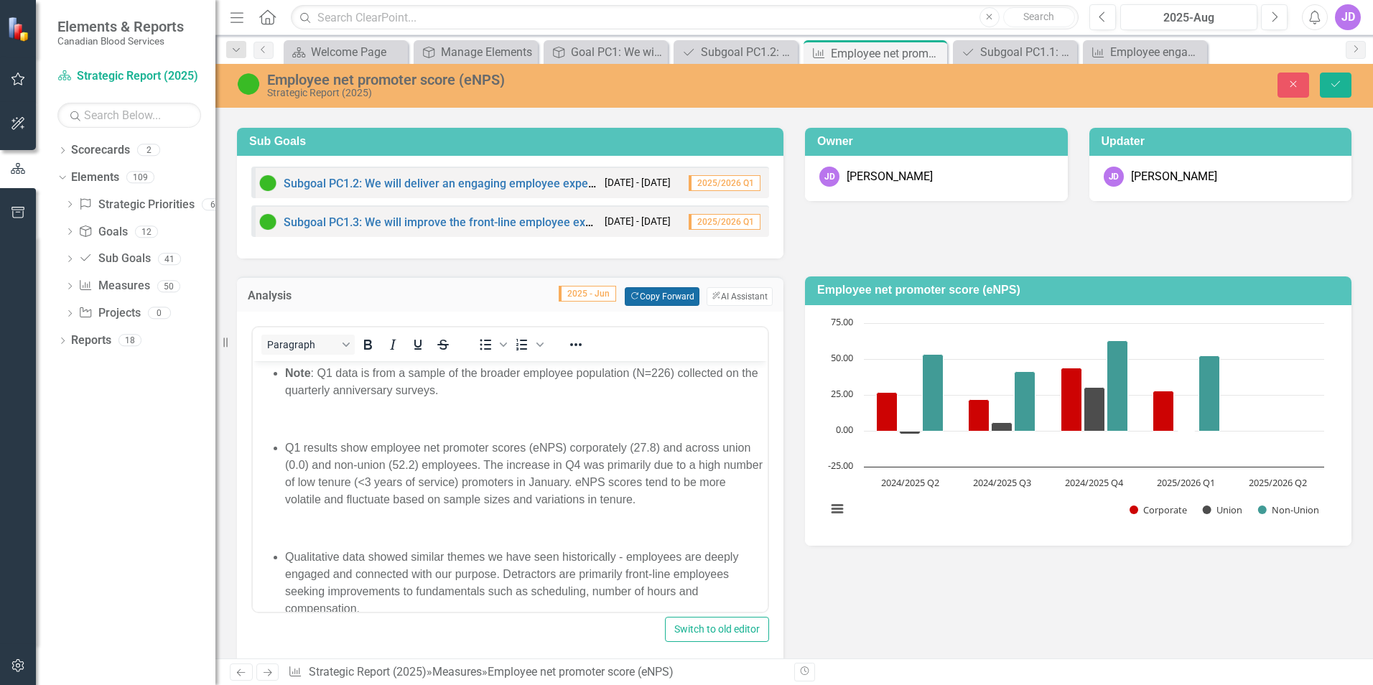
scroll to position [72, 0]
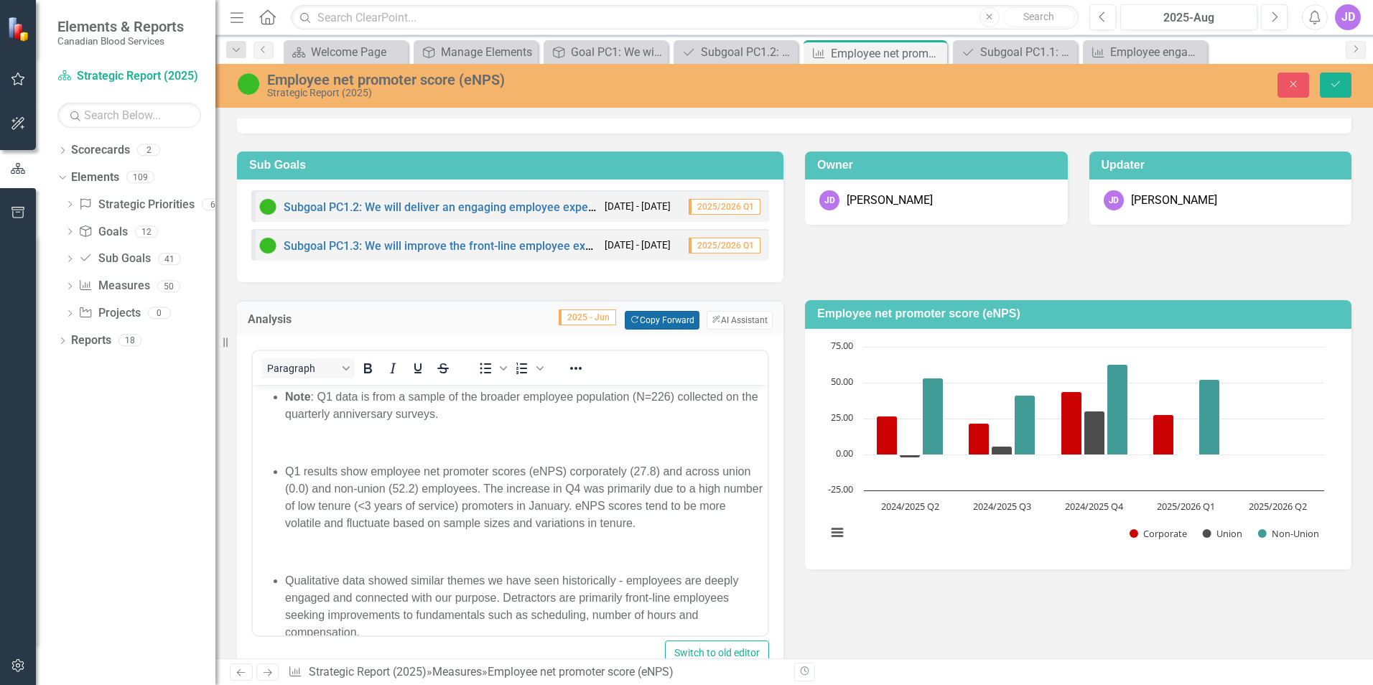
click at [657, 320] on button "Copy Forward Copy Forward" at bounding box center [662, 320] width 74 height 19
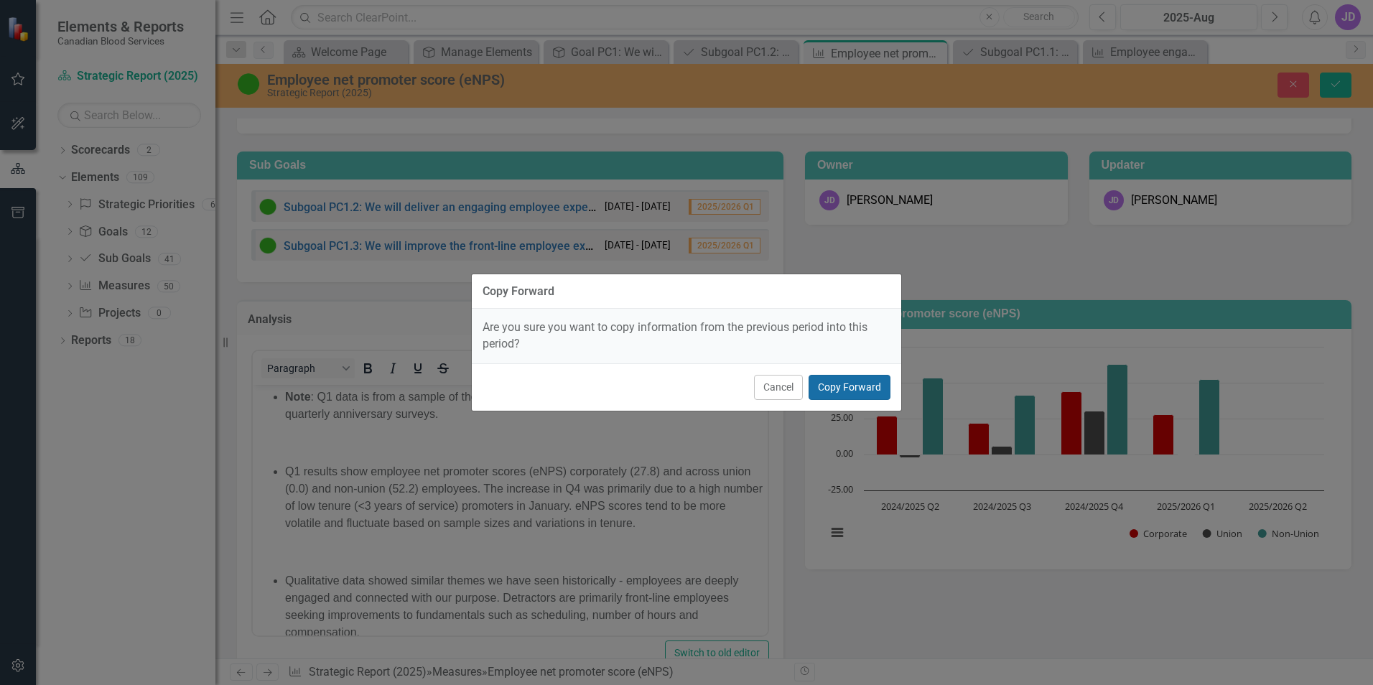
click at [876, 388] on button "Copy Forward" at bounding box center [850, 387] width 82 height 25
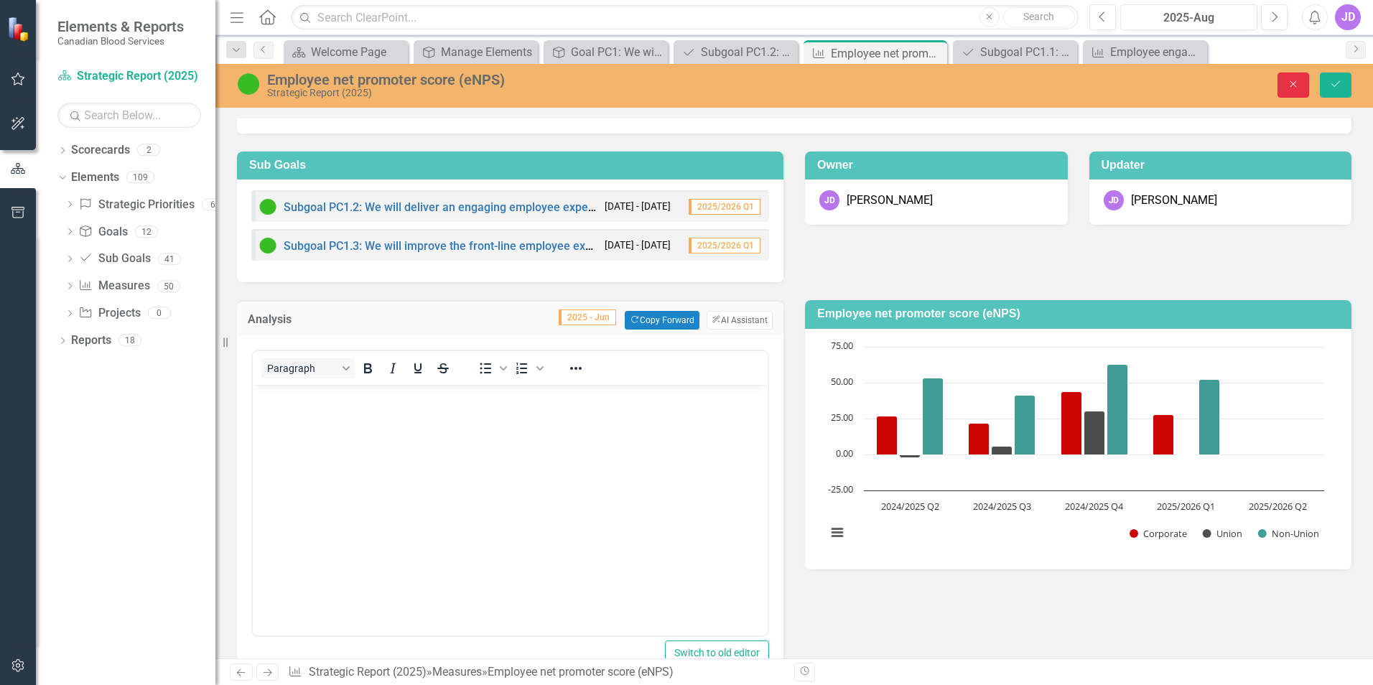
click at [1295, 92] on button "Close" at bounding box center [1294, 85] width 32 height 25
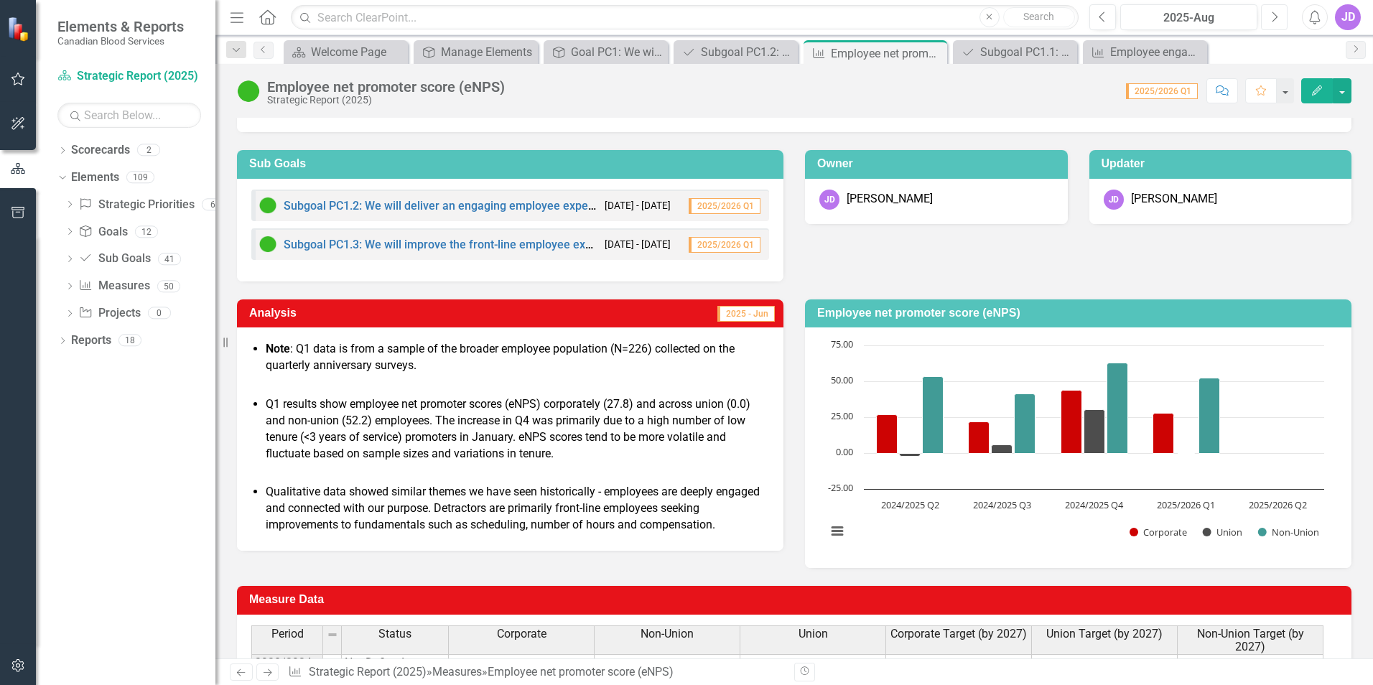
click at [1277, 21] on icon "Next" at bounding box center [1274, 17] width 8 height 13
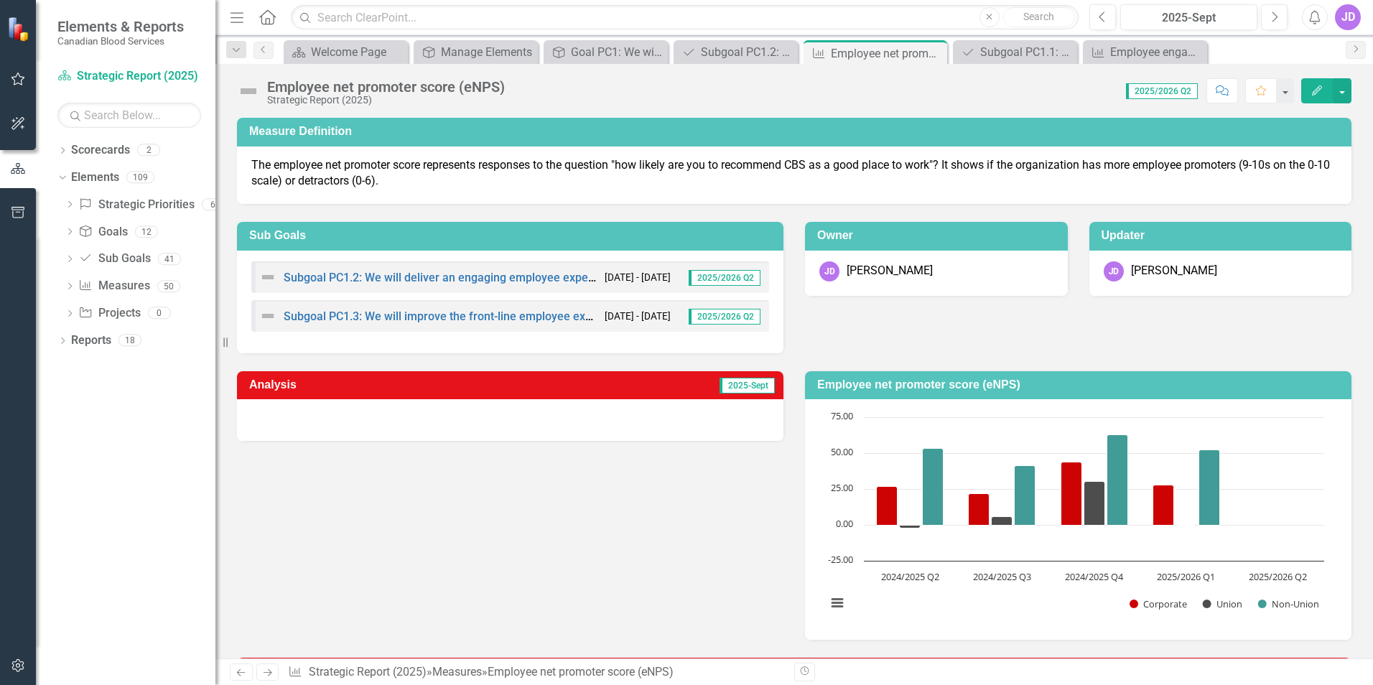
click at [737, 386] on span "2025-Sept" at bounding box center [747, 386] width 55 height 16
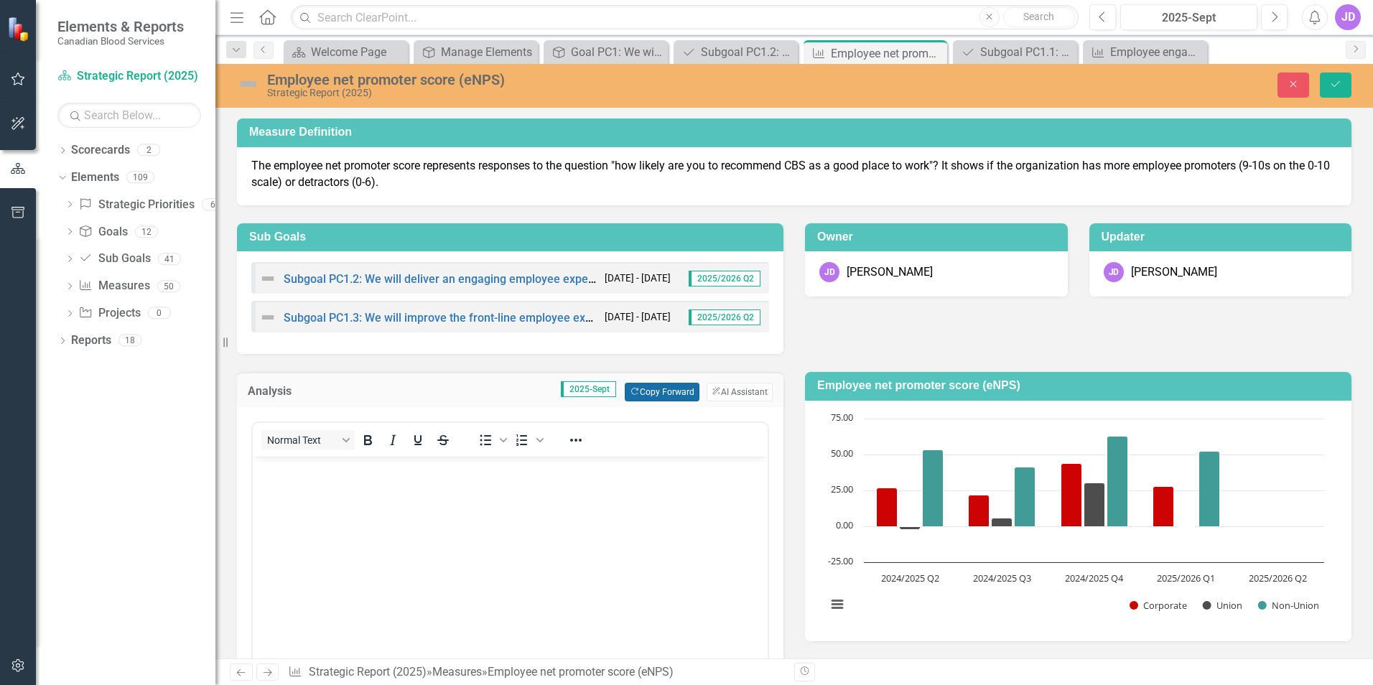
click at [662, 389] on button "Copy Forward Copy Forward" at bounding box center [662, 392] width 74 height 19
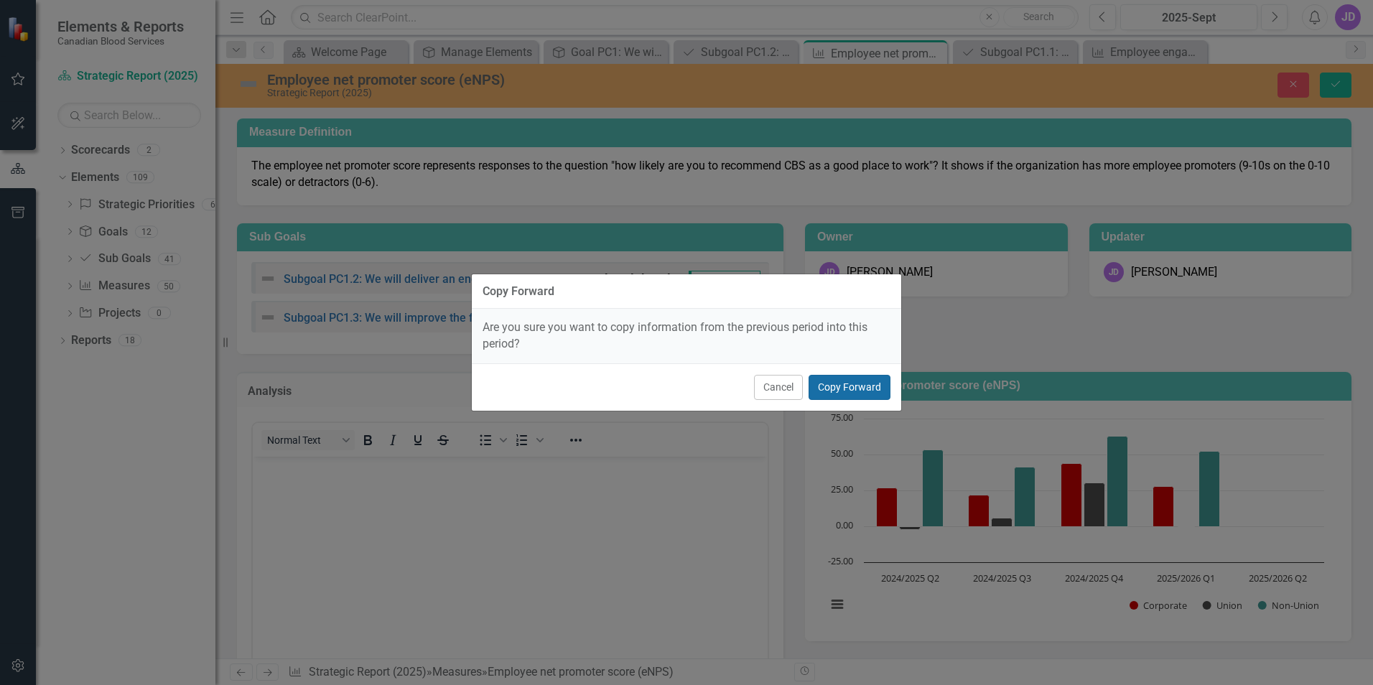
click at [858, 389] on button "Copy Forward" at bounding box center [850, 387] width 82 height 25
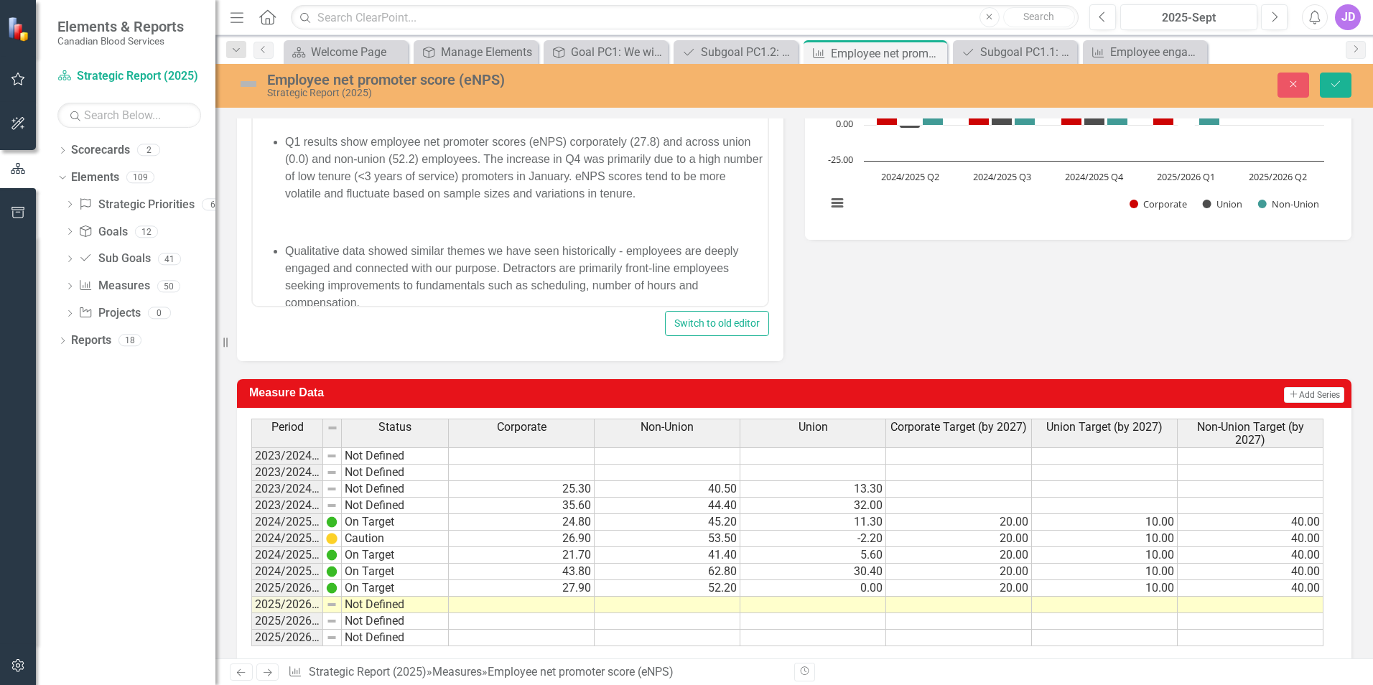
scroll to position [424, 0]
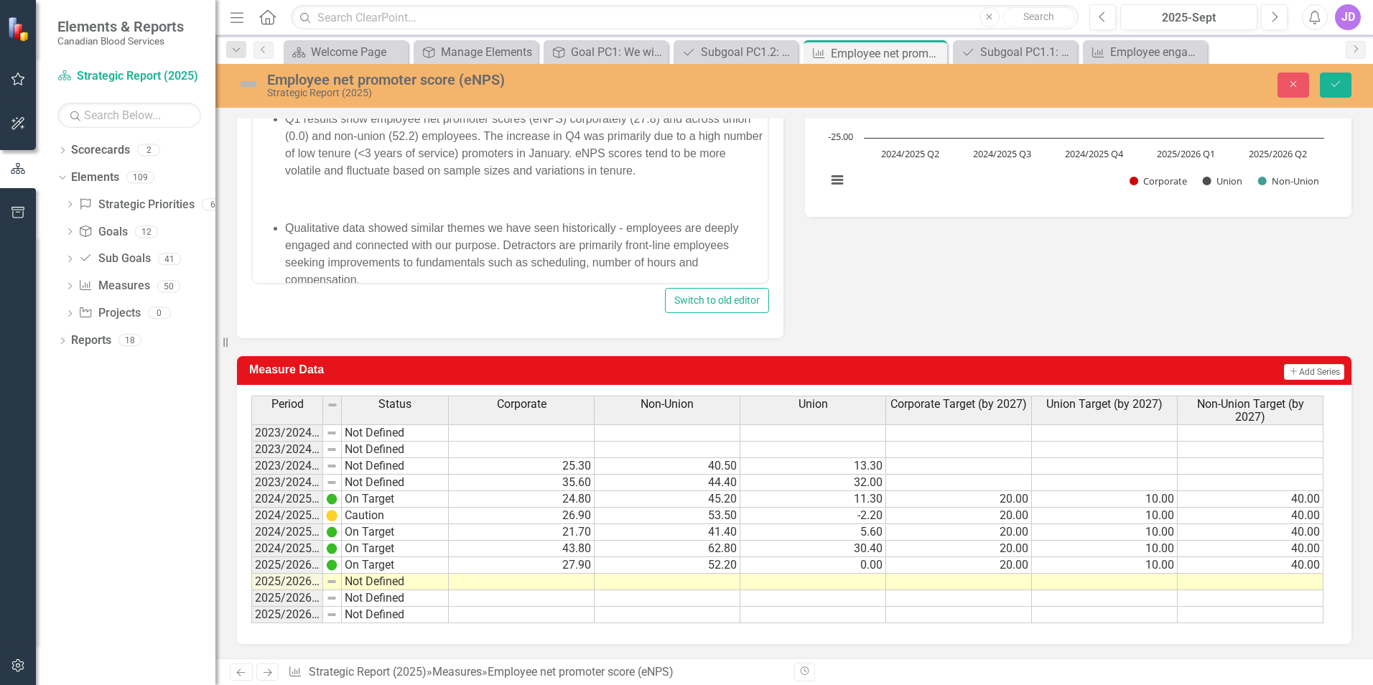
click at [567, 579] on td at bounding box center [522, 582] width 146 height 17
click at [567, 584] on td at bounding box center [522, 582] width 146 height 17
click at [567, 583] on td at bounding box center [522, 582] width 146 height 17
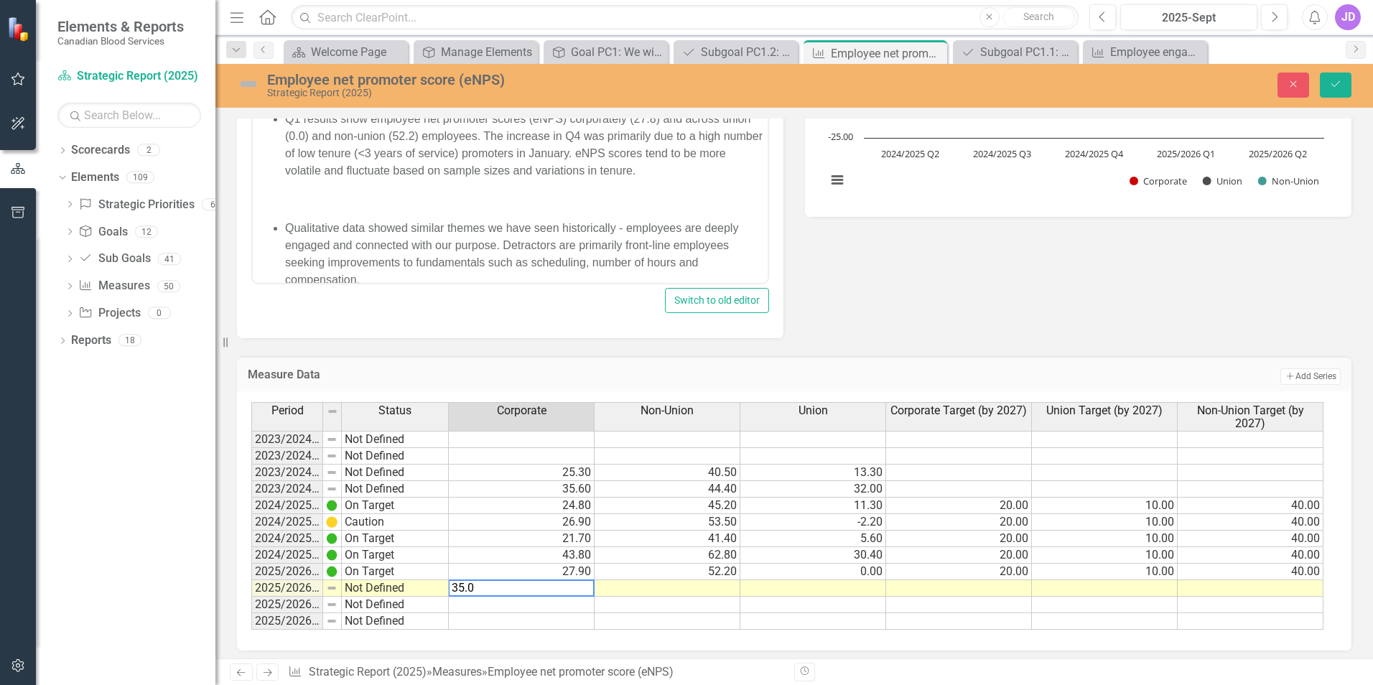
type textarea "35.0"
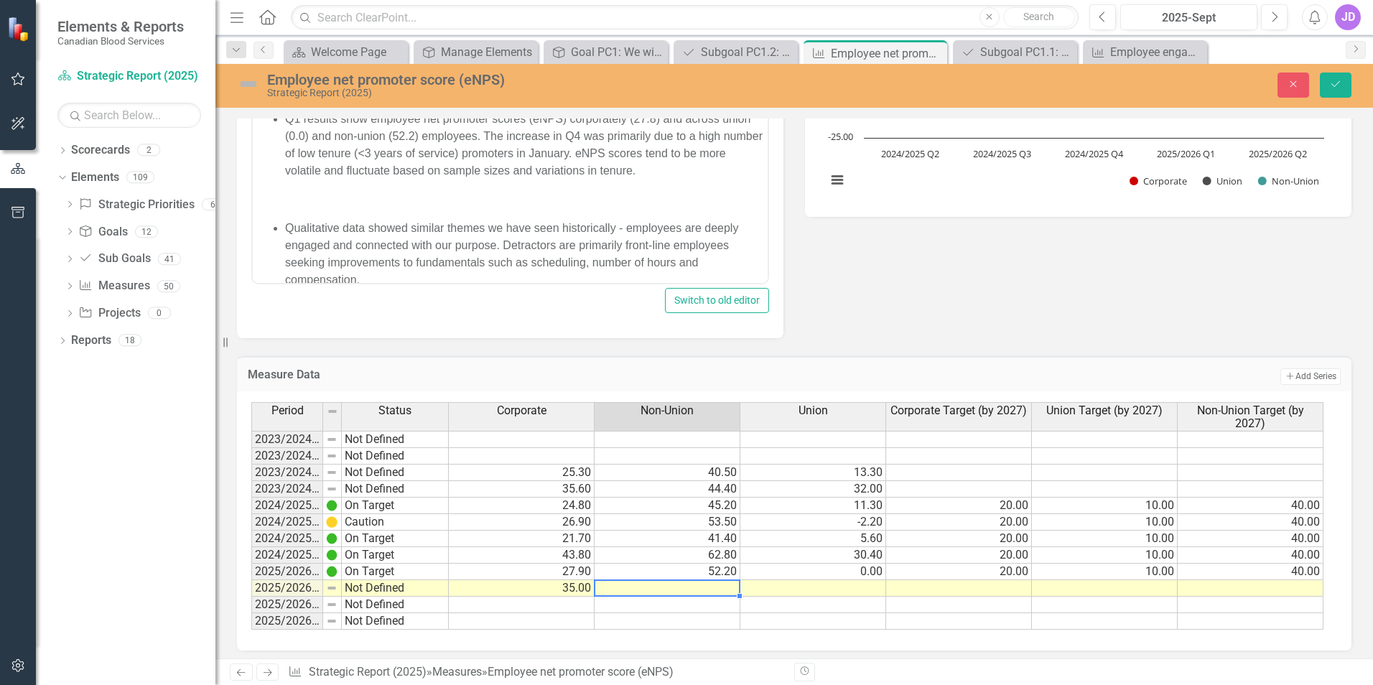
click at [684, 593] on td at bounding box center [668, 588] width 146 height 17
click at [715, 586] on td at bounding box center [668, 588] width 146 height 17
type textarea "51.3"
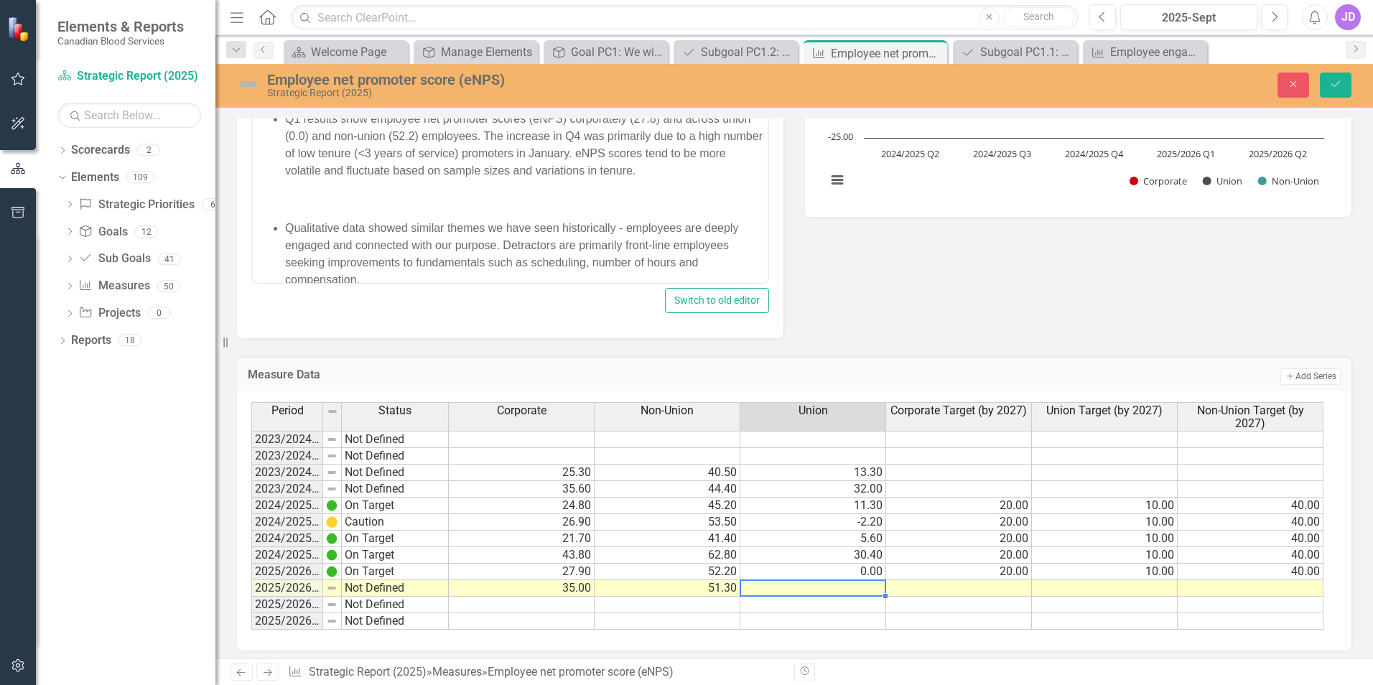
click at [857, 585] on td at bounding box center [813, 588] width 146 height 17
type textarea "14.1"
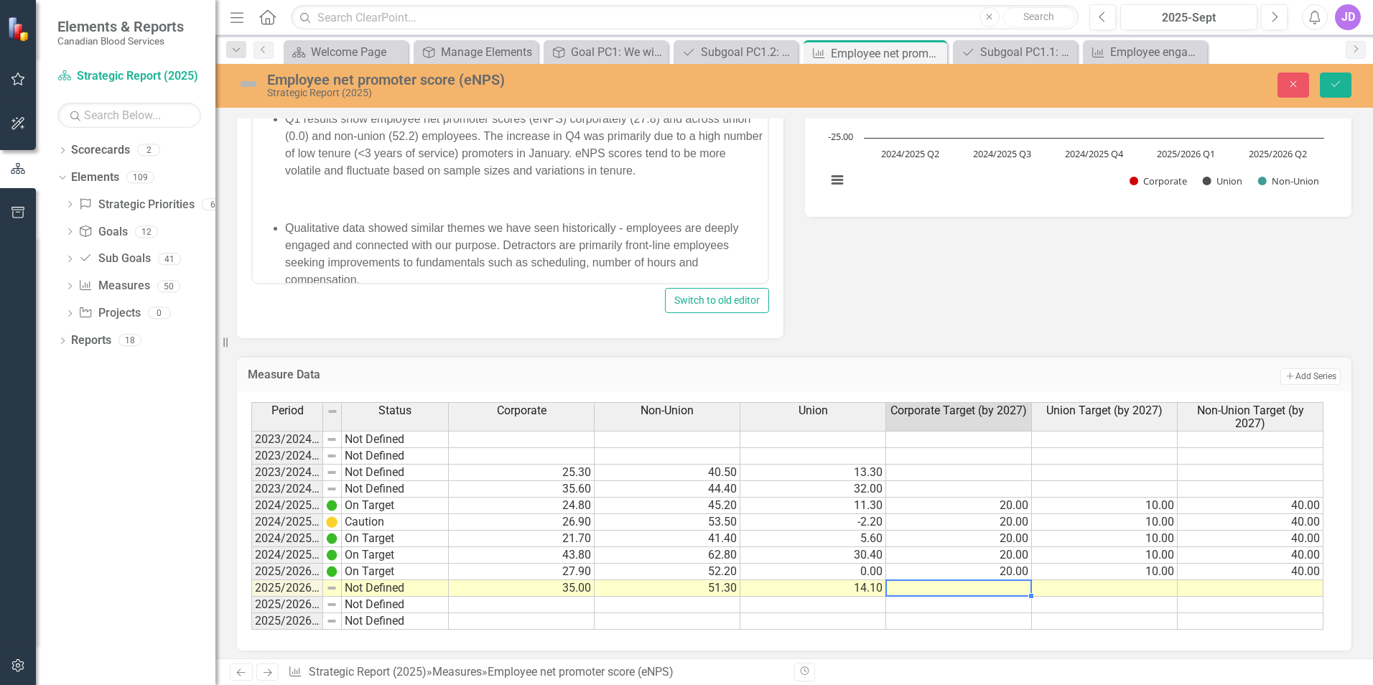
click at [1002, 590] on td at bounding box center [959, 588] width 146 height 17
type textarea "20"
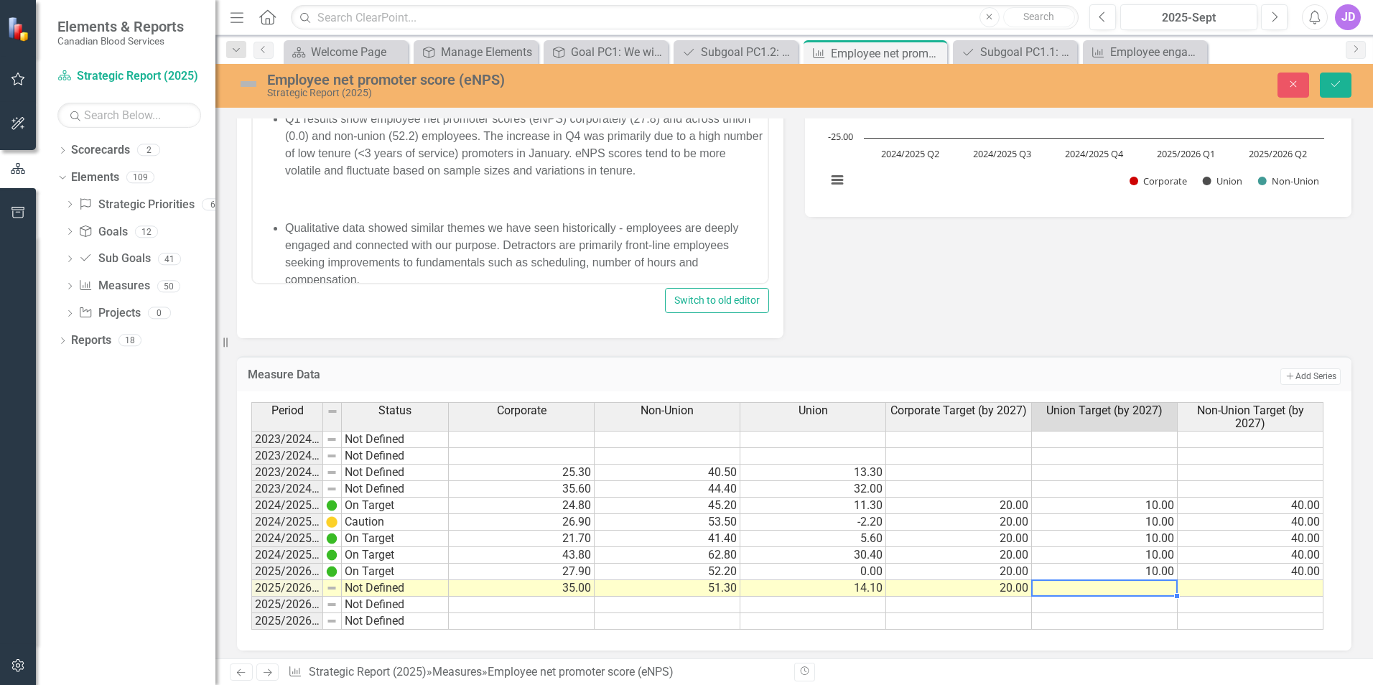
click at [1113, 587] on td at bounding box center [1105, 588] width 146 height 17
click at [1112, 587] on td at bounding box center [1105, 588] width 146 height 17
type textarea "10.00"
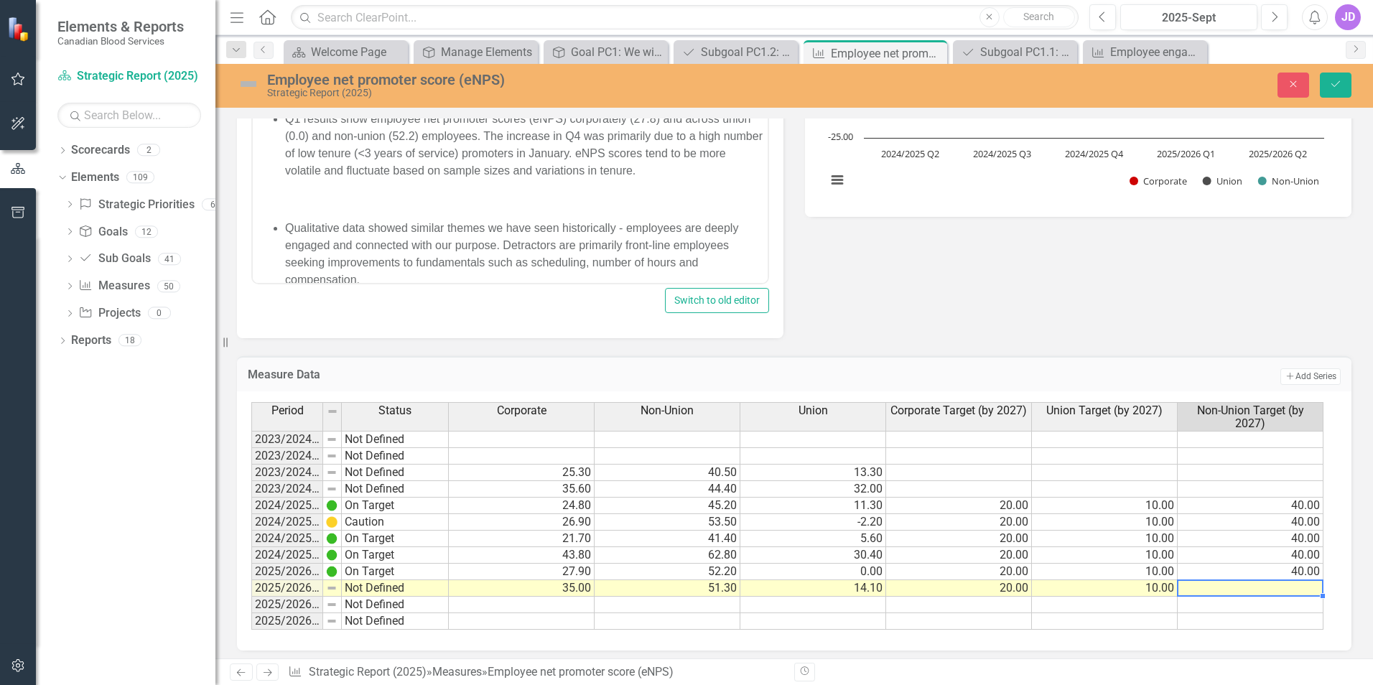
click at [1263, 590] on td at bounding box center [1251, 588] width 146 height 17
click at [1264, 590] on td at bounding box center [1251, 588] width 146 height 17
type textarea "40.00"
click at [418, 590] on td "Not Defined" at bounding box center [395, 588] width 107 height 17
click at [327, 587] on img at bounding box center [331, 587] width 11 height 11
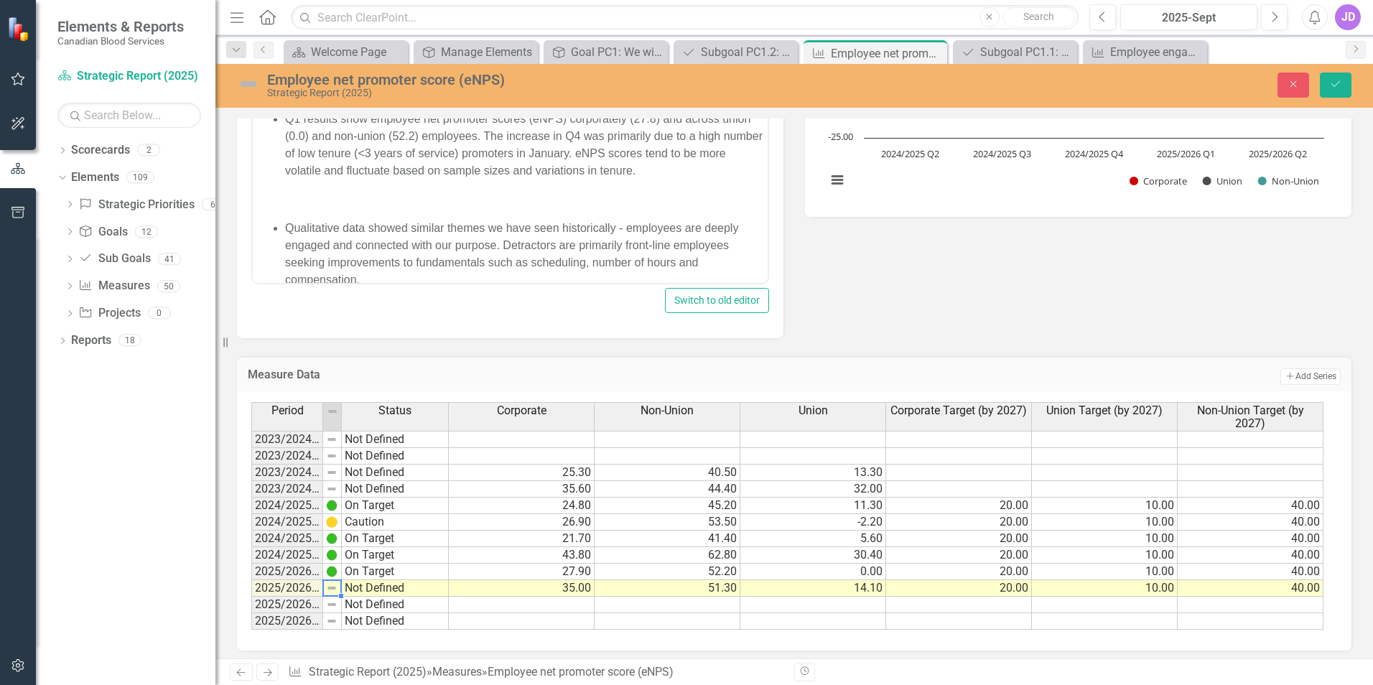
click at [370, 592] on td "Not Defined" at bounding box center [395, 588] width 107 height 17
type textarea "On Target"
click at [360, 518] on div "Period Status Corporate Non-Union Union Corporate Target (by 2027) Union Target…" at bounding box center [788, 516] width 1075 height 228
click at [1191, 337] on div "Analysis 2025-Sept Copy Forward Copy Forward ClearPoint AI AI Assistant Paragra…" at bounding box center [794, 134] width 1136 height 409
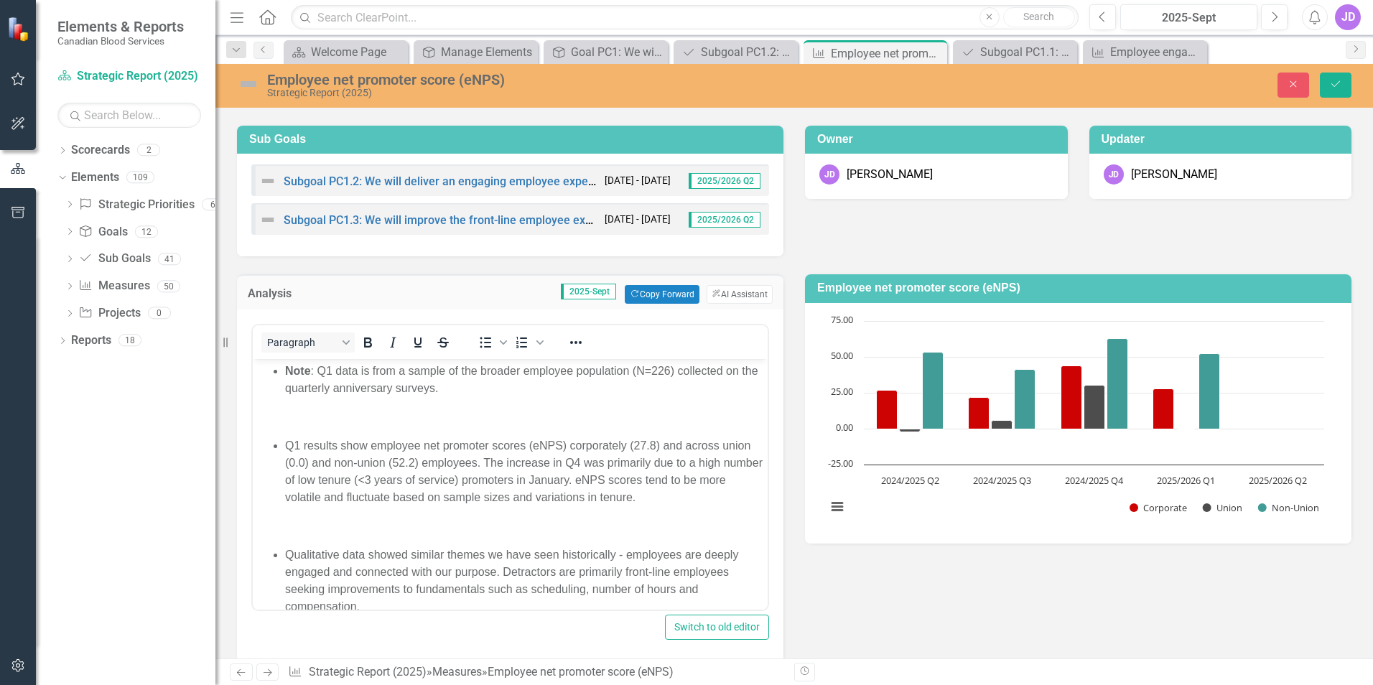
scroll to position [72, 0]
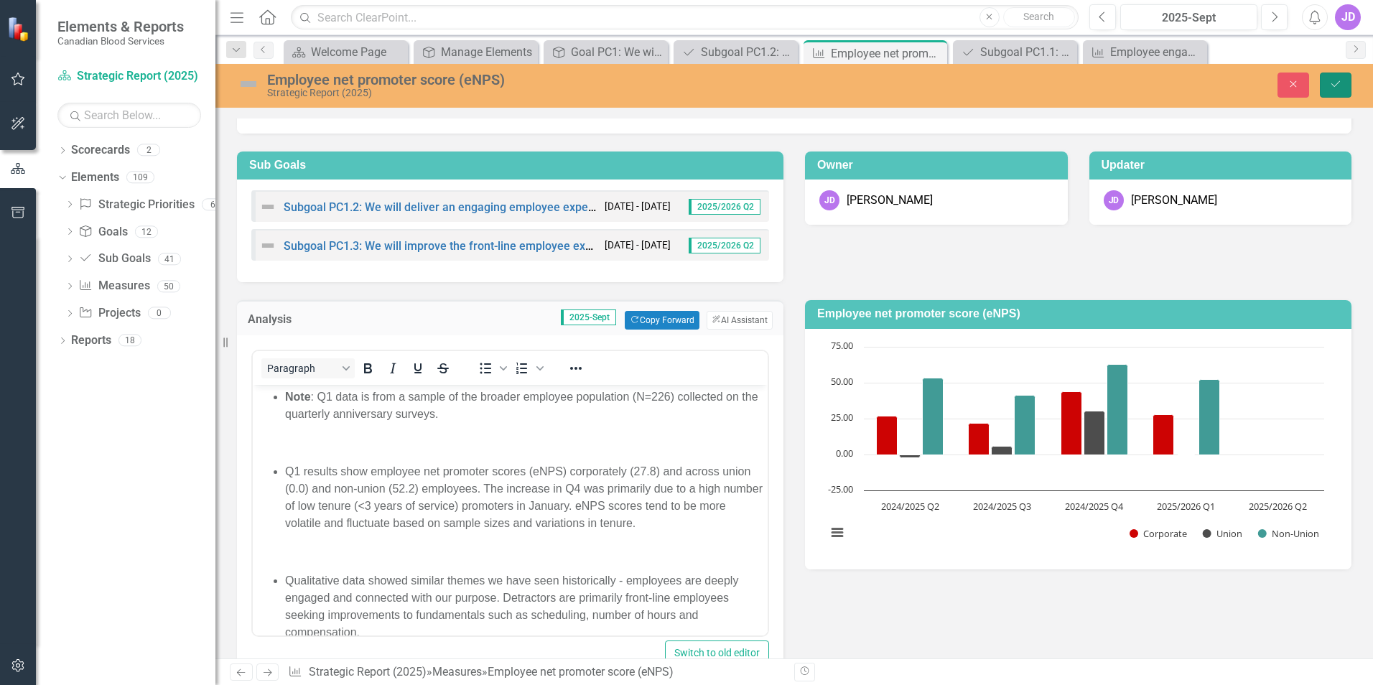
click at [1337, 85] on icon "Save" at bounding box center [1335, 84] width 13 height 10
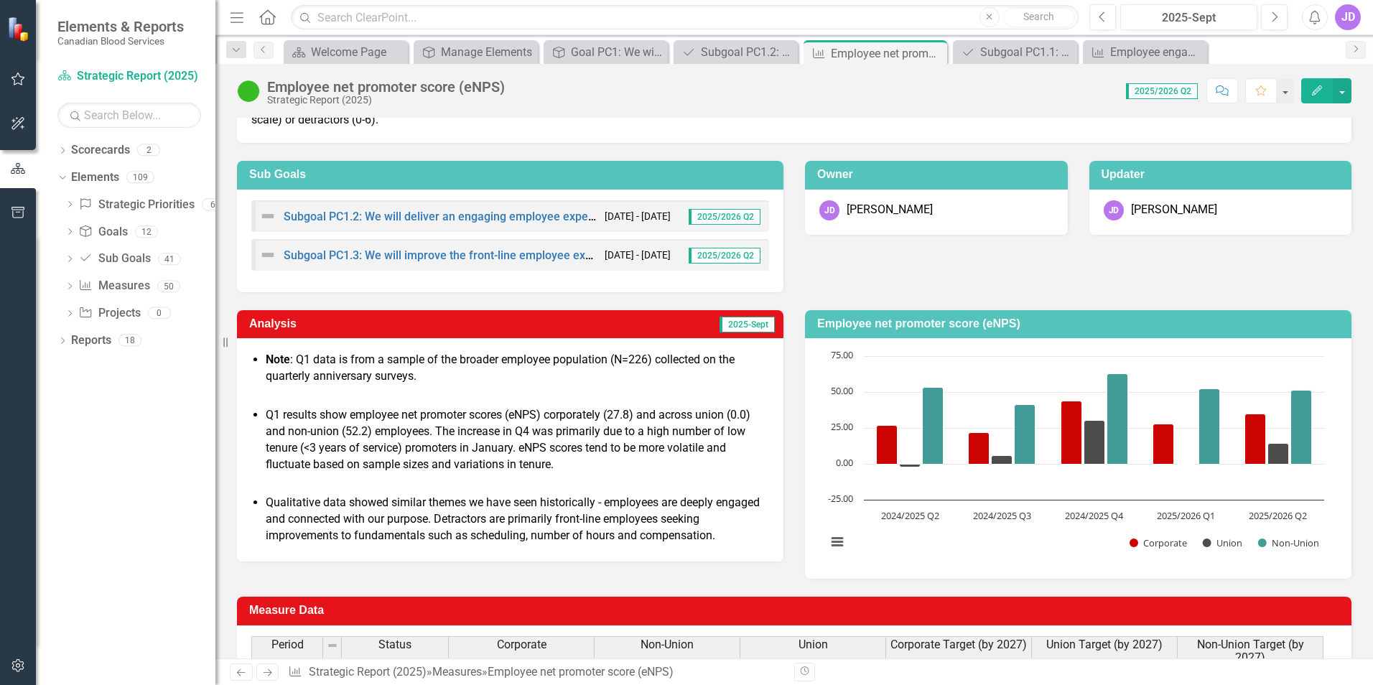
scroll to position [215, 0]
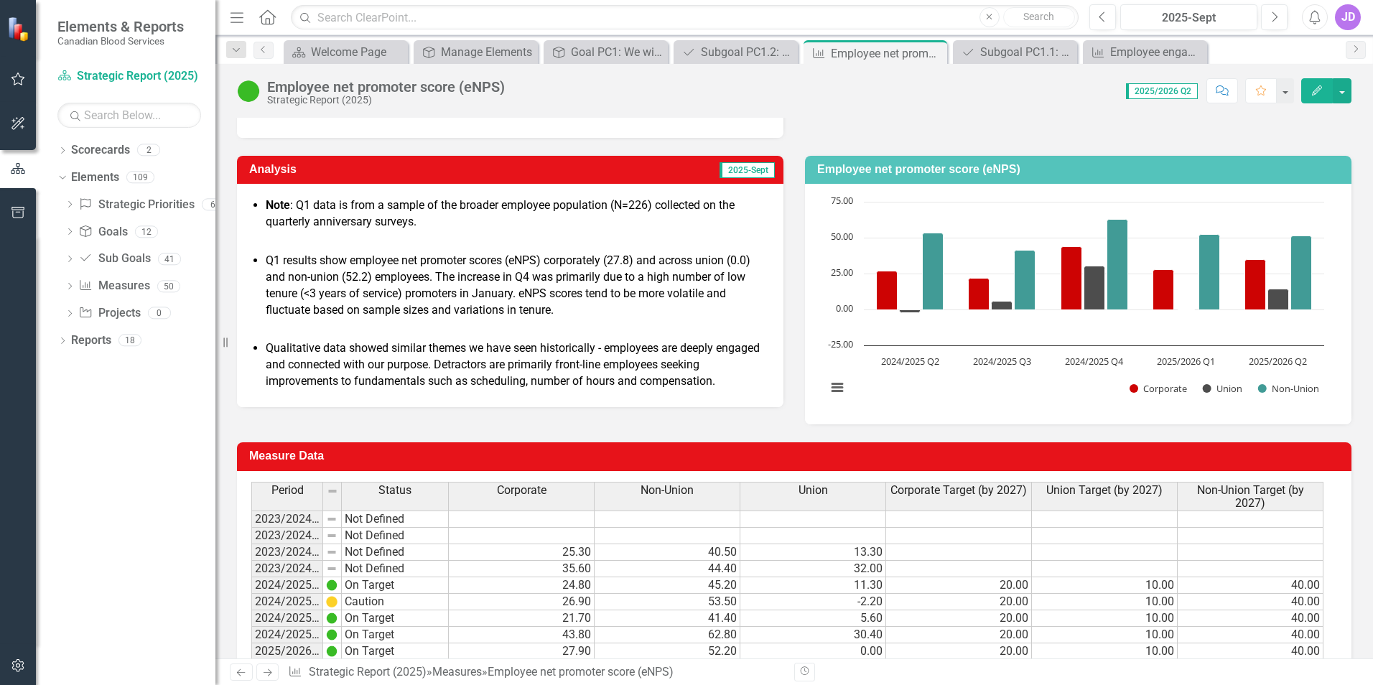
click at [744, 384] on p "Qualitative data showed similar themes we have seen historically - employees ar…" at bounding box center [517, 365] width 503 height 50
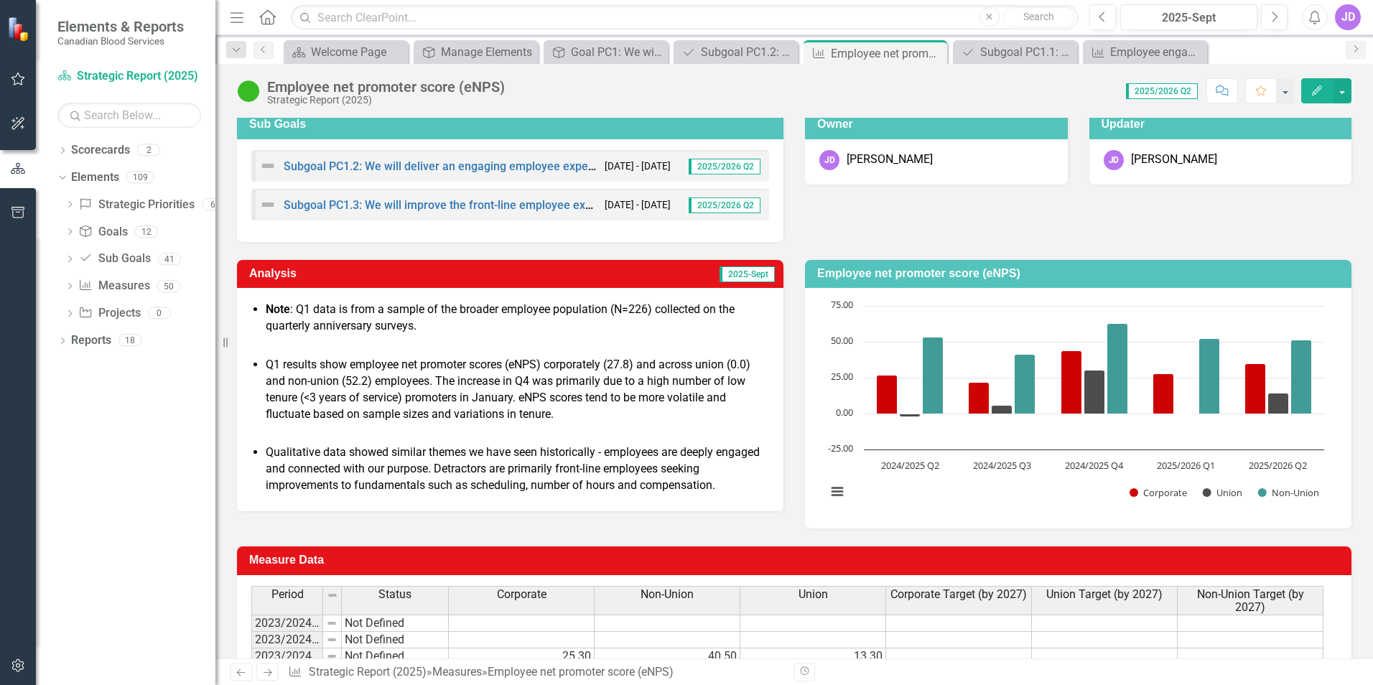
scroll to position [86, 0]
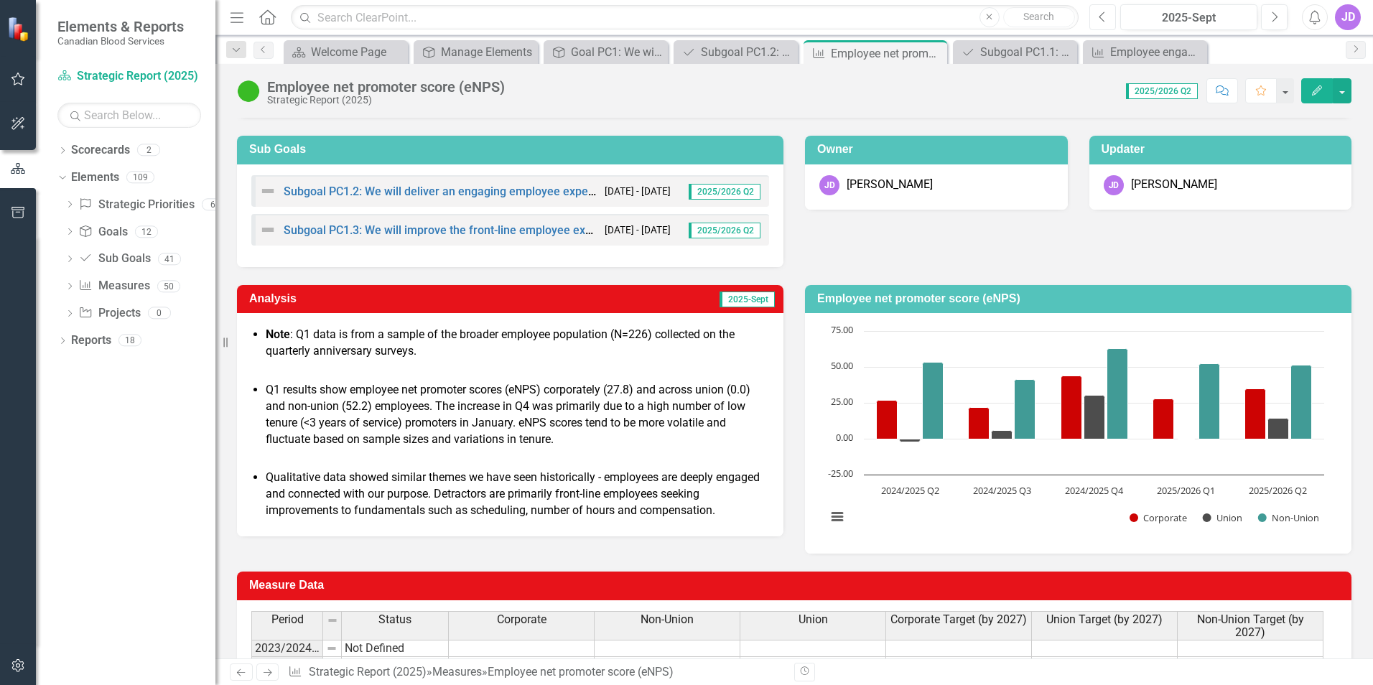
click at [1104, 15] on icon "Previous" at bounding box center [1103, 17] width 8 height 13
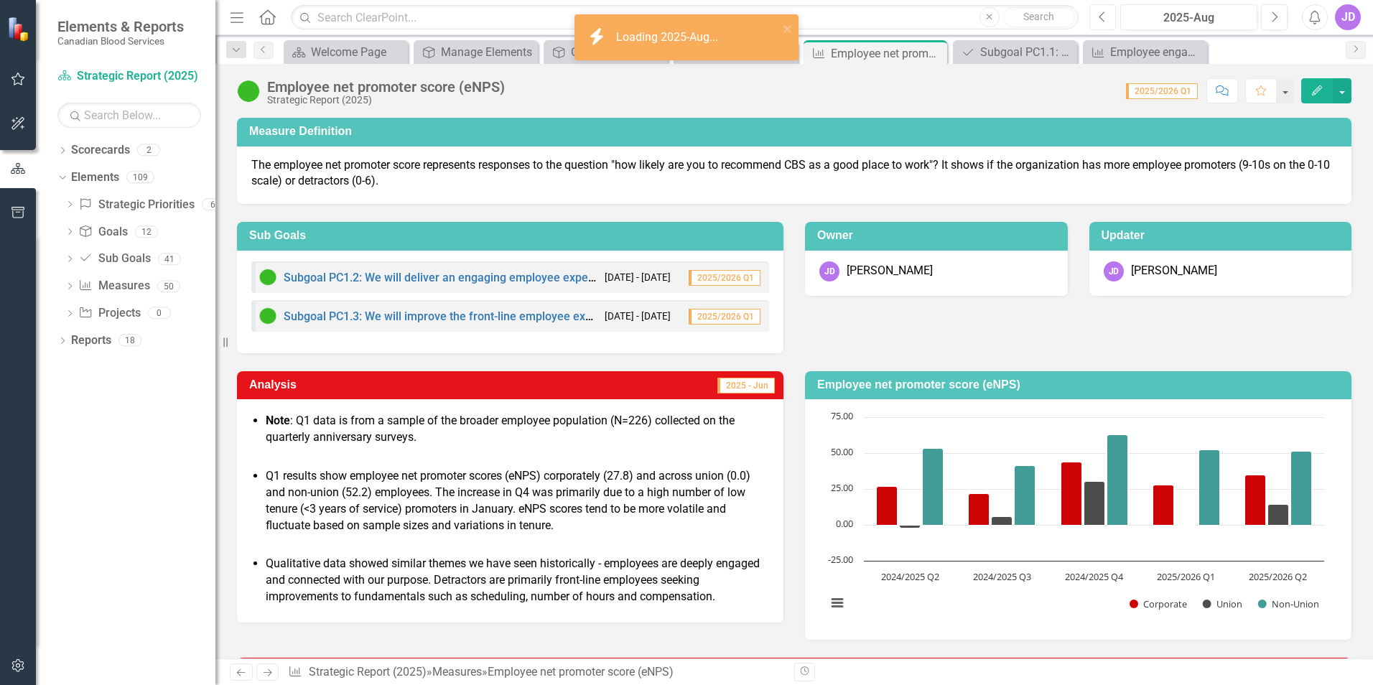
click at [1104, 15] on icon "Previous" at bounding box center [1103, 17] width 8 height 13
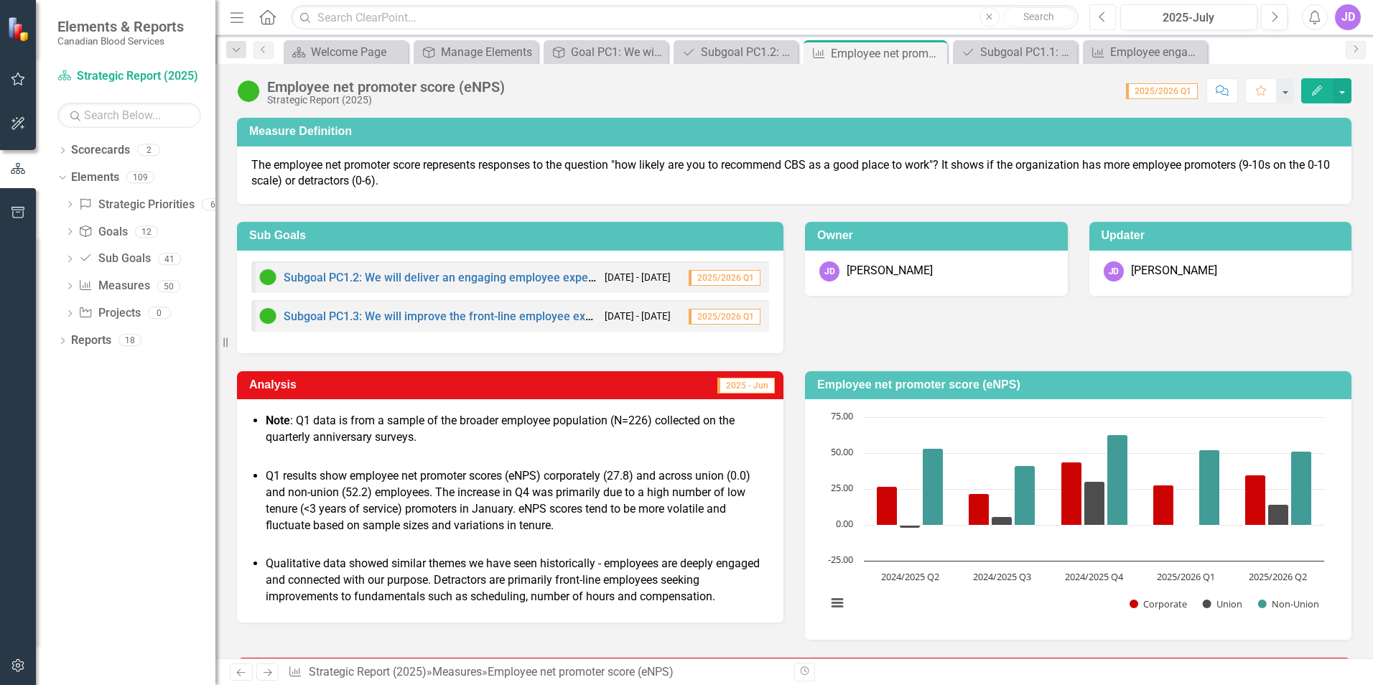
click at [1104, 15] on icon "Previous" at bounding box center [1103, 17] width 8 height 13
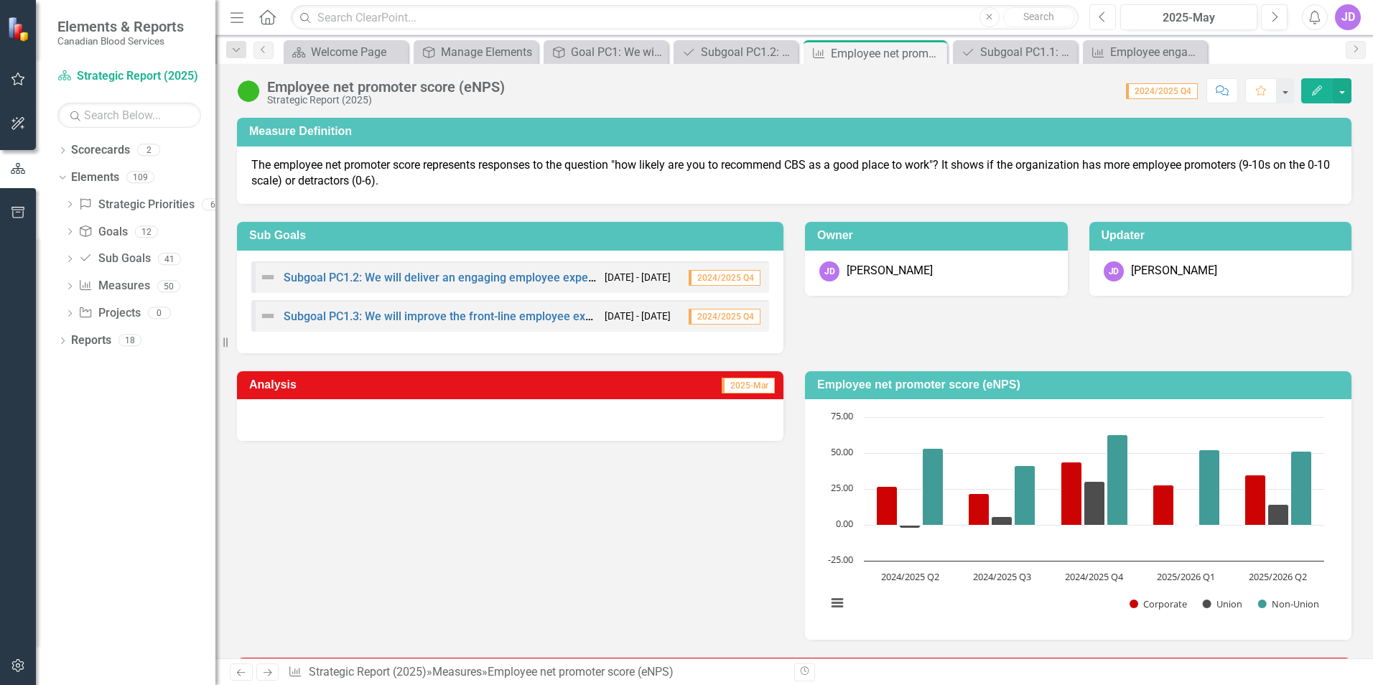
click at [1104, 15] on icon "Previous" at bounding box center [1103, 17] width 8 height 13
click at [1104, 13] on icon "button" at bounding box center [1102, 16] width 6 height 10
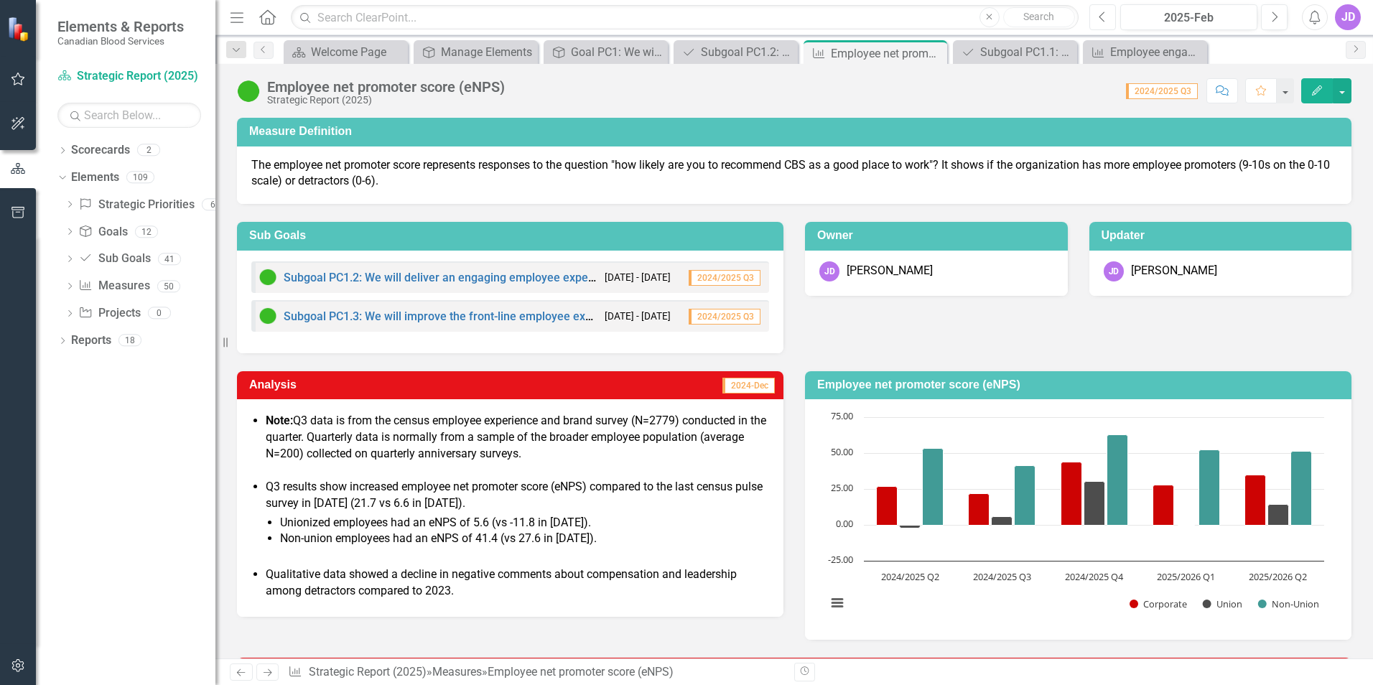
click at [1104, 15] on icon "Previous" at bounding box center [1103, 17] width 8 height 13
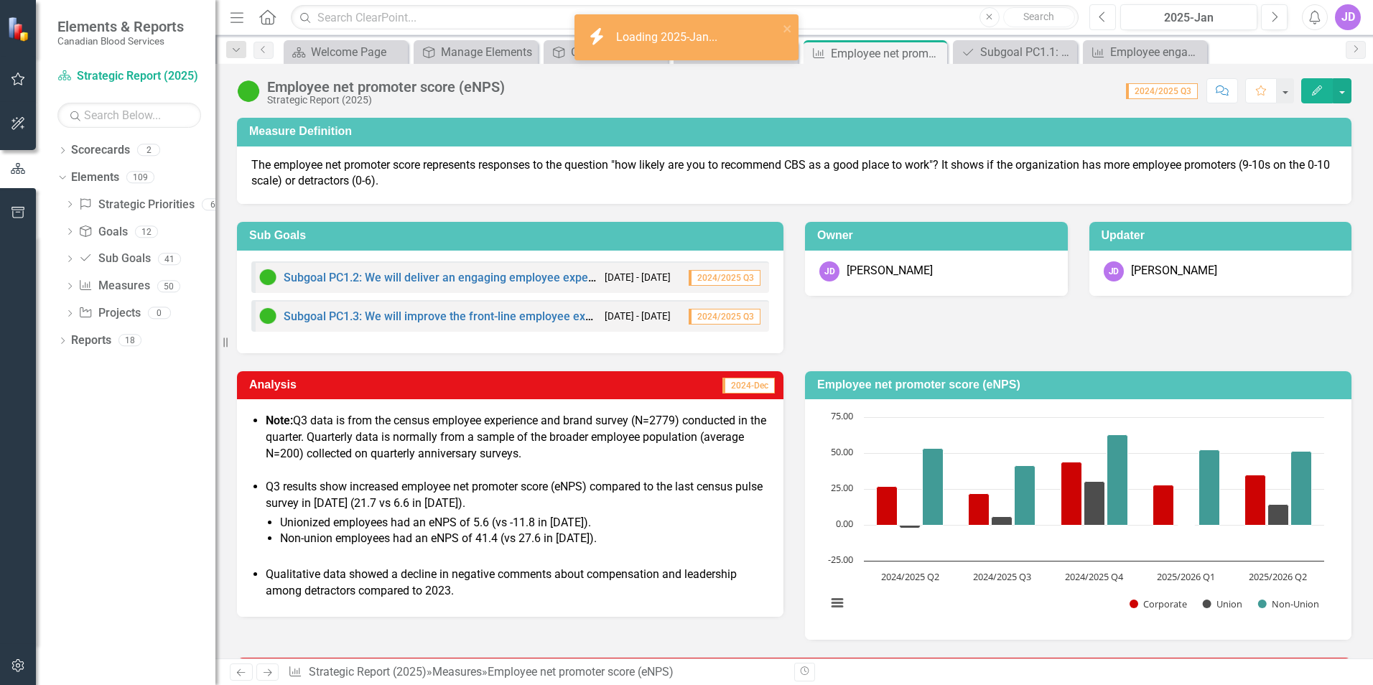
click at [1104, 15] on icon "Previous" at bounding box center [1103, 17] width 8 height 13
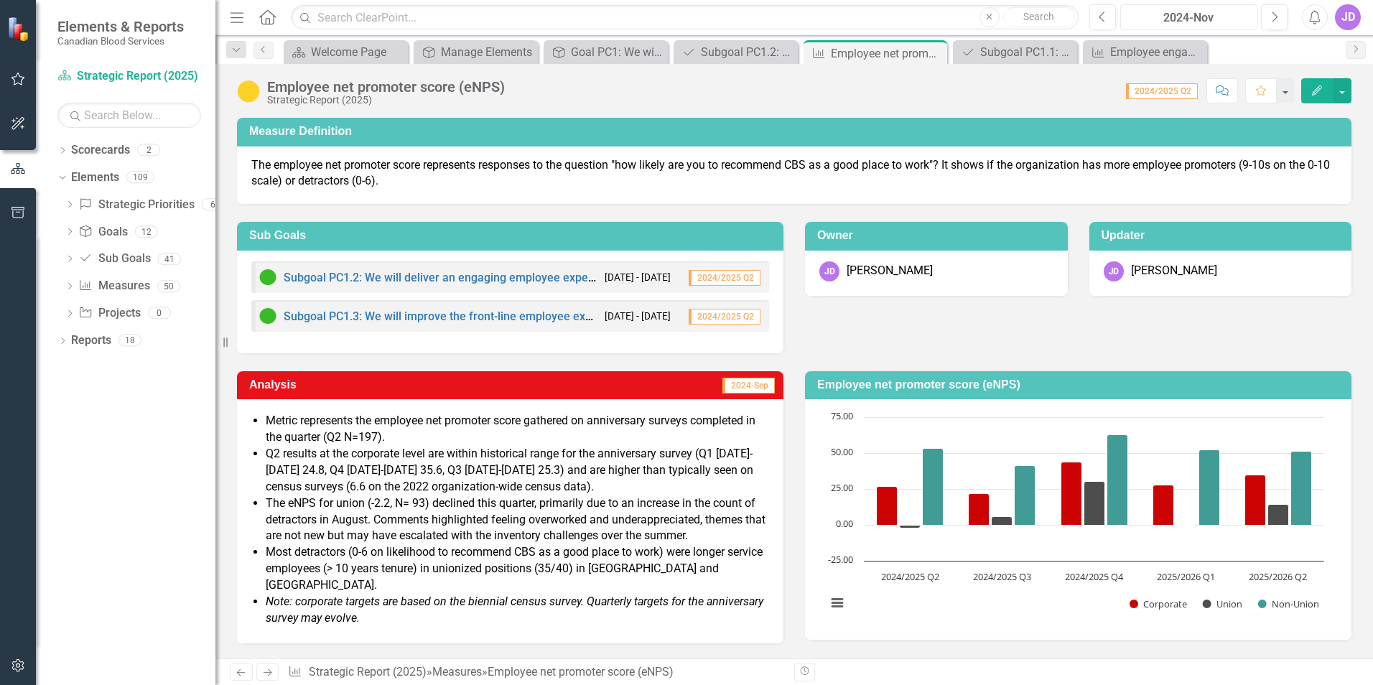
click at [1226, 14] on div "2024-Nov" at bounding box center [1188, 17] width 127 height 17
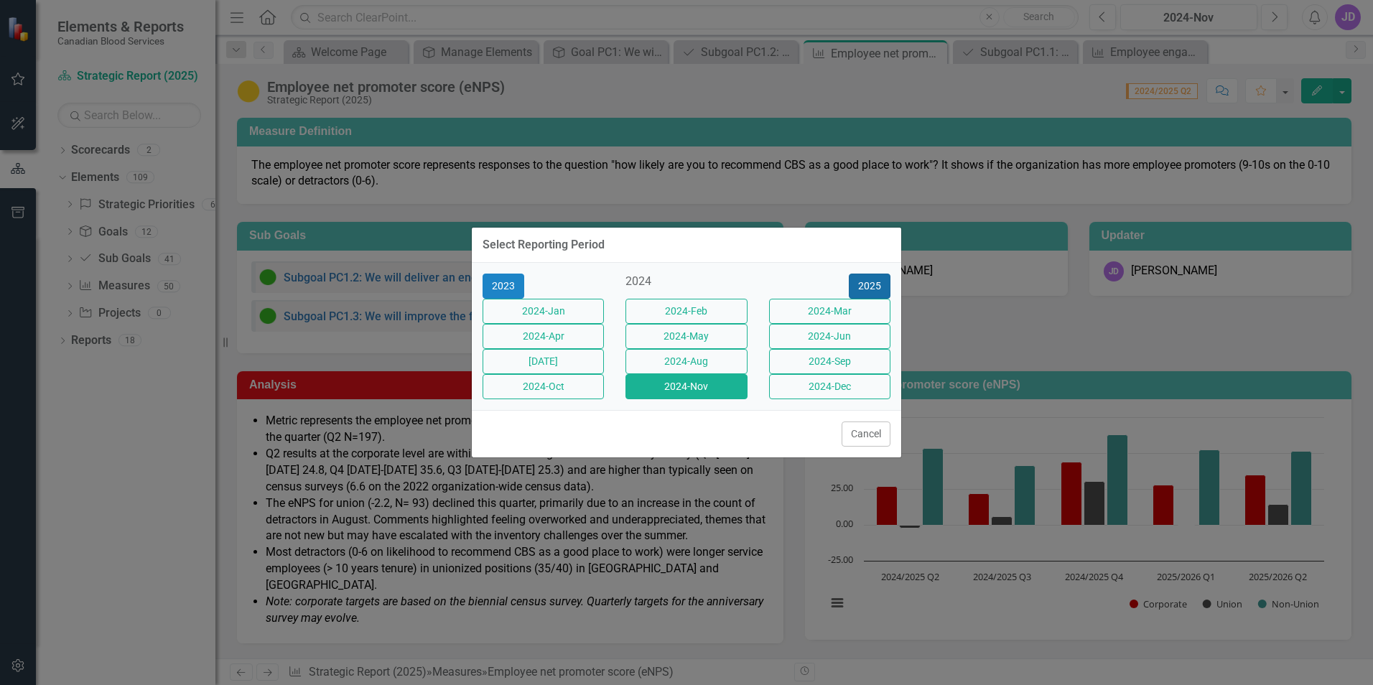
click at [880, 274] on button "2025" at bounding box center [870, 286] width 42 height 25
click at [812, 364] on button "2025-Sept" at bounding box center [829, 361] width 121 height 25
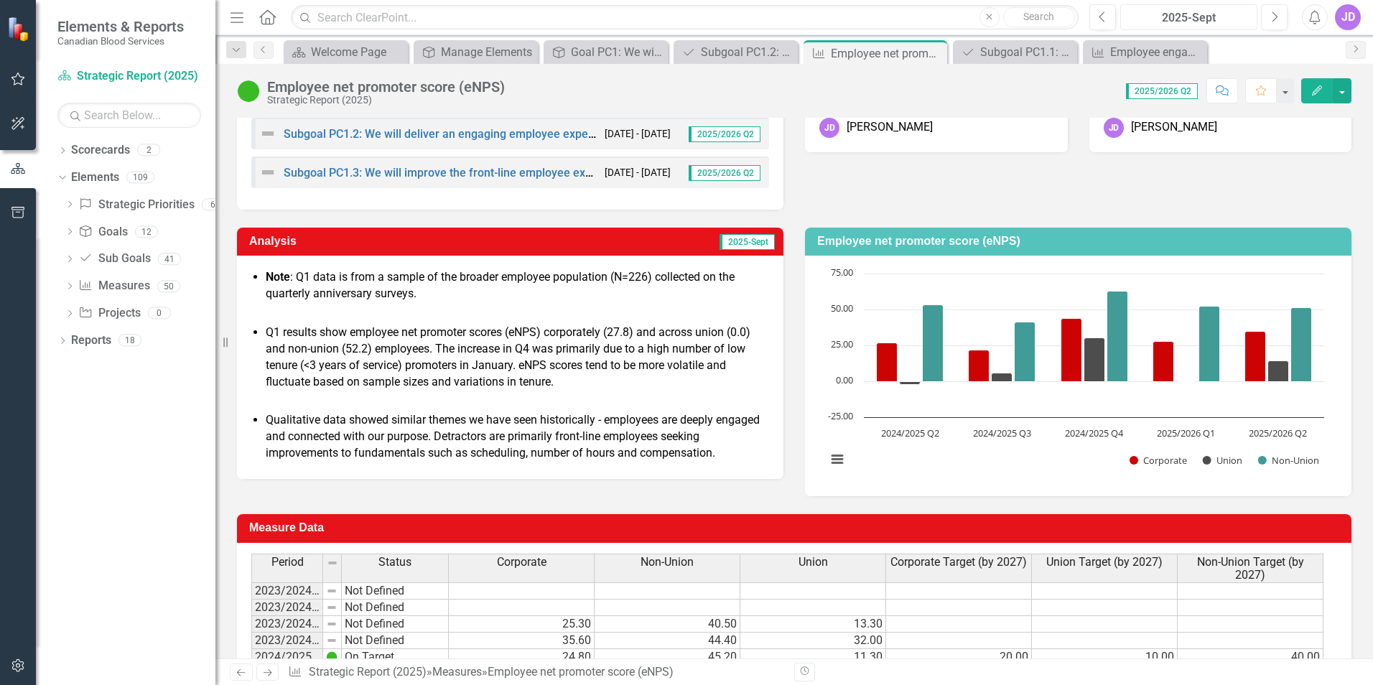
scroll to position [215, 0]
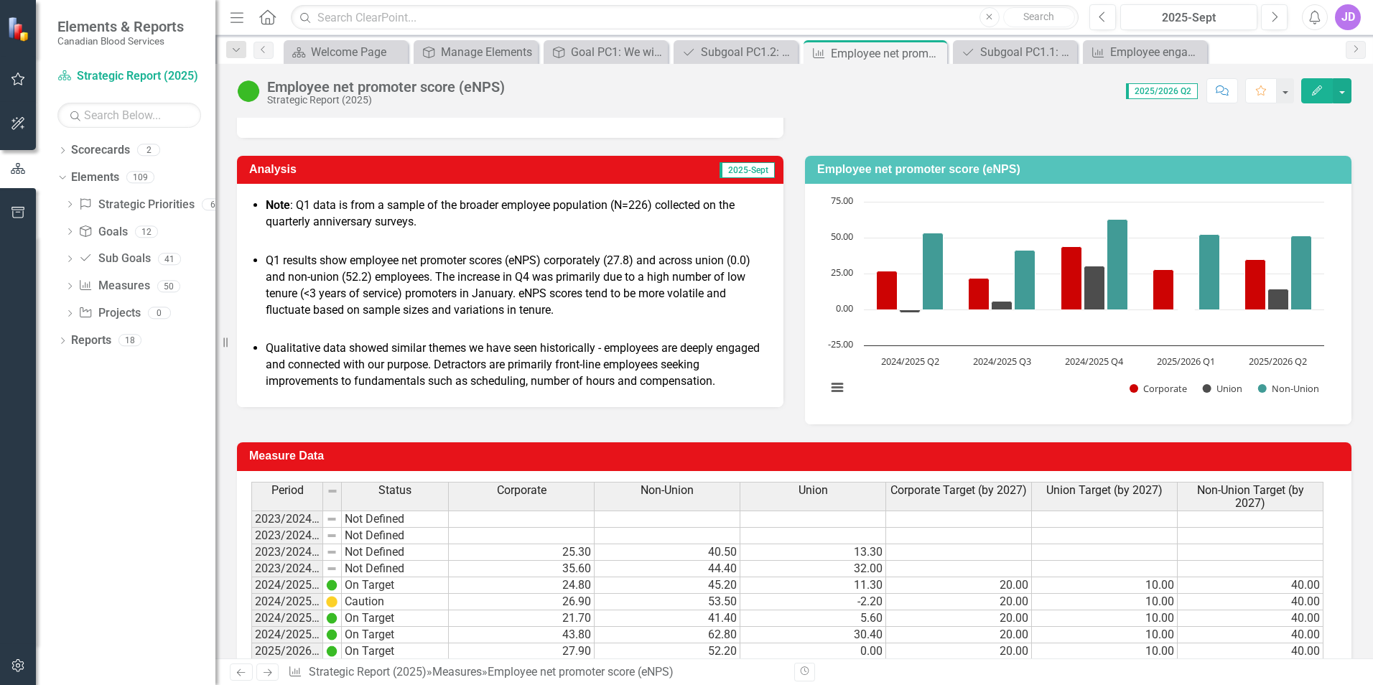
click at [745, 175] on span "2025-Sept" at bounding box center [747, 170] width 55 height 16
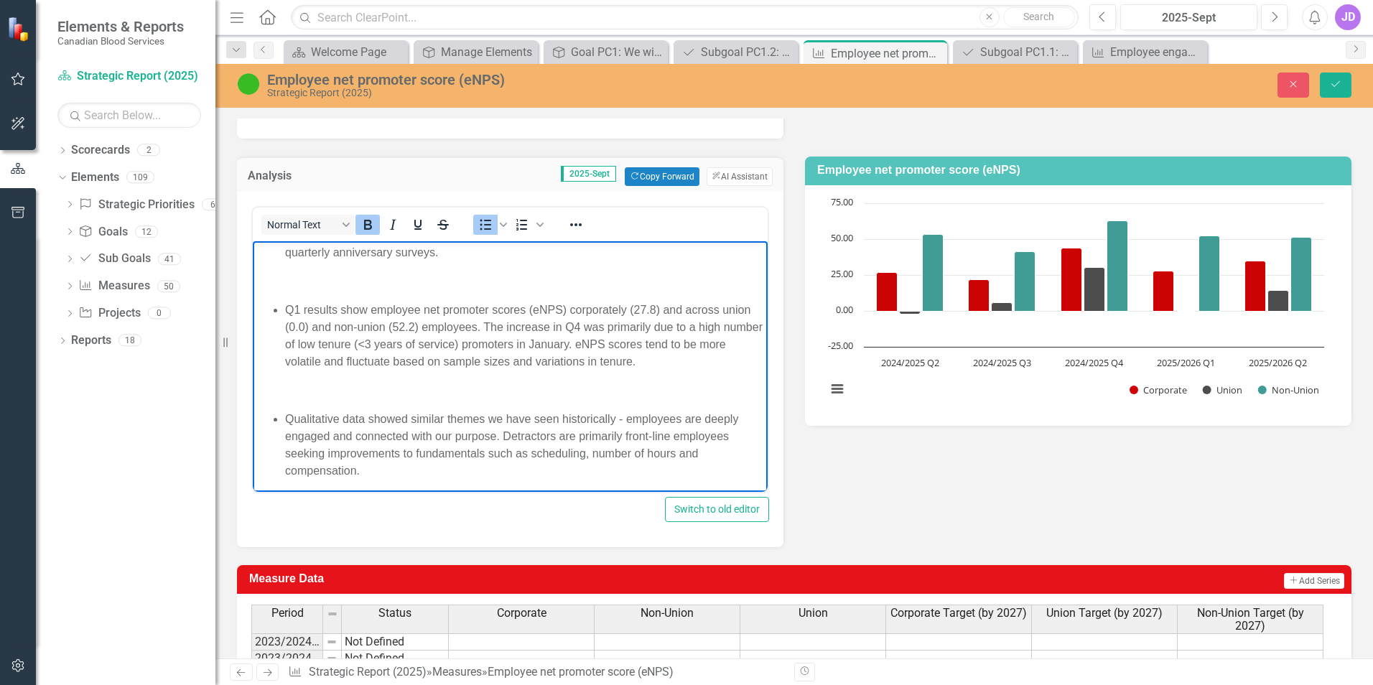
scroll to position [21, 0]
drag, startPoint x: 284, startPoint y: 253, endPoint x: 503, endPoint y: 491, distance: 323.2
click at [503, 491] on body "Note : Q1 data is from a sample of the broader employee population (N=226) coll…" at bounding box center [510, 355] width 515 height 271
copy body "Note : Q1 data is from a sample of the broader employee population (N=226) coll…"
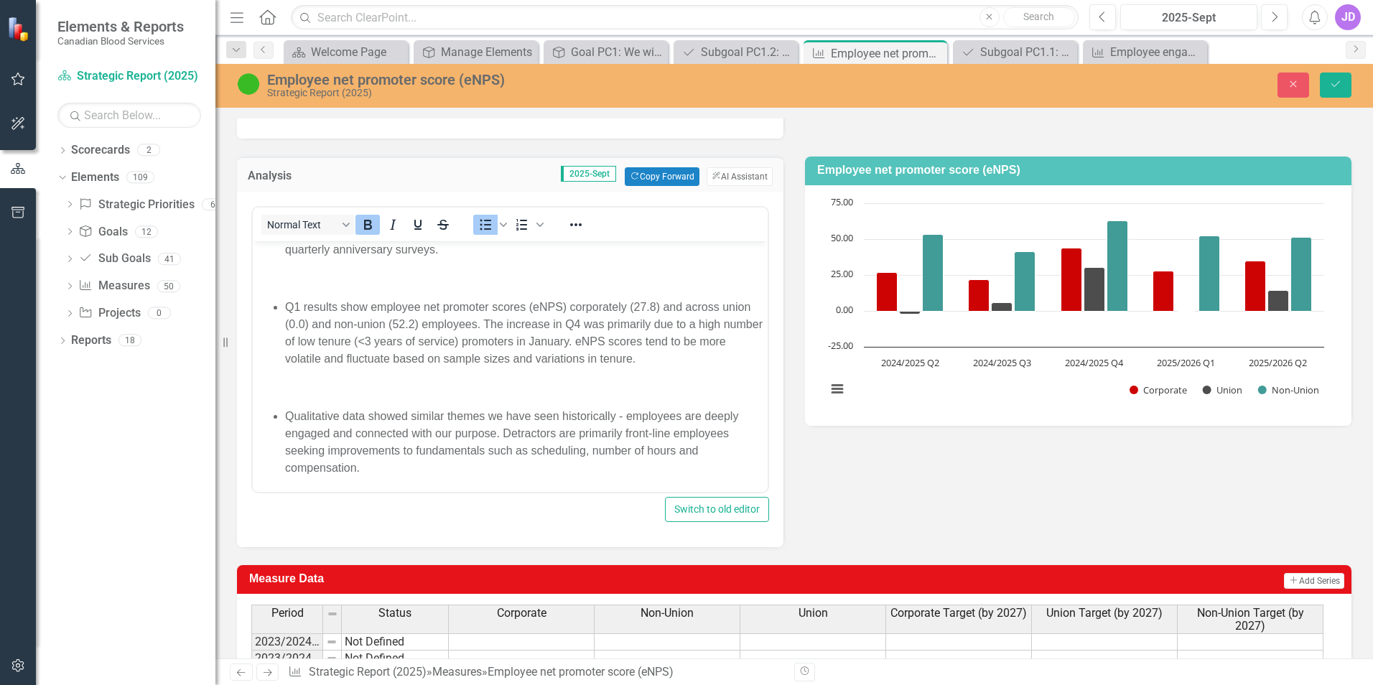
click at [824, 476] on div "Analysis 2025-Sept Copy Forward Copy Forward ClearPoint AI AI Assistant Normal …" at bounding box center [794, 343] width 1136 height 409
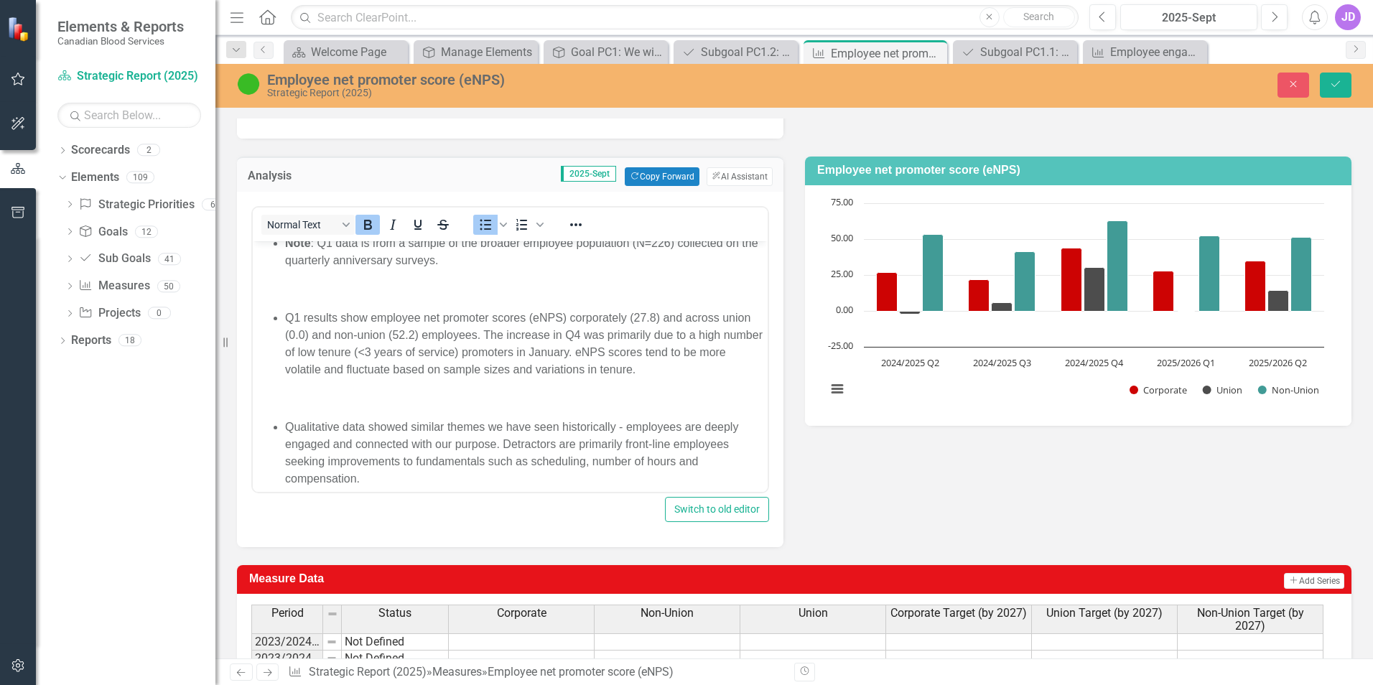
scroll to position [0, 0]
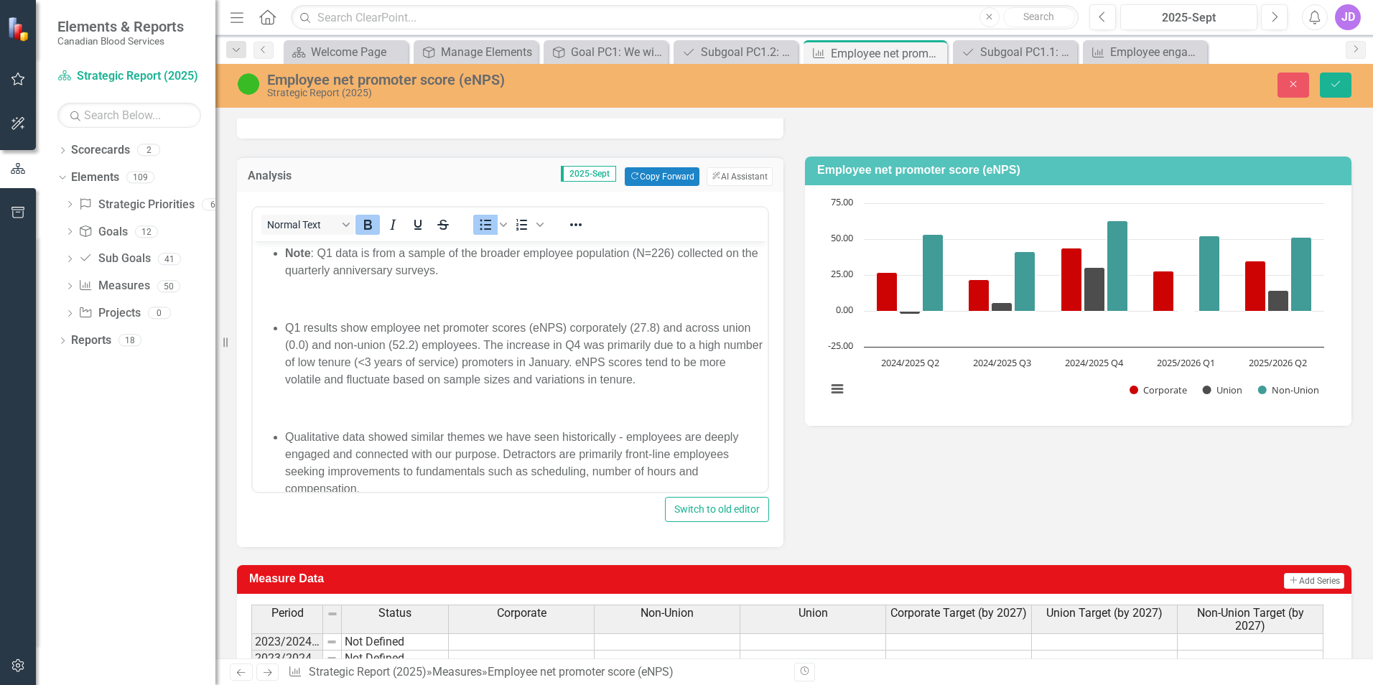
click at [313, 249] on p "Note : Q1 data is from a sample of the broader employee population (N=226) coll…" at bounding box center [524, 262] width 479 height 34
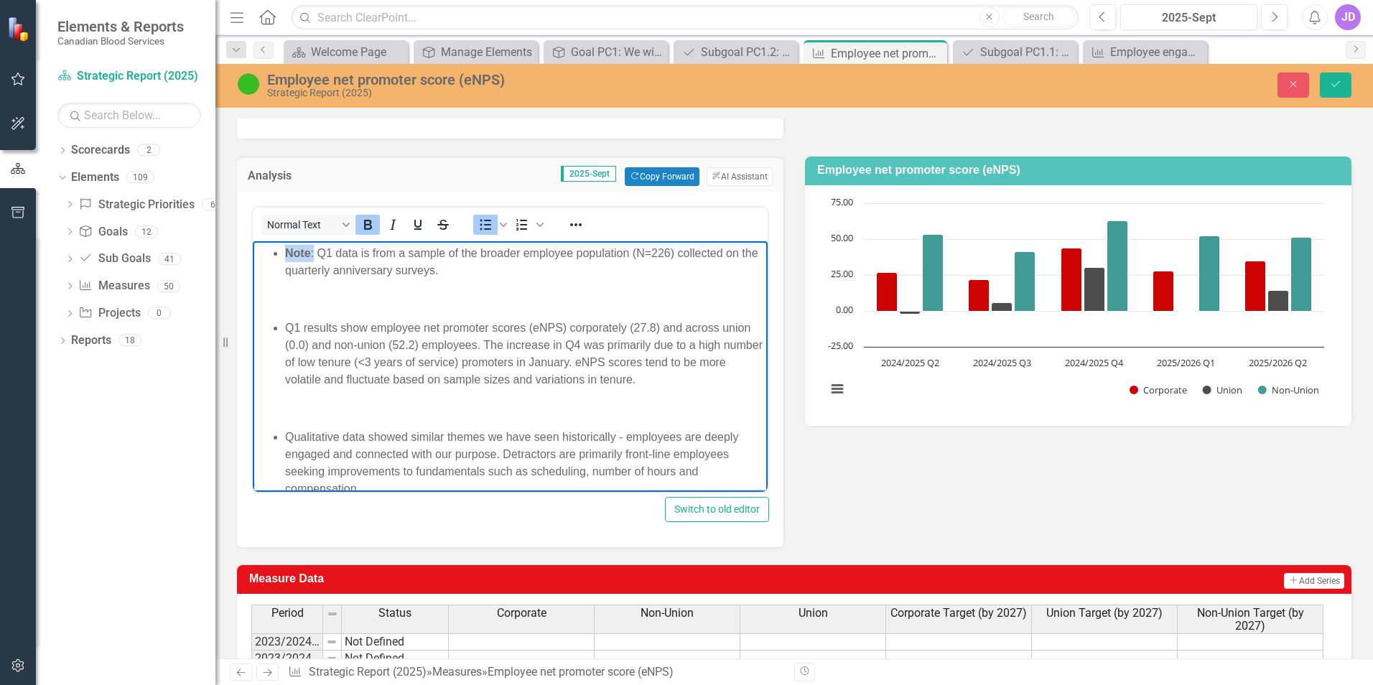
drag, startPoint x: 314, startPoint y: 251, endPoint x: 269, endPoint y: 251, distance: 45.2
click at [269, 251] on ul "Note : Q1 data is from a sample of the broader employee population (N=226) coll…" at bounding box center [510, 262] width 508 height 34
drag, startPoint x: 602, startPoint y: 251, endPoint x: 672, endPoint y: 267, distance: 71.4
click at [603, 251] on p "Q2 data is from a sample of the broader employee population (N=226) collected o…" at bounding box center [510, 262] width 508 height 34
click at [410, 273] on p "Q2 data is from a sample of the broader employee population (N=220) collected o…" at bounding box center [510, 262] width 508 height 34
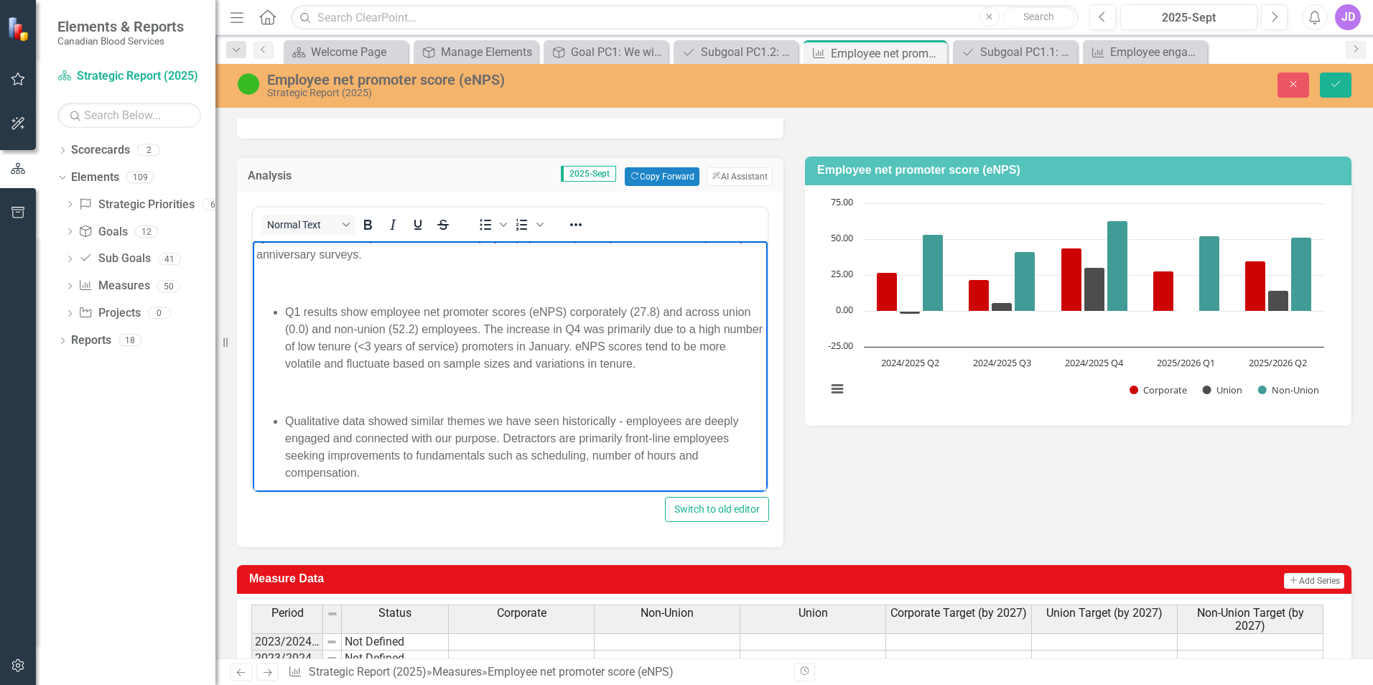
scroll to position [21, 0]
drag, startPoint x: 632, startPoint y: 307, endPoint x: 656, endPoint y: 307, distance: 24.4
click at [656, 307] on p "Q1 results show employee net promoter scores (eNPS) corporately (27.8) and acro…" at bounding box center [524, 333] width 479 height 69
click at [319, 323] on p "Q1 results show employee net promoter scores (eNPS) corporately (35.0) and acro…" at bounding box center [524, 333] width 479 height 69
click at [322, 322] on p "Q1 results show employee net promoter scores (eNPS) corporately (35.0) and acro…" at bounding box center [524, 333] width 479 height 69
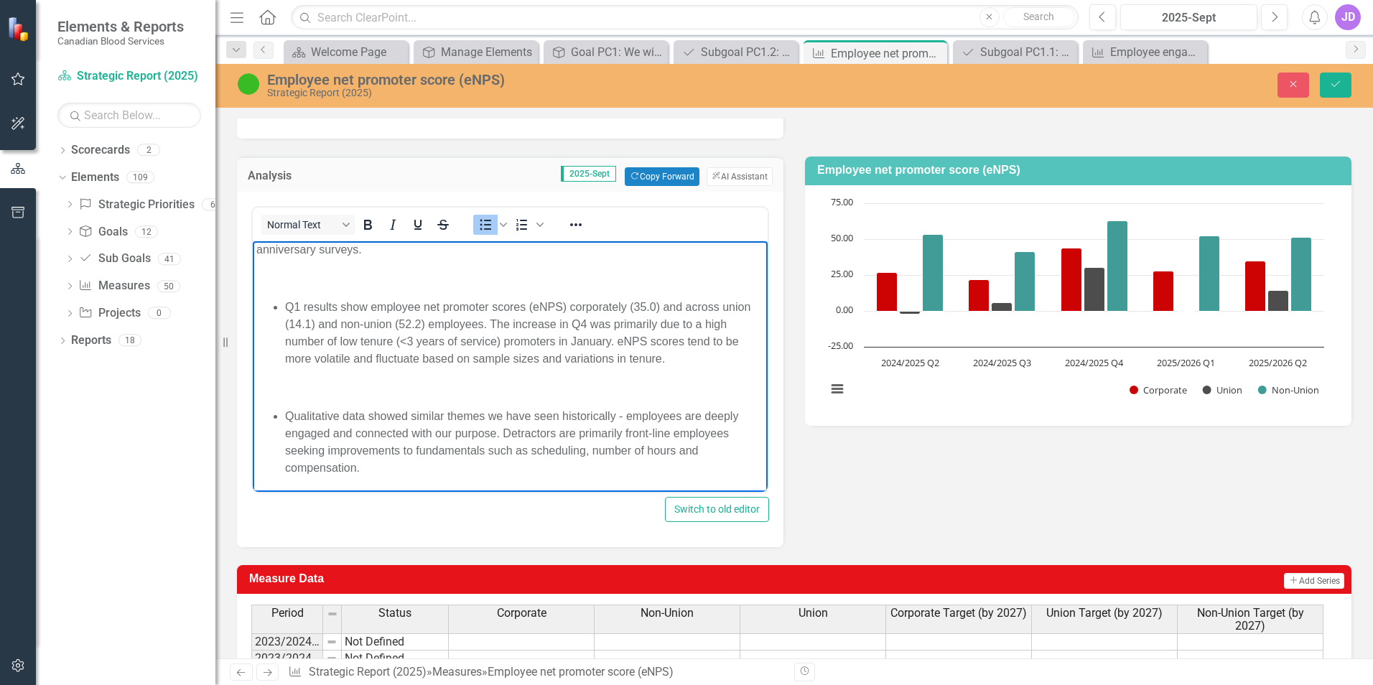
click at [434, 322] on p "Q1 results show employee net promoter scores (eNPS) corporately (35.0) and acro…" at bounding box center [524, 333] width 479 height 69
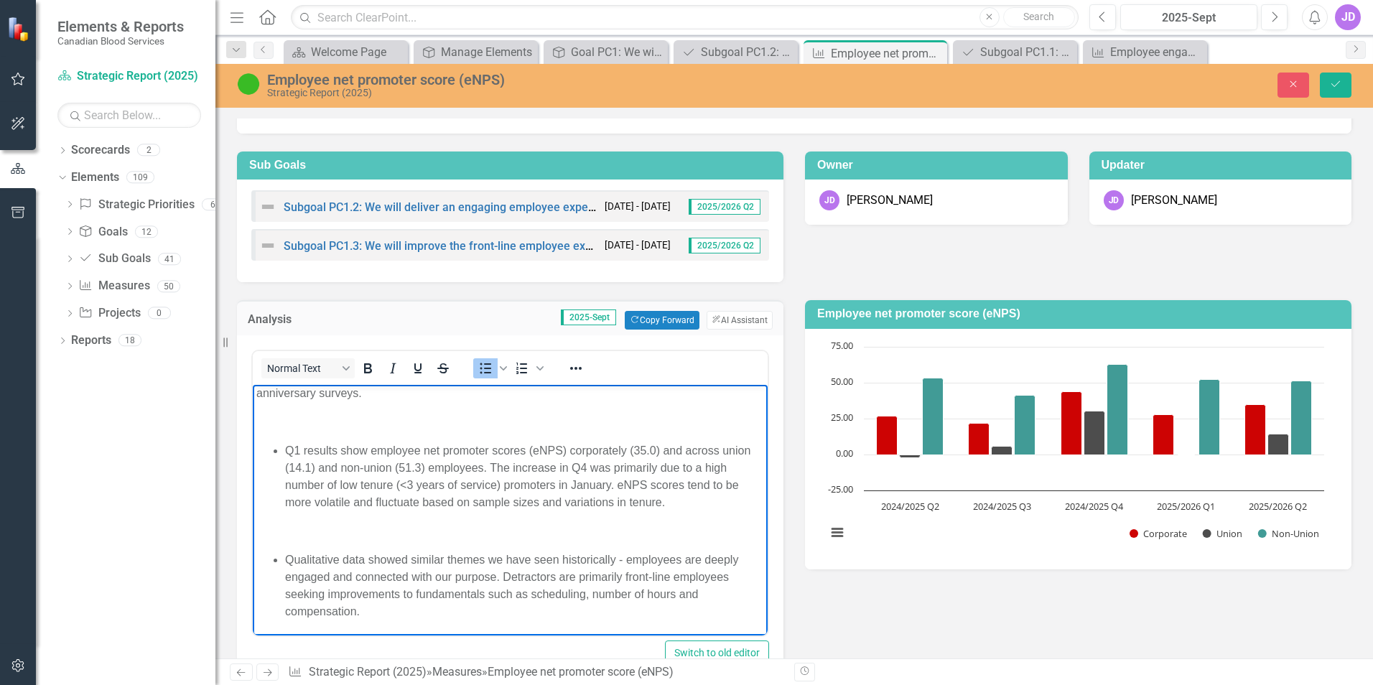
drag, startPoint x: 754, startPoint y: 582, endPoint x: 1015, endPoint y: 1002, distance: 494.2
click at [294, 447] on p "Q1 results show employee net promoter scores (eNPS) corporately (35.0) and acro…" at bounding box center [524, 476] width 479 height 69
drag, startPoint x: 523, startPoint y: 468, endPoint x: 746, endPoint y: 473, distance: 223.4
click at [746, 473] on p "Q2 results show employee net promoter scores (eNPS) corporately (35.0) and acro…" at bounding box center [524, 476] width 479 height 69
click at [521, 468] on p "Q2 results show employee net promoter scores (eNPS) corporately (35.0) and acro…" at bounding box center [524, 476] width 479 height 69
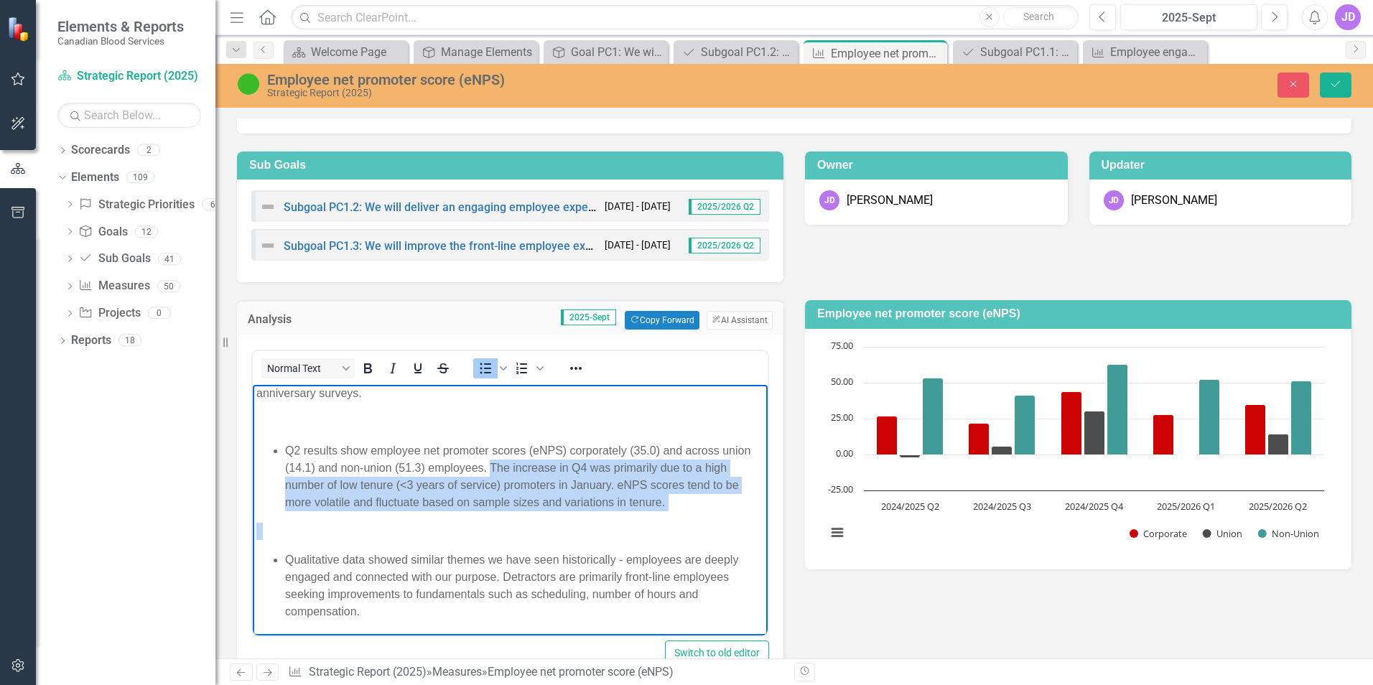
drag, startPoint x: 522, startPoint y: 465, endPoint x: 700, endPoint y: 513, distance: 184.5
click at [700, 513] on body "Q2 data is from a sample of the broader employee population (N=220) collected o…" at bounding box center [510, 499] width 515 height 271
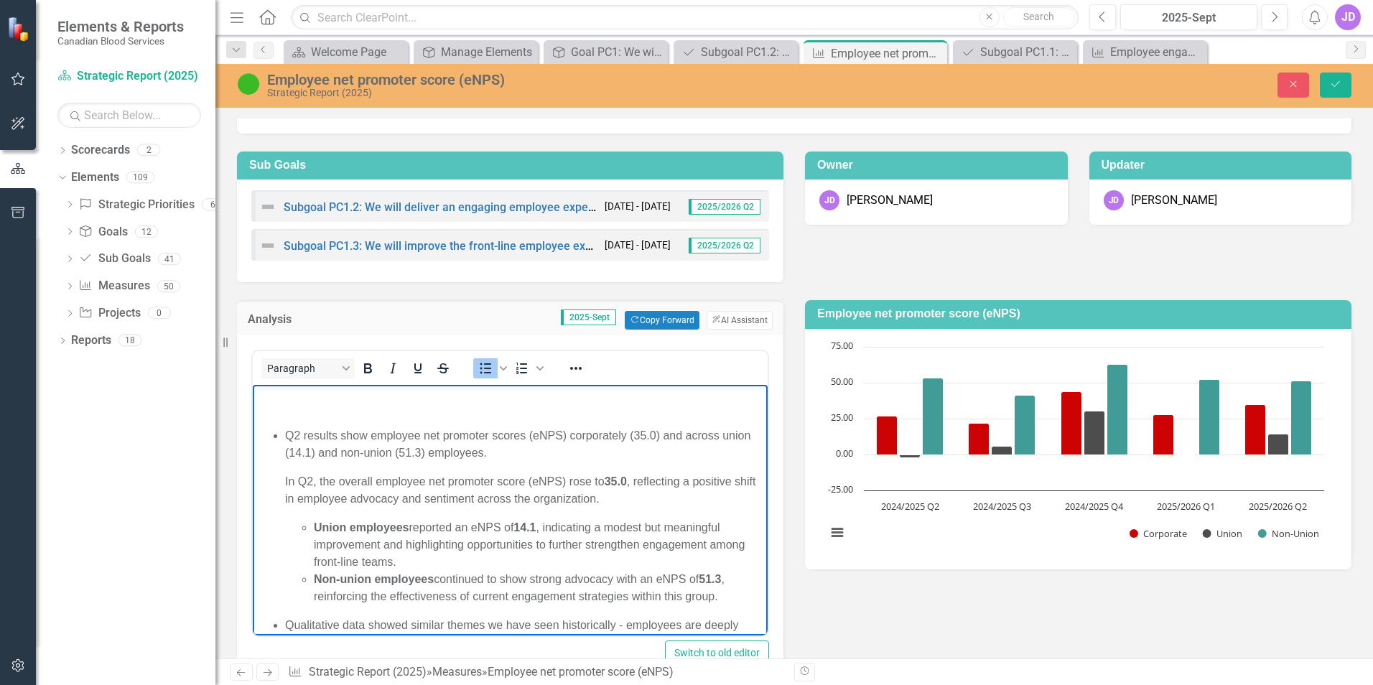
scroll to position [3, 0]
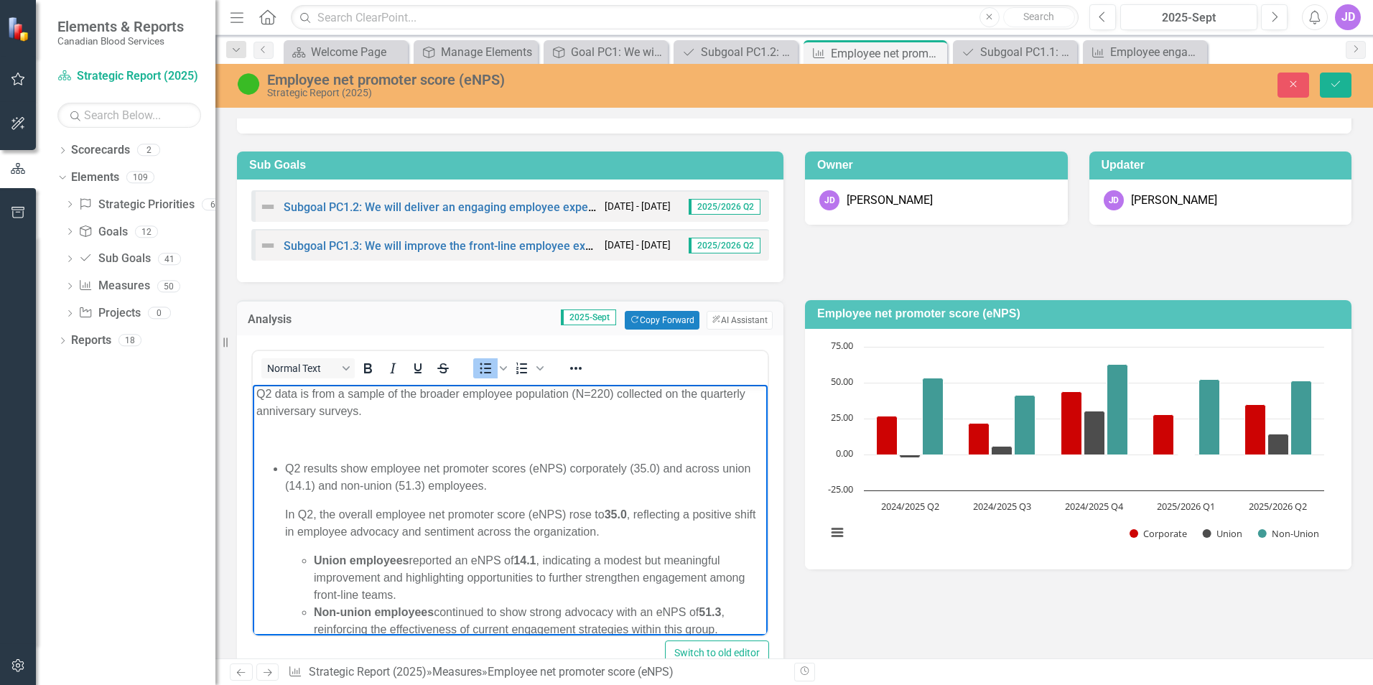
drag, startPoint x: 284, startPoint y: 464, endPoint x: 559, endPoint y: 489, distance: 276.2
click at [559, 489] on ul "Q2 results show employee net promoter scores (eNPS) corporately (35.0) and acro…" at bounding box center [510, 549] width 508 height 178
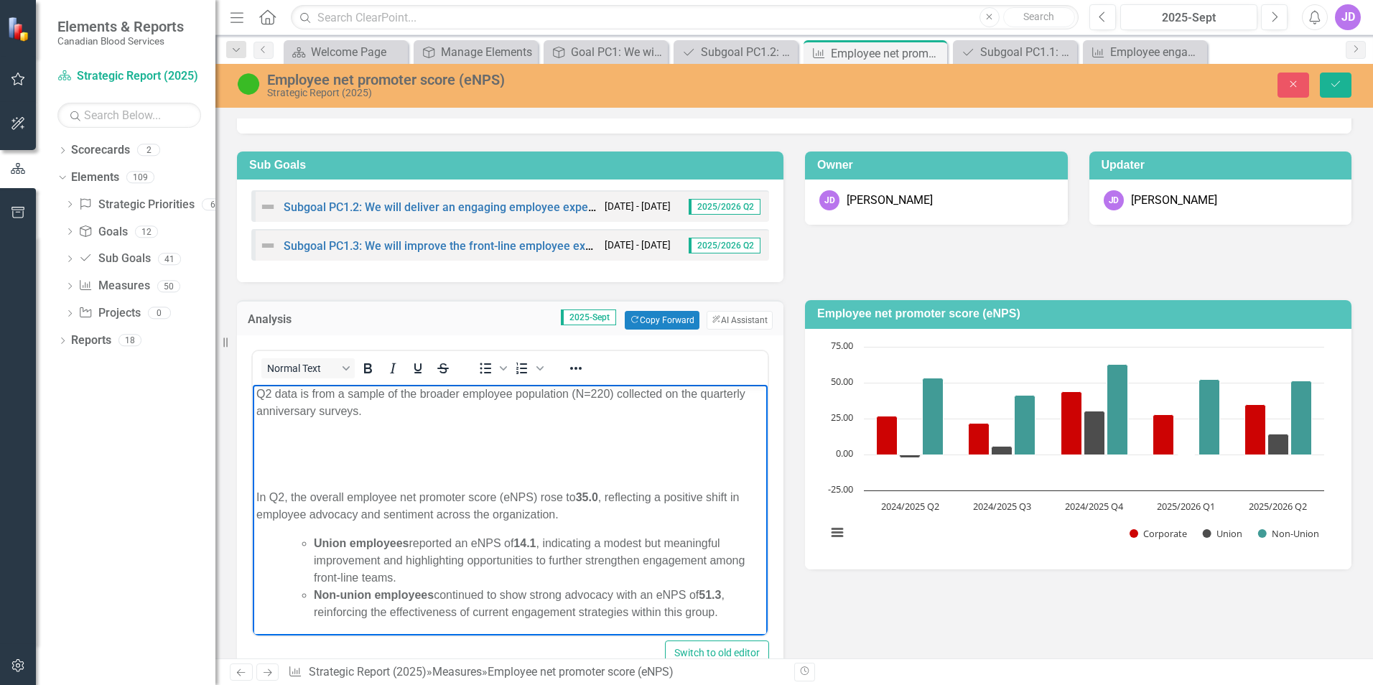
click at [307, 420] on body "Q2 data is from a sample of the broader employee population (N=220) collected o…" at bounding box center [510, 549] width 515 height 335
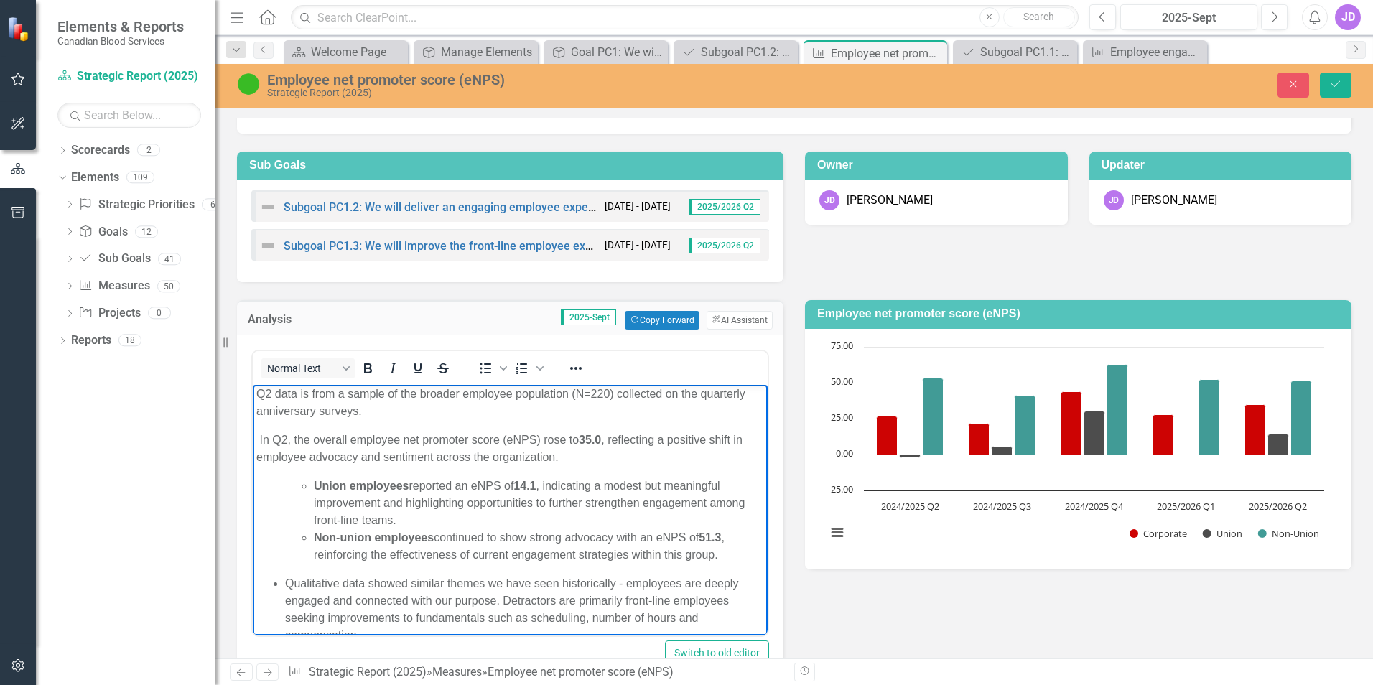
click at [579, 453] on p "In Q2, the overall employee net promoter score (eNPS) rose to 35.0 , reflecting…" at bounding box center [510, 449] width 508 height 34
click at [256, 434] on body "Q2 data is from a sample of the broader employee population (N=220) collected o…" at bounding box center [510, 520] width 515 height 277
click at [313, 484] on ul "Union employees reported an eNPS of 14.1 , indicating a modest but meaningful i…" at bounding box center [524, 521] width 479 height 86
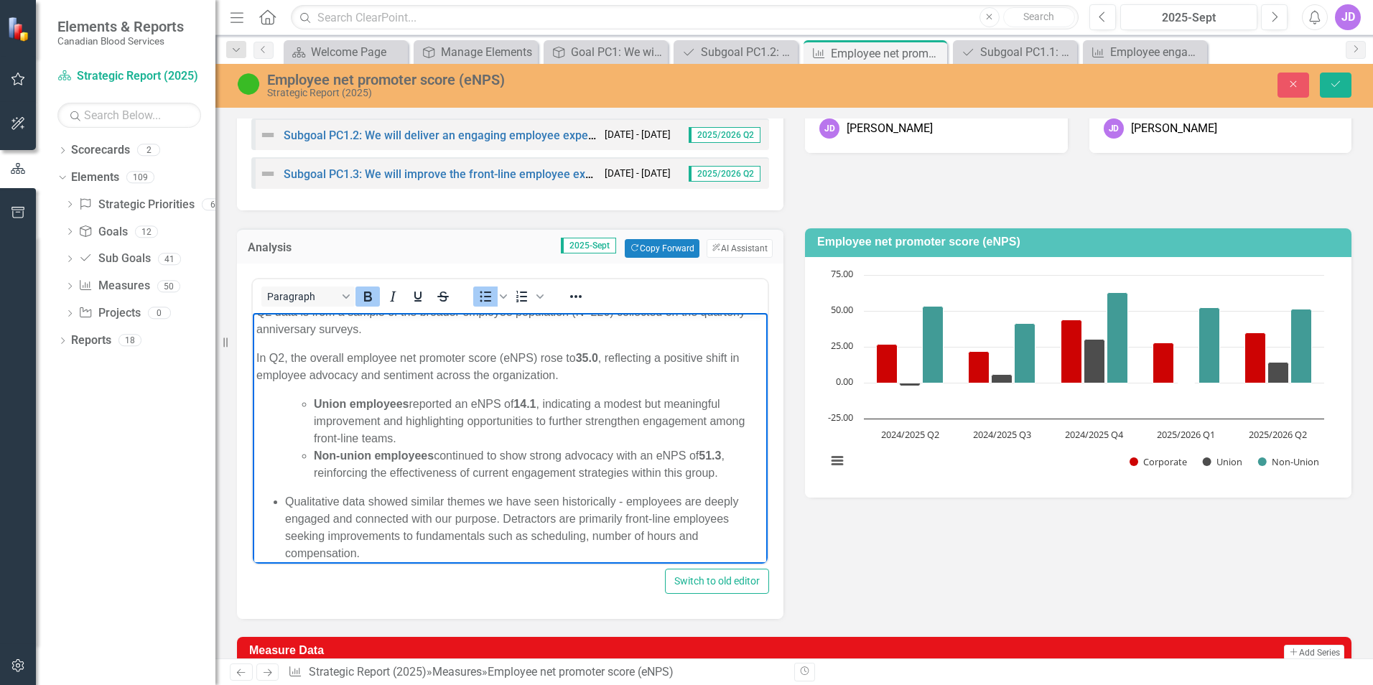
scroll to position [0, 0]
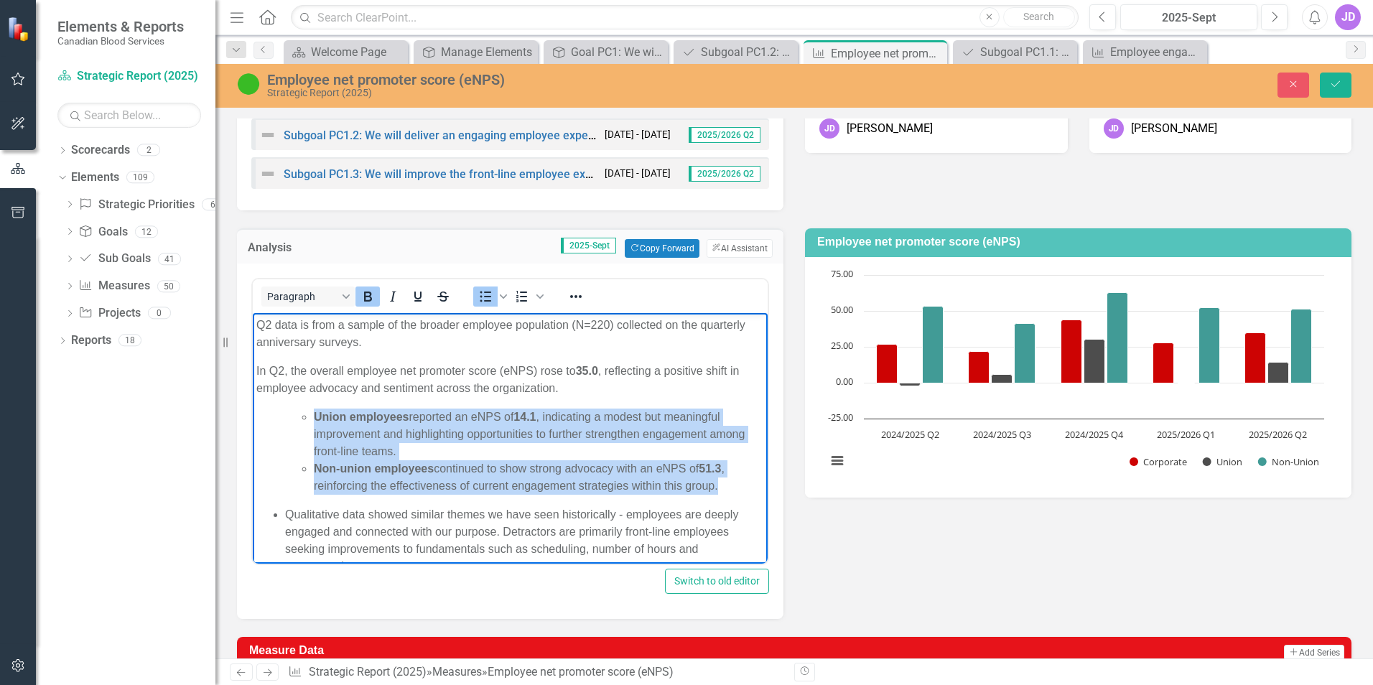
drag, startPoint x: 314, startPoint y: 416, endPoint x: 725, endPoint y: 491, distance: 418.3
click at [725, 491] on ul "Union employees reported an eNPS of 14.1 , indicating a modest but meaningful i…" at bounding box center [524, 452] width 479 height 86
copy ul "Union employees reported an eNPS of 14.1 , indicating a modest but meaningful i…"
click at [320, 415] on strong "Union employees" at bounding box center [361, 417] width 95 height 12
drag, startPoint x: 312, startPoint y: 415, endPoint x: 729, endPoint y: 485, distance: 423.1
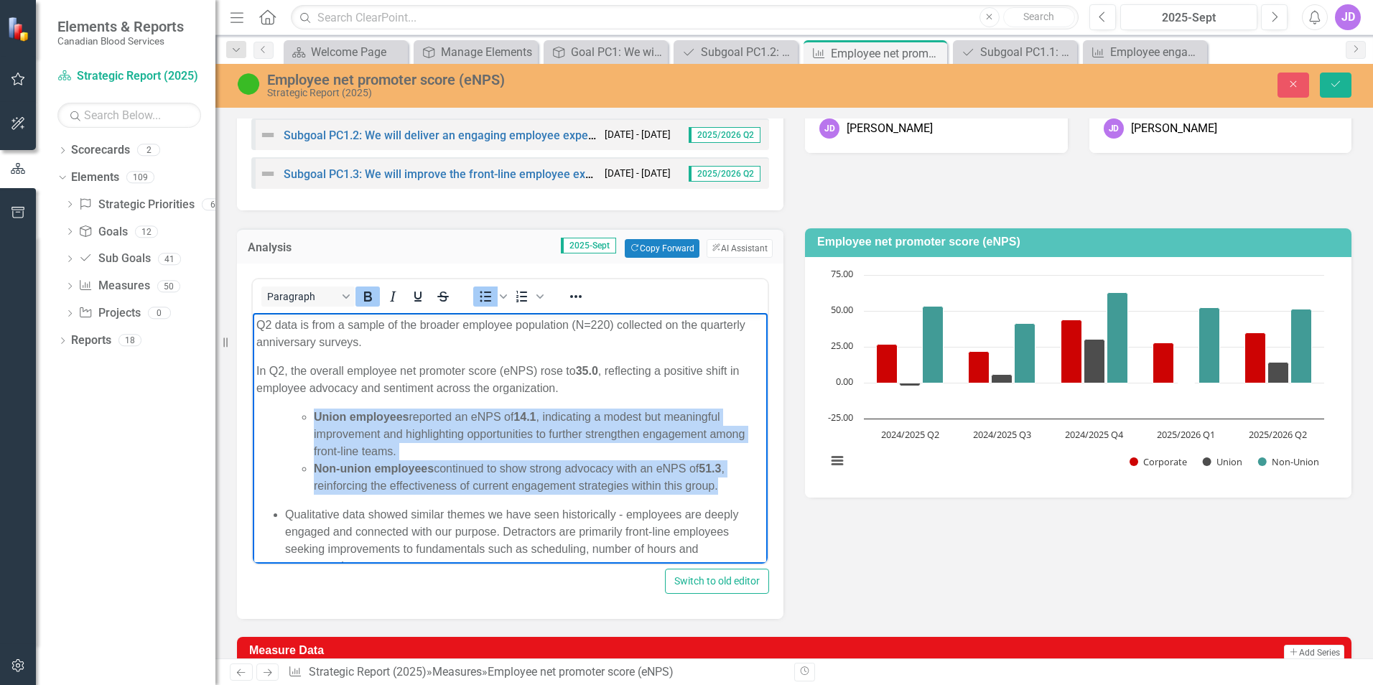
click at [729, 485] on ul "Union employees reported an eNPS of 14.1 , indicating a modest but meaningful i…" at bounding box center [524, 452] width 479 height 86
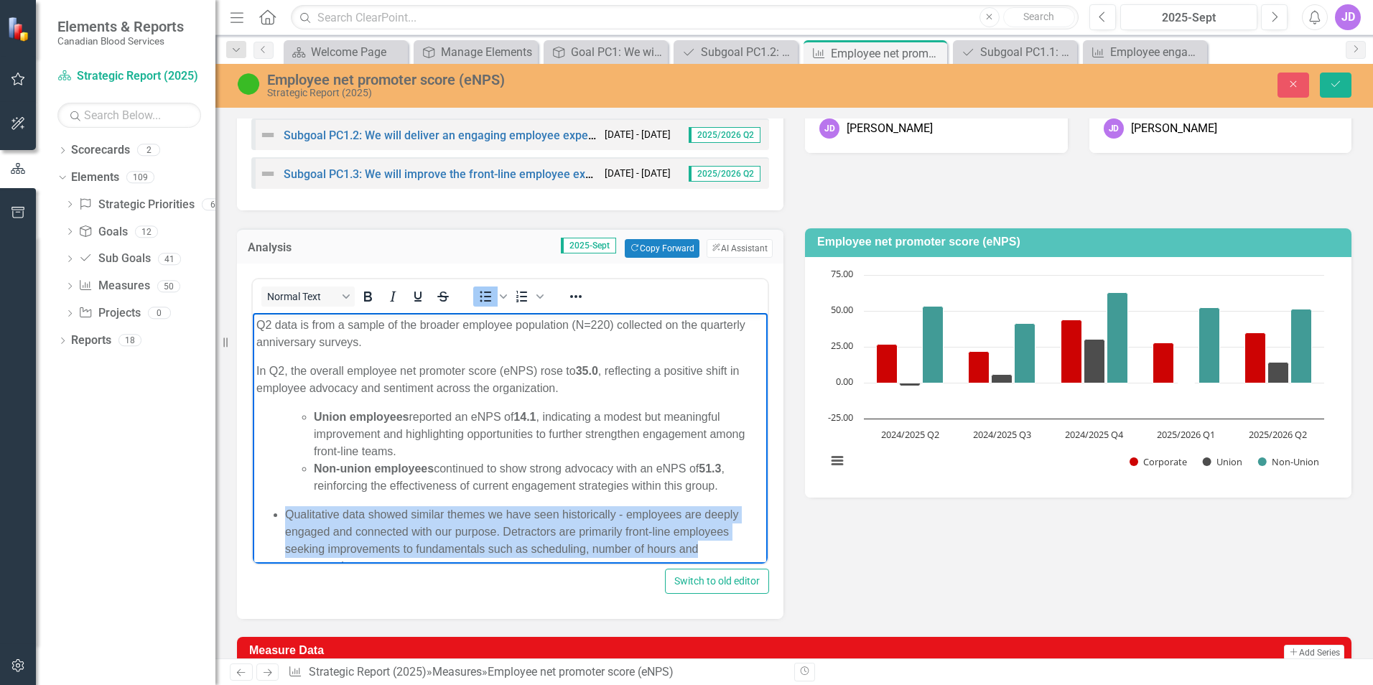
scroll to position [27, 0]
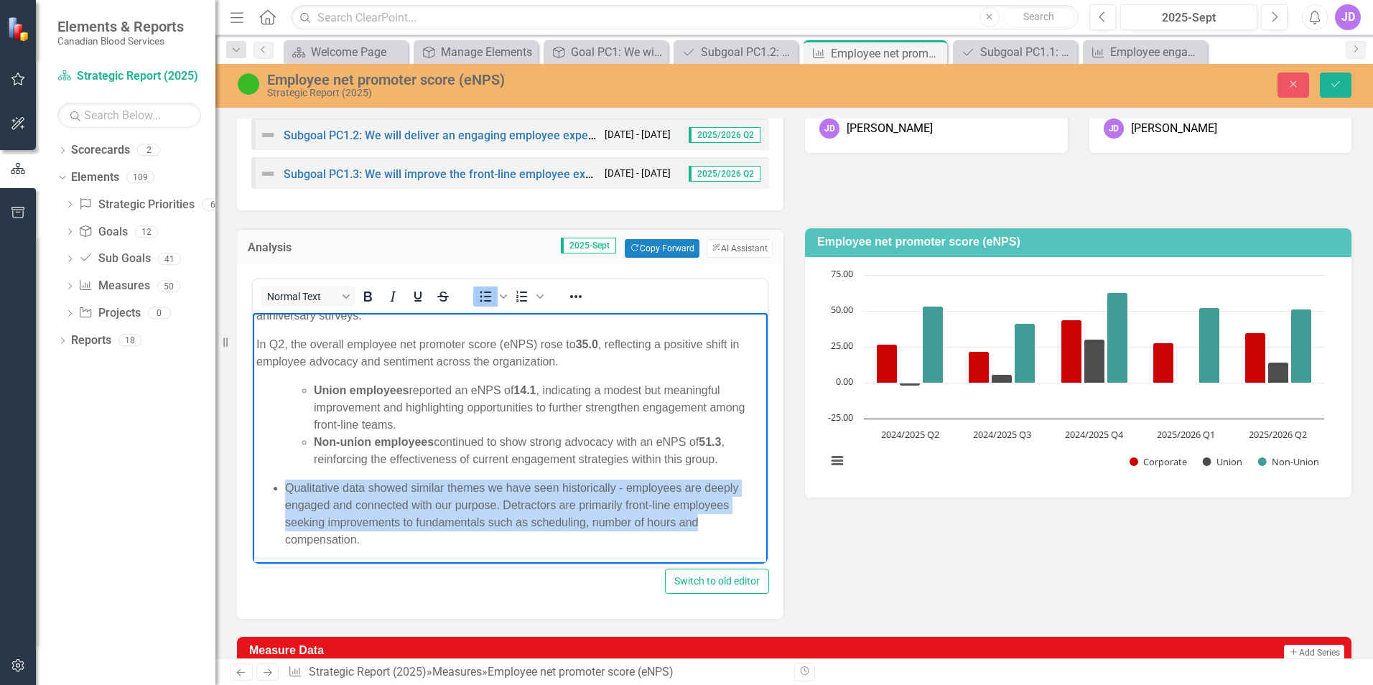
drag, startPoint x: 285, startPoint y: 512, endPoint x: 724, endPoint y: 531, distance: 439.2
click at [724, 531] on p "Qualitative data showed similar themes we have seen historically - employees ar…" at bounding box center [524, 514] width 479 height 69
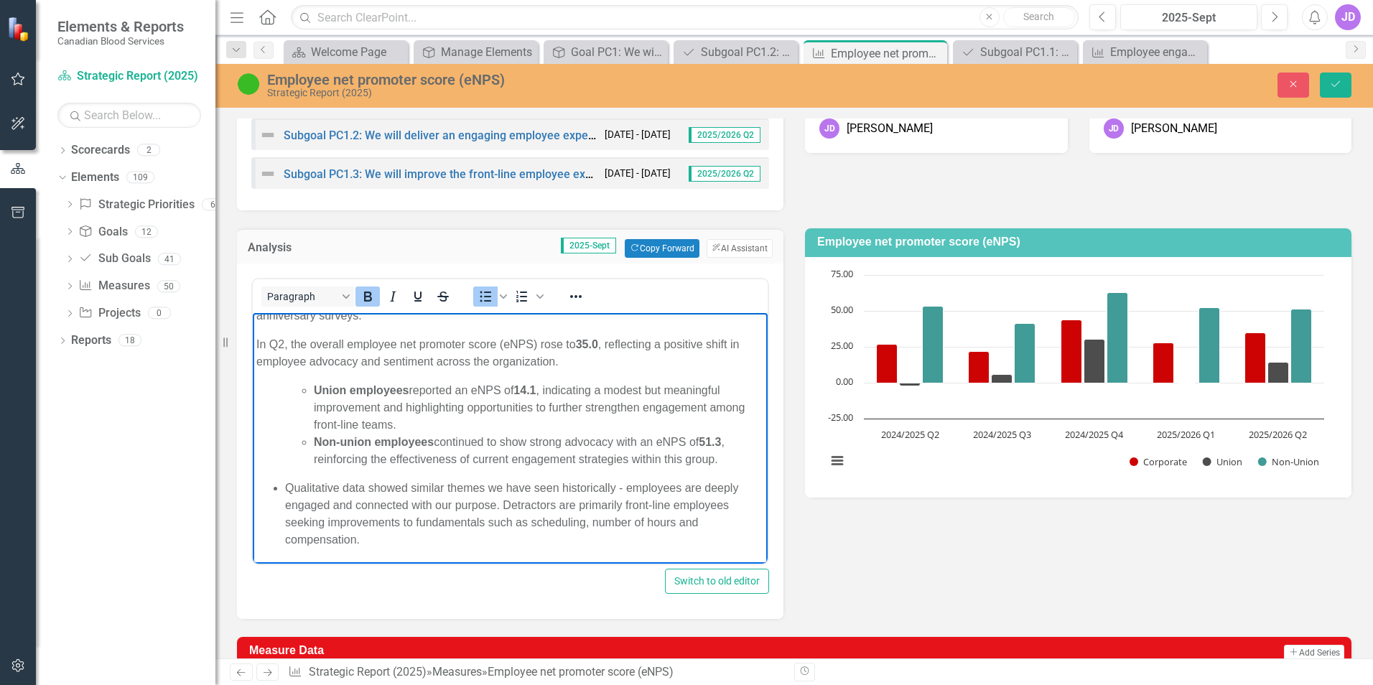
click at [282, 390] on ul "Union employees reported an eNPS of 14.1 , indicating a modest but meaningful i…" at bounding box center [510, 425] width 508 height 86
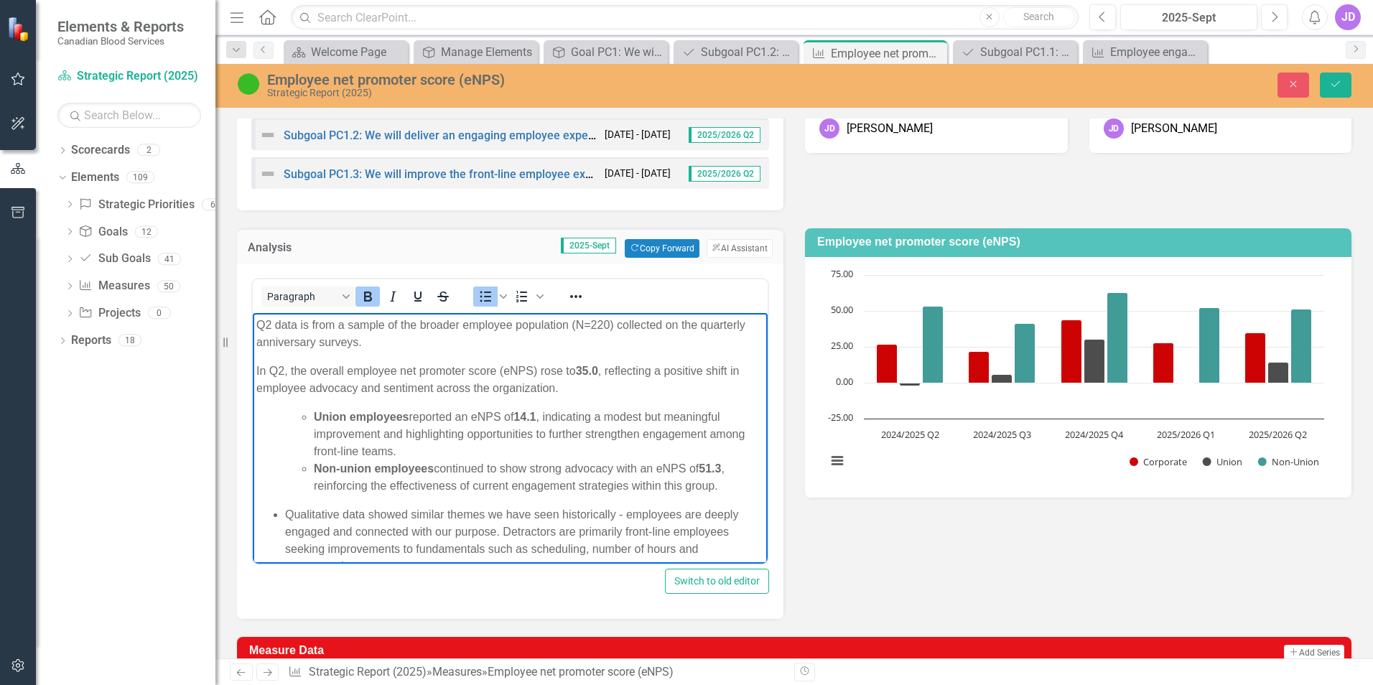
click at [280, 509] on ul "Qualitative data showed similar themes we have seen historically - employees ar…" at bounding box center [510, 540] width 508 height 69
click at [307, 414] on ul "Union employees reported an eNPS of 14.1 , indicating a modest but meaningful i…" at bounding box center [524, 452] width 479 height 86
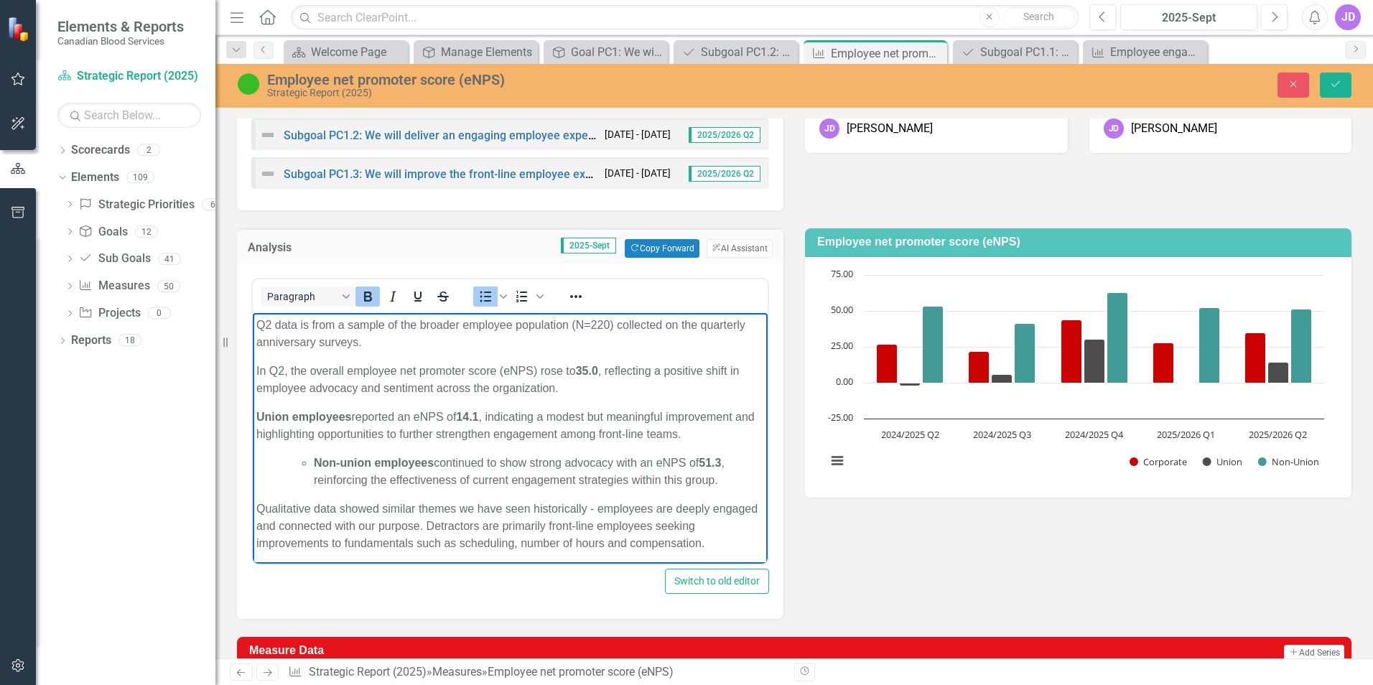
click at [311, 463] on ul "Non-union employees continued to show strong advocacy with an eNPS of 51.3 , re…" at bounding box center [524, 472] width 479 height 34
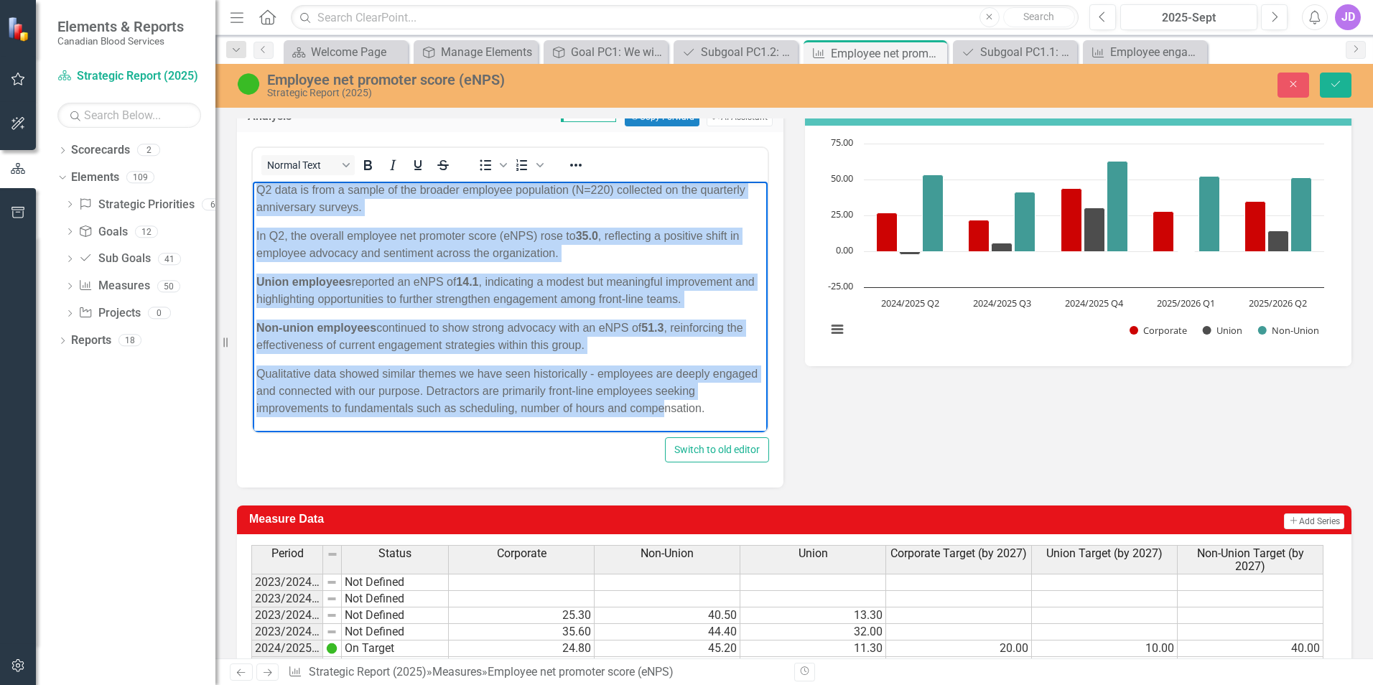
scroll to position [412, 0]
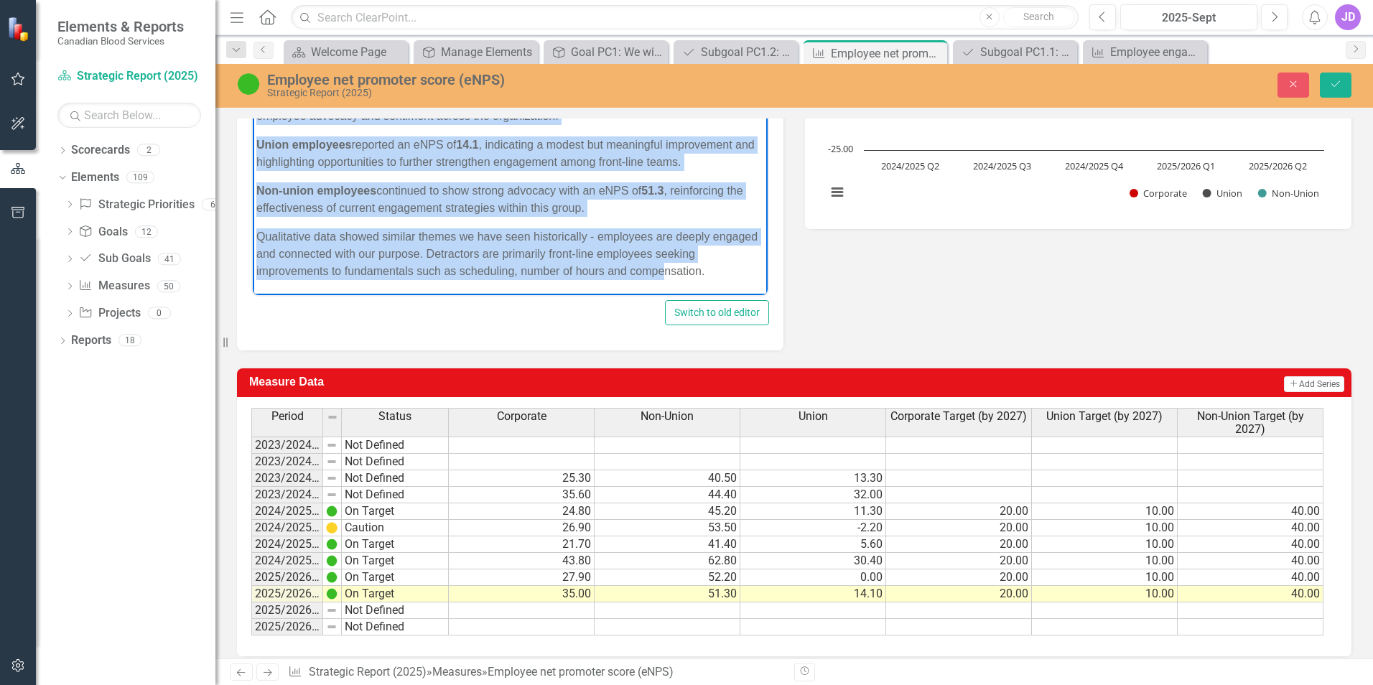
drag, startPoint x: 259, startPoint y: 51, endPoint x: 736, endPoint y: 269, distance: 525.1
click at [736, 269] on body "Q2 data is from a sample of the broader employee population (N=220) collected o…" at bounding box center [510, 168] width 515 height 254
copy body "Q2 data is from a sample of the broader employee population (N=220) collected o…"
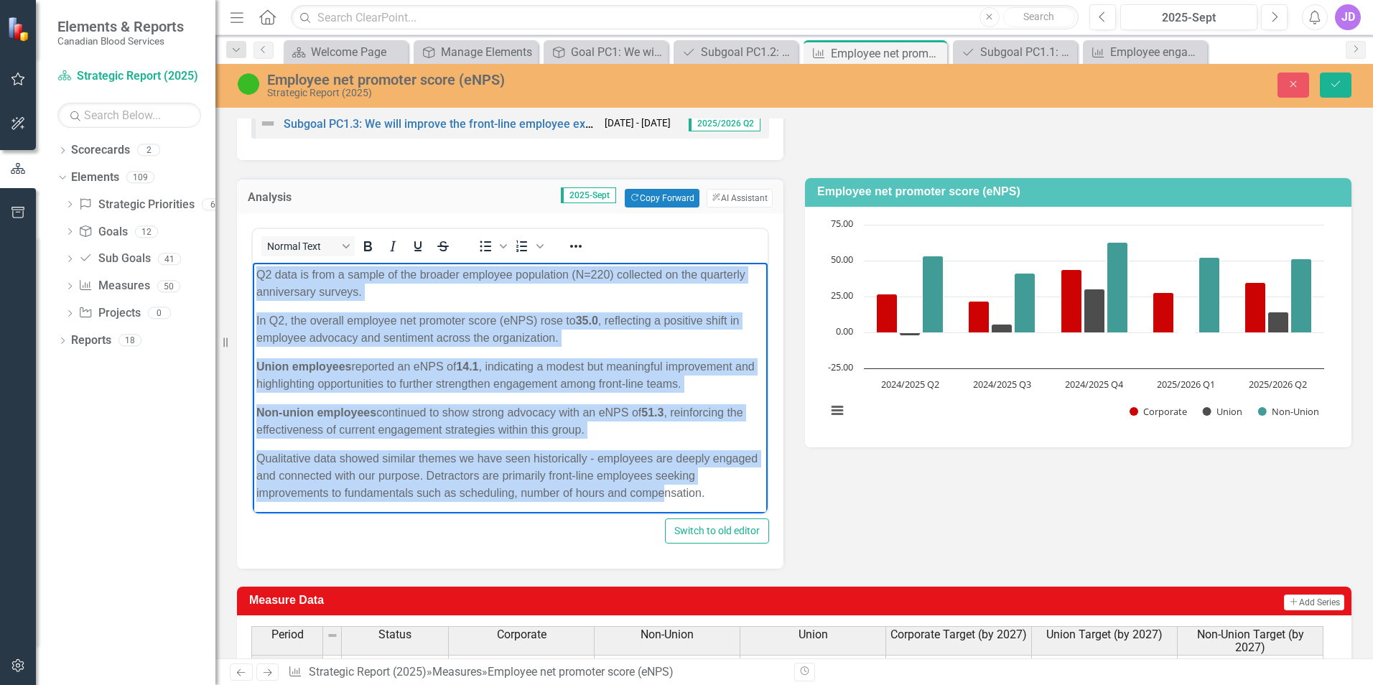
scroll to position [125, 0]
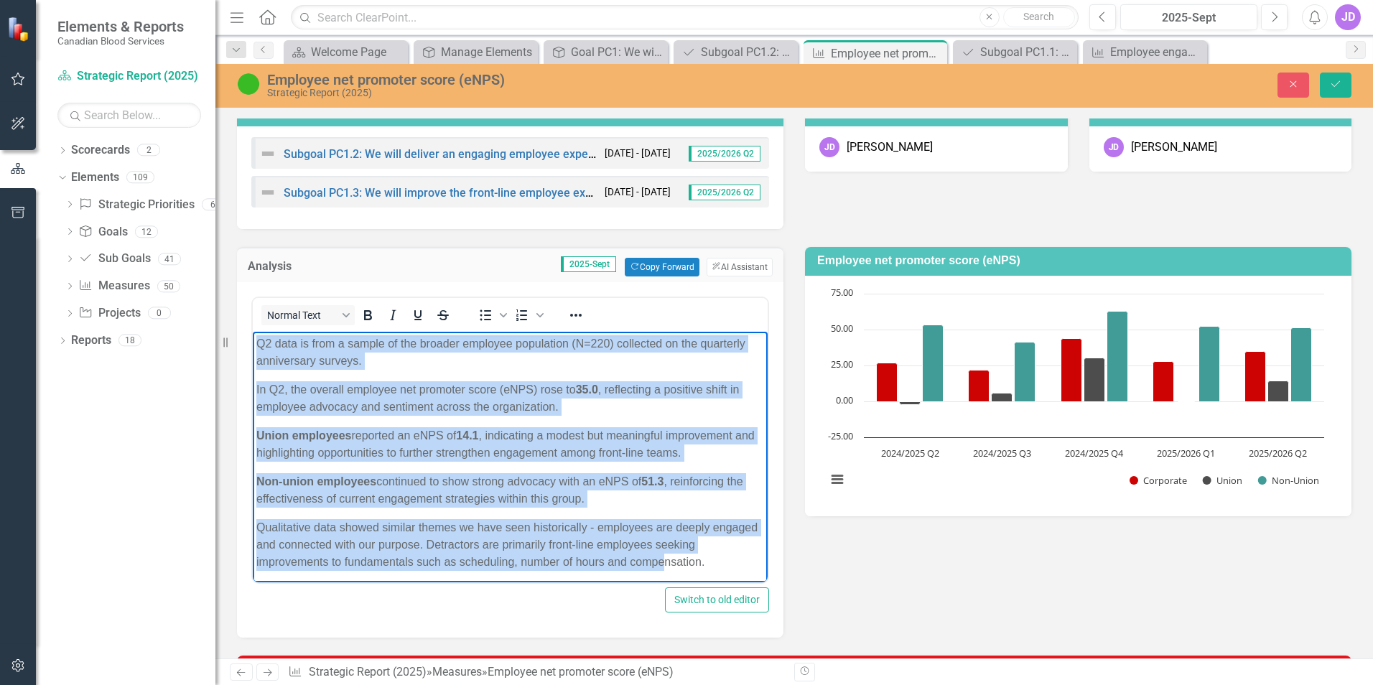
click at [259, 340] on p "Q2 data is from a sample of the broader employee population (N=220) collected o…" at bounding box center [510, 352] width 508 height 34
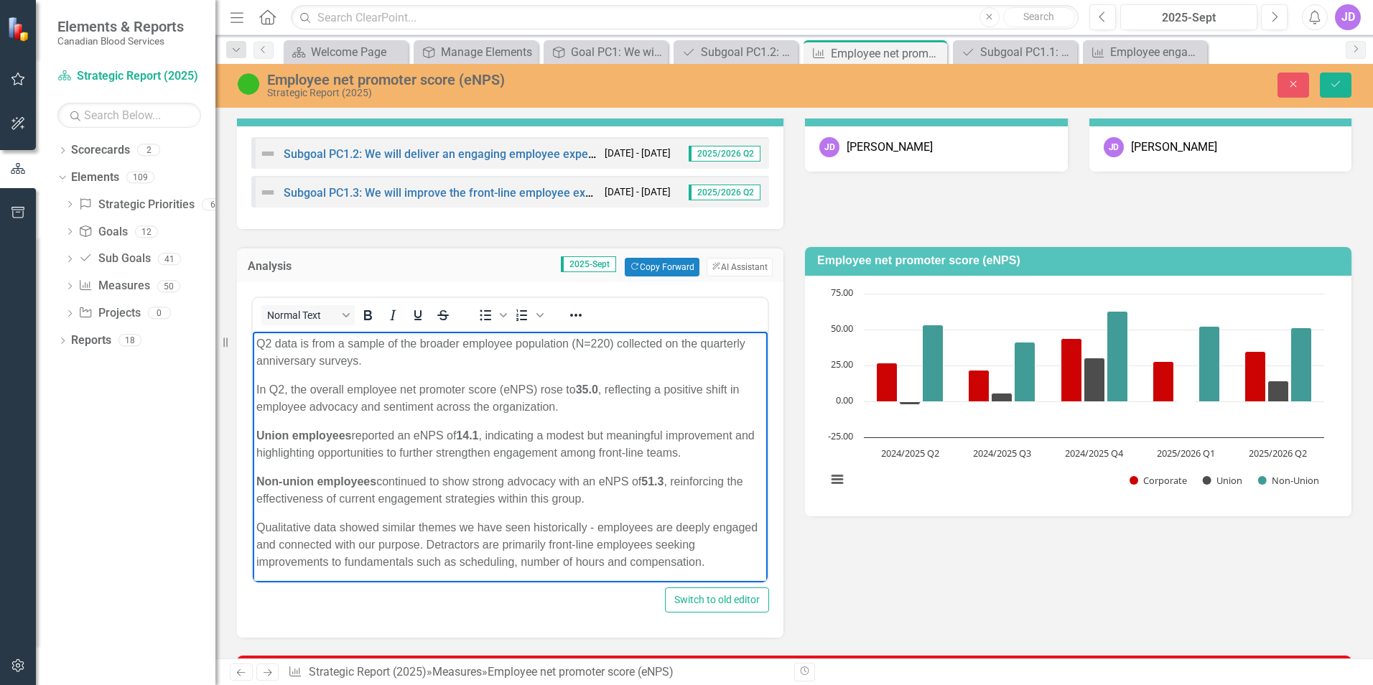
scroll to position [4, 0]
drag, startPoint x: 257, startPoint y: 340, endPoint x: 749, endPoint y: 570, distance: 543.2
click at [749, 570] on body "Q2 data is from a sample of the broader employee population (N=220) collected o…" at bounding box center [510, 455] width 515 height 254
click at [288, 428] on p "· Union employees reported an eNPS of 14.1 , indicating a modest but meaningful…" at bounding box center [510, 441] width 508 height 34
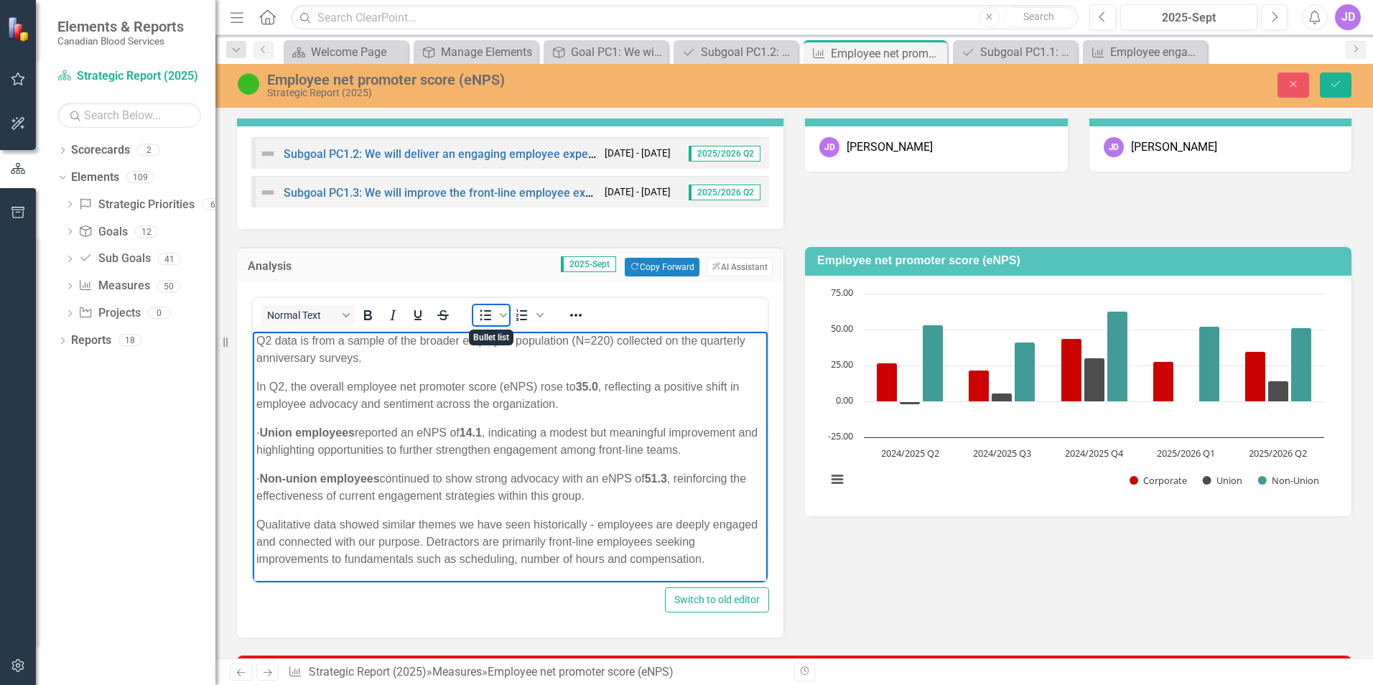
click at [480, 317] on icon "Bullet list" at bounding box center [485, 315] width 17 height 17
click at [287, 492] on p "· Non-union employees continued to show strong advocacy with an eNPS of 51.3 , …" at bounding box center [510, 487] width 508 height 34
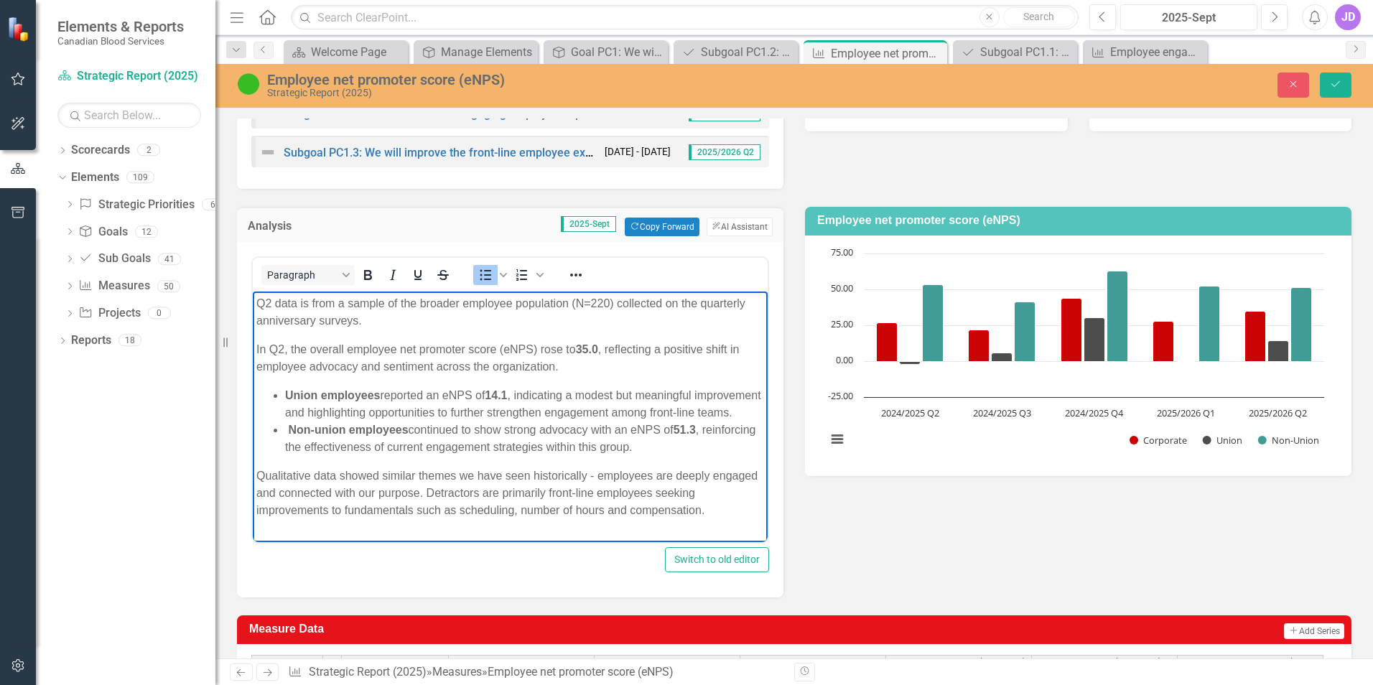
scroll to position [197, 0]
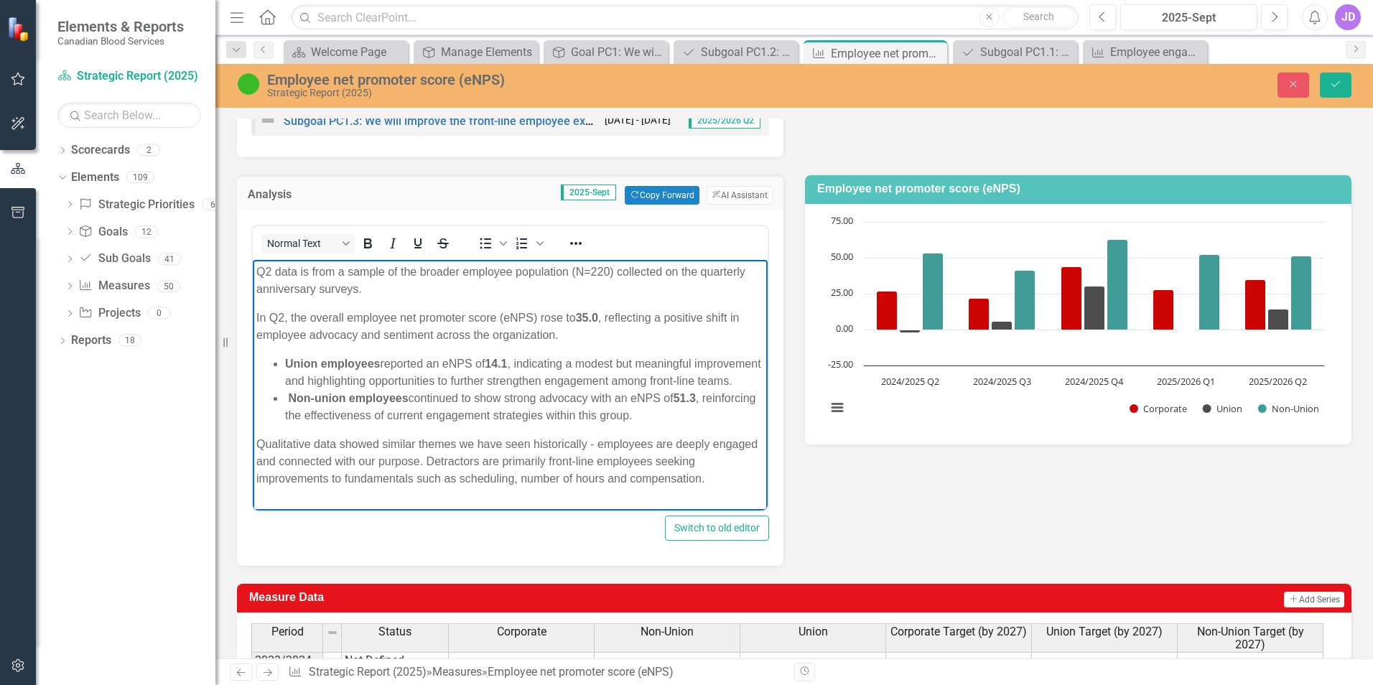
drag, startPoint x: 258, startPoint y: 449, endPoint x: 725, endPoint y: 493, distance: 469.6
click at [725, 488] on p "Qualitative data showed similar themes we have seen historically - employees ar…" at bounding box center [510, 462] width 508 height 52
copy p "Qualitative data showed similar themes we have seen historically - employees ar…"
click at [339, 462] on p "Qualitative data showed similar themes we have seen historically - employees ar…" at bounding box center [510, 462] width 508 height 52
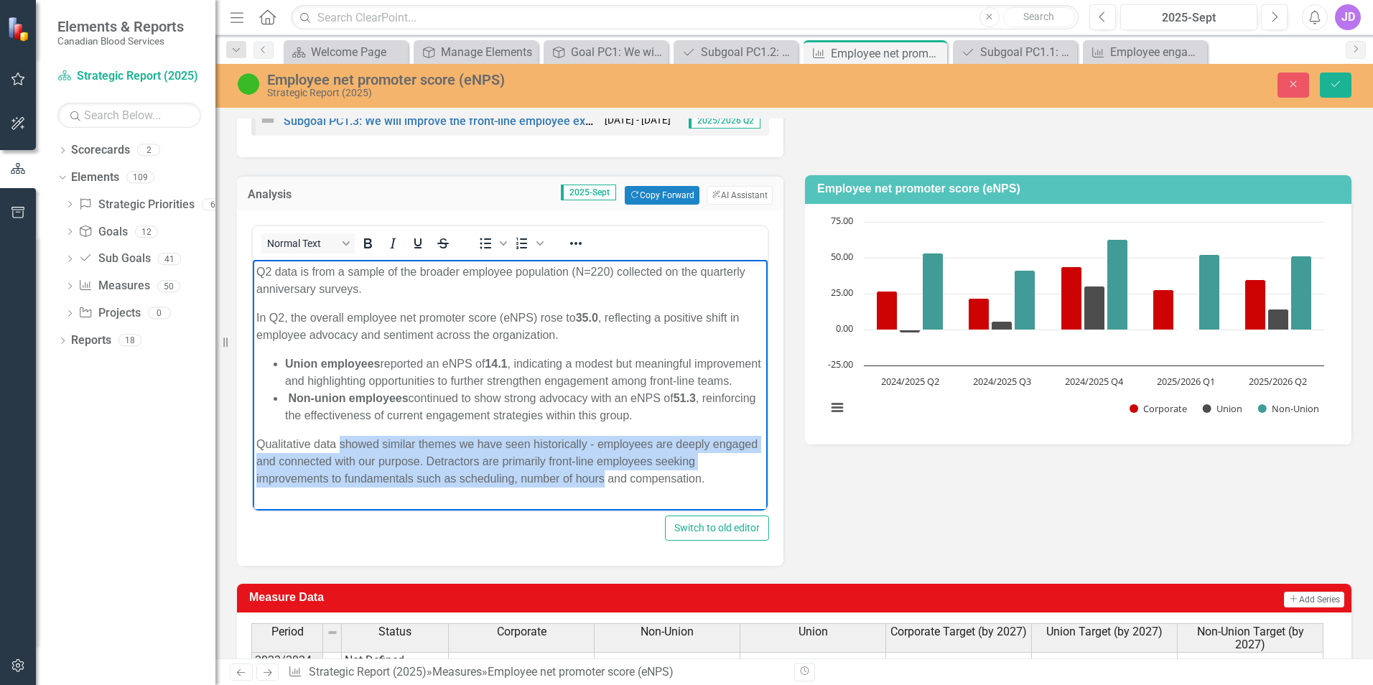
scroll to position [9, 0]
drag, startPoint x: 339, startPoint y: 462, endPoint x: 715, endPoint y: 486, distance: 377.1
click at [715, 486] on p "Qualitative data showed similar themes we have seen historically - employees ar…" at bounding box center [510, 462] width 508 height 52
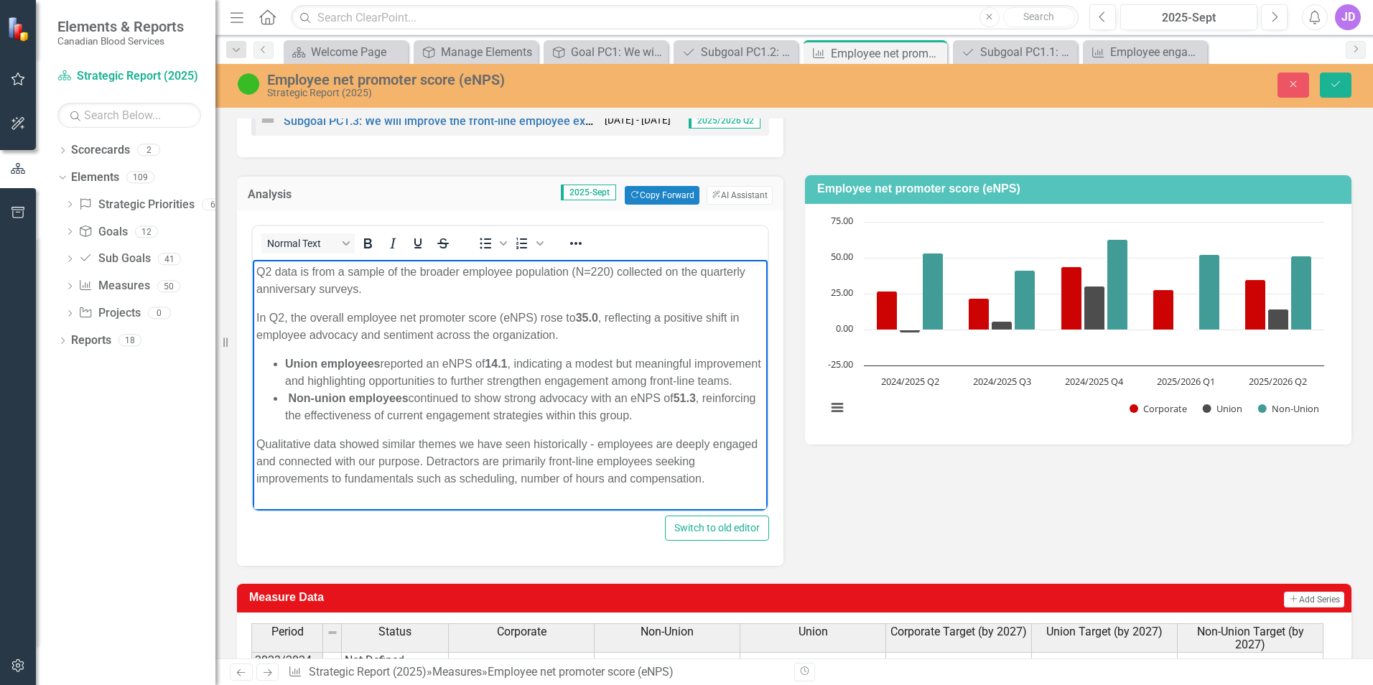
click at [289, 438] on body "Q2 data is from a sample of the broader employee population (N=220) collected o…" at bounding box center [510, 381] width 515 height 243
drag, startPoint x: 253, startPoint y: 447, endPoint x: 738, endPoint y: 505, distance: 487.5
click at [738, 503] on body "Q2 data is from a sample of the broader employee population (N=220) collected o…" at bounding box center [510, 381] width 515 height 243
copy p "Qualitative data showed similar themes we have seen historically - employees ar…"
click at [271, 452] on p "Qualitative data showed similar themes we have seen historically - employees ar…" at bounding box center [510, 462] width 508 height 52
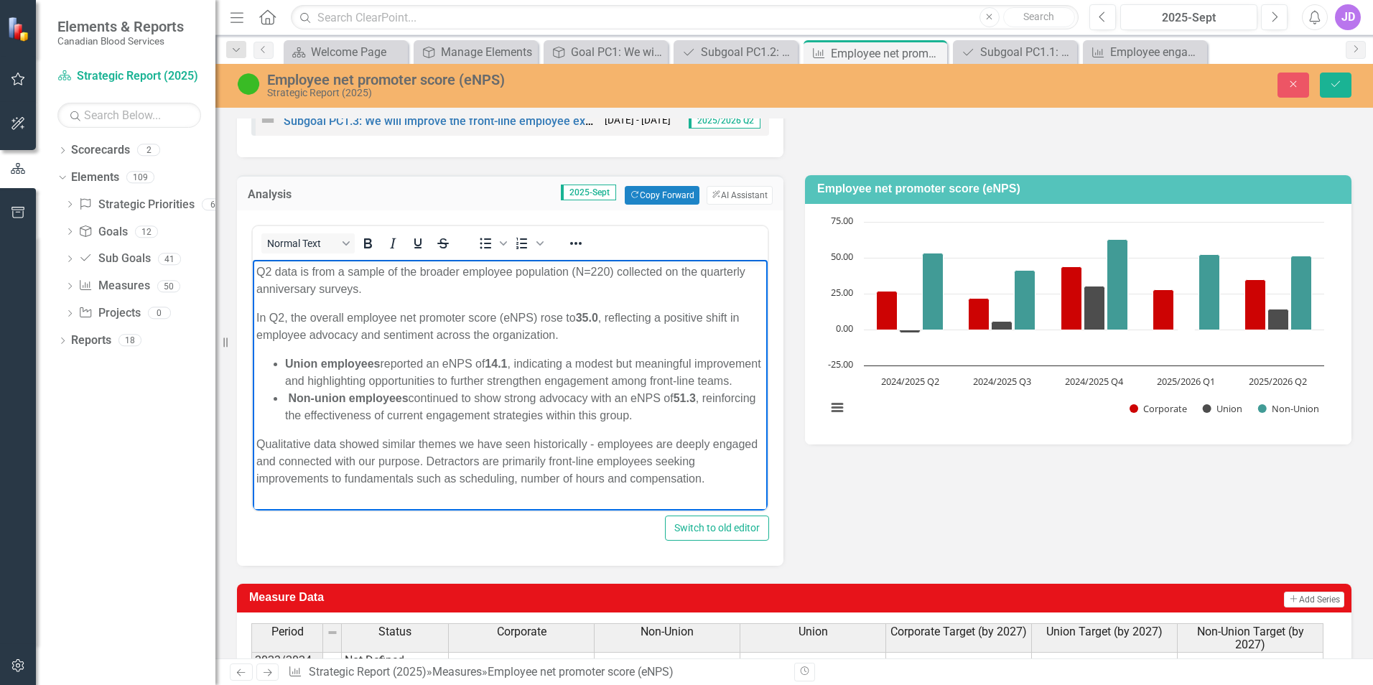
click at [367, 452] on p "Qualitative data showed similar themes we have seen historically - employees ar…" at bounding box center [510, 462] width 508 height 52
drag, startPoint x: 375, startPoint y: 450, endPoint x: 722, endPoint y: 484, distance: 349.2
click at [722, 484] on p "Qualitative data shows ed similar themes we have seen historically - employees …" at bounding box center [510, 462] width 508 height 52
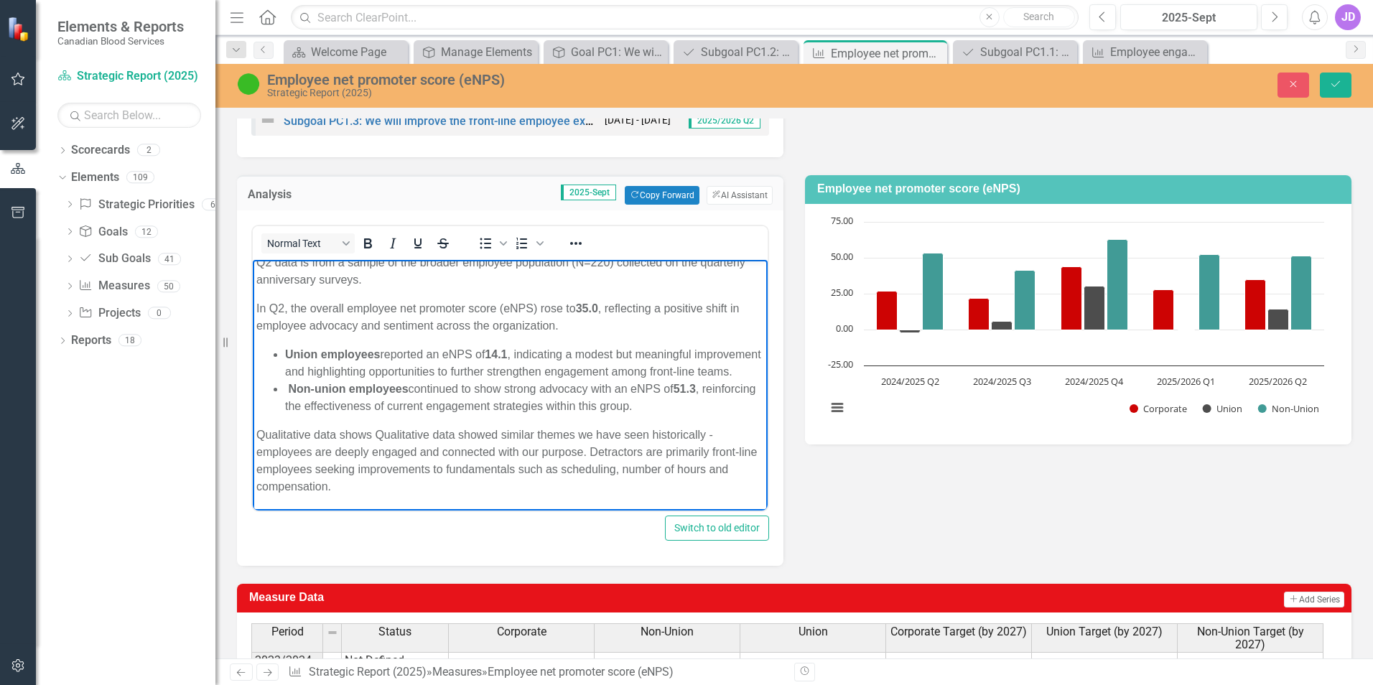
scroll to position [27, 0]
drag, startPoint x: 378, startPoint y: 445, endPoint x: 642, endPoint y: 497, distance: 268.6
click at [642, 497] on body "Q2 data is from a sample of the broader employee population (N=220) collected o…" at bounding box center [510, 381] width 515 height 260
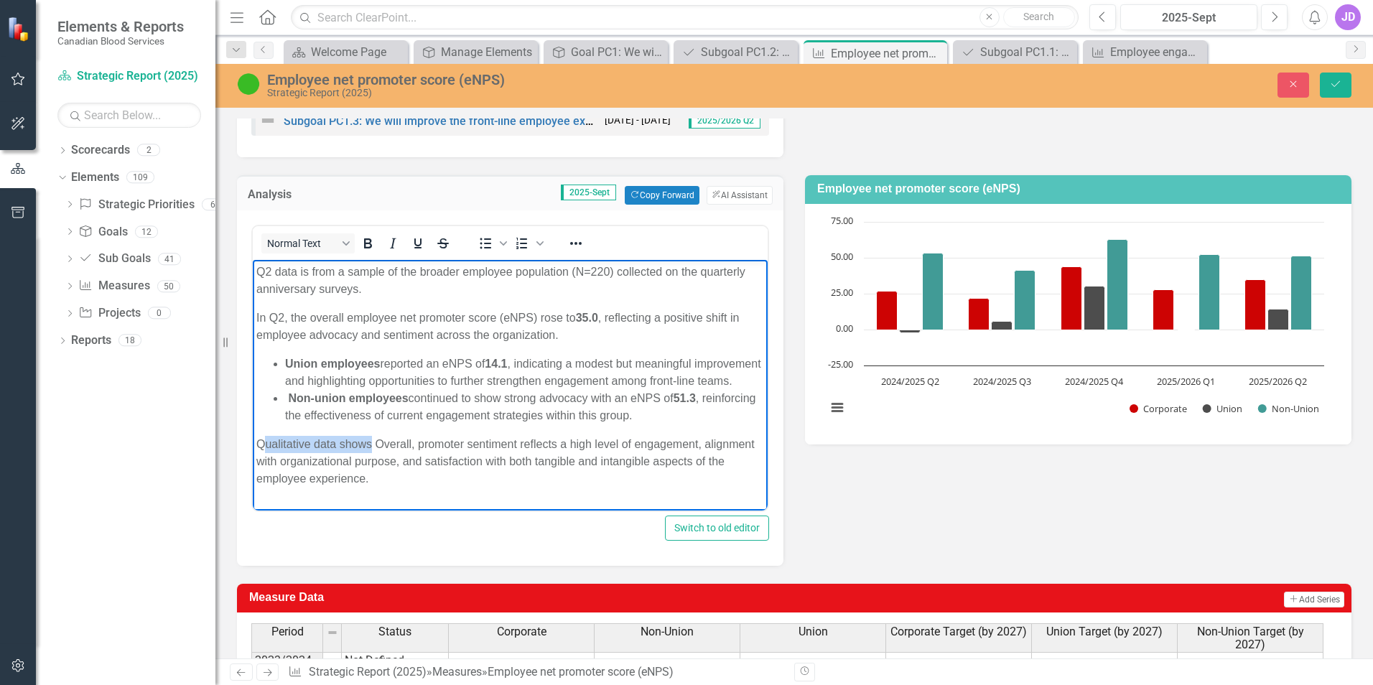
drag, startPoint x: 373, startPoint y: 462, endPoint x: 262, endPoint y: 450, distance: 112.0
click at [262, 450] on body "Q2 data is from a sample of the broader employee population (N=220) collected o…" at bounding box center [510, 381] width 515 height 243
click at [747, 470] on p "Overall, promoter sentiment reflects a high level of engagement, alignment with…" at bounding box center [510, 453] width 508 height 34
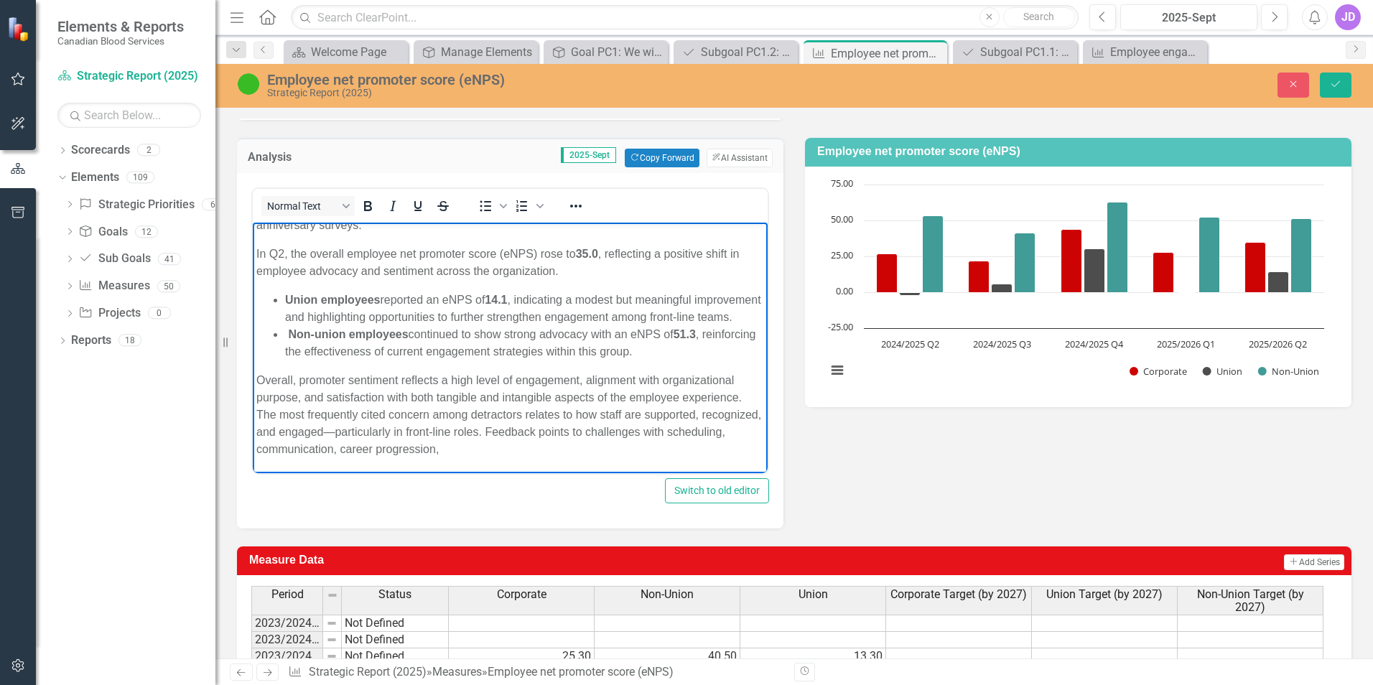
scroll to position [269, 0]
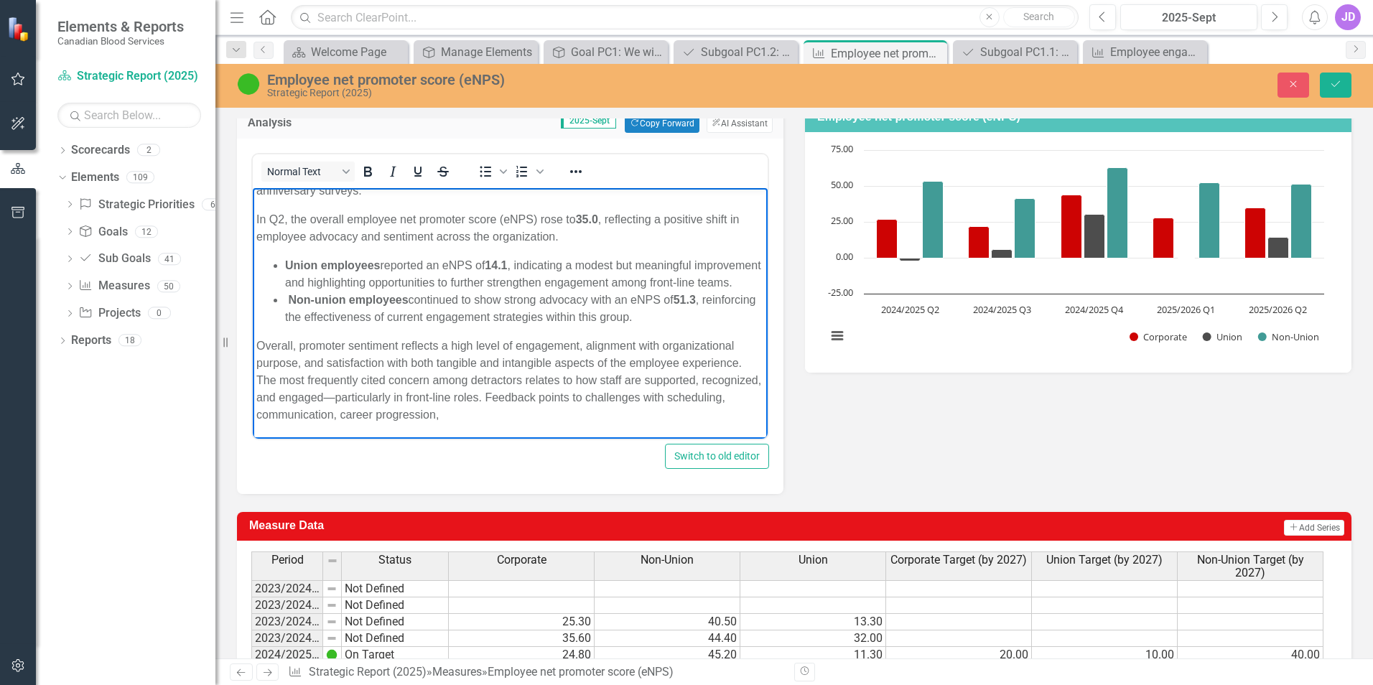
drag, startPoint x: 399, startPoint y: 412, endPoint x: 659, endPoint y: 632, distance: 340.4
click at [399, 412] on p "Overall, promoter sentiment reflects a high level of engagement, alignment with…" at bounding box center [510, 381] width 508 height 86
click at [520, 414] on p "Overall, promoter sentiment reflects a high level of engagement, alignment with…" at bounding box center [510, 381] width 508 height 86
drag, startPoint x: 295, startPoint y: 344, endPoint x: 256, endPoint y: 343, distance: 39.5
click at [256, 343] on body "Q2 data is from a sample of the broader employee population (N=220) collected o…" at bounding box center [510, 300] width 515 height 277
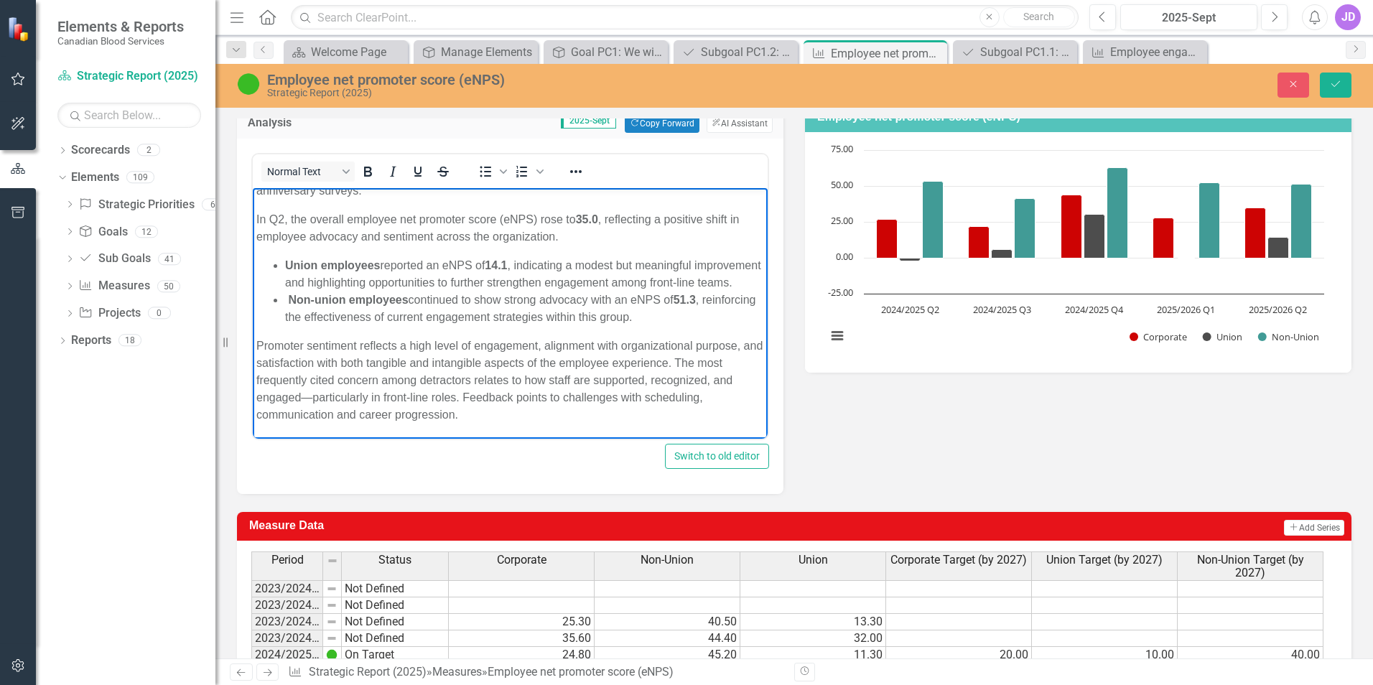
click at [698, 358] on p "Promoter sentiment reflects a high level of engagement, alignment with organiza…" at bounding box center [510, 381] width 508 height 86
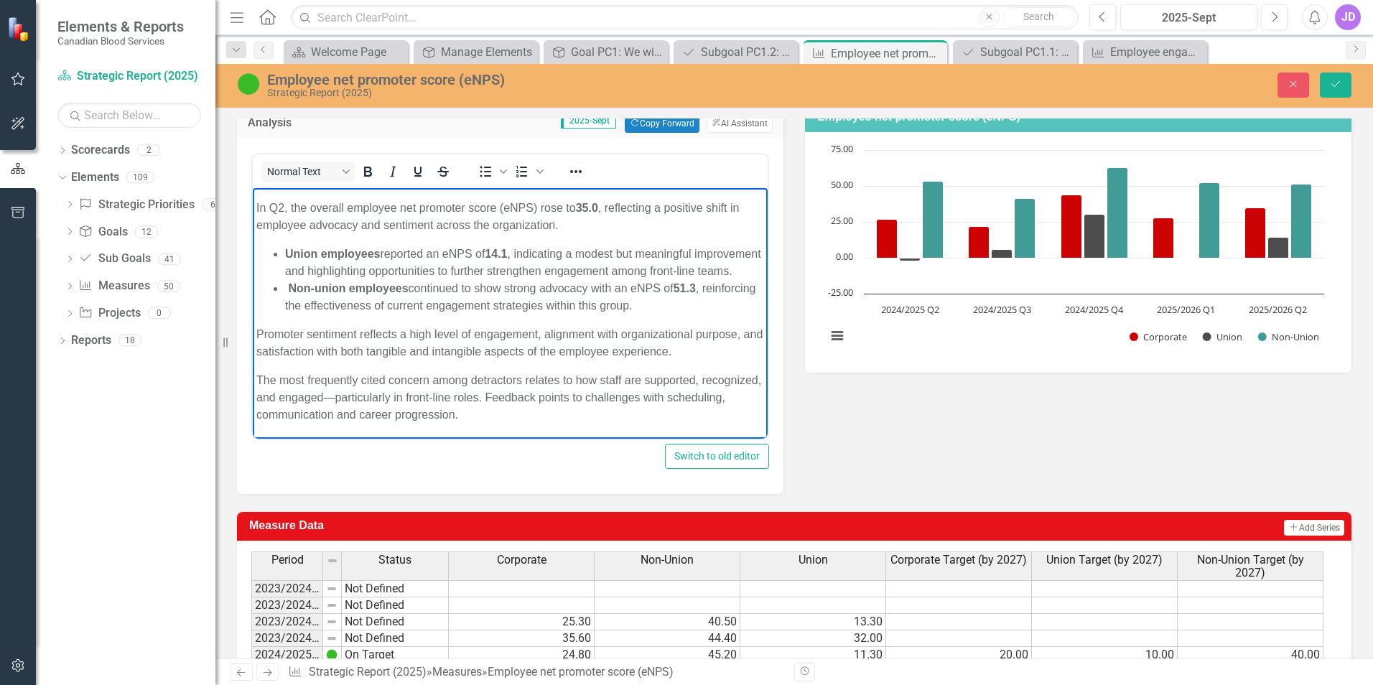
scroll to position [55, 0]
click at [390, 396] on p "The most frequently cited concern among detractors relates to how staff are sup…" at bounding box center [510, 398] width 508 height 52
click at [539, 419] on p "The most frequently cited concern among detractors relates to how staff are sup…" at bounding box center [510, 398] width 508 height 52
click at [387, 394] on p "The most frequently cited concern among detractors relates to how staff are sup…" at bounding box center [510, 398] width 508 height 52
drag, startPoint x: 720, startPoint y: 390, endPoint x: 1015, endPoint y: 601, distance: 362.9
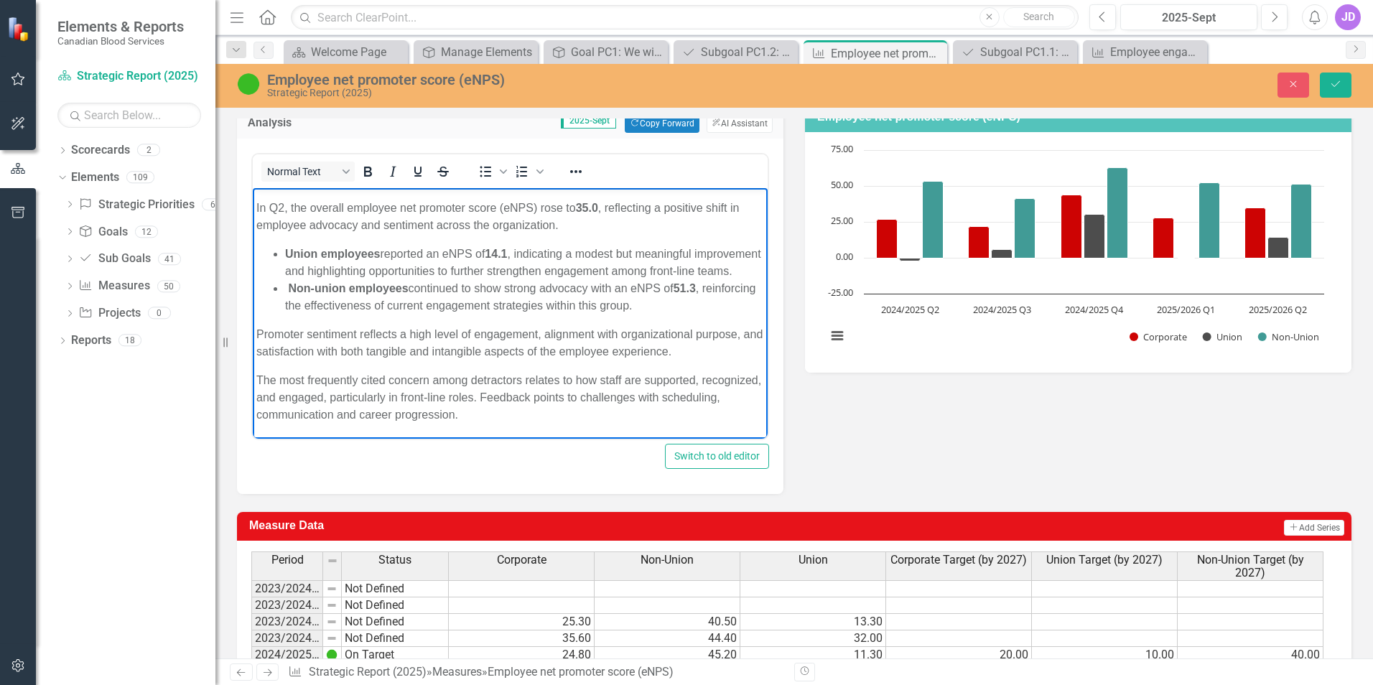
click at [720, 390] on p "The most frequently cited concern among detractors relates to how staff are sup…" at bounding box center [510, 398] width 508 height 52
click at [536, 412] on p "The most frequently cited concern among detractors relates to how staff are sup…" at bounding box center [510, 398] width 508 height 52
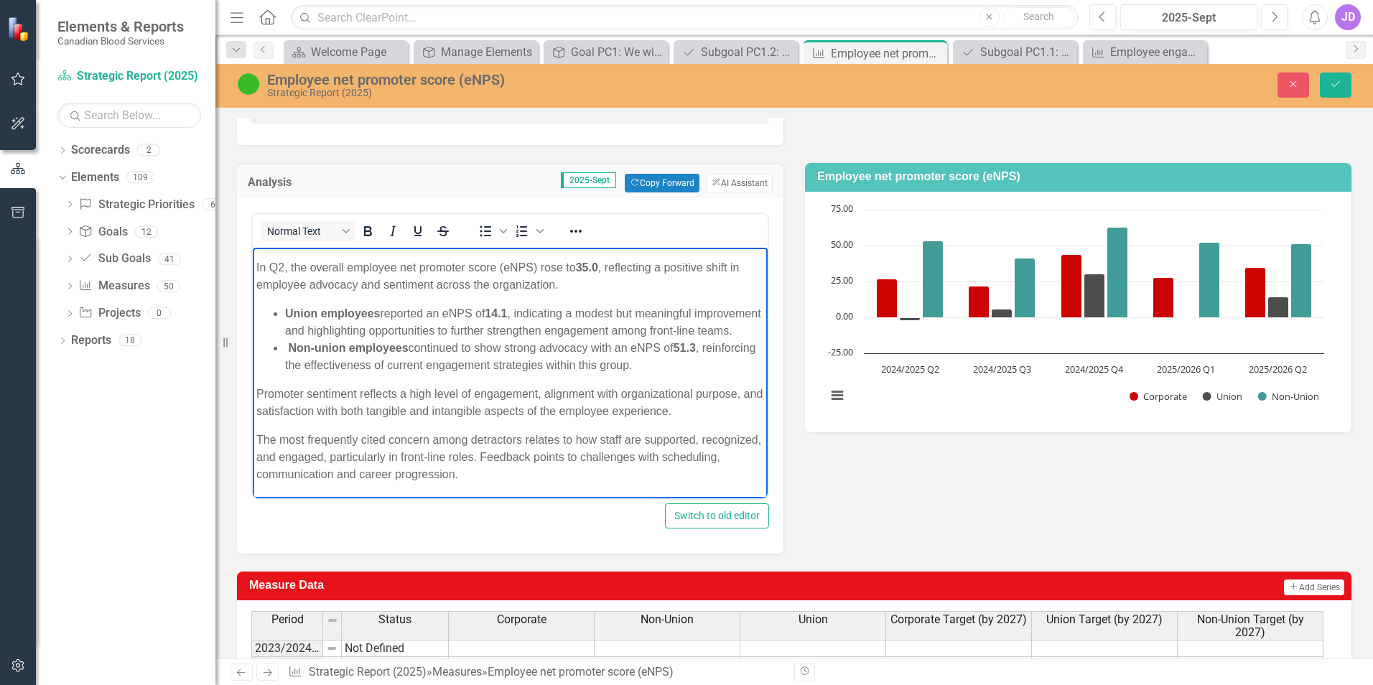
click at [429, 433] on p "The most frequently cited concern among detractors relates to how staff are sup…" at bounding box center [510, 458] width 508 height 52
click at [549, 476] on p "The most frequently cited concerns among detractors relates to how staff are su…" at bounding box center [510, 458] width 508 height 52
drag, startPoint x: 386, startPoint y: 439, endPoint x: 494, endPoint y: 679, distance: 262.6
click at [253, 429] on html "Q2 data is from a sample of the broader employee population (N=220) collected o…" at bounding box center [510, 354] width 515 height 289
click at [436, 438] on p "Concerns among detractors relates to how staff are supported, recognized, and e…" at bounding box center [510, 458] width 508 height 52
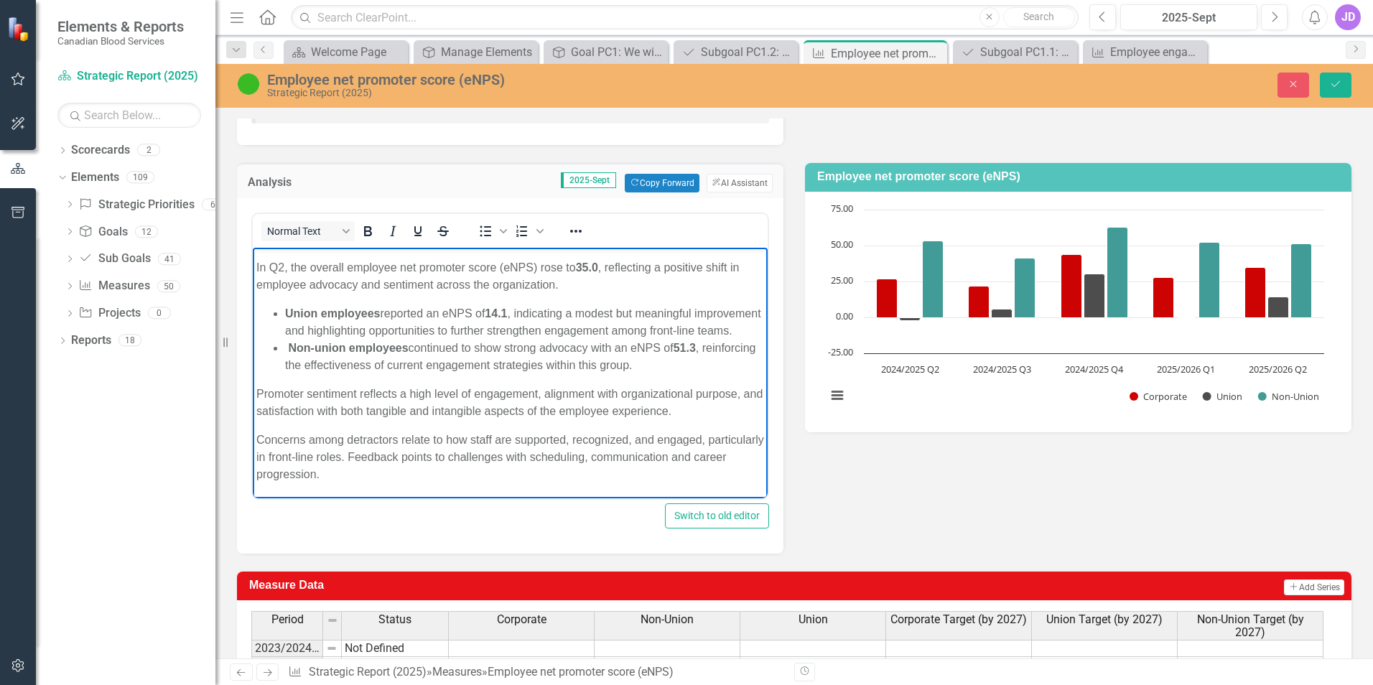
click at [460, 473] on p "Concerns among detractors relate to how staff are supported, recognized, and en…" at bounding box center [510, 458] width 508 height 52
click at [710, 410] on p "Promoter sentiment reflects a high level of engagement, alignment with organiza…" at bounding box center [510, 403] width 508 height 34
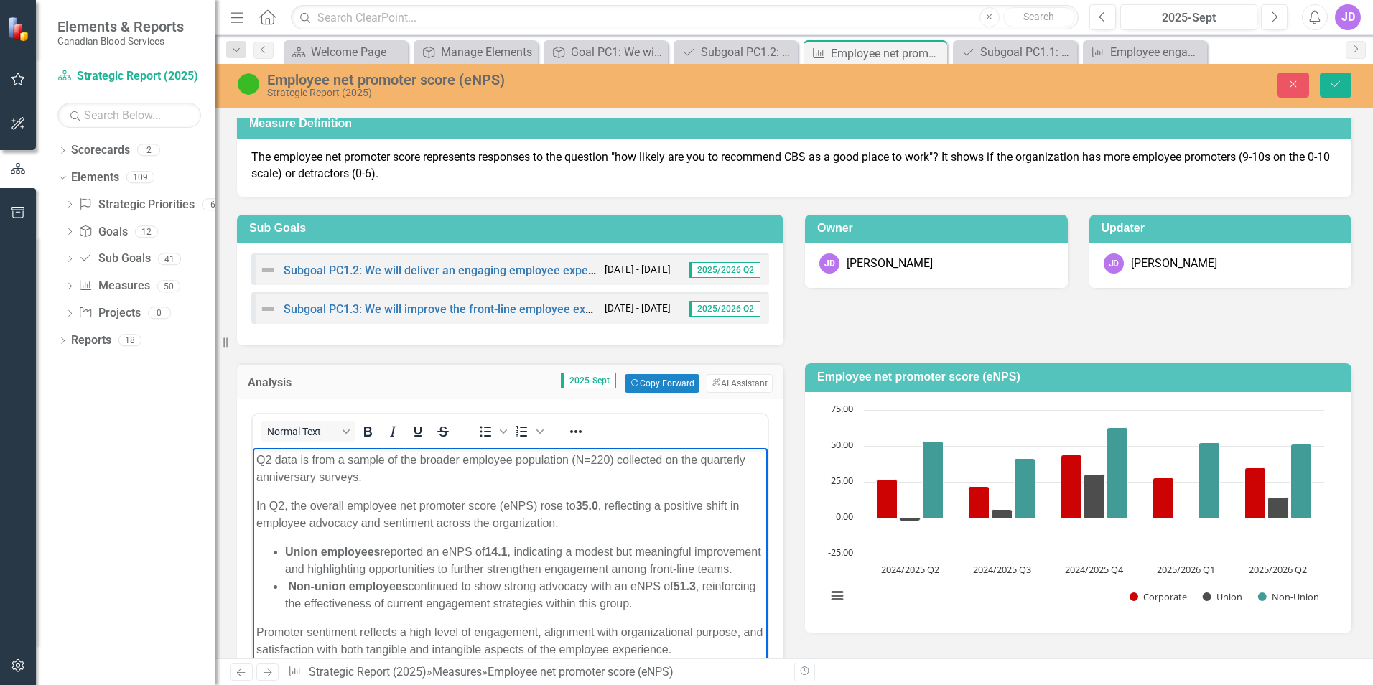
scroll to position [0, 0]
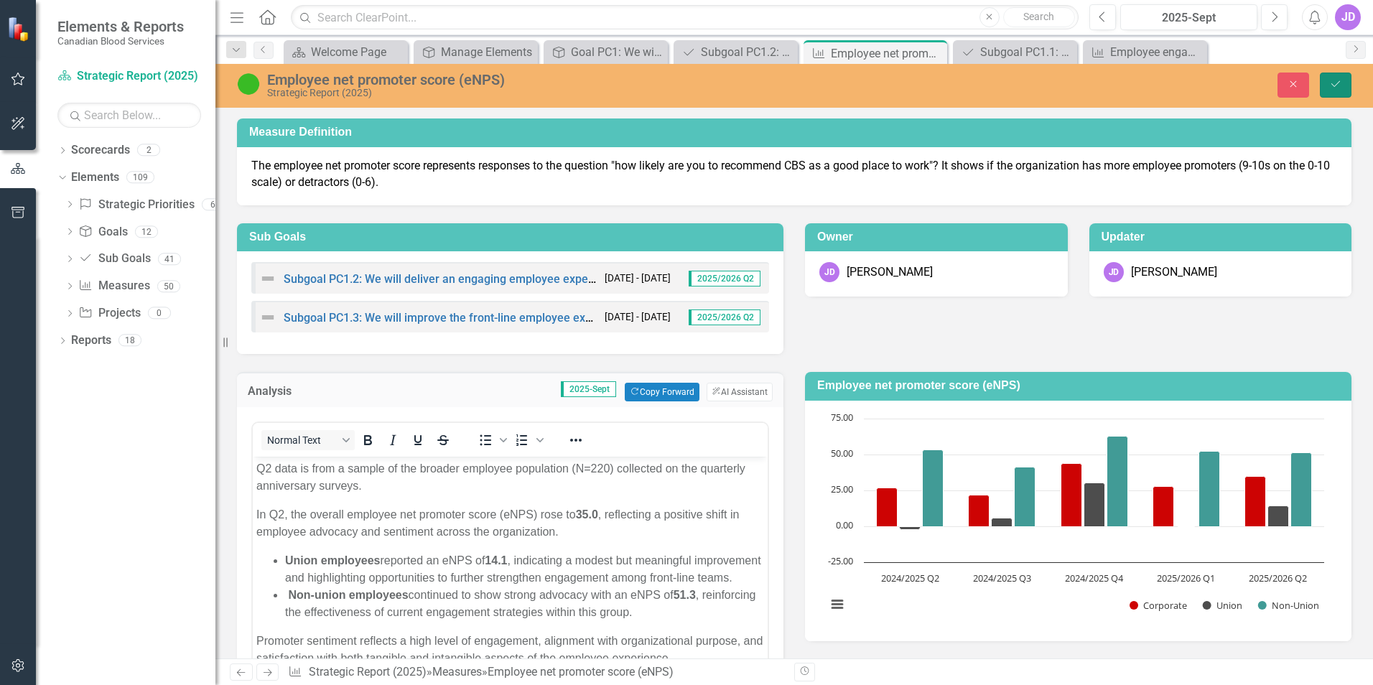
click at [1339, 75] on button "Save" at bounding box center [1336, 85] width 32 height 25
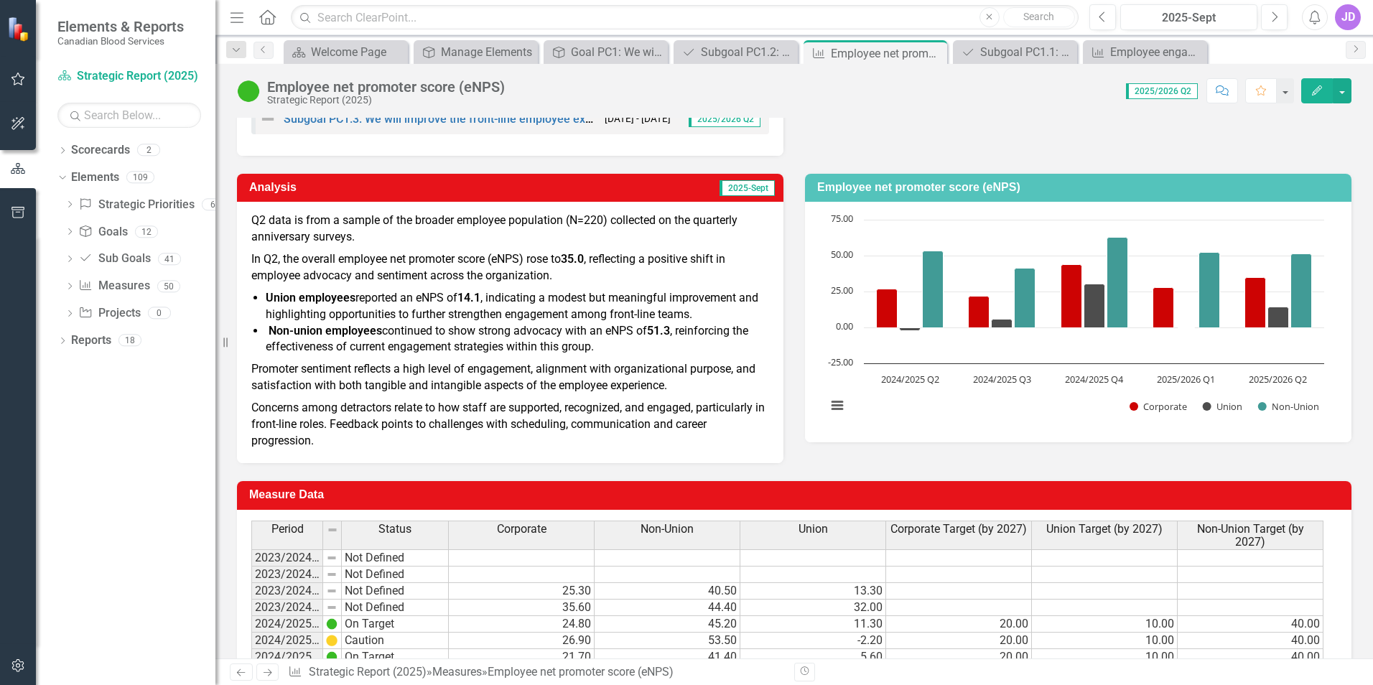
scroll to position [179, 0]
